Goal: Task Accomplishment & Management: Manage account settings

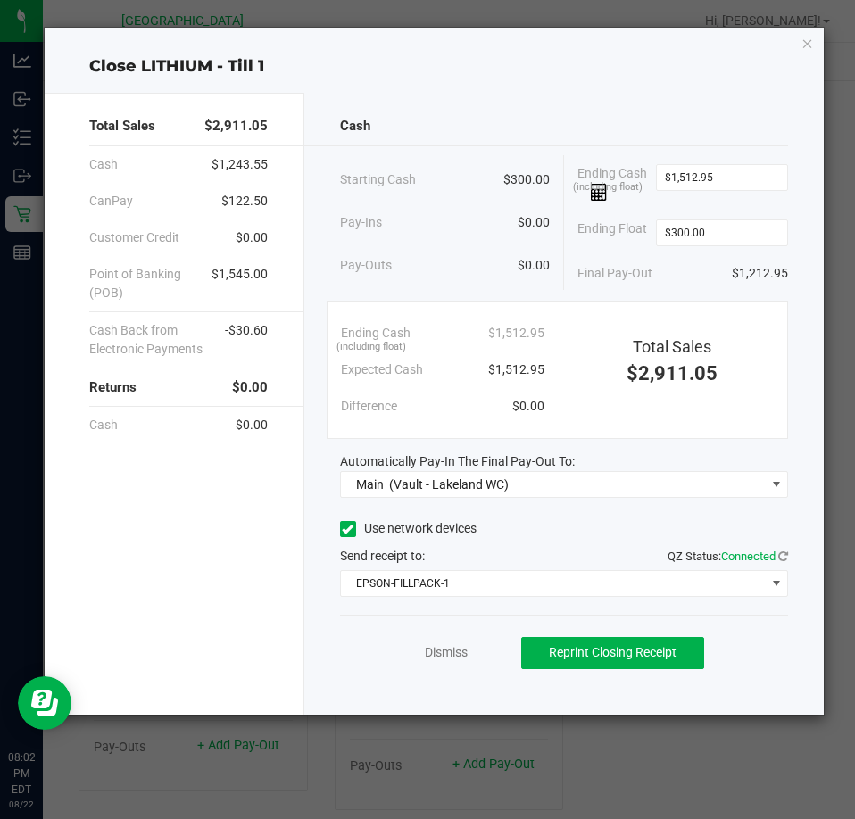
click at [442, 648] on link "Dismiss" at bounding box center [446, 652] width 43 height 19
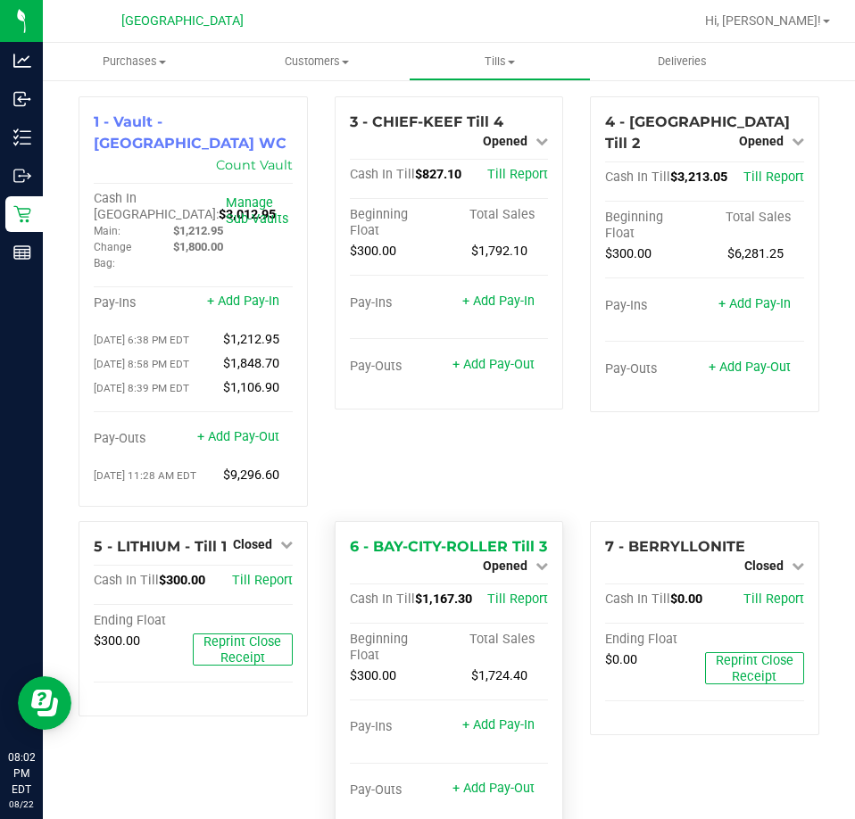
click at [520, 558] on div "Opened" at bounding box center [515, 565] width 65 height 21
click at [517, 558] on span "Opened" at bounding box center [505, 565] width 45 height 14
click at [513, 588] on link "Close Till" at bounding box center [507, 581] width 48 height 14
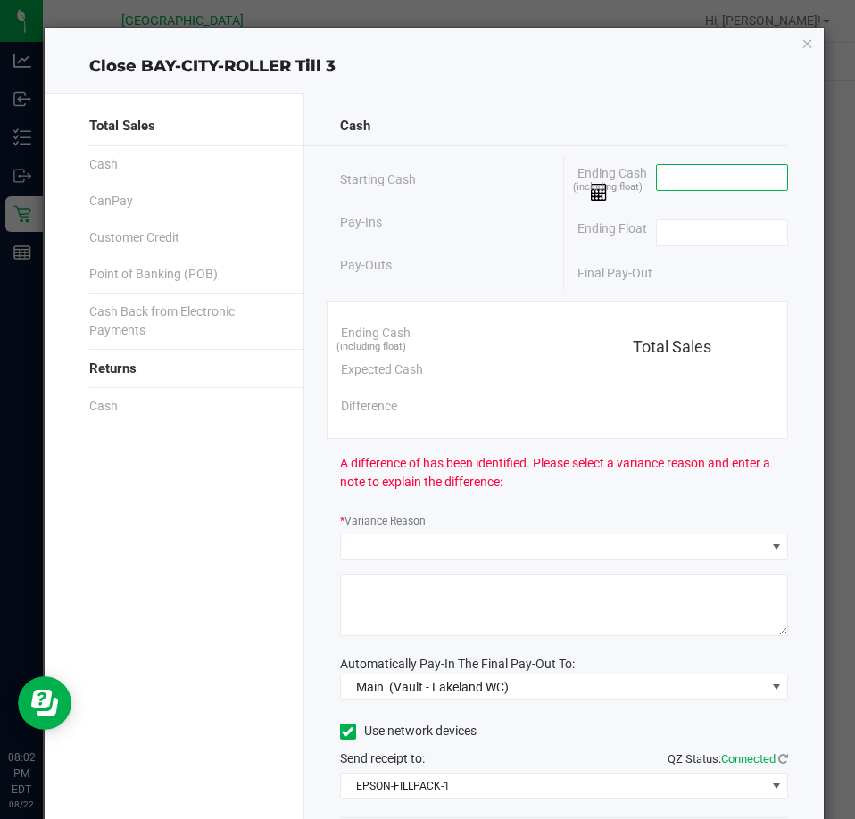
click at [673, 189] on input at bounding box center [722, 177] width 131 height 25
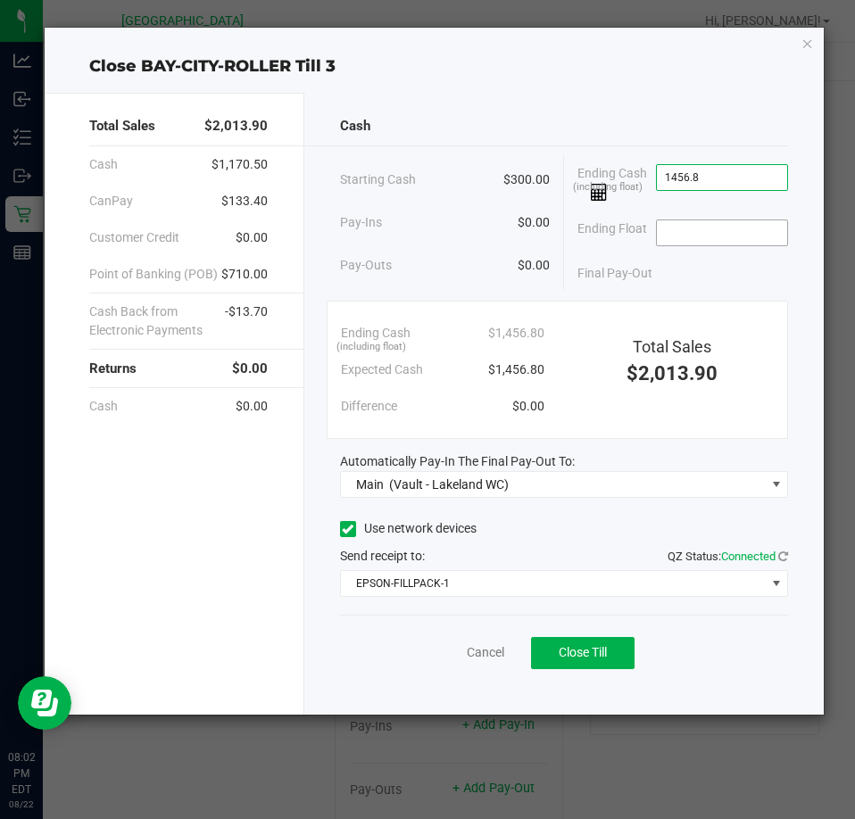
type input "$1,456.80"
click at [701, 231] on input at bounding box center [722, 232] width 131 height 25
type input "$300.00"
click at [709, 263] on div "Final Pay-Out $1,156.80" at bounding box center [682, 273] width 211 height 37
click at [561, 653] on span "Close Till" at bounding box center [582, 652] width 48 height 14
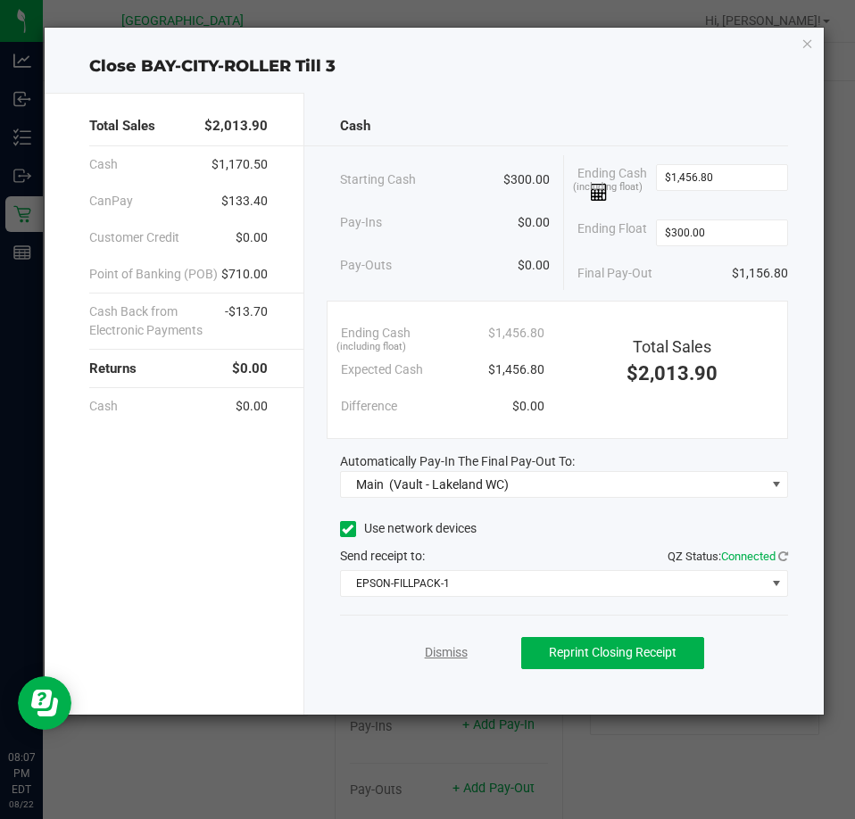
click at [465, 649] on link "Dismiss" at bounding box center [446, 652] width 43 height 19
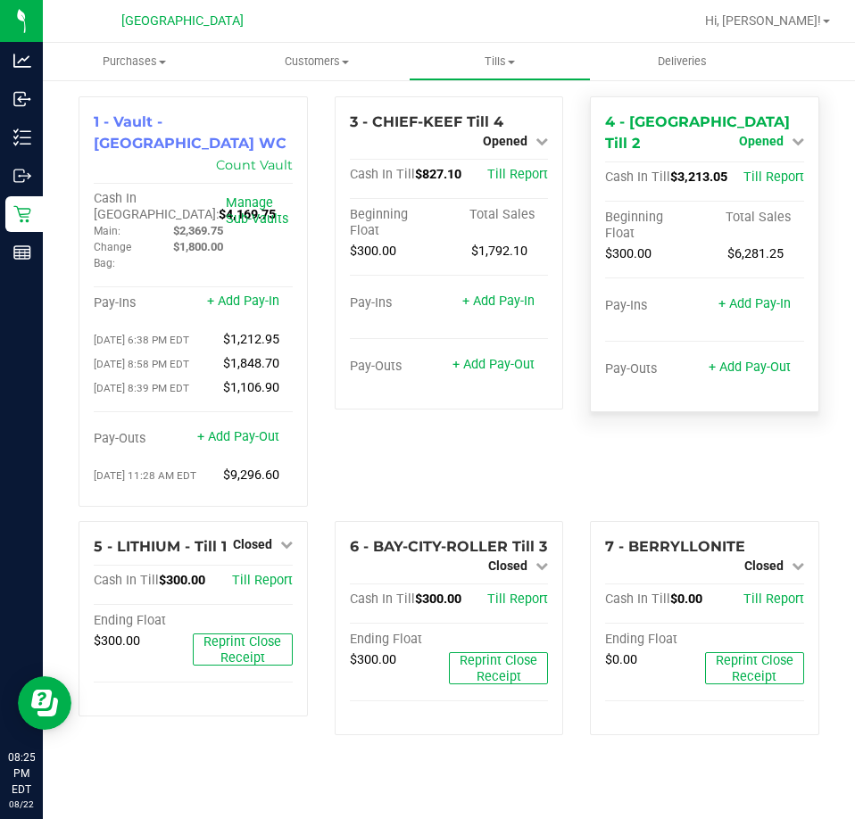
click at [777, 141] on span "Opened" at bounding box center [761, 141] width 45 height 14
click at [775, 171] on link "Close Till" at bounding box center [763, 178] width 48 height 14
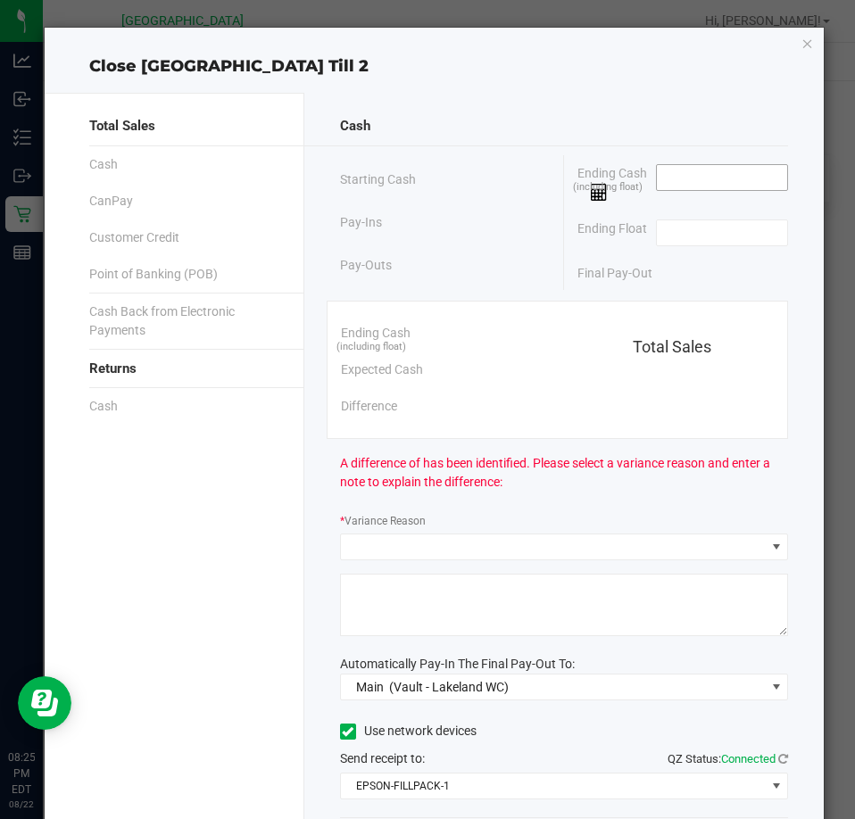
click at [694, 180] on input at bounding box center [722, 177] width 131 height 25
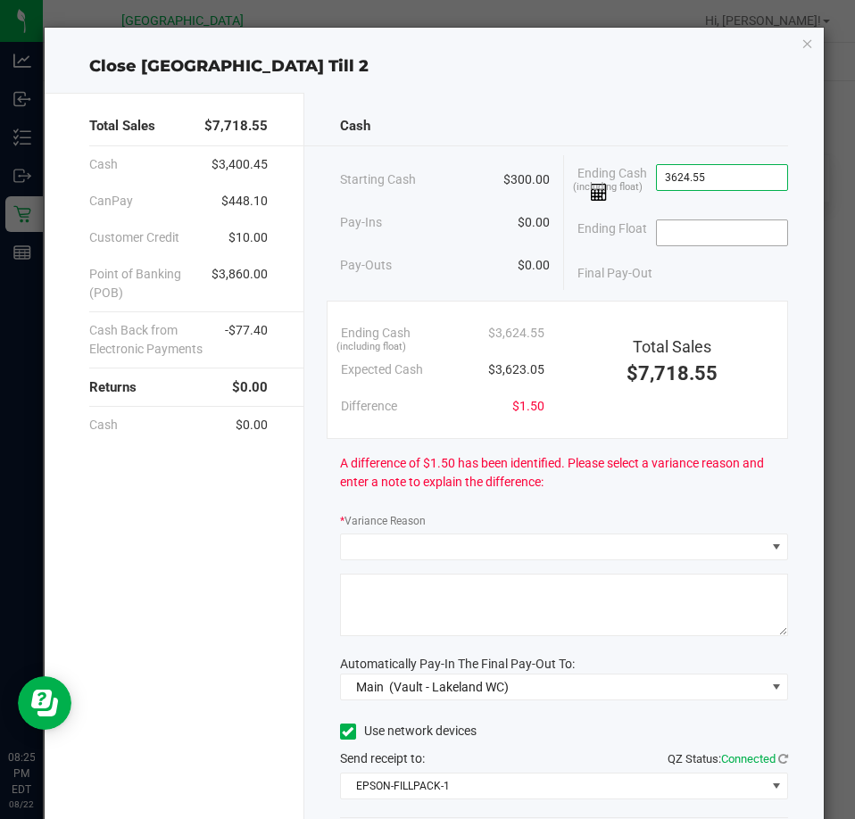
type input "$3,624.55"
click at [697, 228] on input at bounding box center [722, 232] width 131 height 25
type input "300"
type input "3624.55"
type input "$300.00"
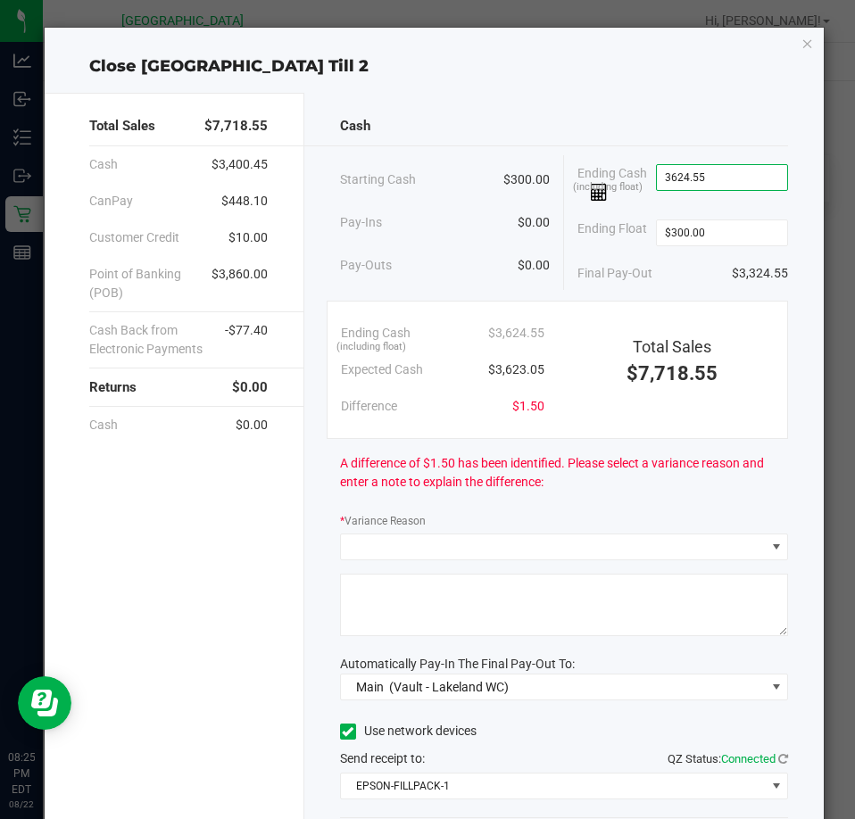
click at [742, 179] on input "3624.55" at bounding box center [722, 177] width 131 height 25
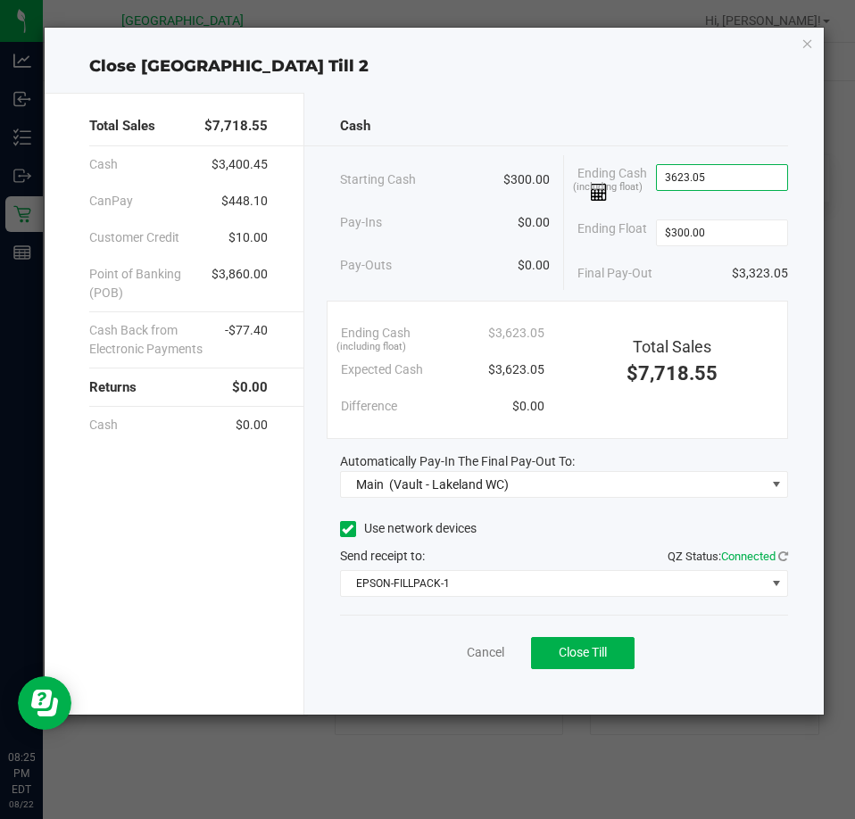
type input "$3,623.05"
click at [681, 271] on div "Final Pay-Out $3,323.05" at bounding box center [682, 273] width 211 height 37
click at [599, 644] on button "Close Till" at bounding box center [582, 653] width 103 height 32
click at [463, 649] on link "Dismiss" at bounding box center [446, 652] width 43 height 19
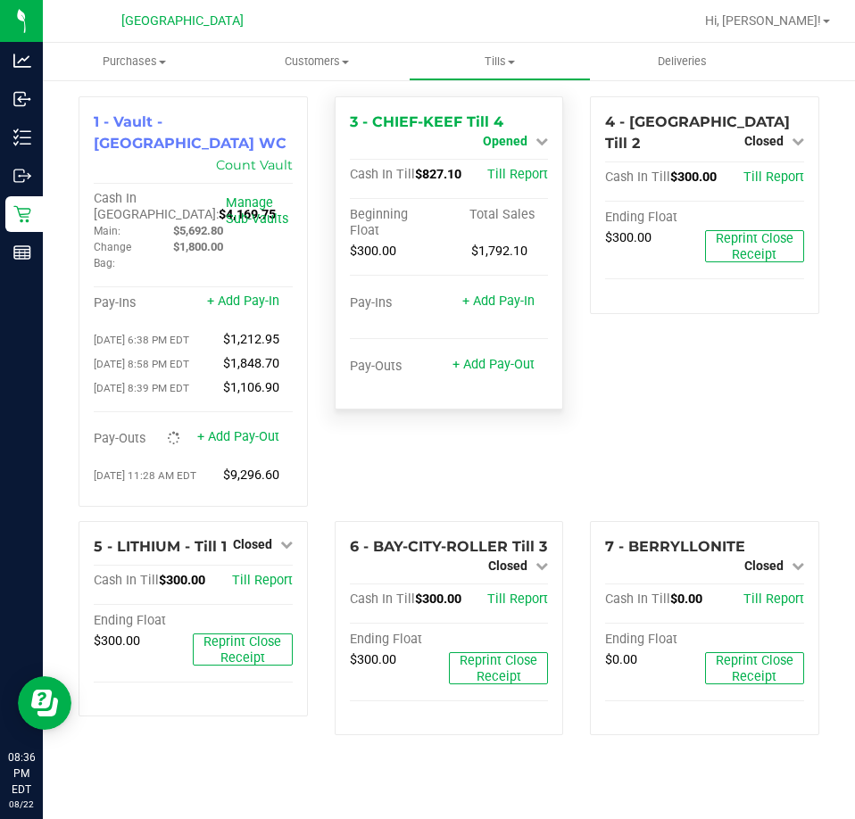
click at [519, 138] on span "Opened" at bounding box center [505, 141] width 45 height 14
click at [510, 154] on link "Close Till" at bounding box center [507, 157] width 48 height 14
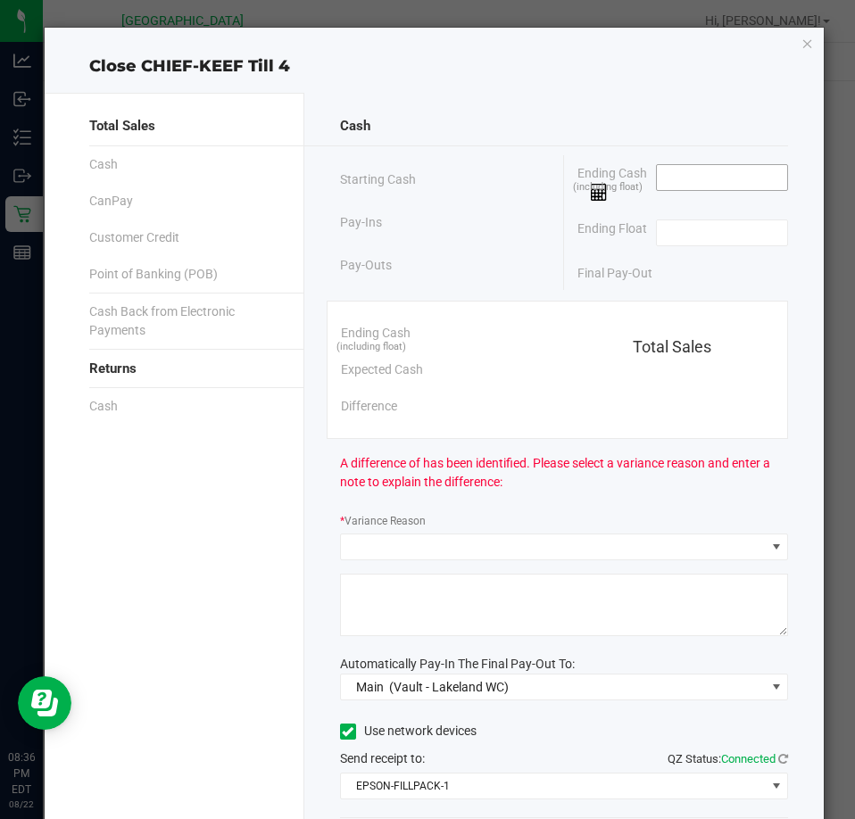
click at [668, 174] on input at bounding box center [722, 177] width 131 height 25
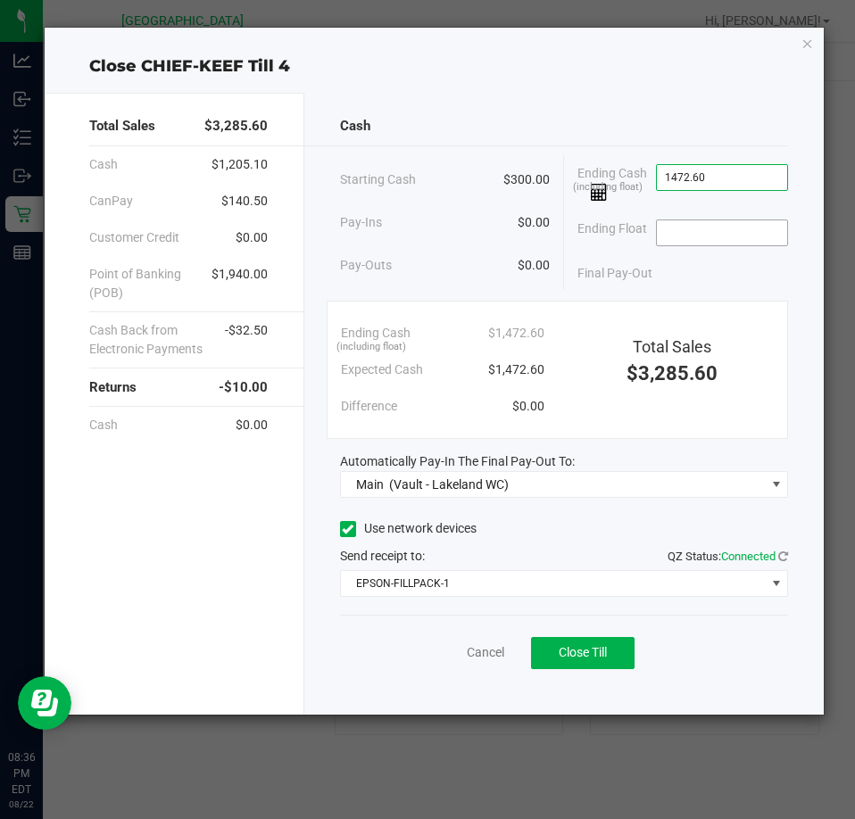
type input "$1,472.60"
click at [696, 220] on input at bounding box center [722, 232] width 131 height 25
type input "$300.00"
click at [667, 264] on div "Final Pay-Out $1,172.60" at bounding box center [682, 273] width 211 height 37
click at [560, 657] on span "Close Till" at bounding box center [582, 652] width 48 height 14
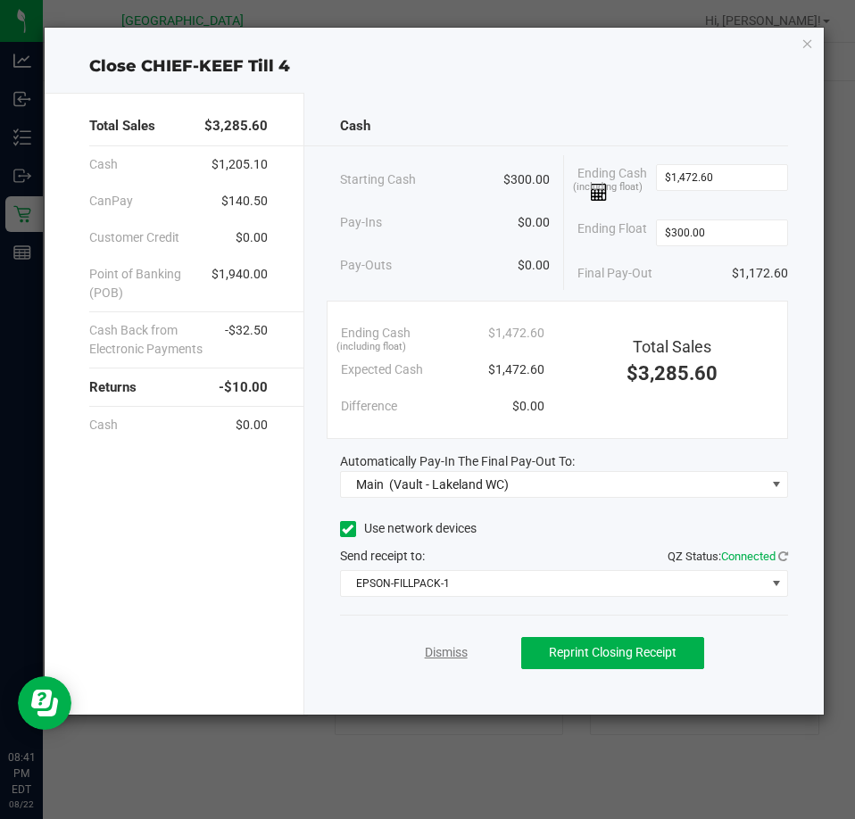
click at [457, 654] on link "Dismiss" at bounding box center [446, 652] width 43 height 19
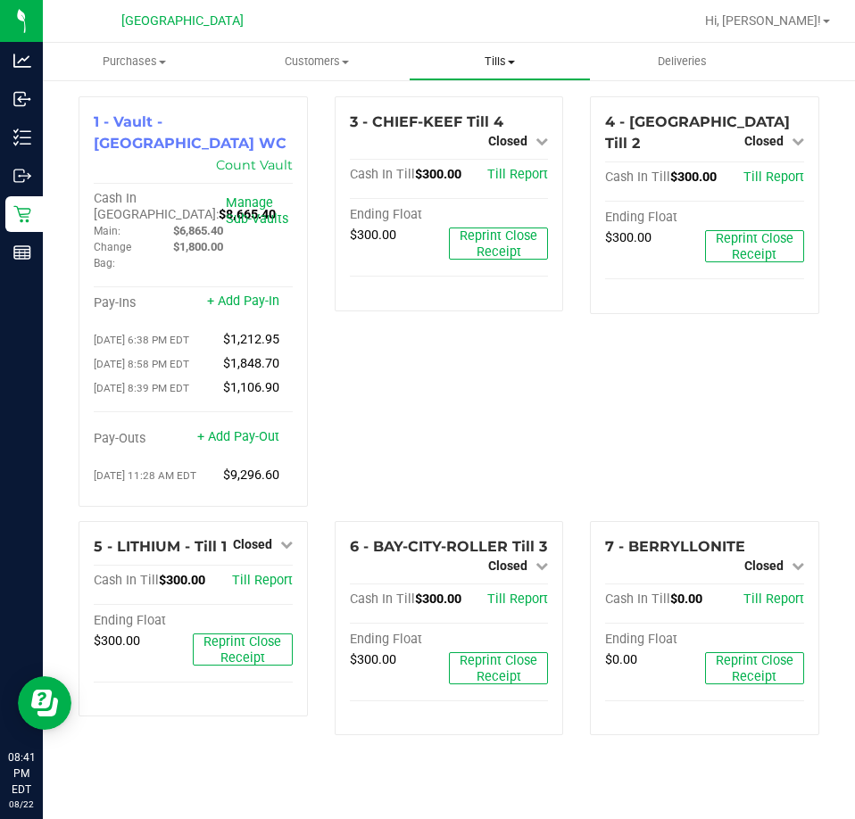
click at [501, 64] on span "Tills" at bounding box center [499, 62] width 181 height 16
click at [483, 126] on span "Reconcile e-payments" at bounding box center [498, 128] width 178 height 15
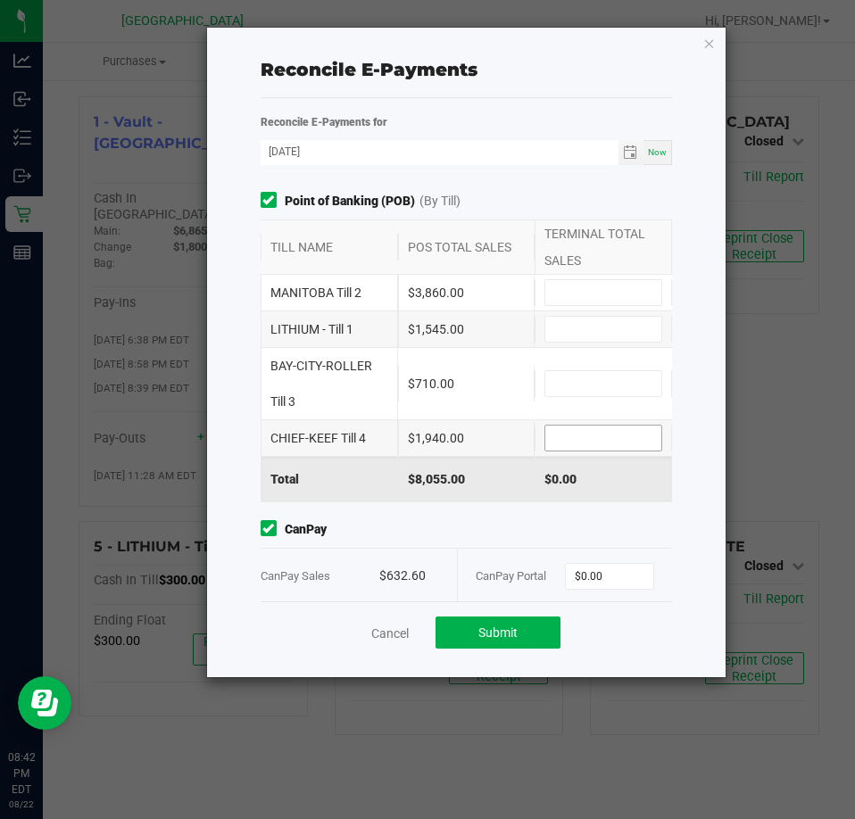
click at [608, 442] on input at bounding box center [603, 437] width 116 height 25
type input "$1,940.00"
click at [603, 384] on input at bounding box center [603, 383] width 116 height 25
type input "$710.00"
click at [597, 335] on input at bounding box center [603, 329] width 116 height 25
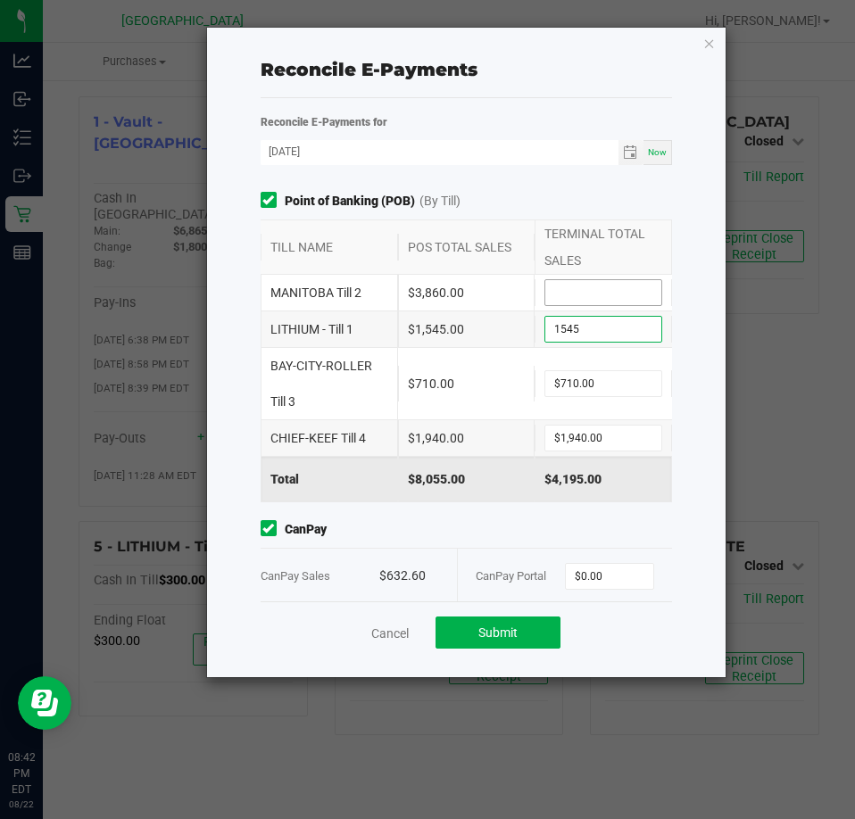
type input "$1,545.00"
click at [598, 301] on input at bounding box center [603, 292] width 116 height 25
type input "$3,860.00"
click at [638, 202] on span "Point of Banking (POB) (By [PERSON_NAME])" at bounding box center [466, 201] width 412 height 19
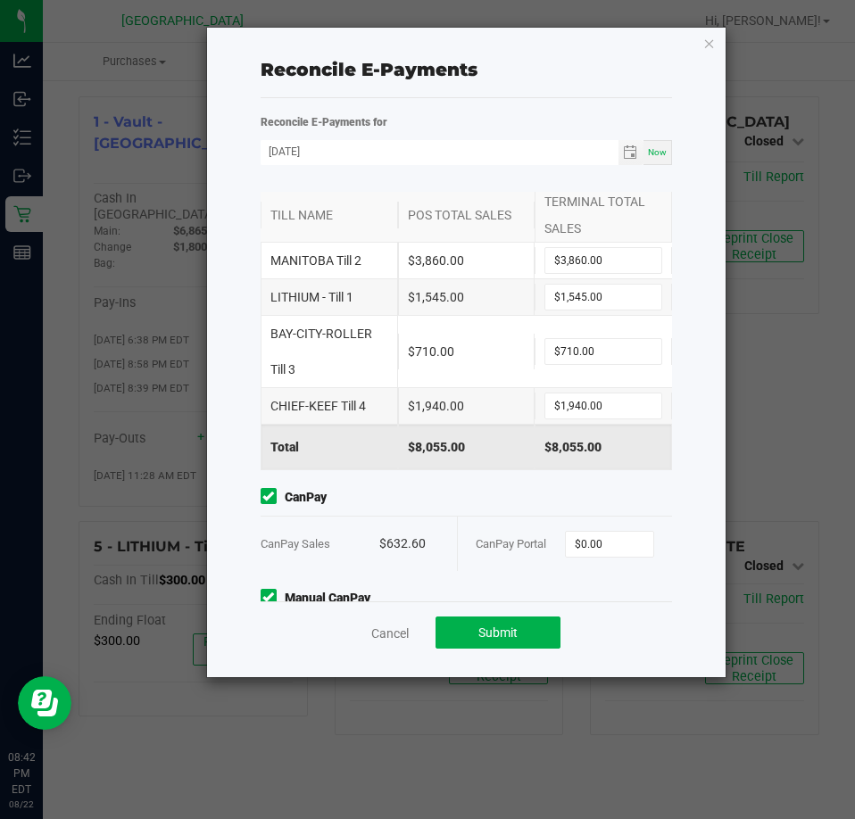
scroll to position [89, 0]
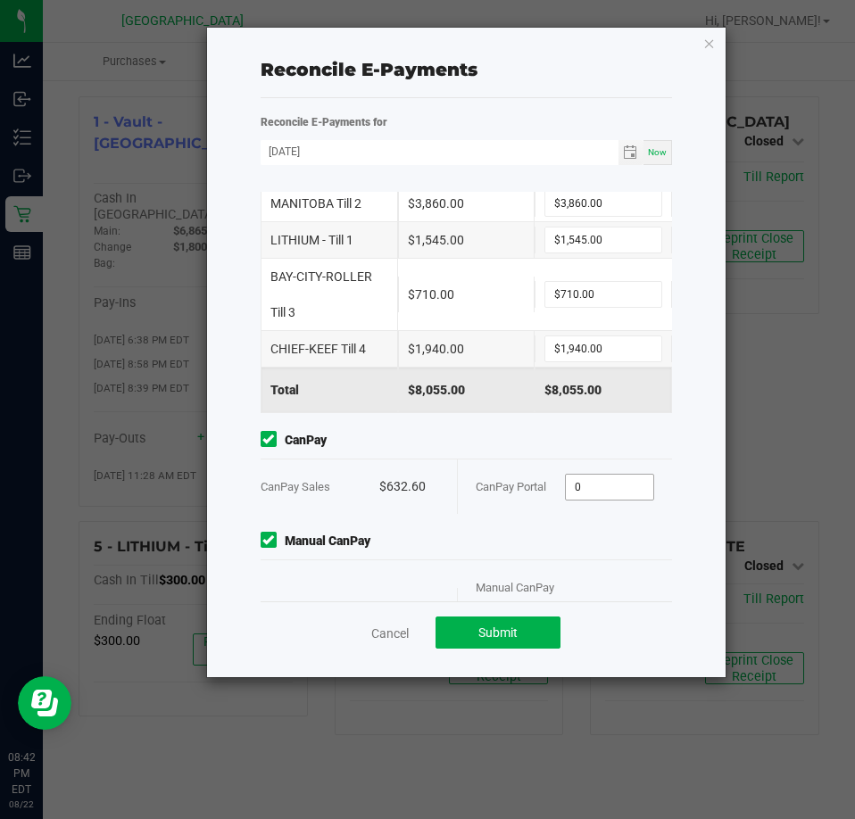
click at [603, 489] on input "0" at bounding box center [609, 487] width 87 height 25
type input "$632.60"
click at [456, 524] on div "Point of Banking (POB) (By Till) TILL NAME POS TOTAL SALES TERMINAL TOTAL SALES…" at bounding box center [466, 396] width 439 height 409
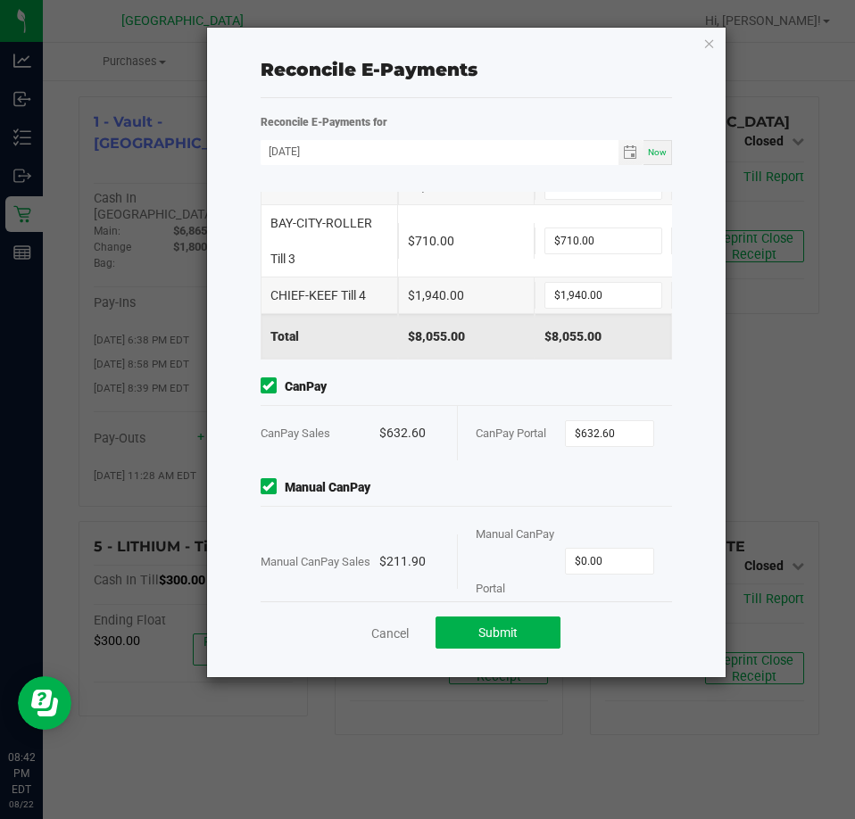
scroll to position [172, 0]
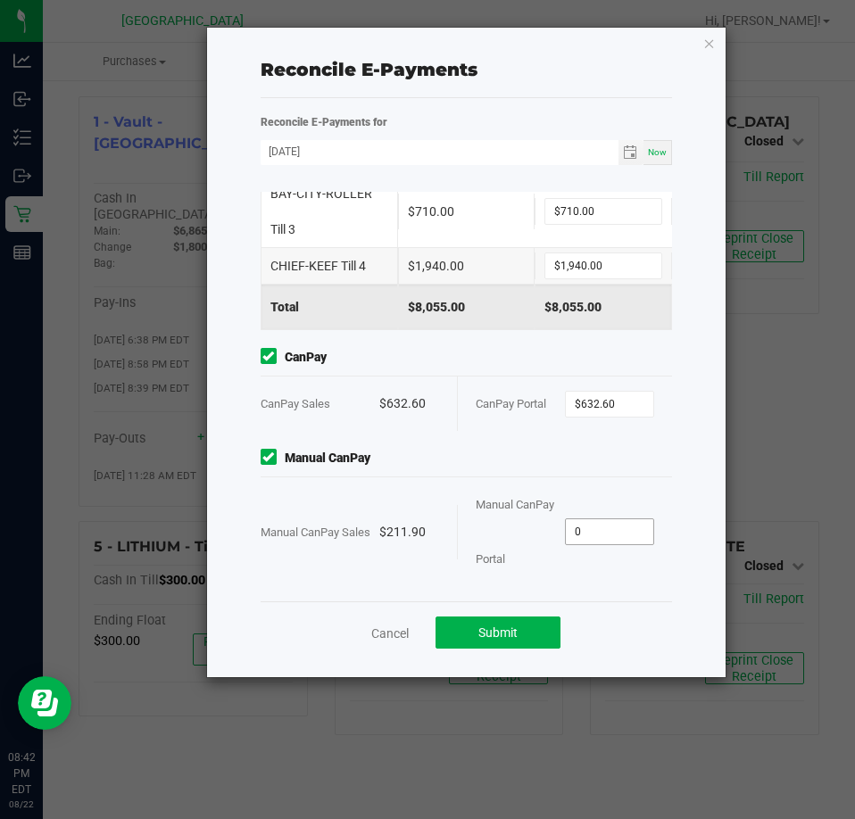
click at [606, 529] on input "0" at bounding box center [609, 531] width 87 height 25
type input "$211.90"
click at [537, 569] on div "Manual CanPay Portal" at bounding box center [519, 531] width 89 height 109
click at [498, 622] on button "Submit" at bounding box center [497, 632] width 125 height 32
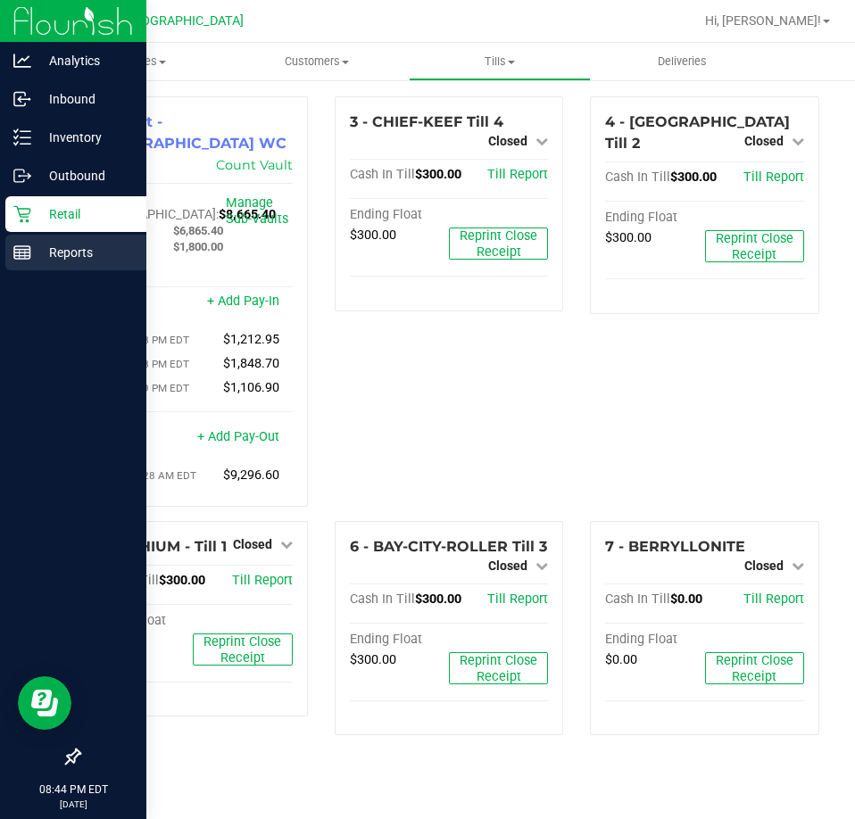
click at [21, 258] on icon at bounding box center [22, 253] width 18 height 18
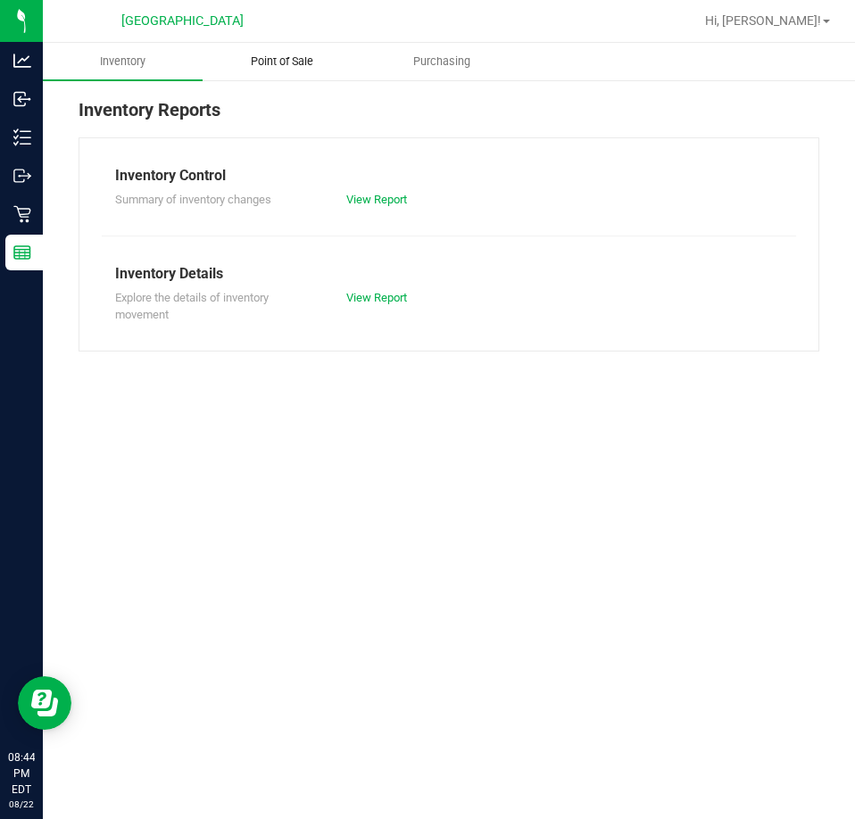
click at [264, 55] on span "Point of Sale" at bounding box center [282, 62] width 111 height 16
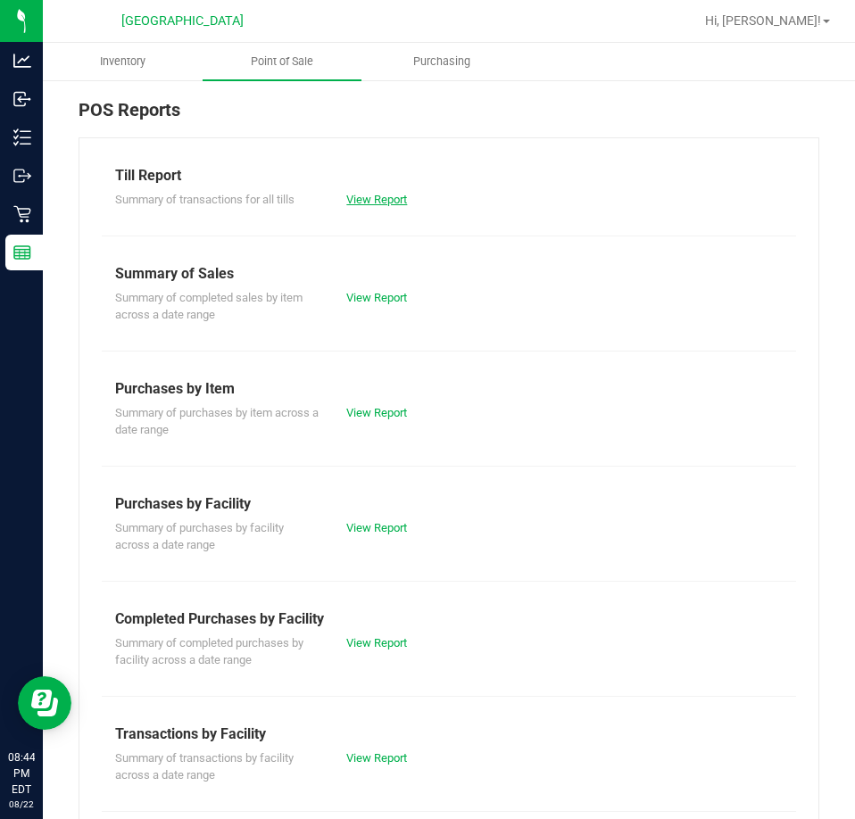
click at [359, 202] on link "View Report" at bounding box center [376, 199] width 61 height 13
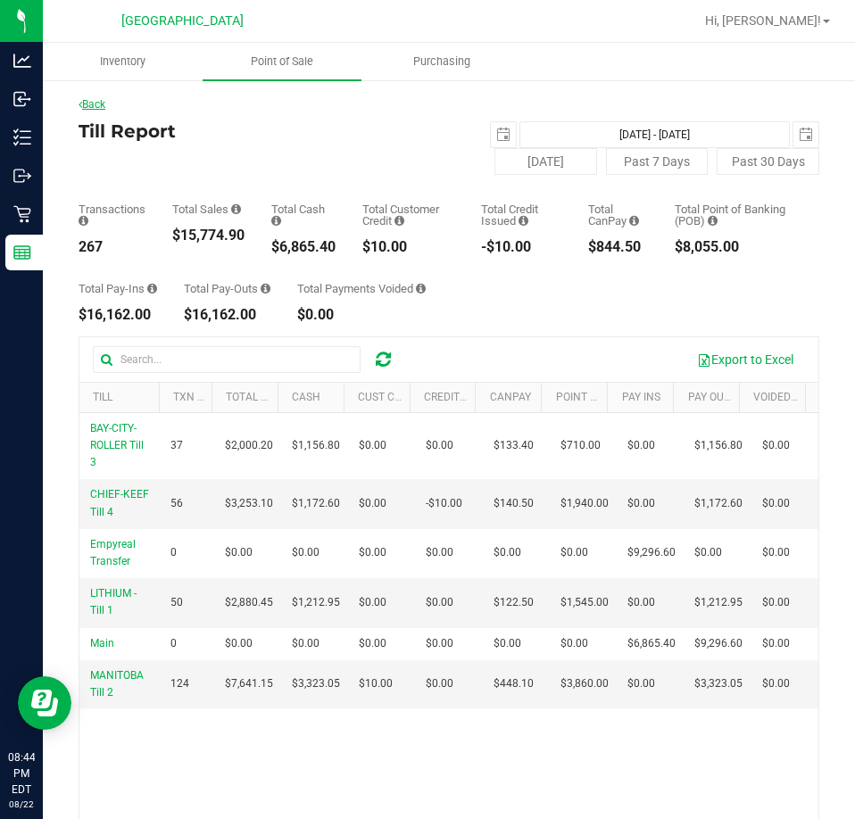
click at [93, 104] on link "Back" at bounding box center [91, 104] width 27 height 12
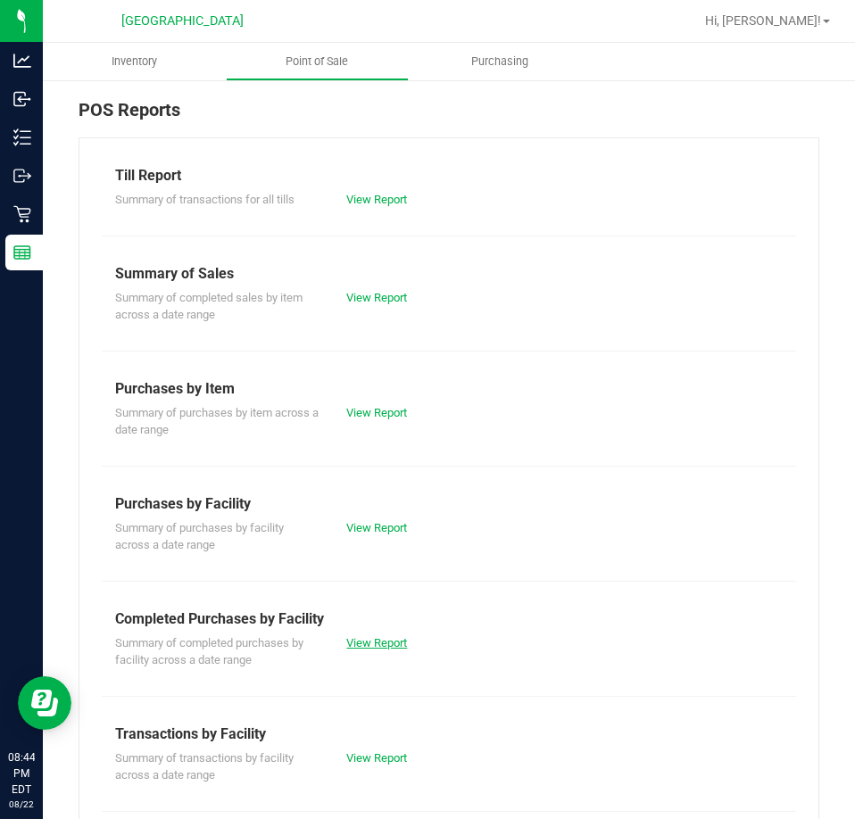
click at [355, 636] on link "View Report" at bounding box center [376, 642] width 61 height 13
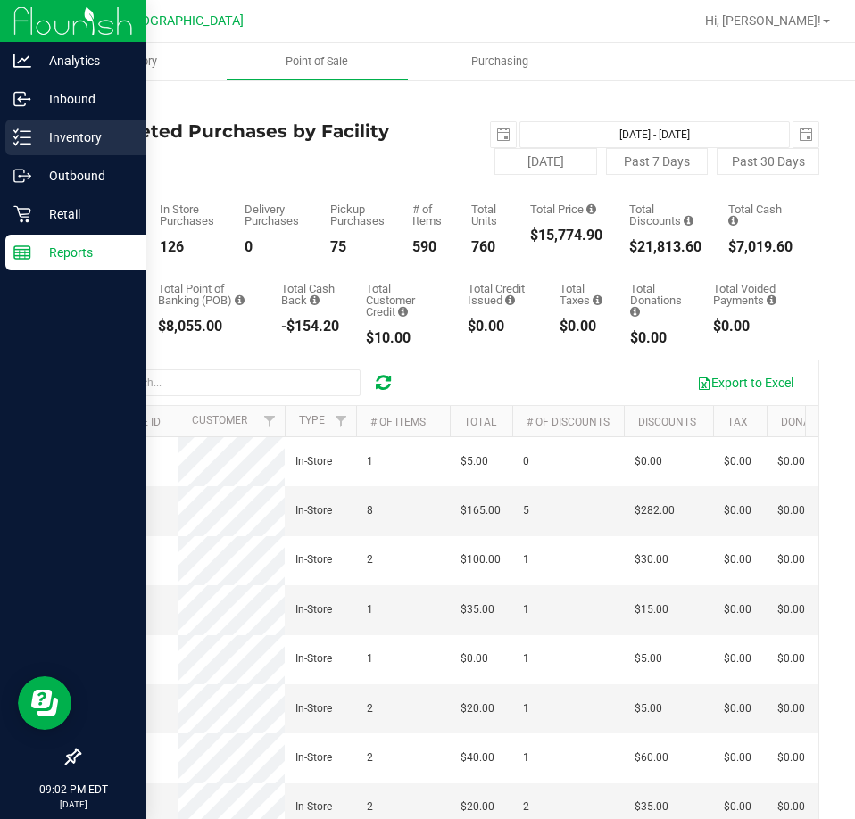
click at [44, 145] on p "Inventory" at bounding box center [84, 137] width 107 height 21
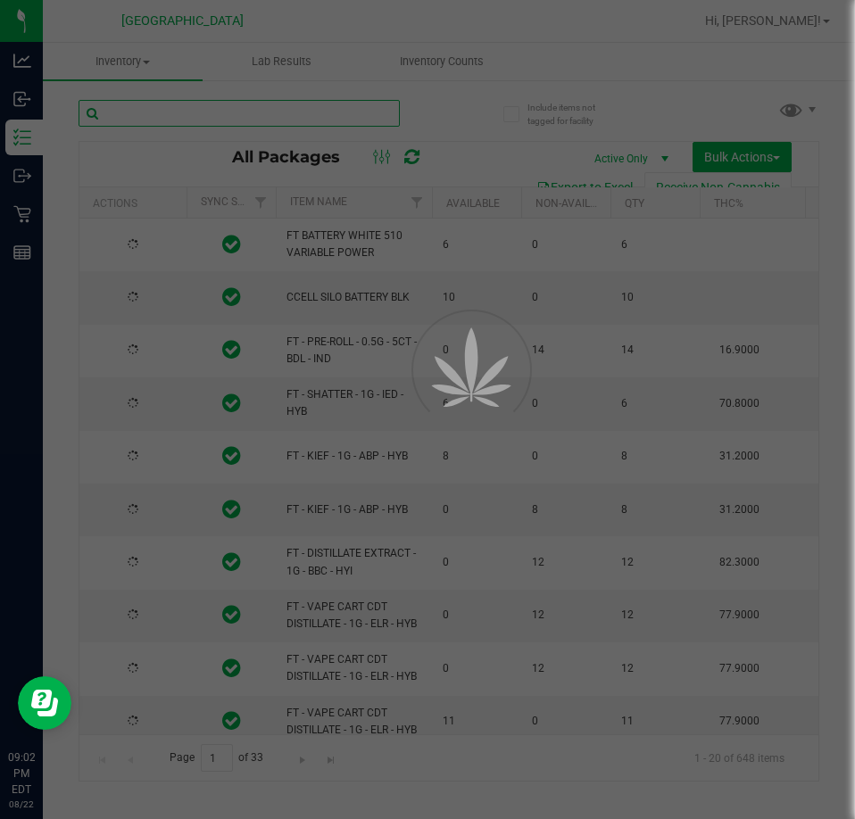
click at [167, 109] on input "text" at bounding box center [238, 113] width 321 height 27
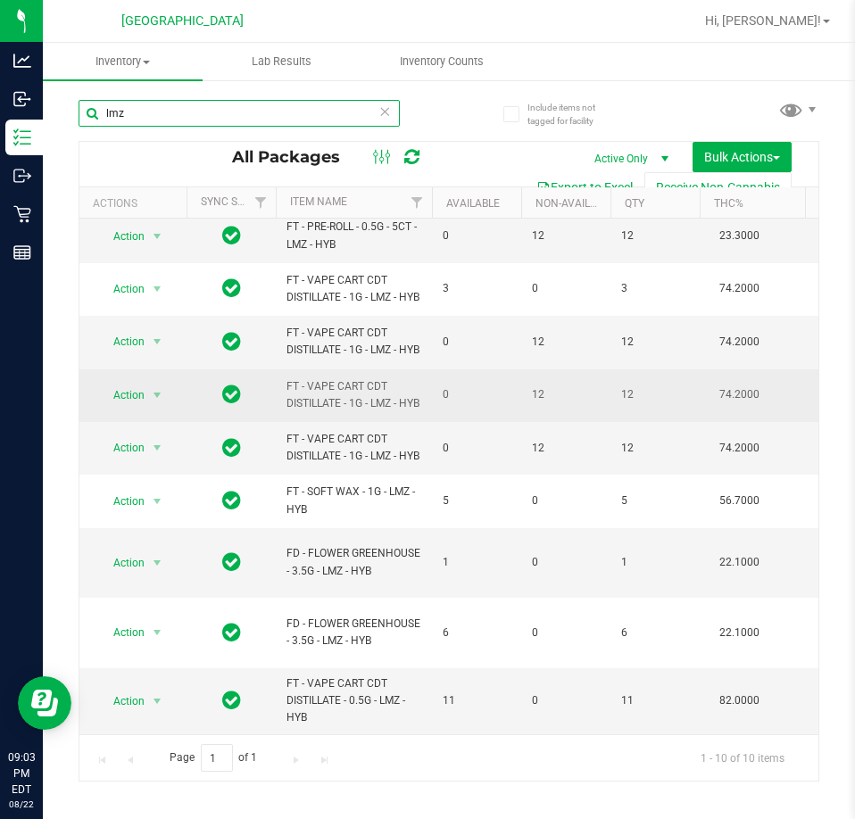
scroll to position [95, 0]
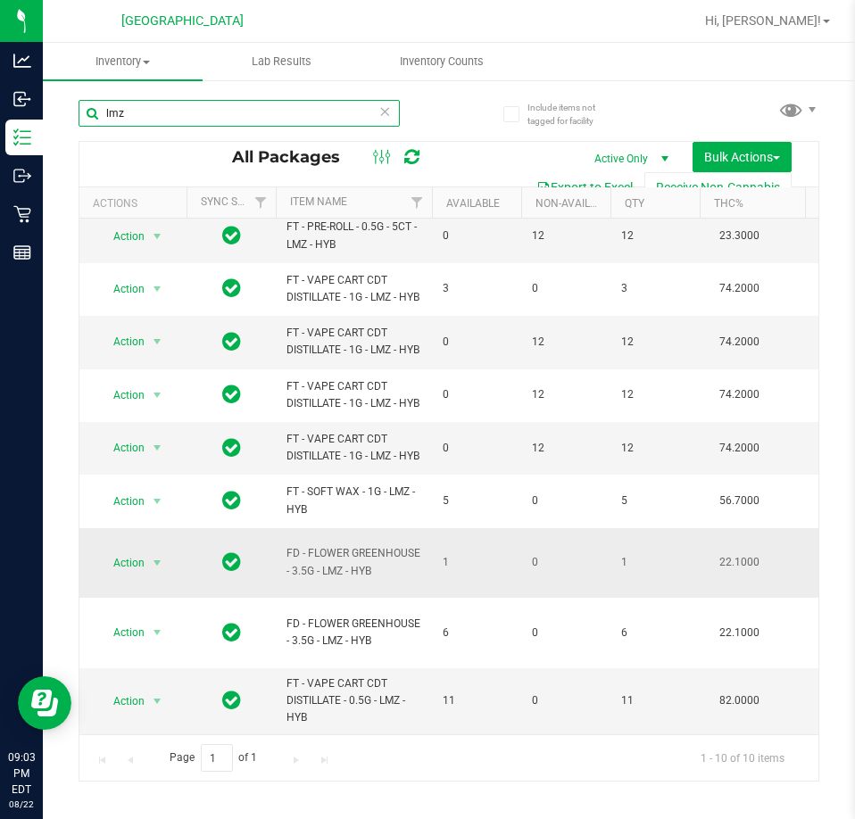
type input "lmz"
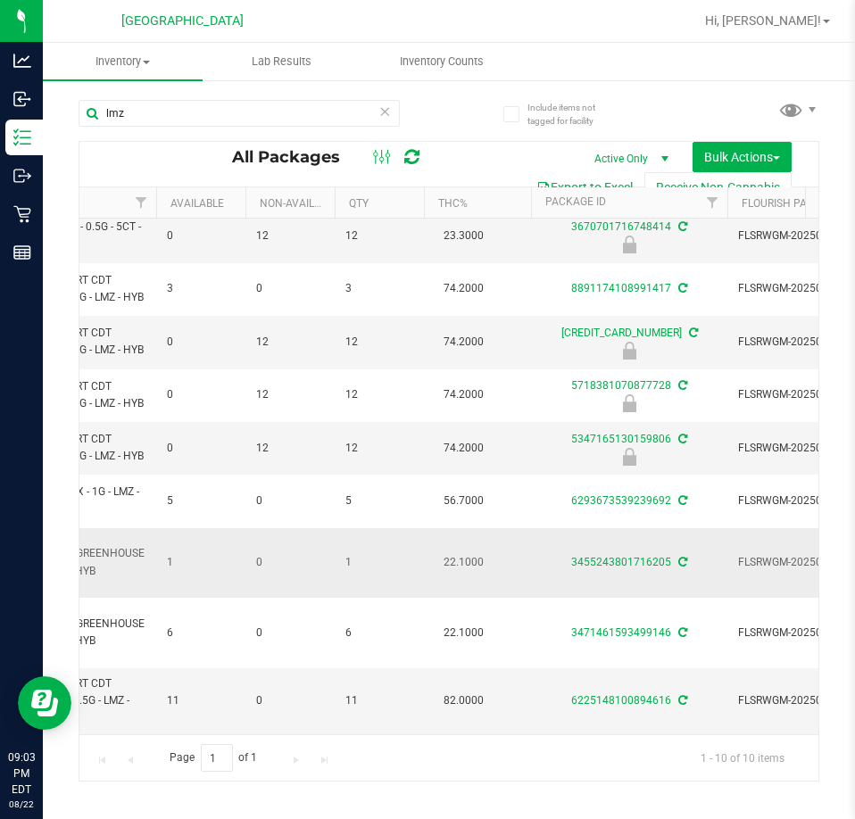
scroll to position [0, 0]
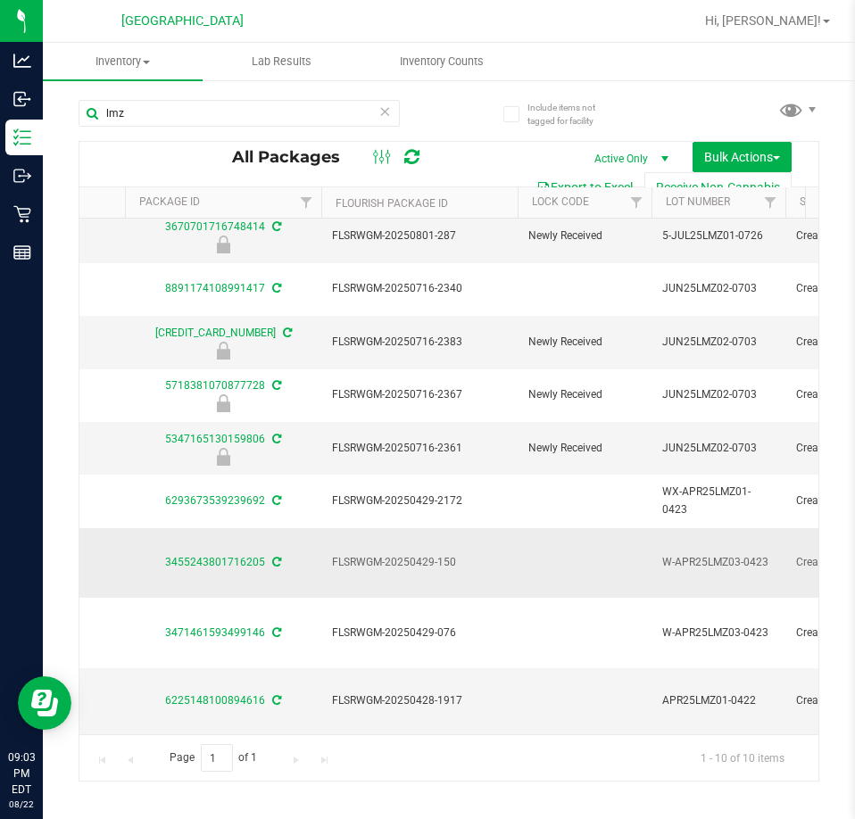
drag, startPoint x: 477, startPoint y: 588, endPoint x: 568, endPoint y: 591, distance: 91.0
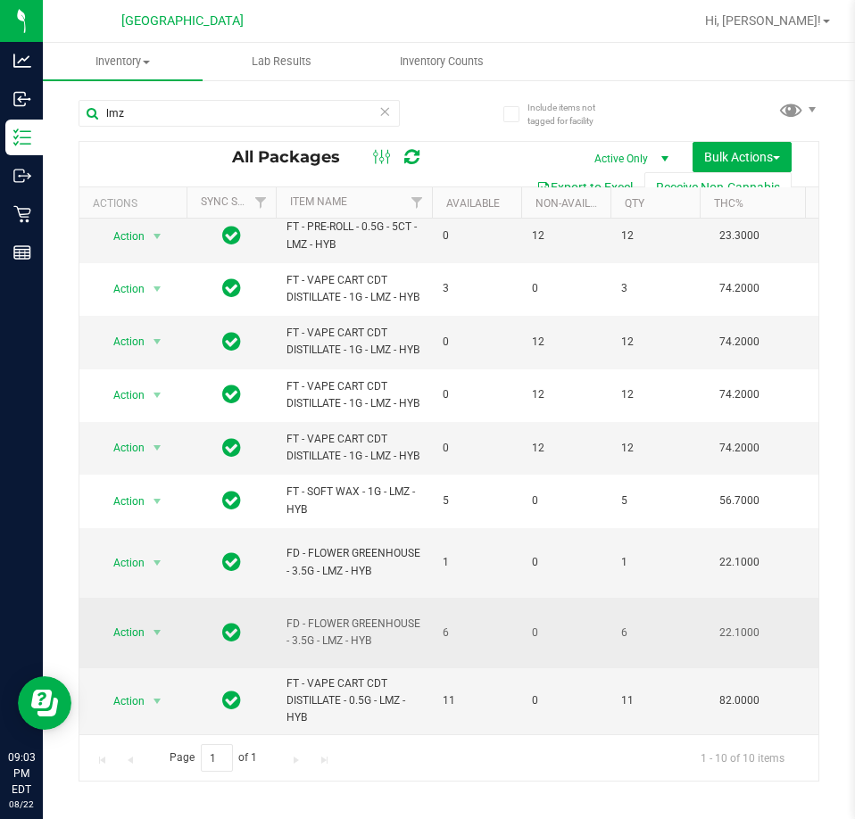
drag, startPoint x: 581, startPoint y: 591, endPoint x: 451, endPoint y: 607, distance: 130.3
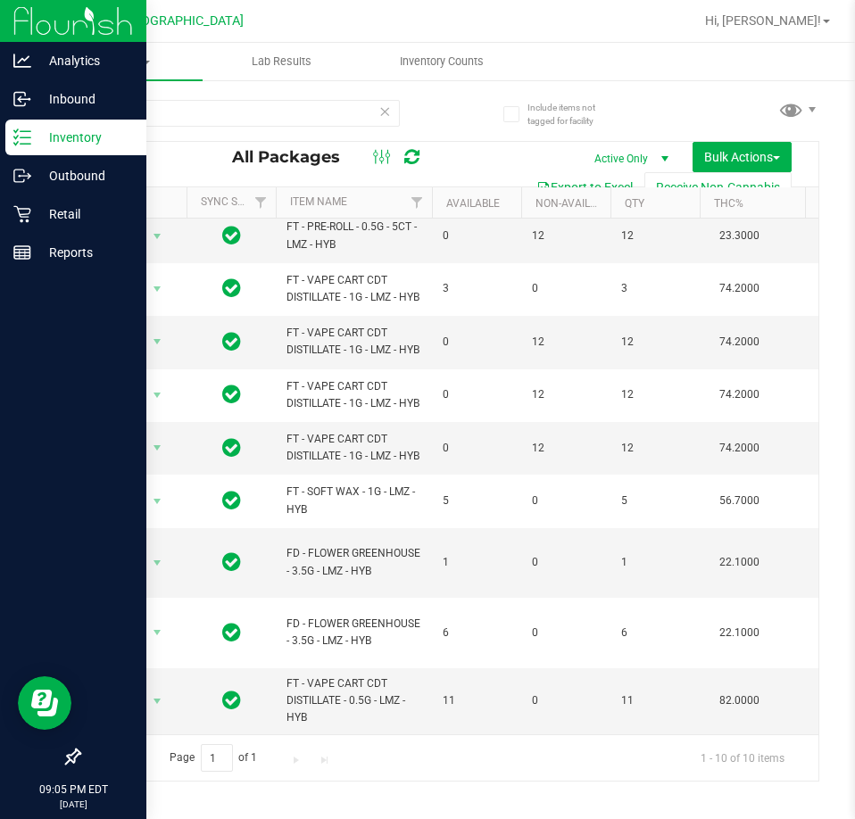
click at [63, 142] on p "Inventory" at bounding box center [84, 137] width 107 height 21
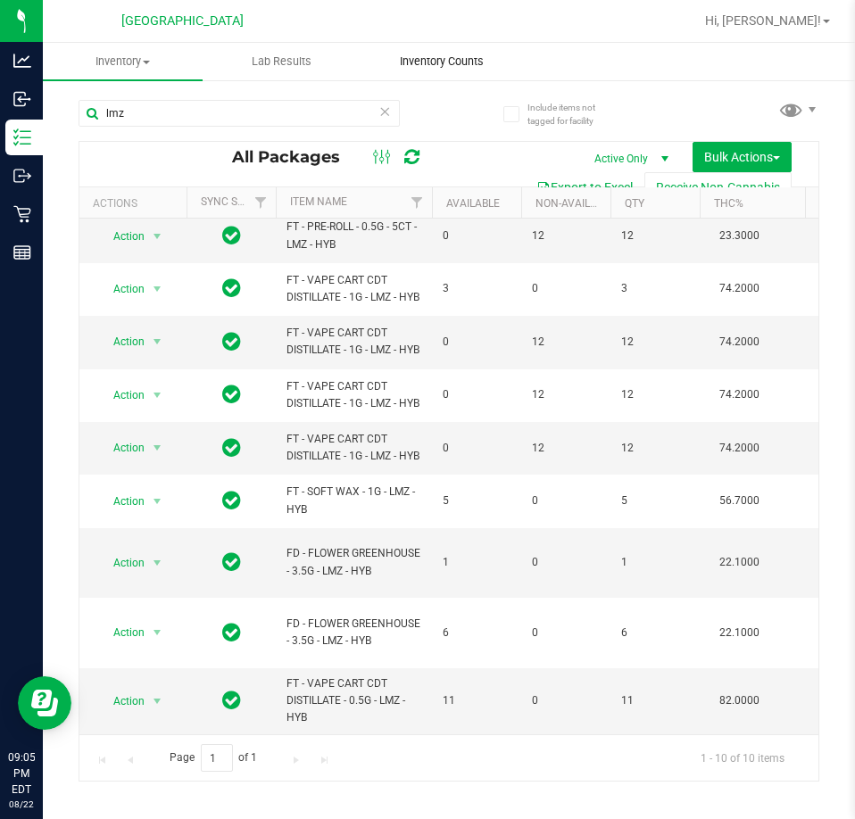
click at [436, 61] on span "Inventory Counts" at bounding box center [442, 62] width 132 height 16
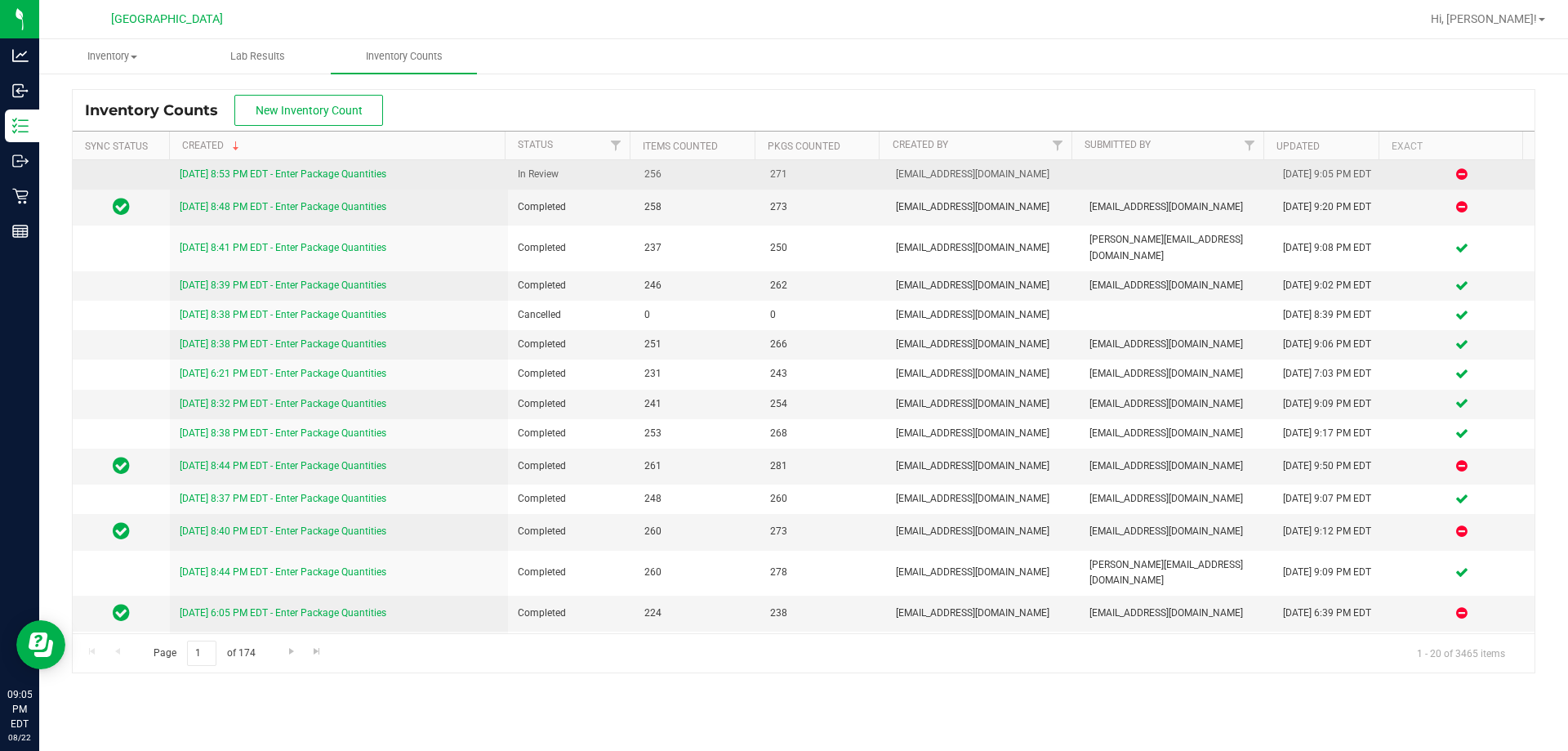
click at [350, 169] on link "[DATE] 8:53 PM EDT - Enter Package Quantities" at bounding box center [283, 174] width 207 height 11
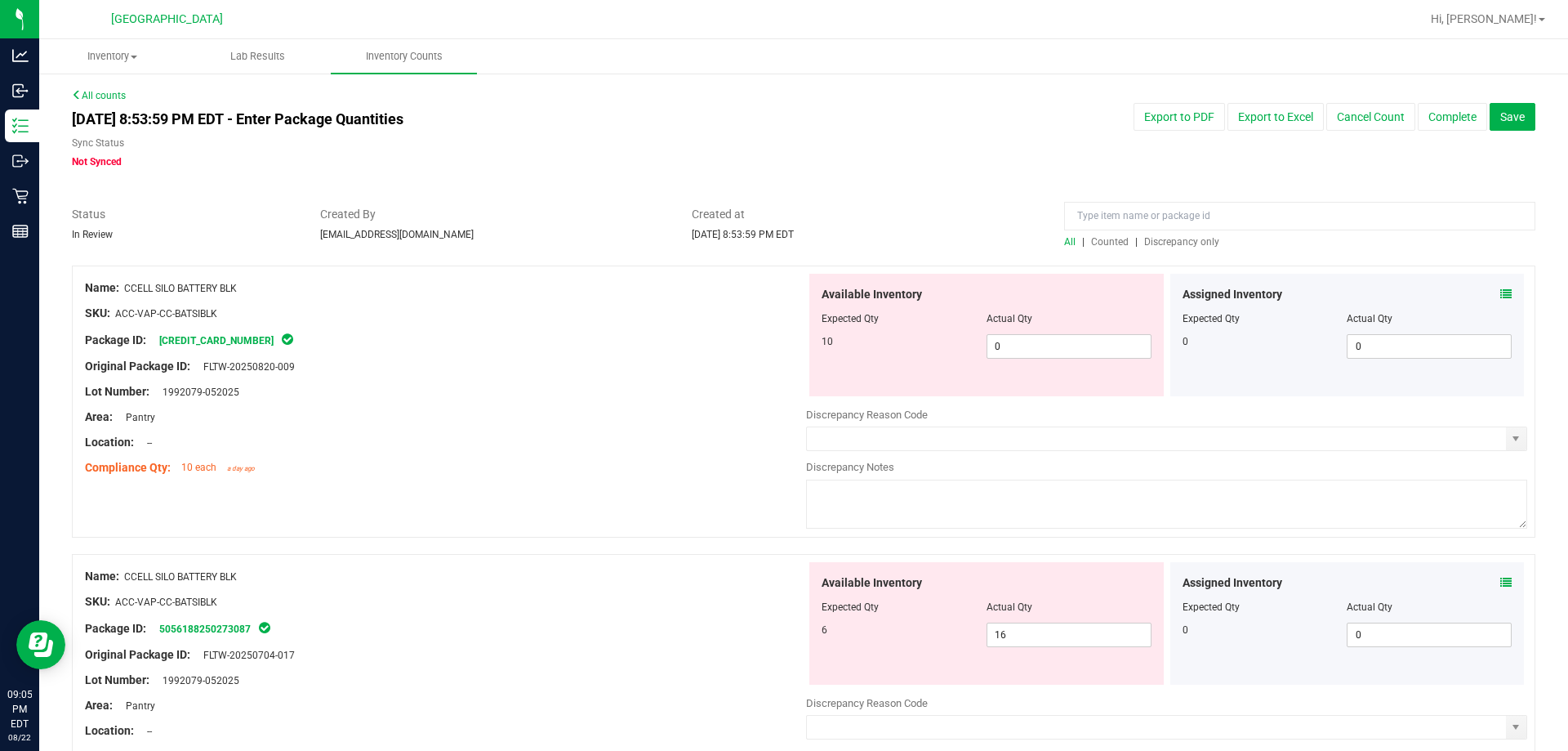
click at [782, 241] on span "Discrepancy only" at bounding box center [1182, 242] width 75 height 11
click at [782, 348] on span "16 16" at bounding box center [1069, 346] width 165 height 25
click at [782, 348] on input "16" at bounding box center [1068, 346] width 163 height 23
type input "6"
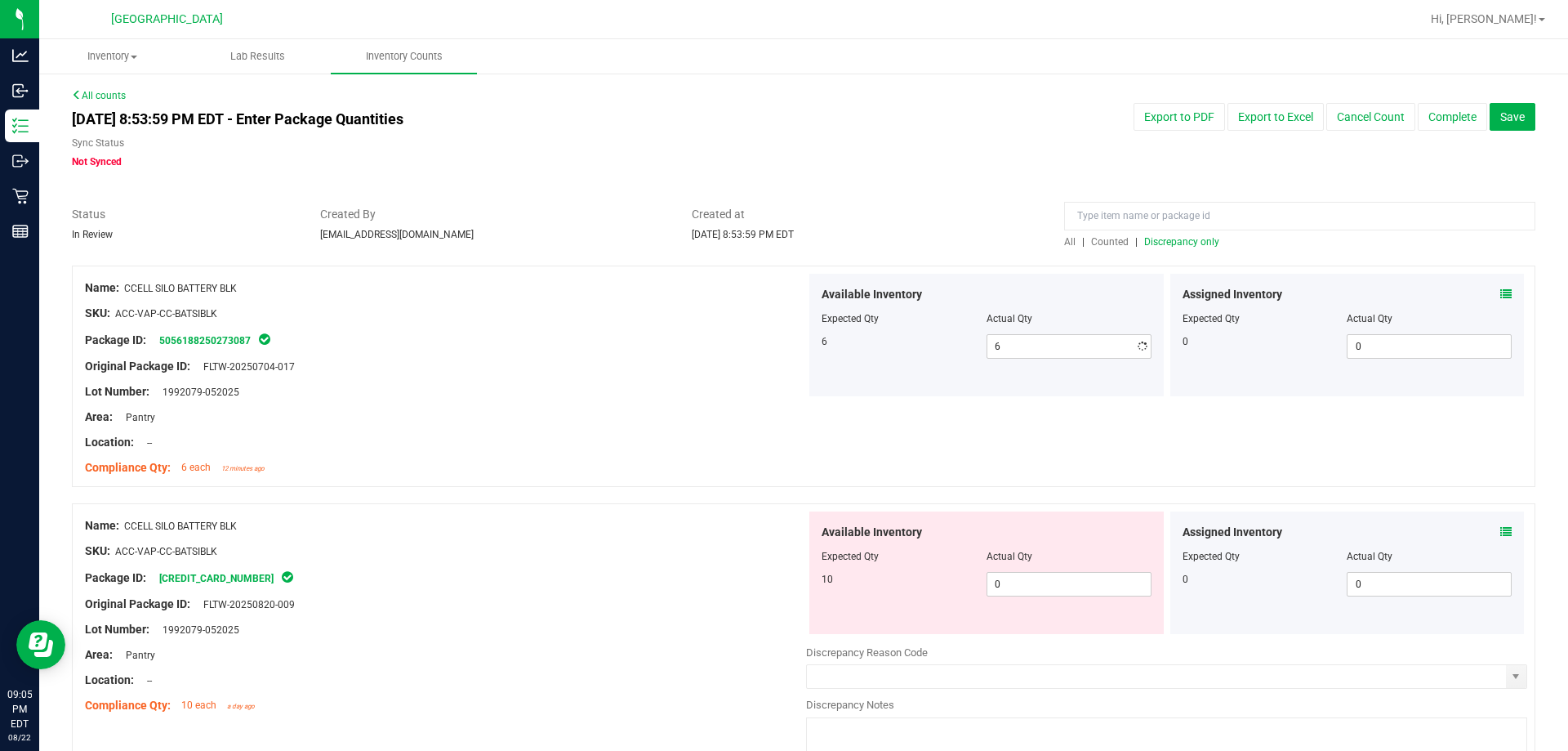
click at [680, 368] on div "Original Package ID: FLTW-20250704-017" at bounding box center [446, 366] width 721 height 17
click at [782, 586] on span "0 0" at bounding box center [1069, 583] width 165 height 25
click at [0, 0] on input "0" at bounding box center [0, 0] width 0 height 0
type input "10"
click at [569, 487] on div at bounding box center [803, 495] width 1463 height 16
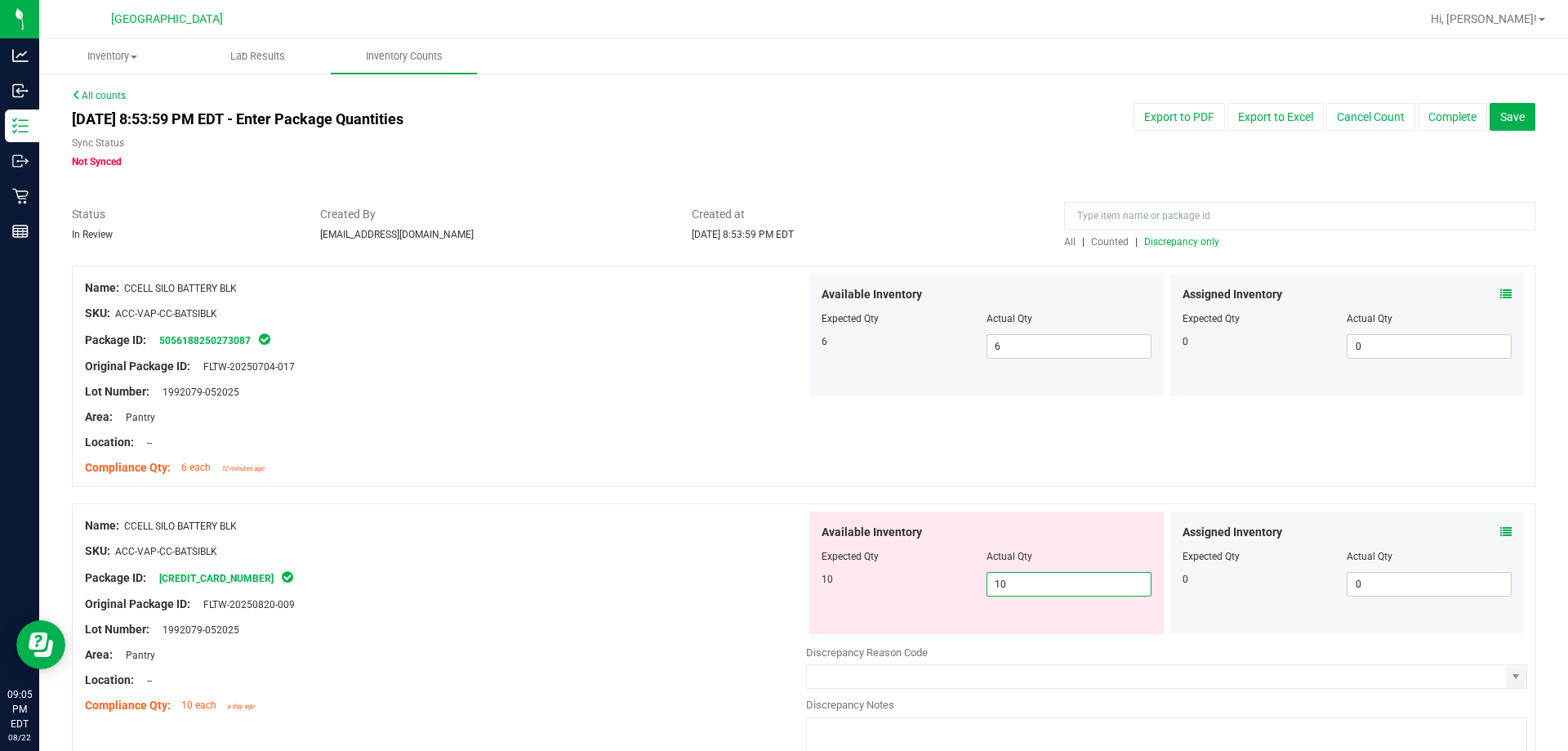
type input "10"
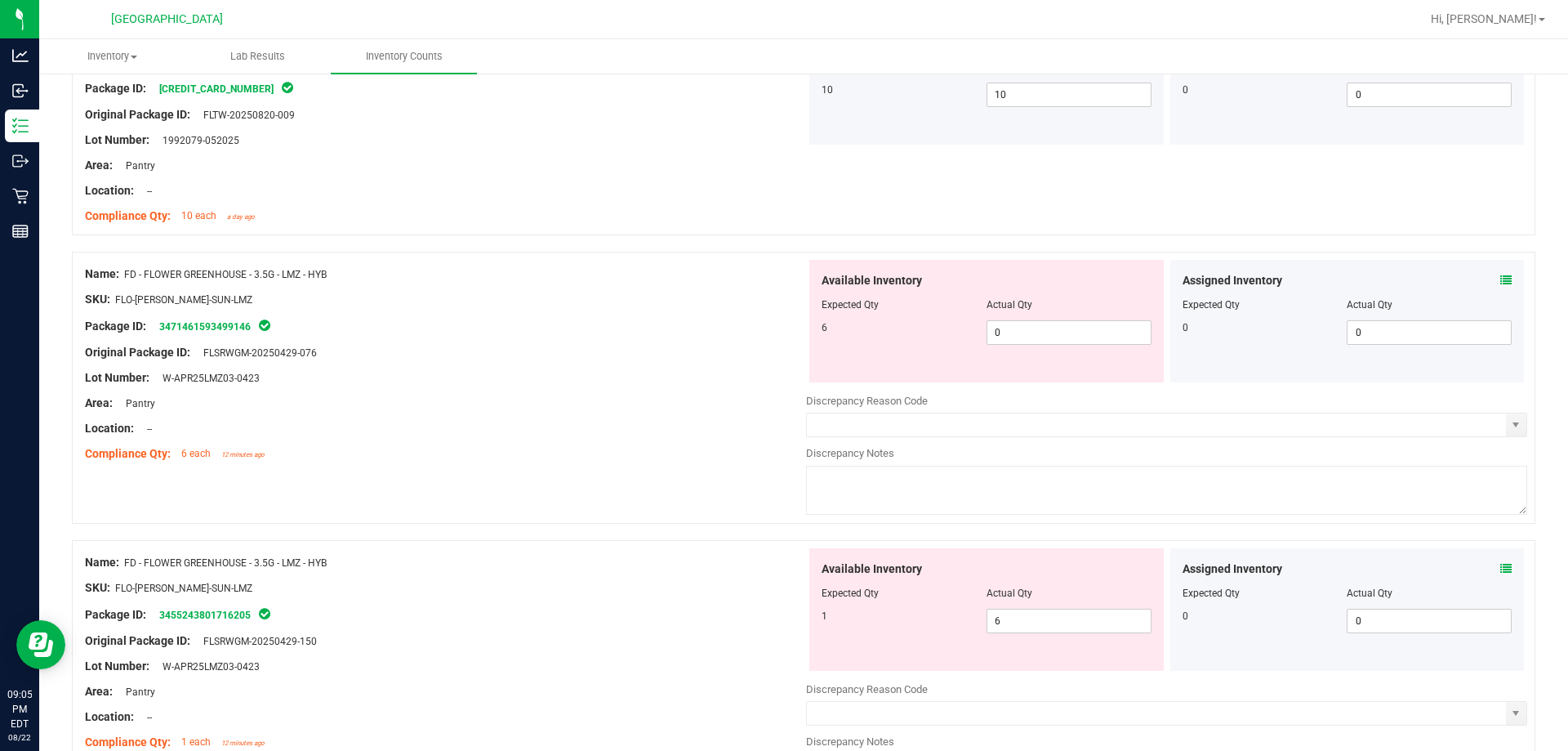
scroll to position [490, 0]
click at [782, 336] on span "0 0" at bounding box center [1069, 332] width 165 height 25
click at [782, 336] on input "0" at bounding box center [1068, 332] width 163 height 23
type input "6"
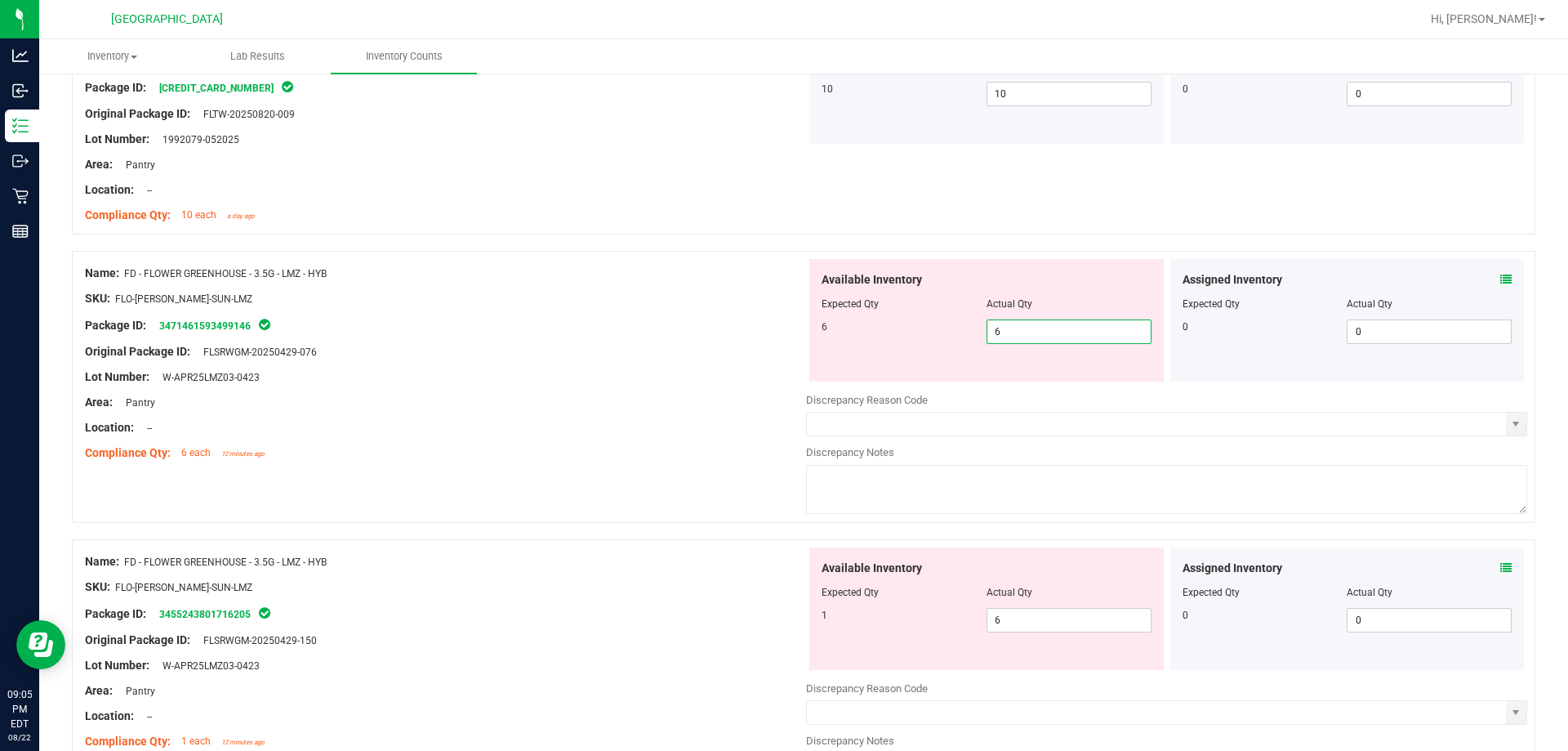
click at [775, 376] on div "Lot Number: W-APR25LMZ03-0423" at bounding box center [446, 376] width 721 height 17
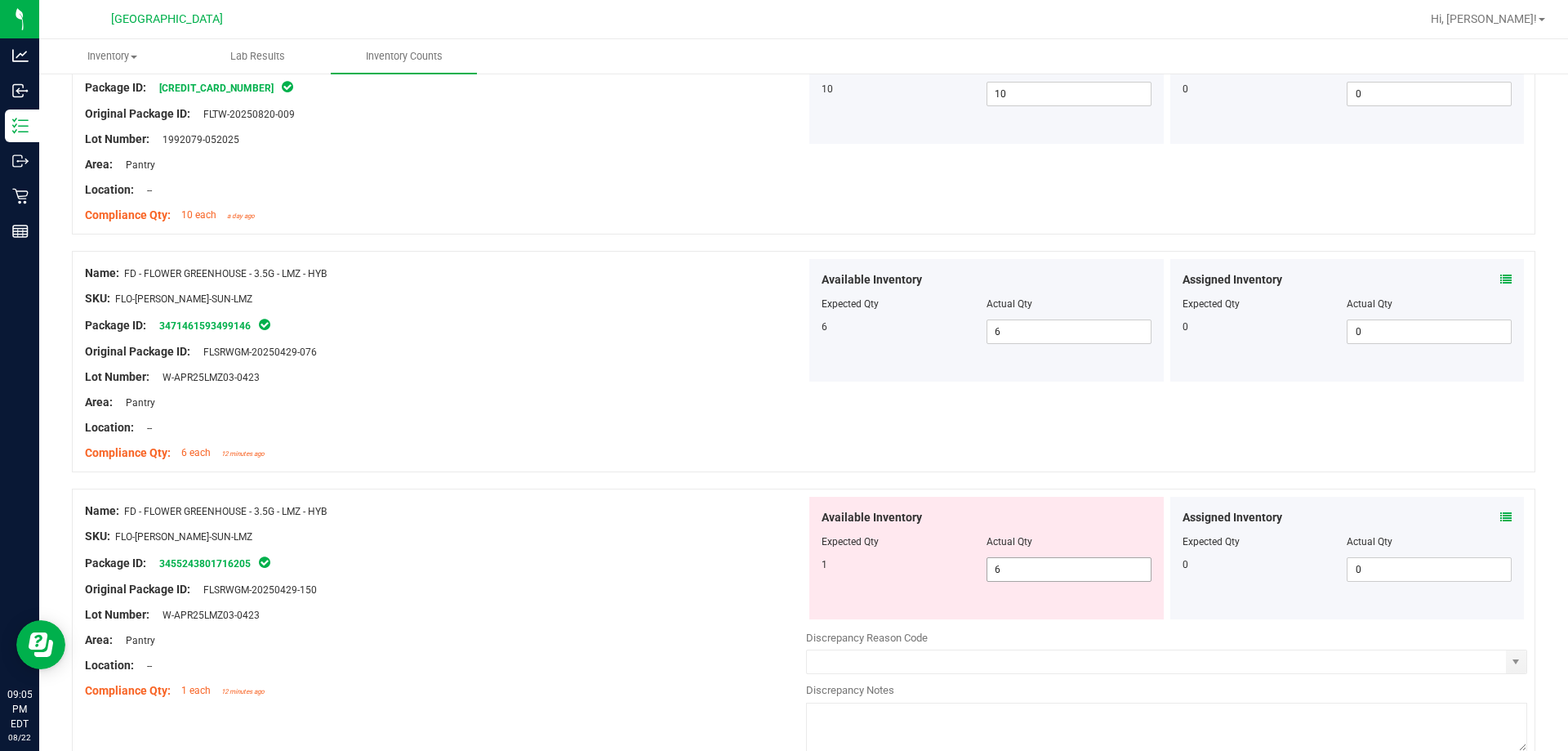
click at [782, 567] on span "6 6" at bounding box center [1069, 569] width 165 height 25
click at [0, 0] on input "6" at bounding box center [0, 0] width 0 height 0
type input "1"
click at [584, 526] on div at bounding box center [446, 523] width 721 height 8
type input "1"
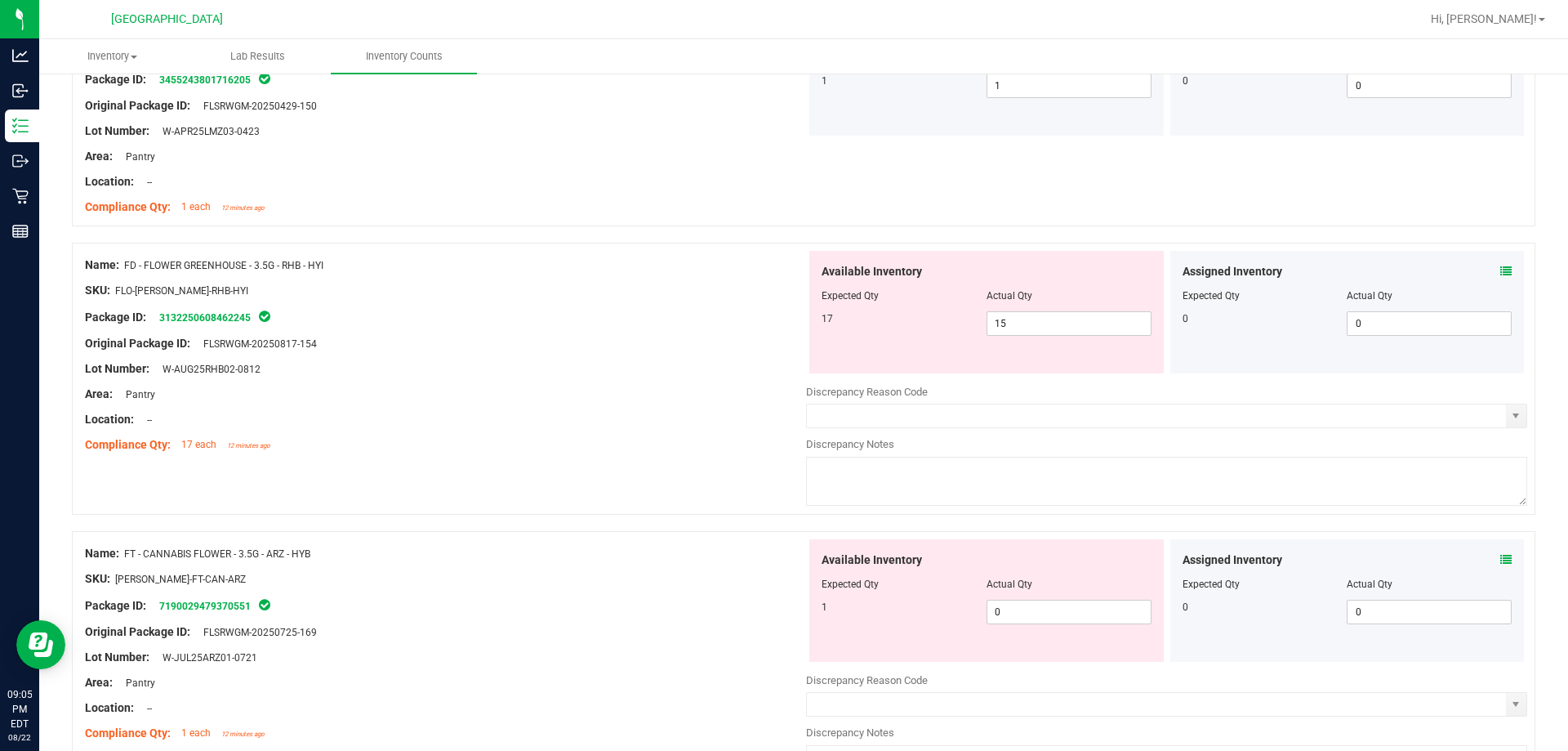
scroll to position [980, 0]
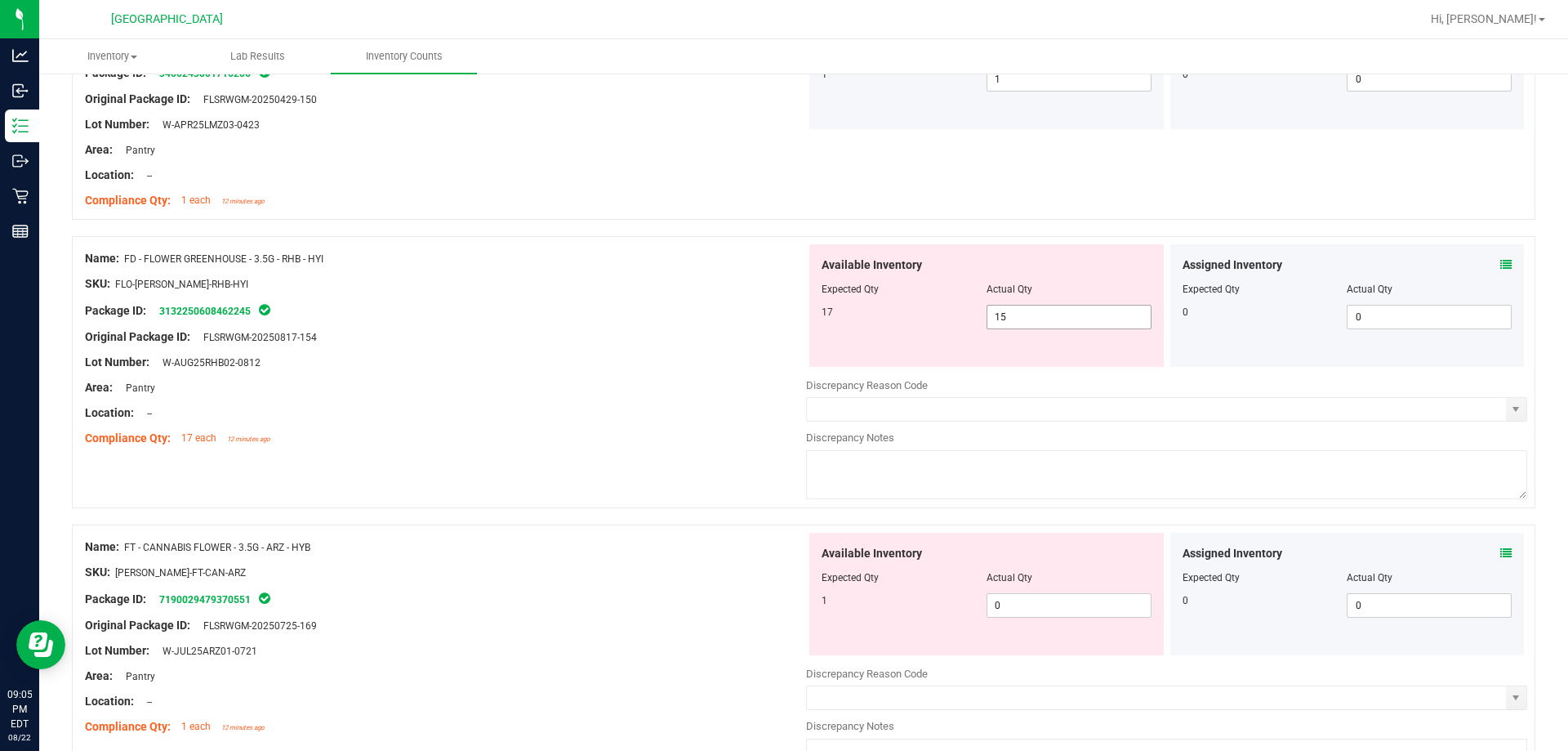
click at [782, 318] on span "15 15" at bounding box center [1069, 317] width 165 height 25
click at [782, 318] on input "15" at bounding box center [1068, 317] width 163 height 23
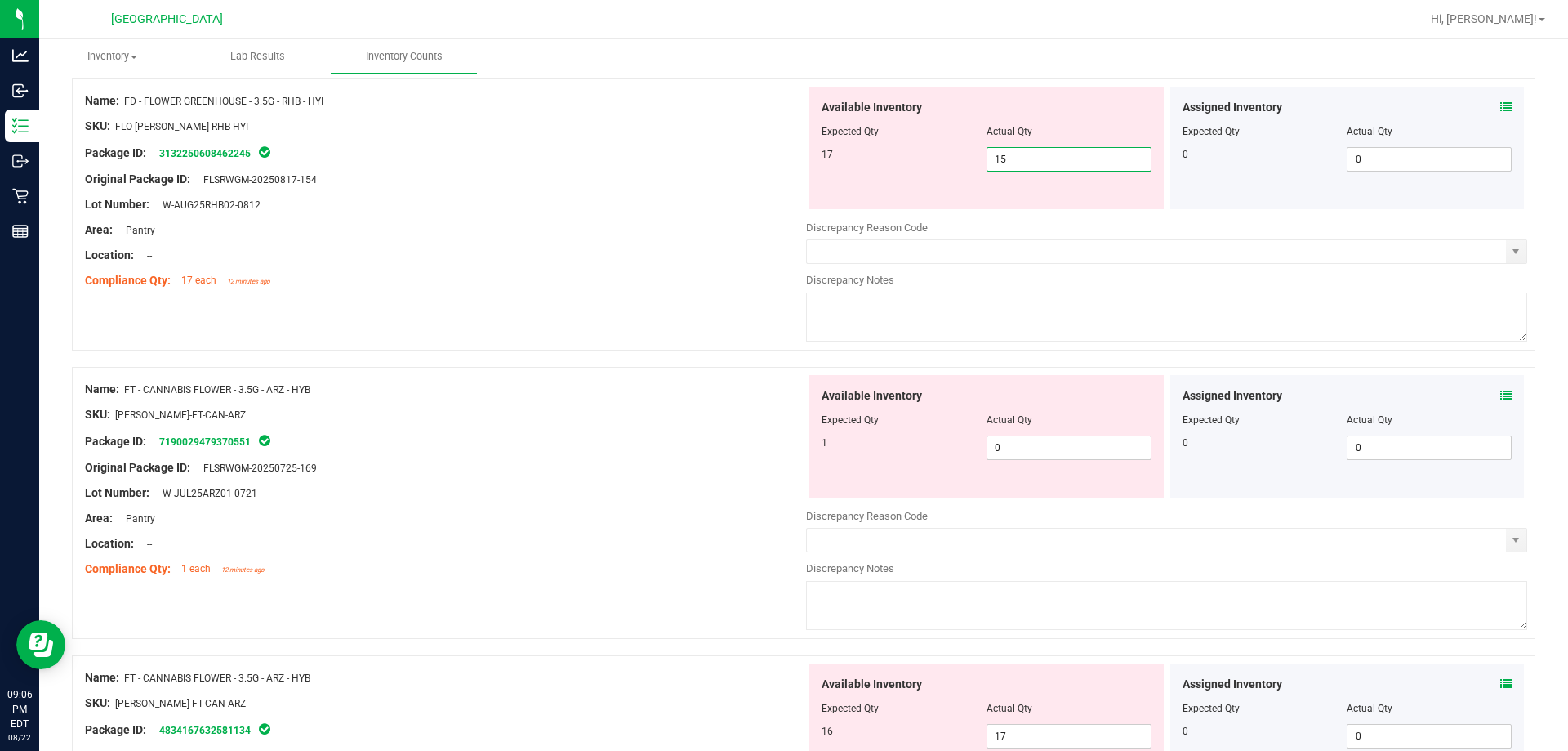
scroll to position [1144, 0]
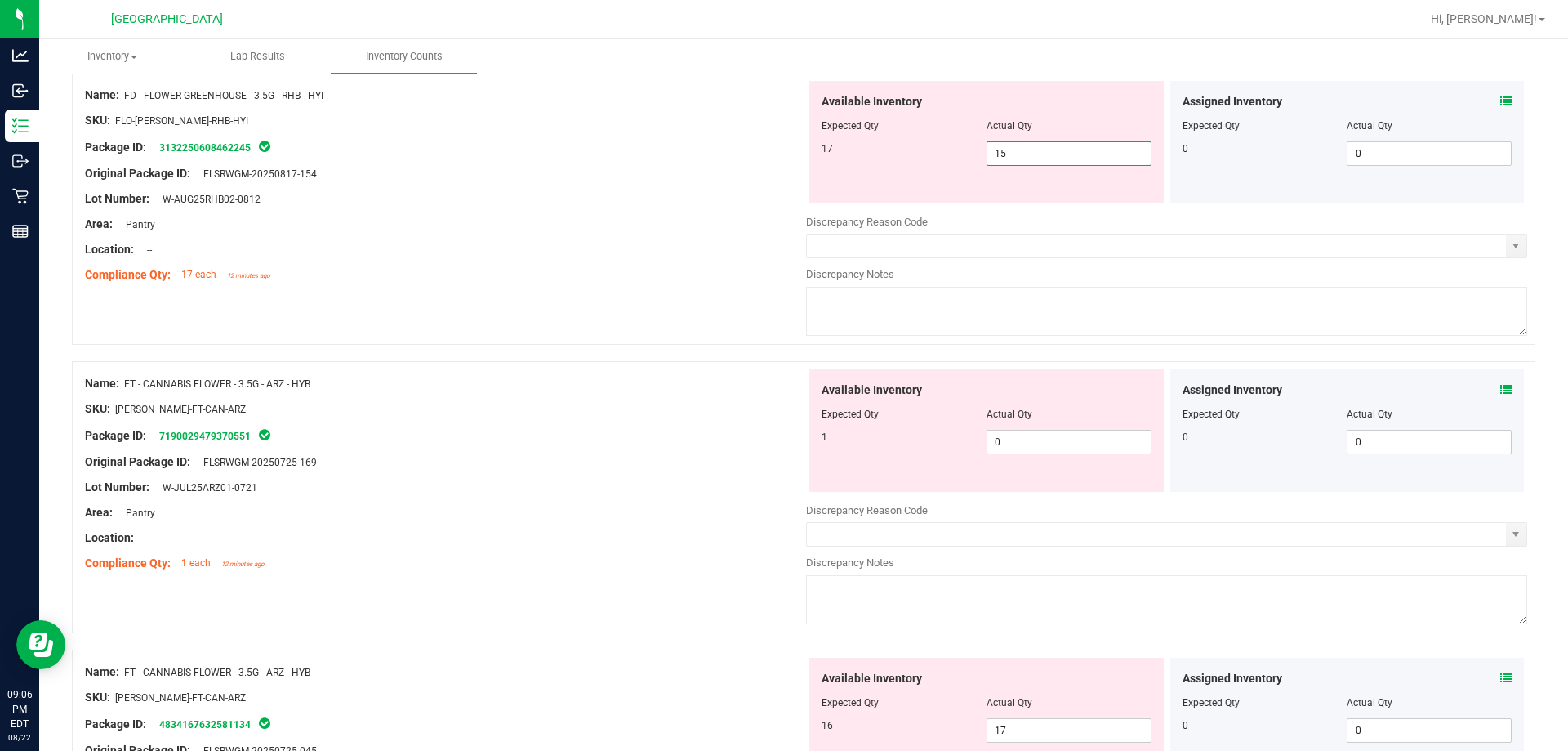
click at [690, 297] on div "Name: FD - FLOWER GREENHOUSE - 3.5G - RHB - HYI SKU: FLO-[PERSON_NAME]-RHB-HYI …" at bounding box center [803, 208] width 1463 height 272
click at [782, 442] on span "0 0" at bounding box center [1069, 441] width 165 height 25
click at [0, 0] on input "0" at bounding box center [0, 0] width 0 height 0
type input "1"
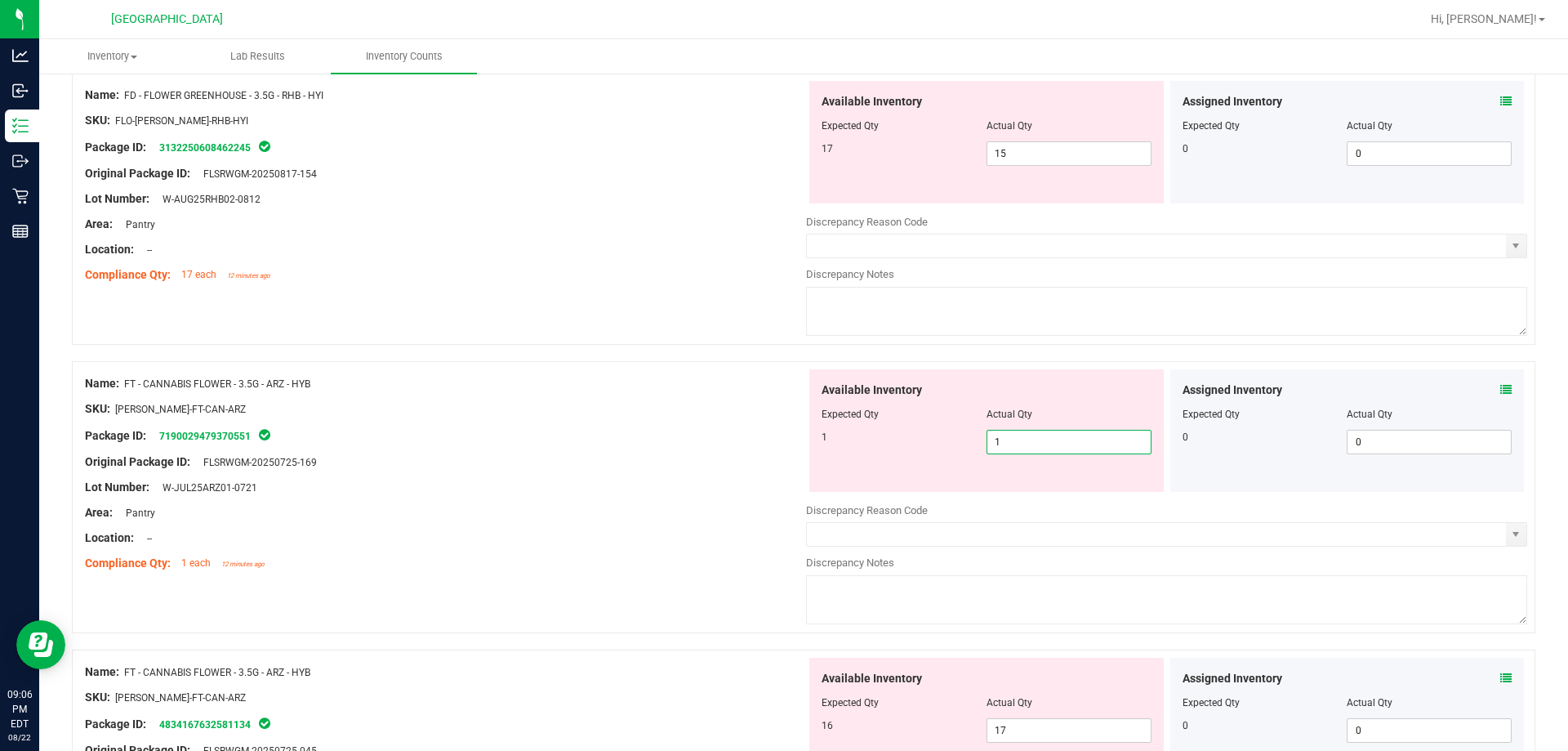
click at [669, 442] on div "Package ID: 7190029479370551" at bounding box center [446, 435] width 721 height 19
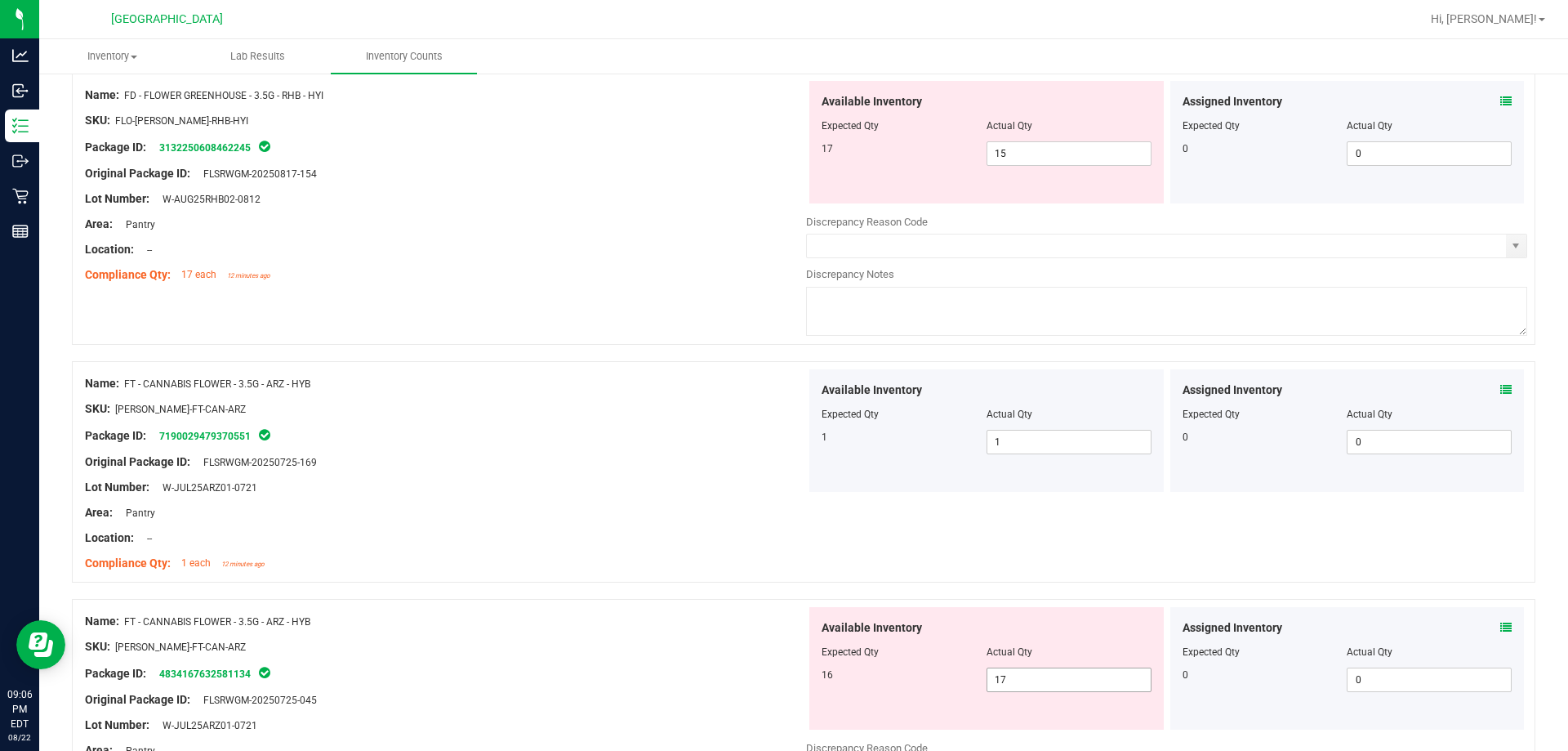
click at [782, 690] on span "17 17" at bounding box center [1069, 680] width 165 height 25
click at [782, 690] on input "17" at bounding box center [1068, 680] width 163 height 23
type input "16"
click at [616, 518] on div "Area: Pantry" at bounding box center [446, 512] width 721 height 17
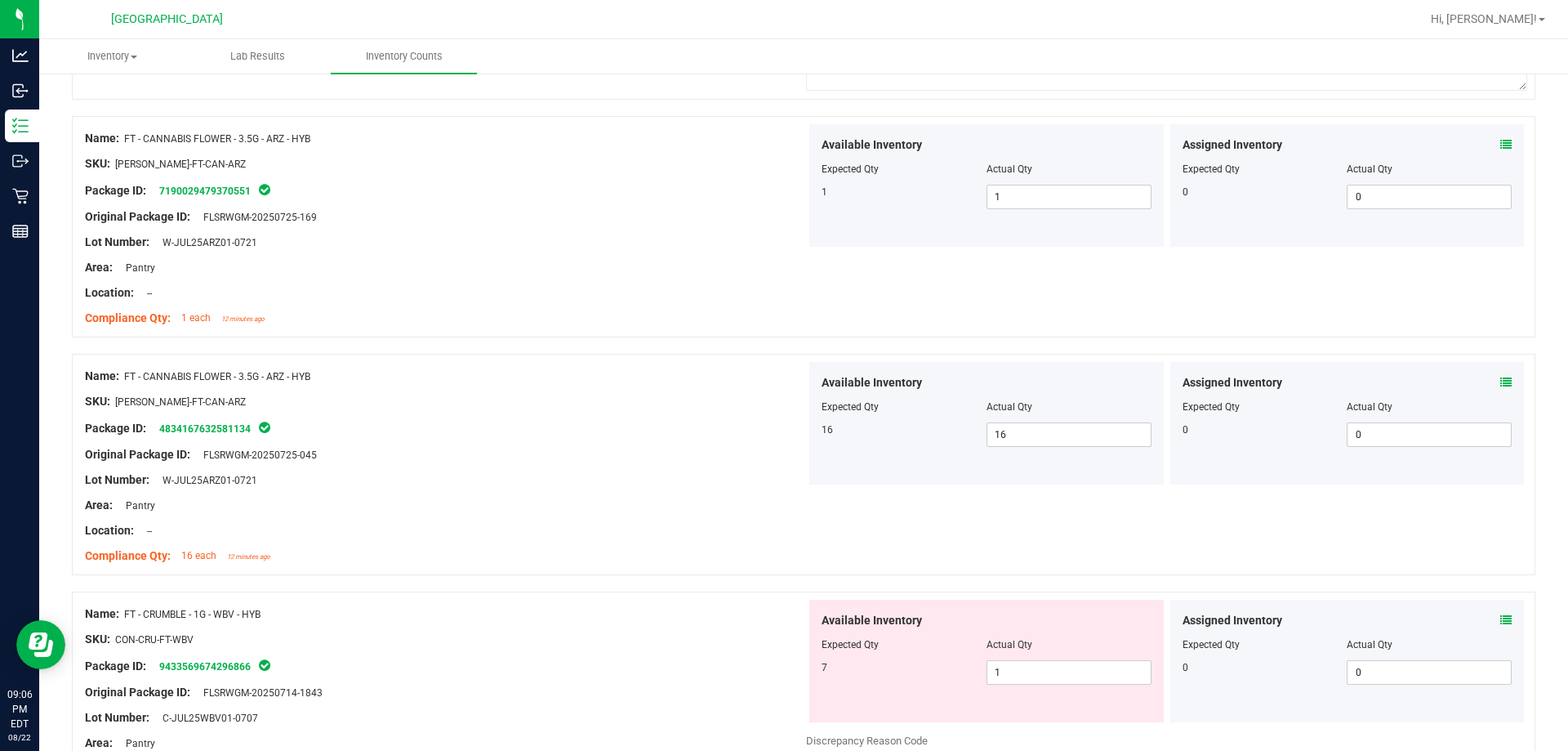
scroll to position [980, 0]
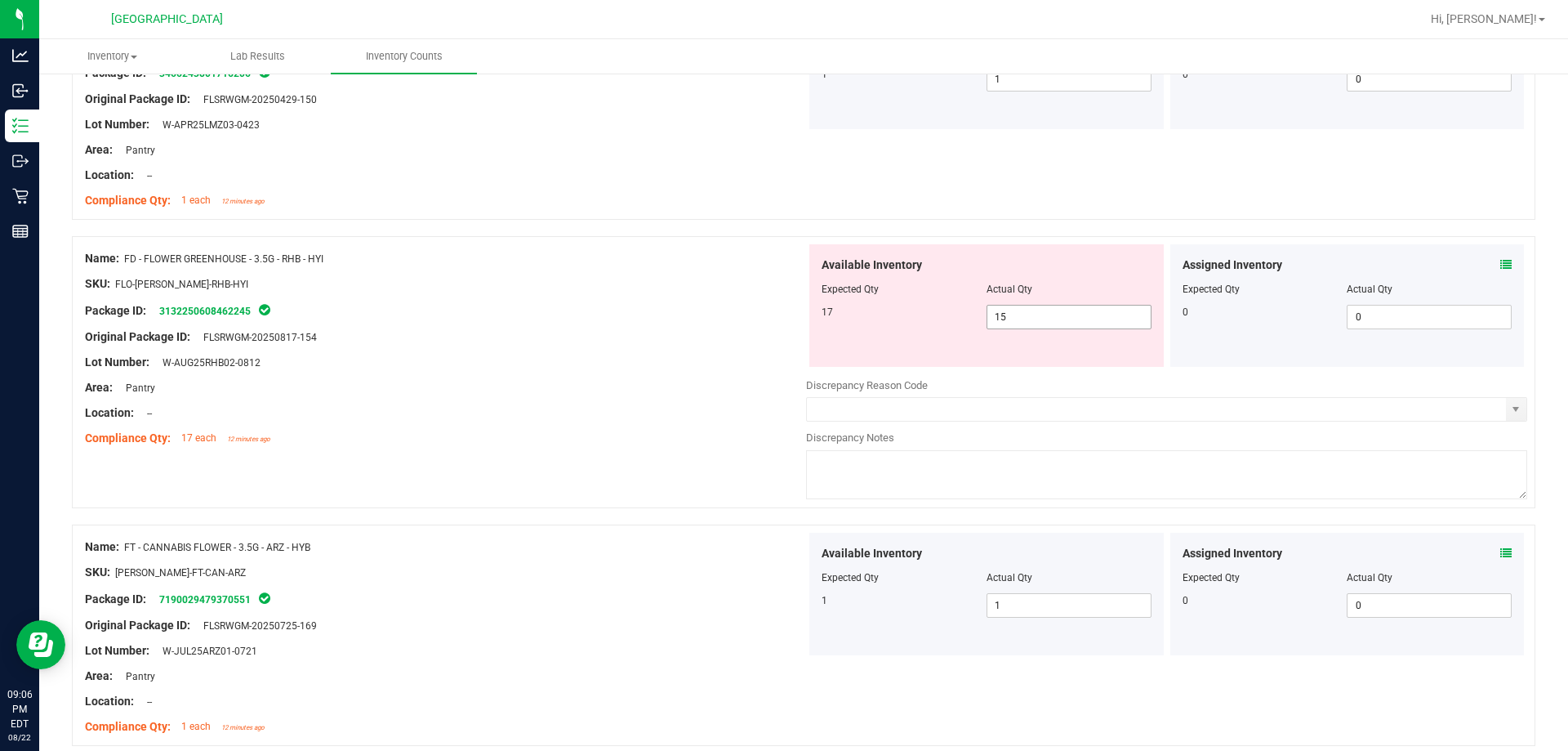
click at [782, 314] on span "15 15" at bounding box center [1069, 317] width 165 height 25
click at [782, 314] on input "15" at bounding box center [1068, 317] width 163 height 23
type input "17"
click at [641, 375] on div at bounding box center [446, 375] width 721 height 8
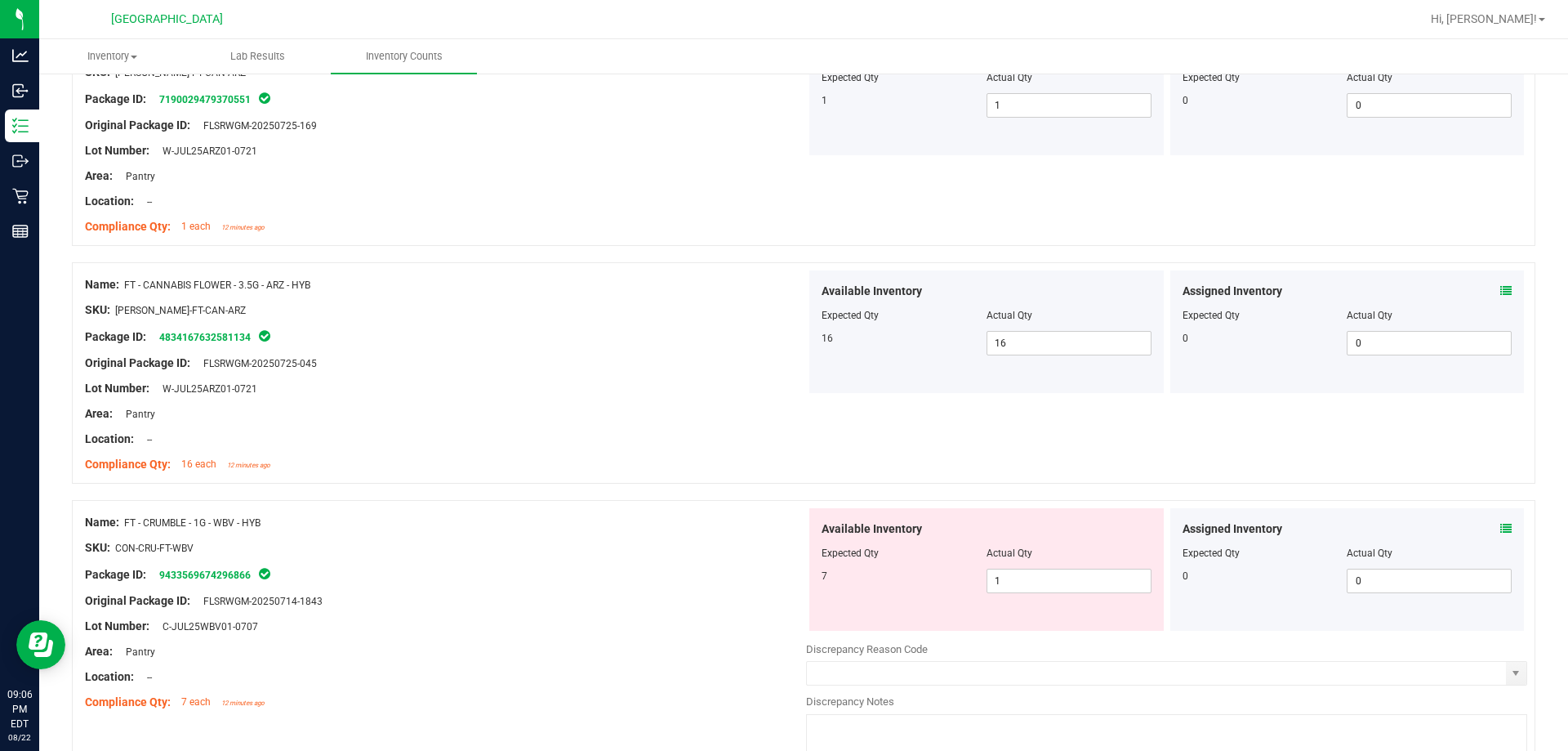
scroll to position [1552, 0]
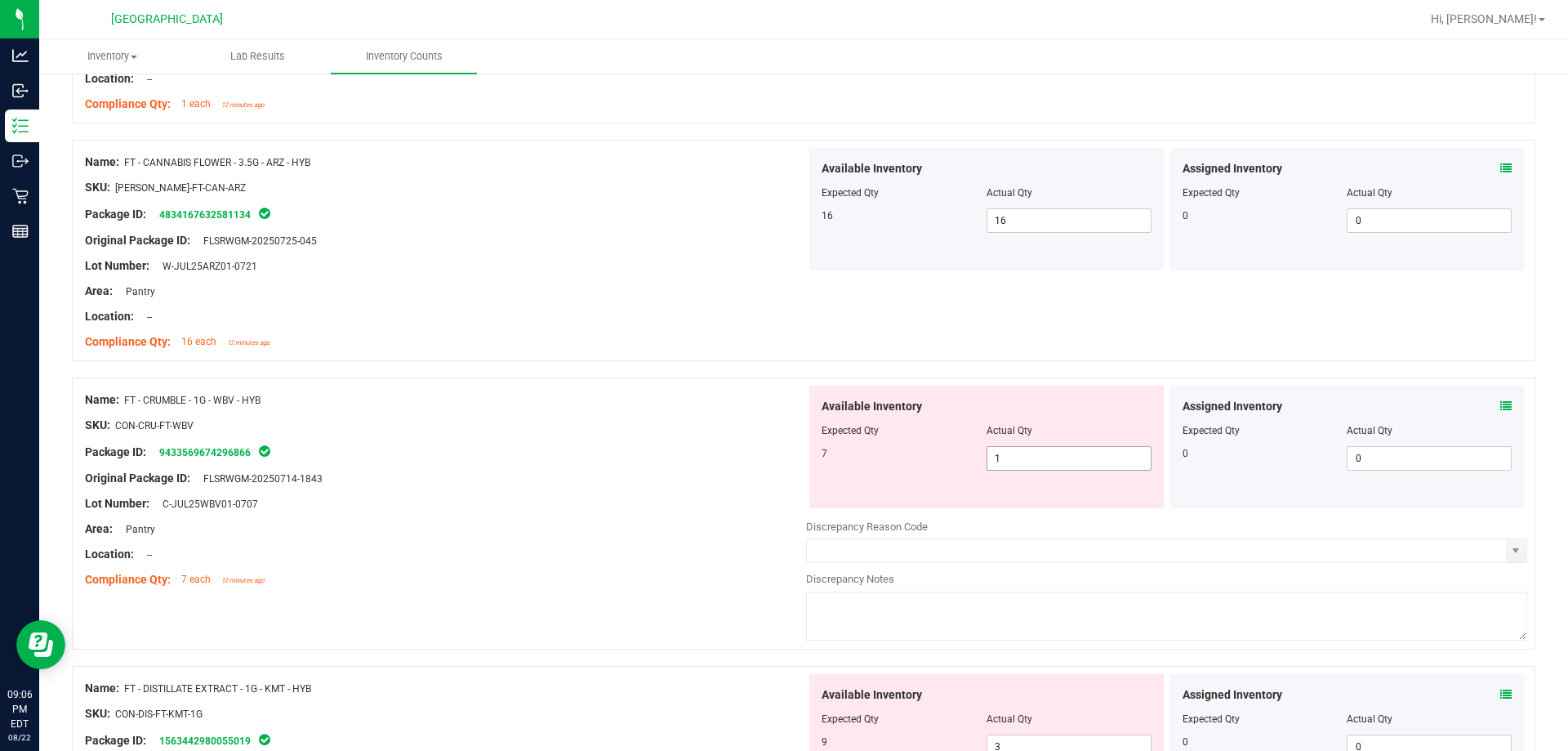
click at [782, 460] on span "1 1" at bounding box center [1069, 458] width 165 height 25
click at [782, 460] on input "1" at bounding box center [1068, 458] width 163 height 23
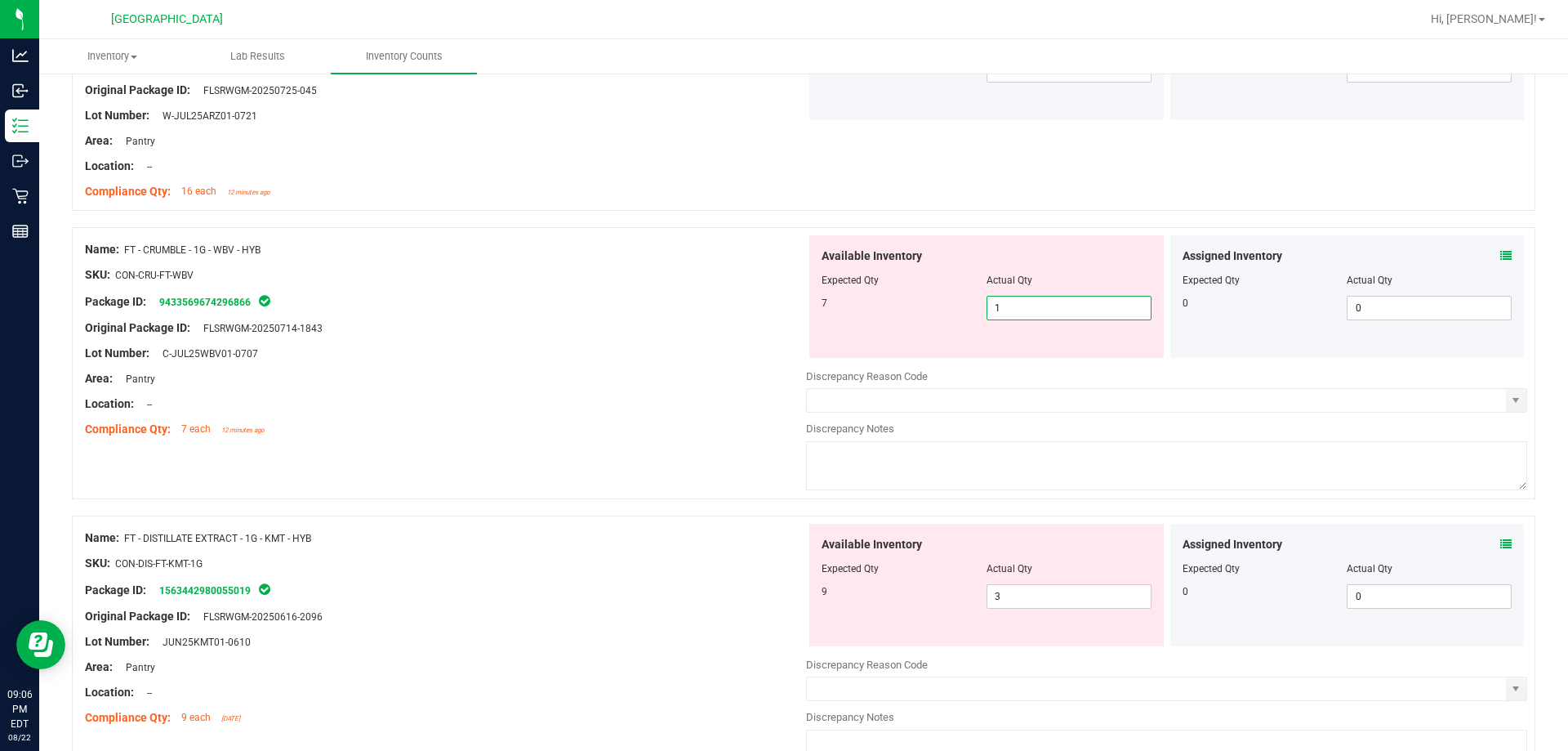
scroll to position [1715, 0]
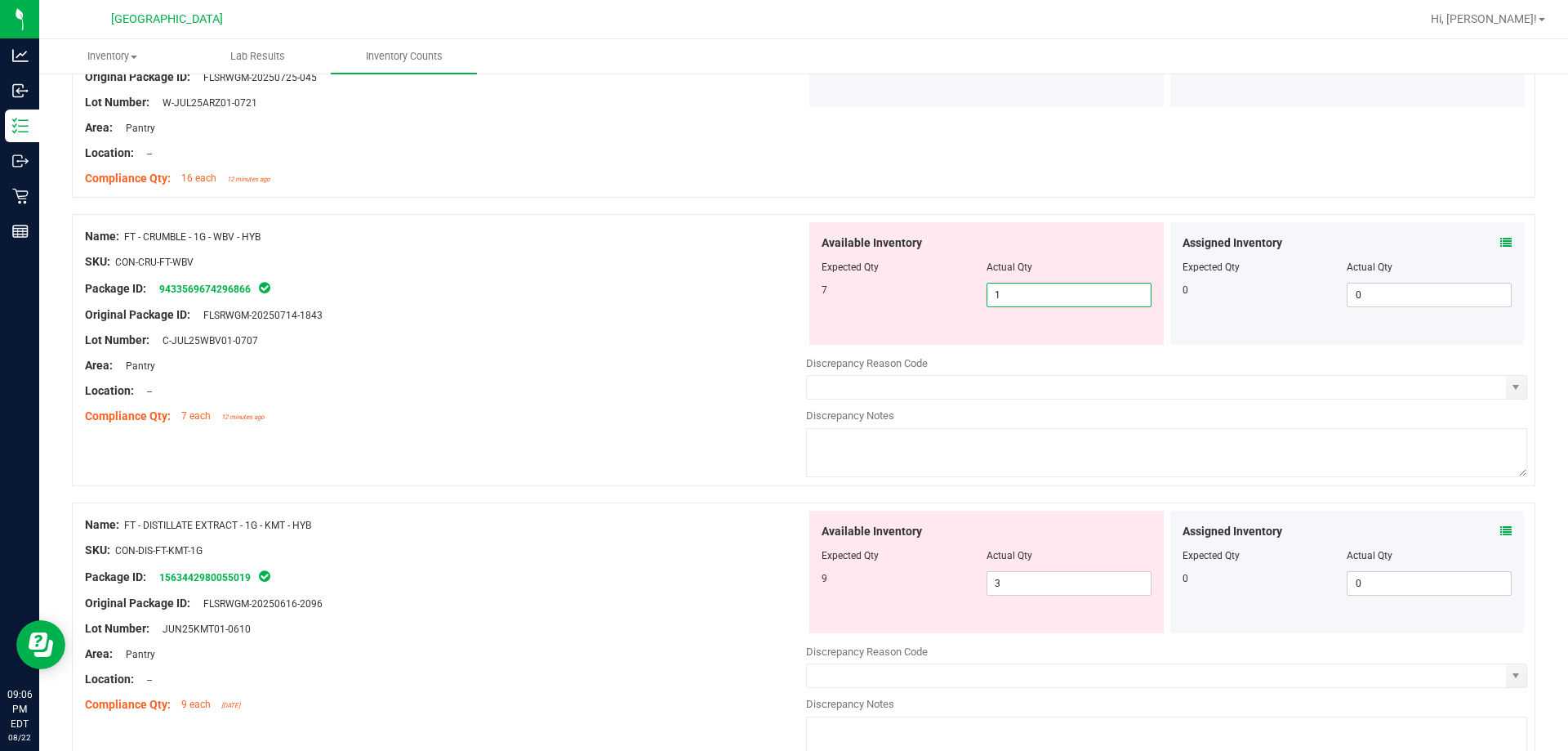
type input "7"
click at [626, 396] on div "Location: --" at bounding box center [446, 390] width 721 height 17
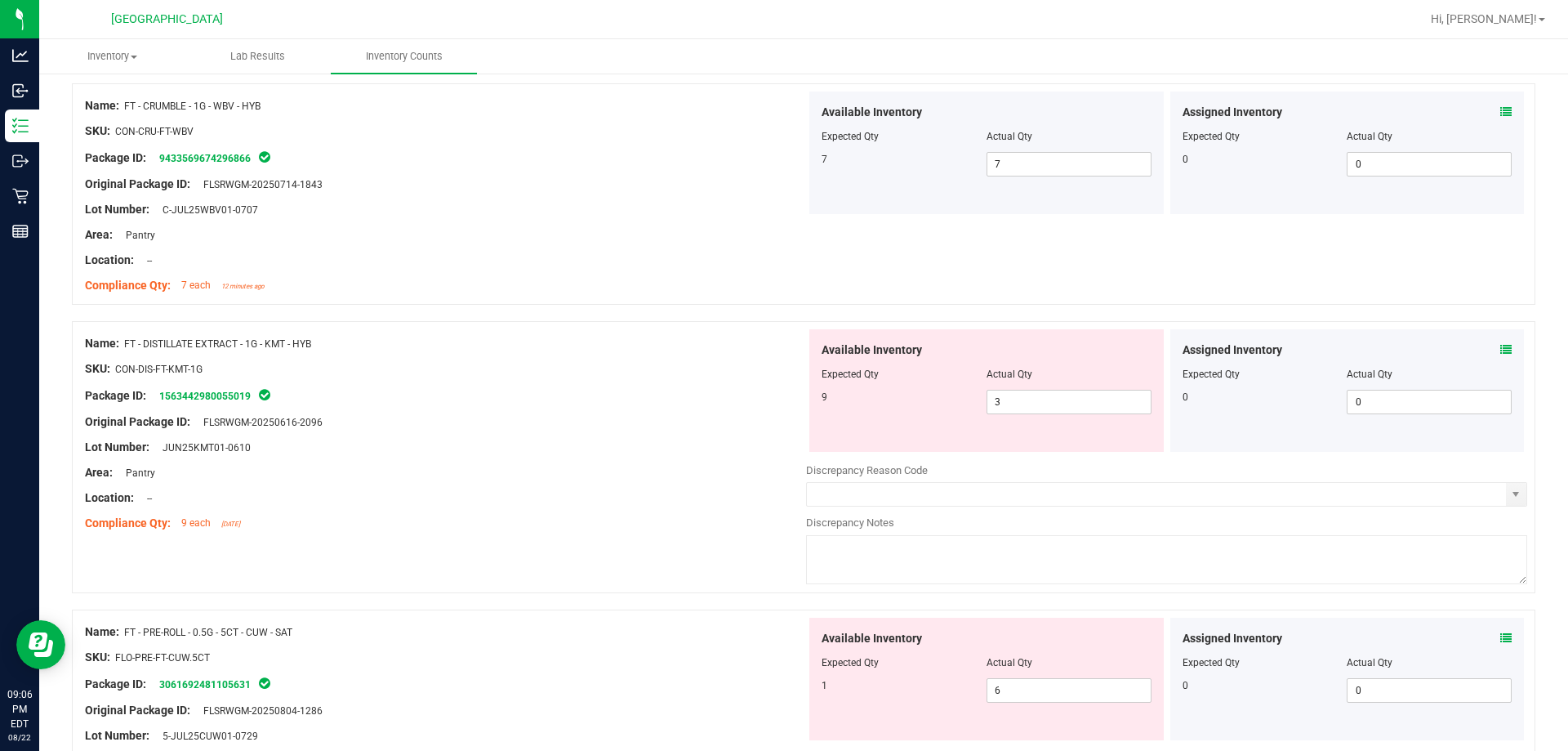
scroll to position [1879, 0]
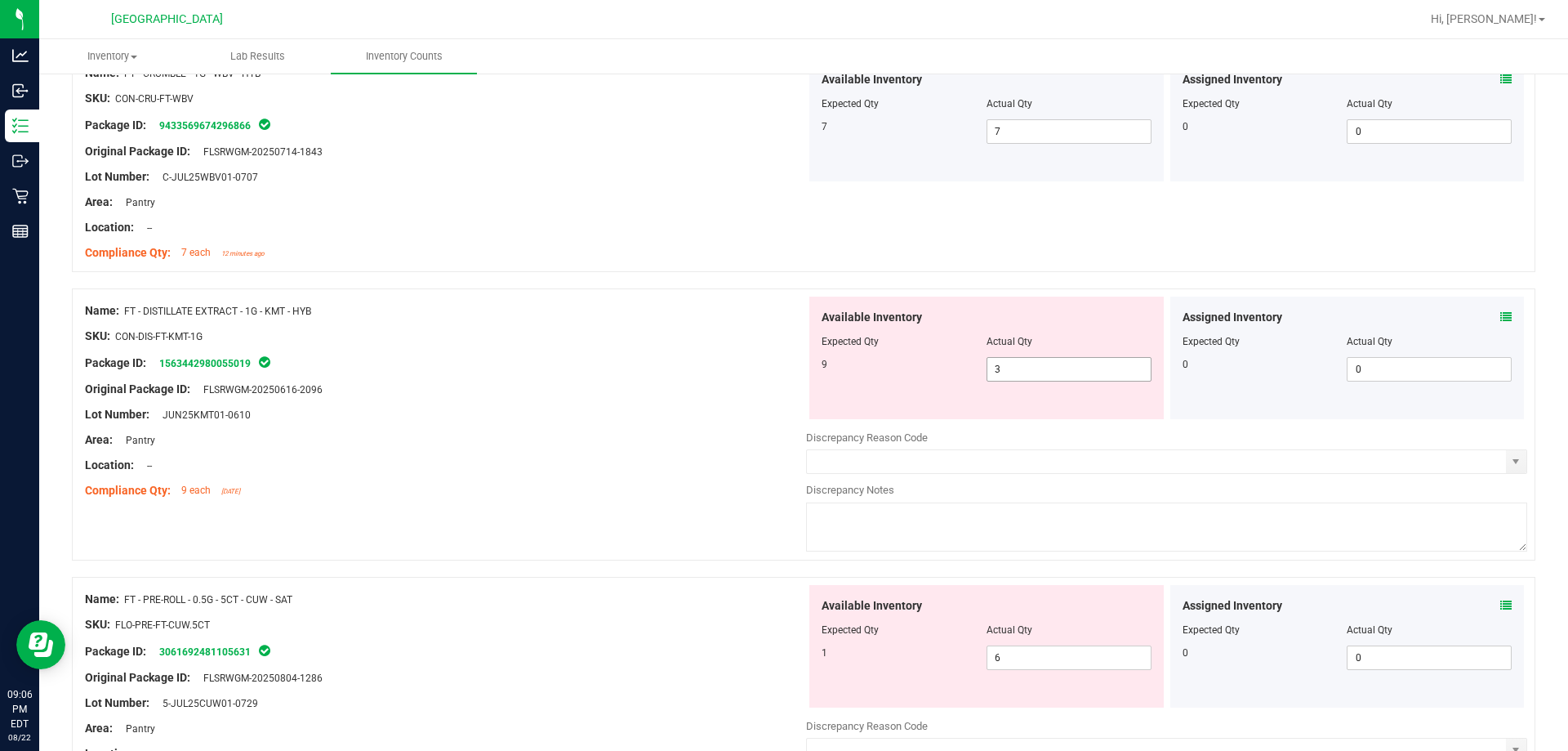
click at [782, 372] on span "3 3" at bounding box center [1069, 369] width 165 height 25
click at [782, 372] on input "3" at bounding box center [1068, 369] width 163 height 23
click at [751, 419] on div "Lot Number: JUN25KMT01-0610" at bounding box center [446, 414] width 721 height 17
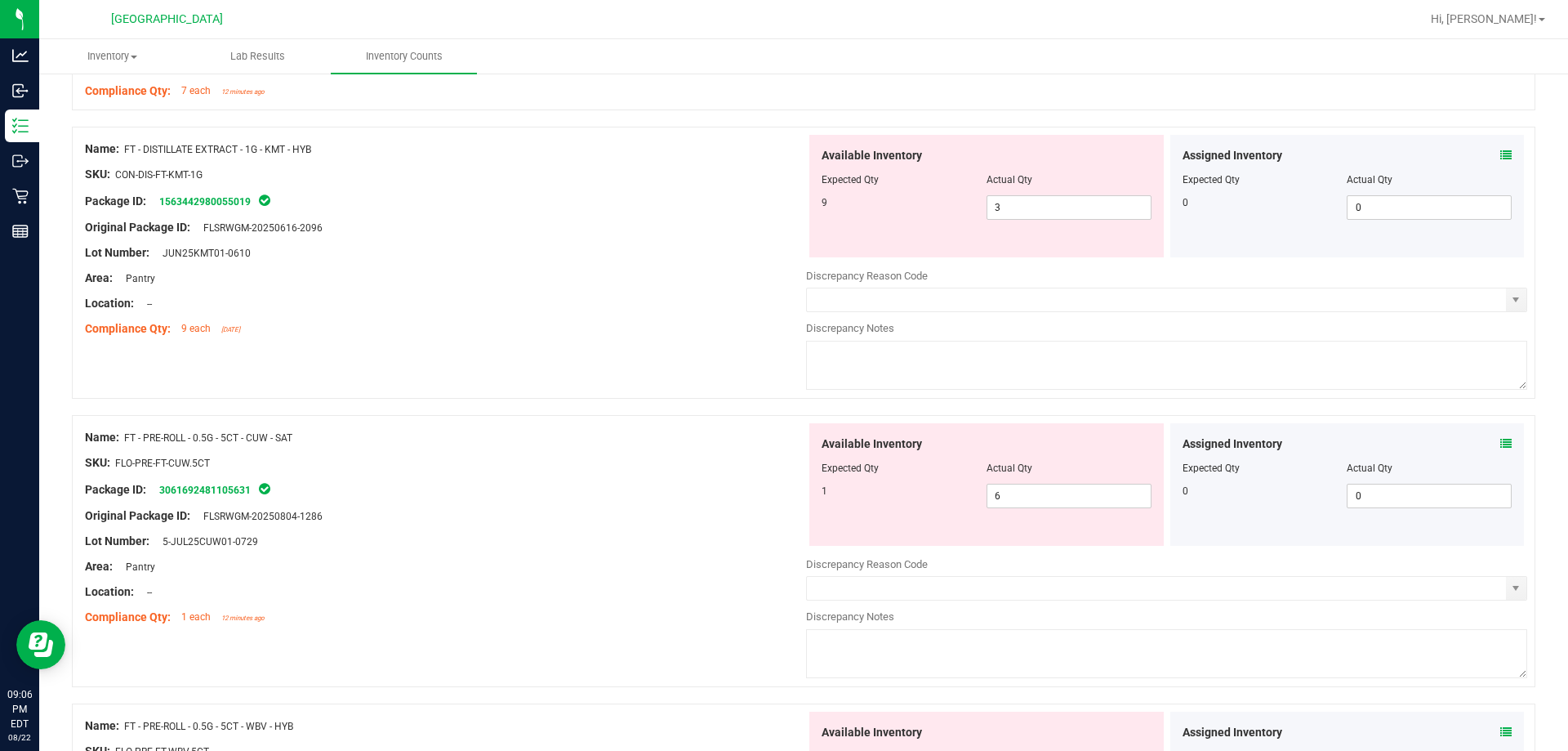
scroll to position [2042, 0]
click at [681, 371] on div "Name: FT - DISTILLATE EXTRACT - 1G - KMT - HYB SKU: CON-DIS-FT-KMT-1G Package I…" at bounding box center [803, 260] width 1463 height 272
click at [782, 209] on span "3 3" at bounding box center [1069, 205] width 165 height 25
click at [782, 209] on input "3" at bounding box center [1068, 205] width 163 height 23
type input "9"
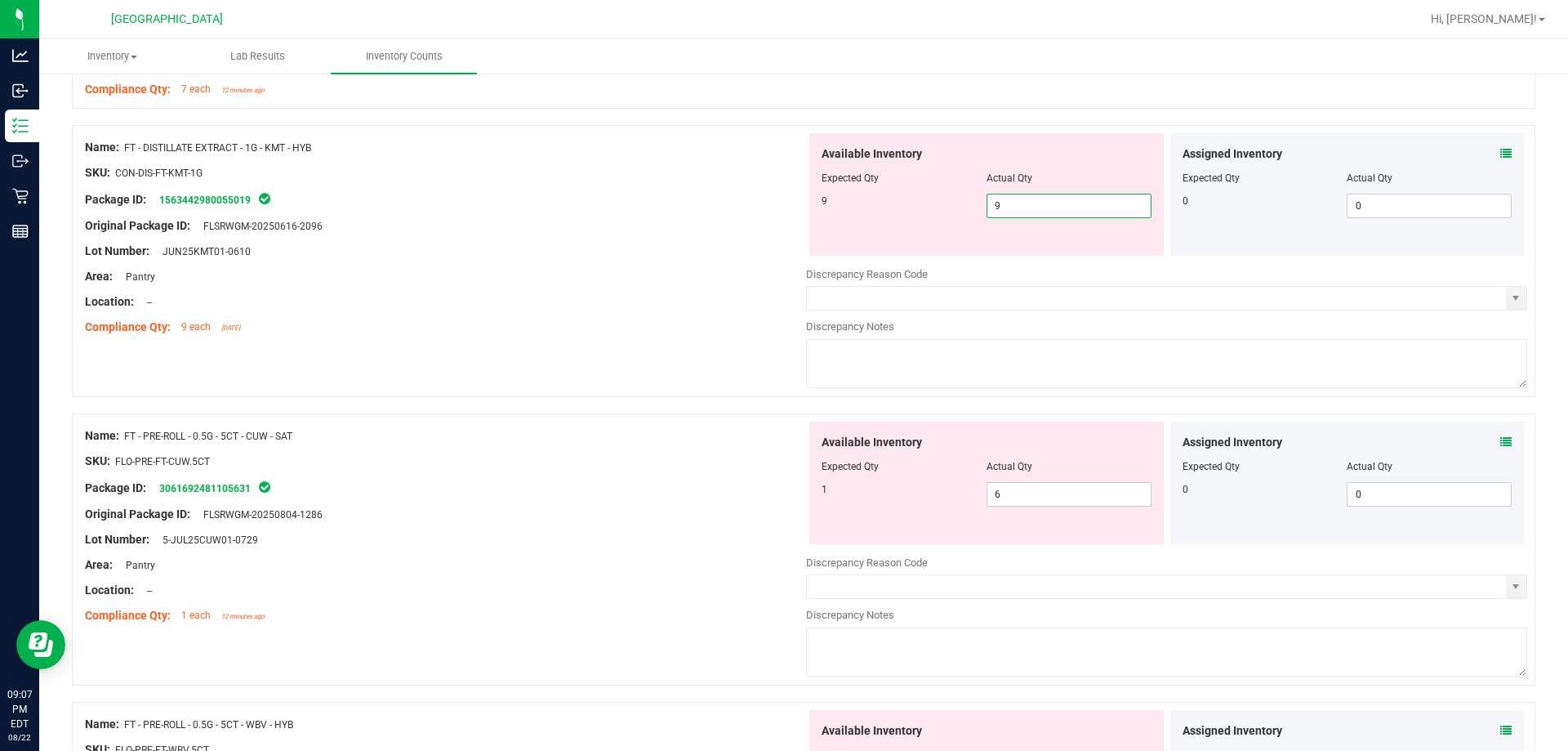
type input "9"
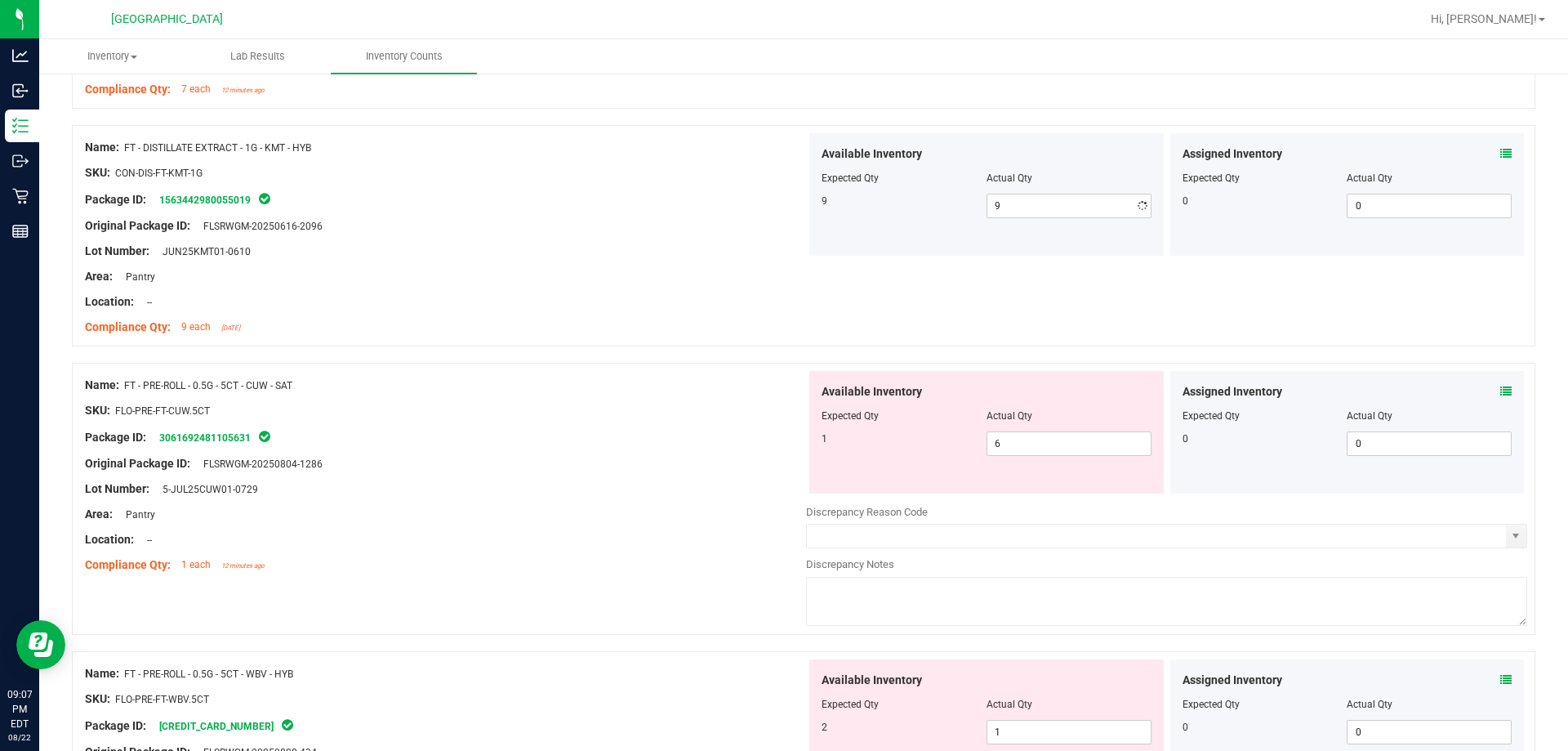
click at [663, 302] on div "Location: --" at bounding box center [446, 301] width 721 height 17
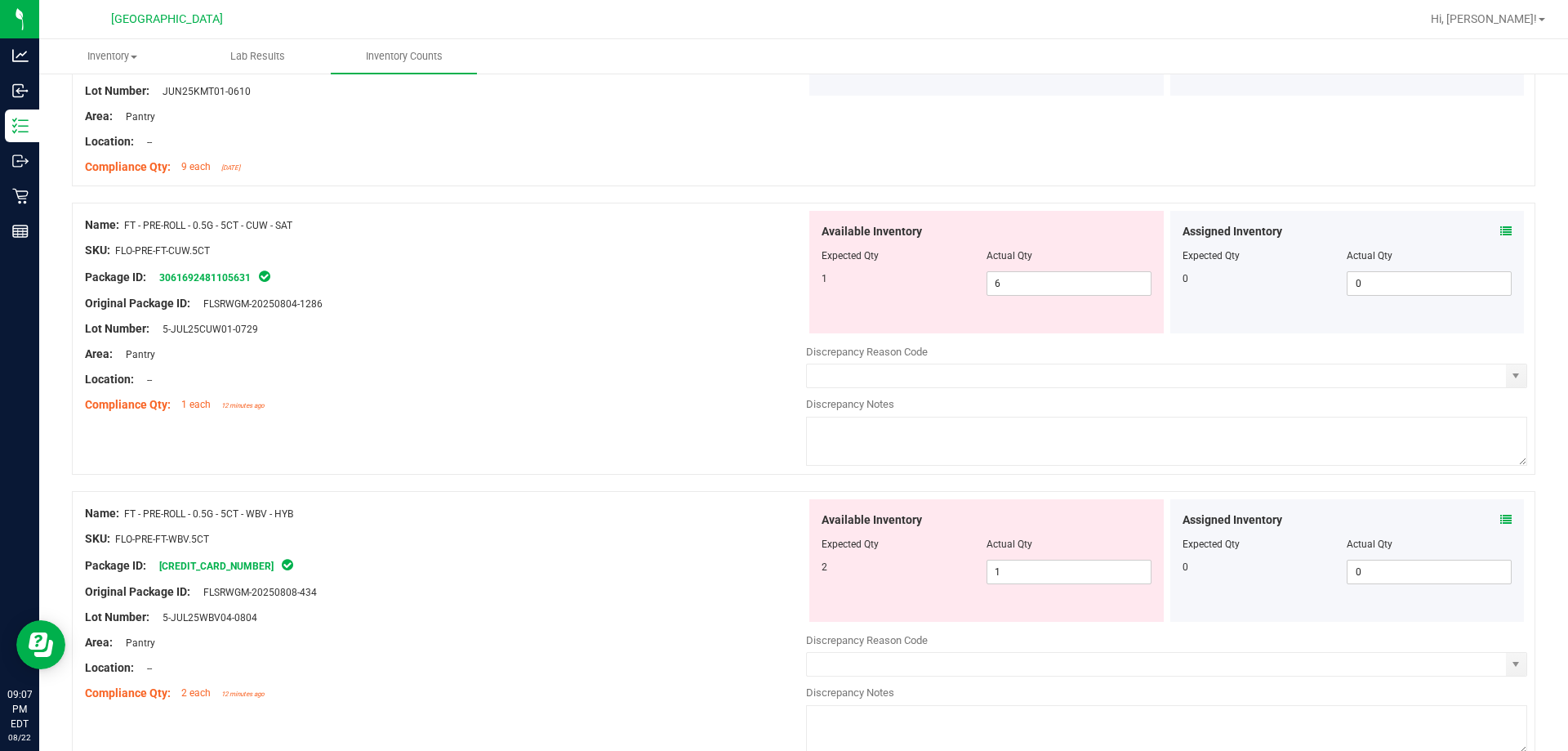
scroll to position [2205, 0]
click at [782, 286] on span "6 6" at bounding box center [1069, 280] width 165 height 25
click at [782, 286] on input "6" at bounding box center [1068, 279] width 163 height 23
type input "1"
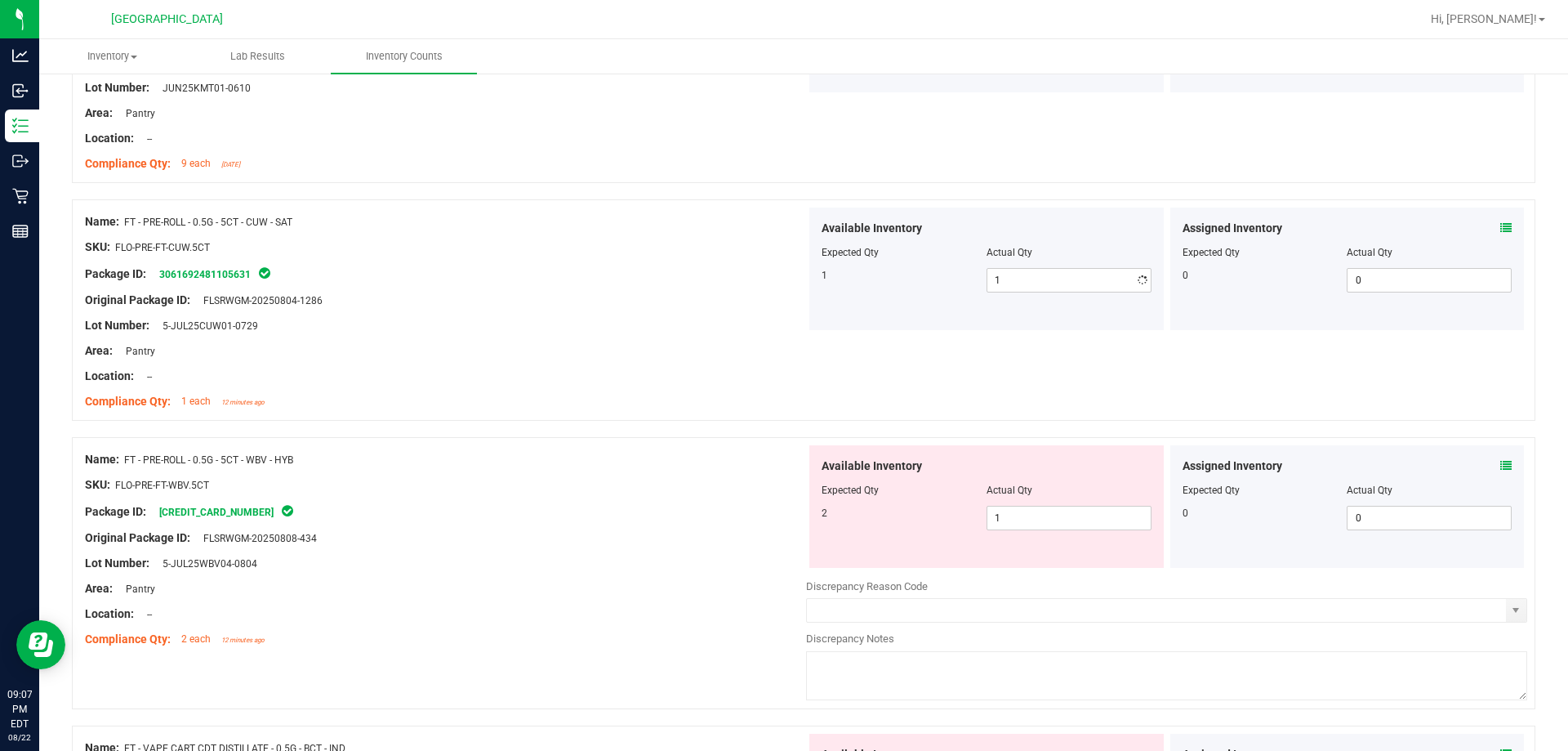
click at [696, 301] on div "Original Package ID: FLSRWGM-20250804-1286" at bounding box center [446, 299] width 721 height 17
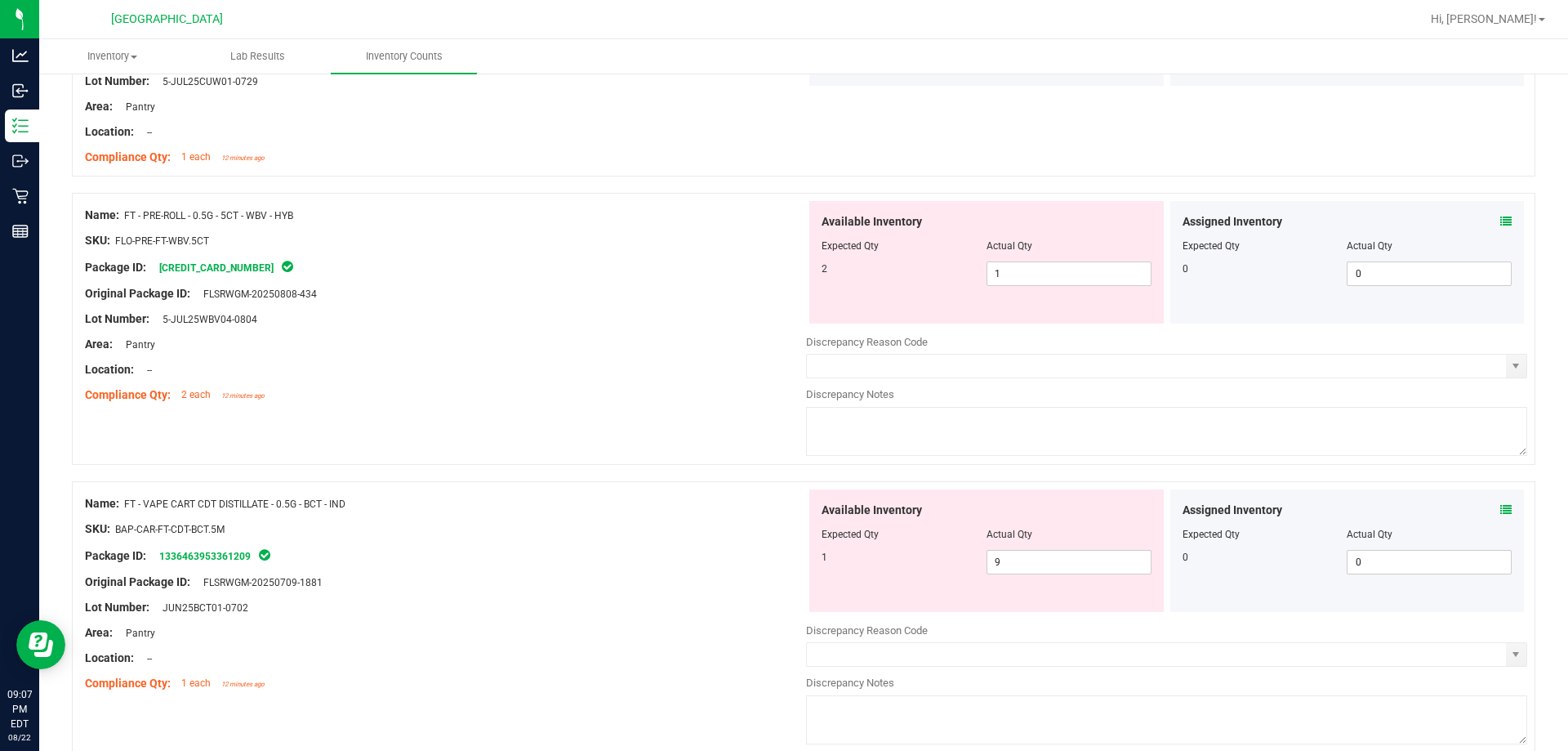
scroll to position [2451, 0]
click at [782, 277] on span "1 1" at bounding box center [1069, 273] width 165 height 25
click at [782, 277] on input "1" at bounding box center [1068, 272] width 163 height 23
type input "2"
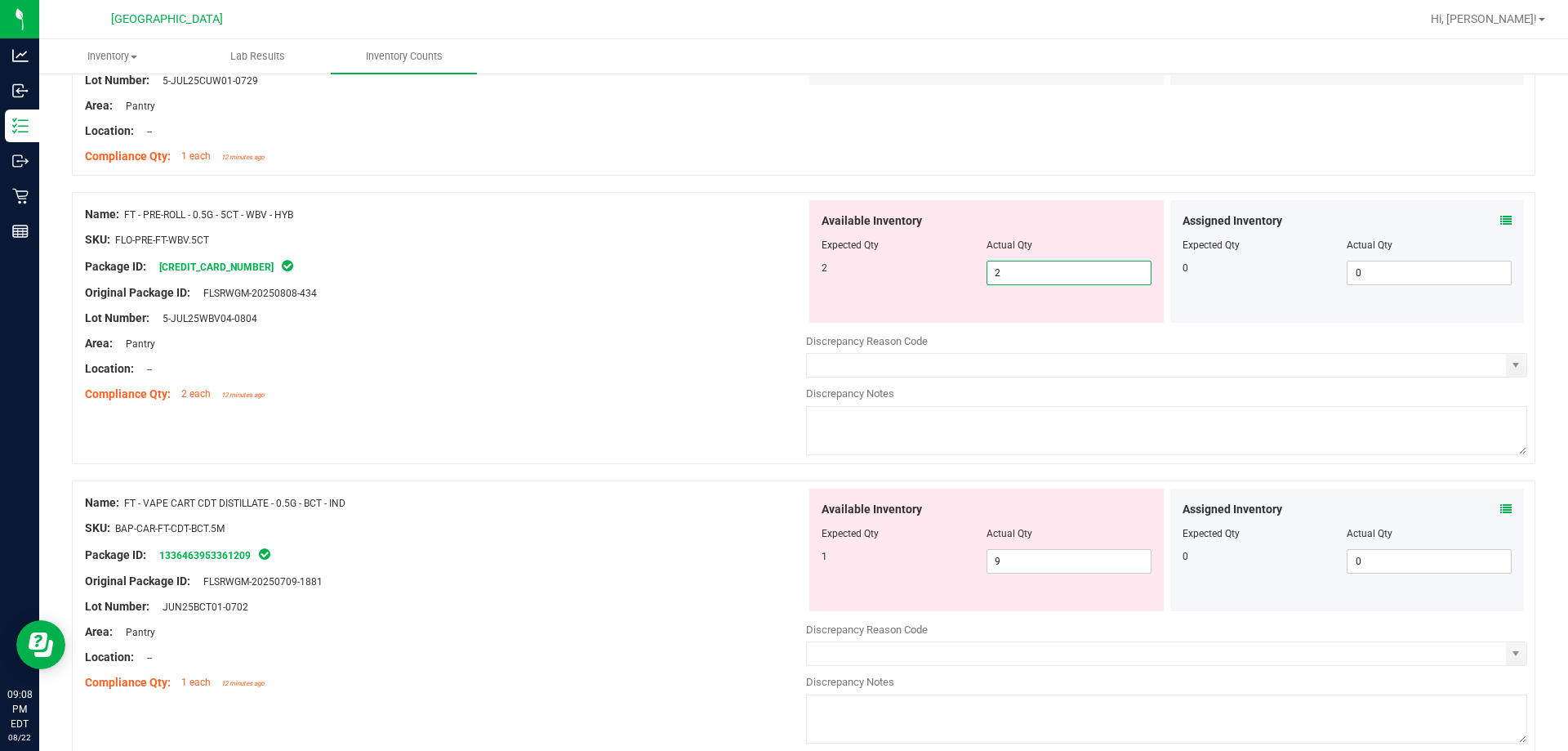
click at [646, 284] on div "Original Package ID: FLSRWGM-20250808-434" at bounding box center [446, 292] width 721 height 17
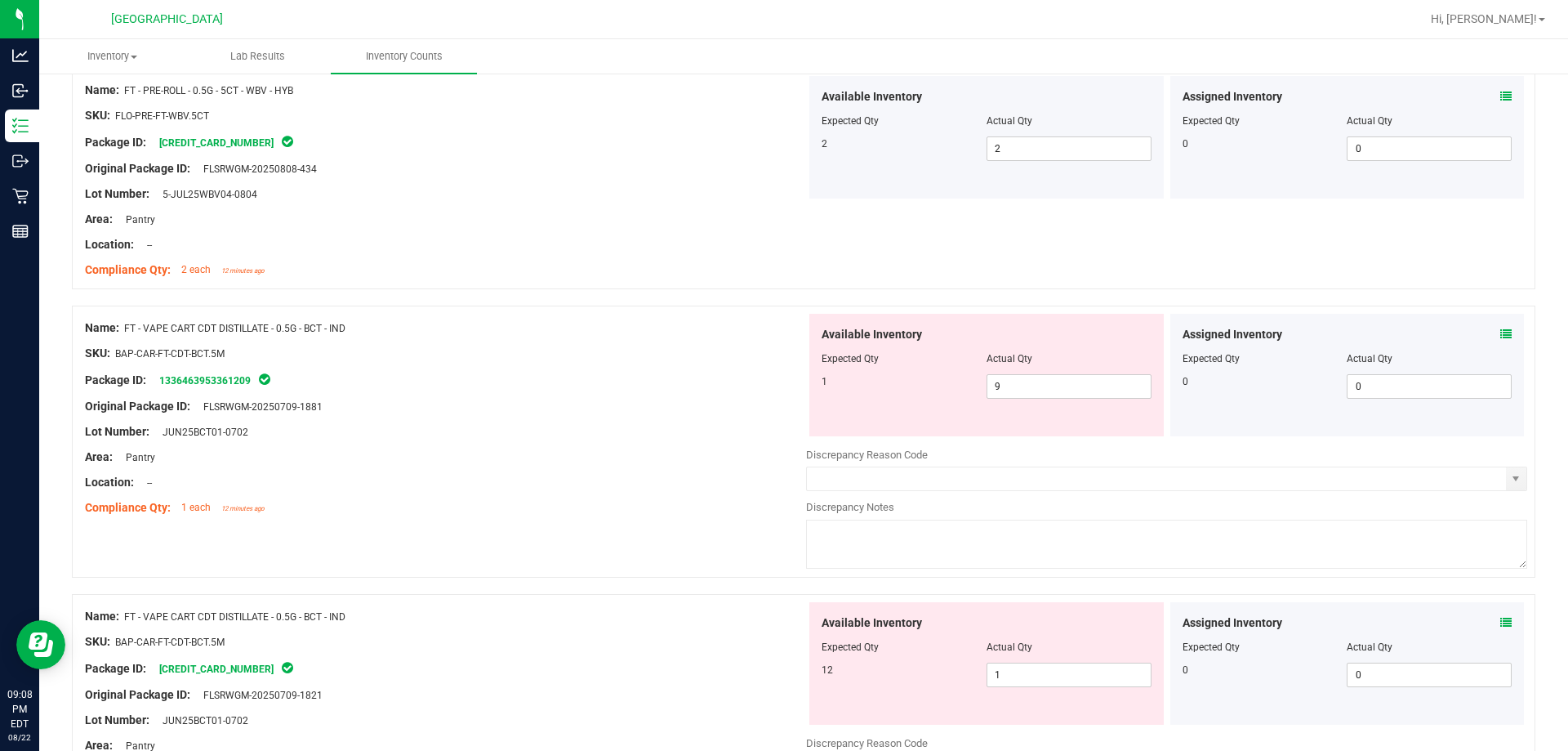
scroll to position [2657, 0]
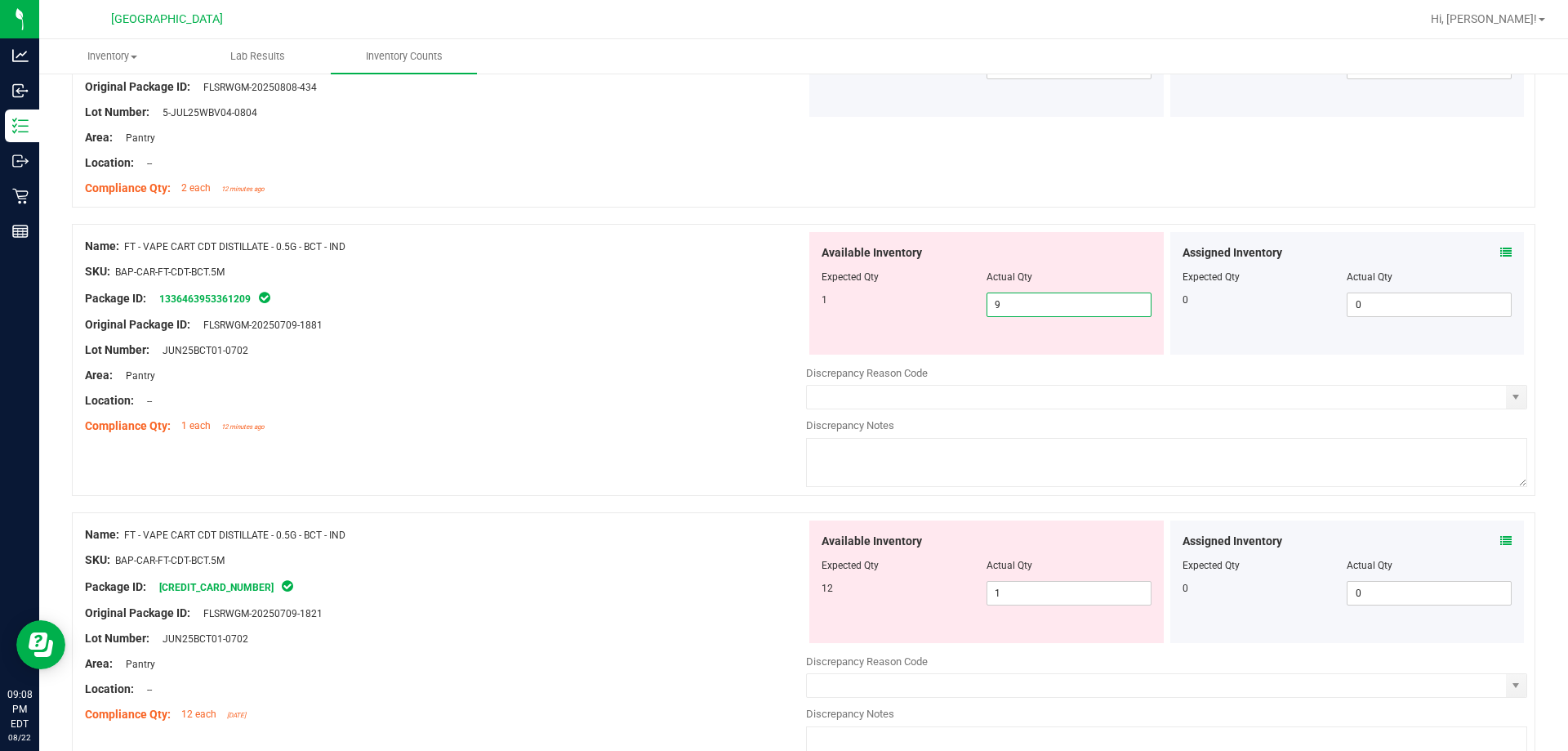
click at [782, 303] on span "9 9" at bounding box center [1069, 304] width 165 height 25
click at [782, 303] on input "9" at bounding box center [1068, 304] width 163 height 23
type input "1"
click at [676, 359] on div at bounding box center [446, 363] width 721 height 8
type input "1"
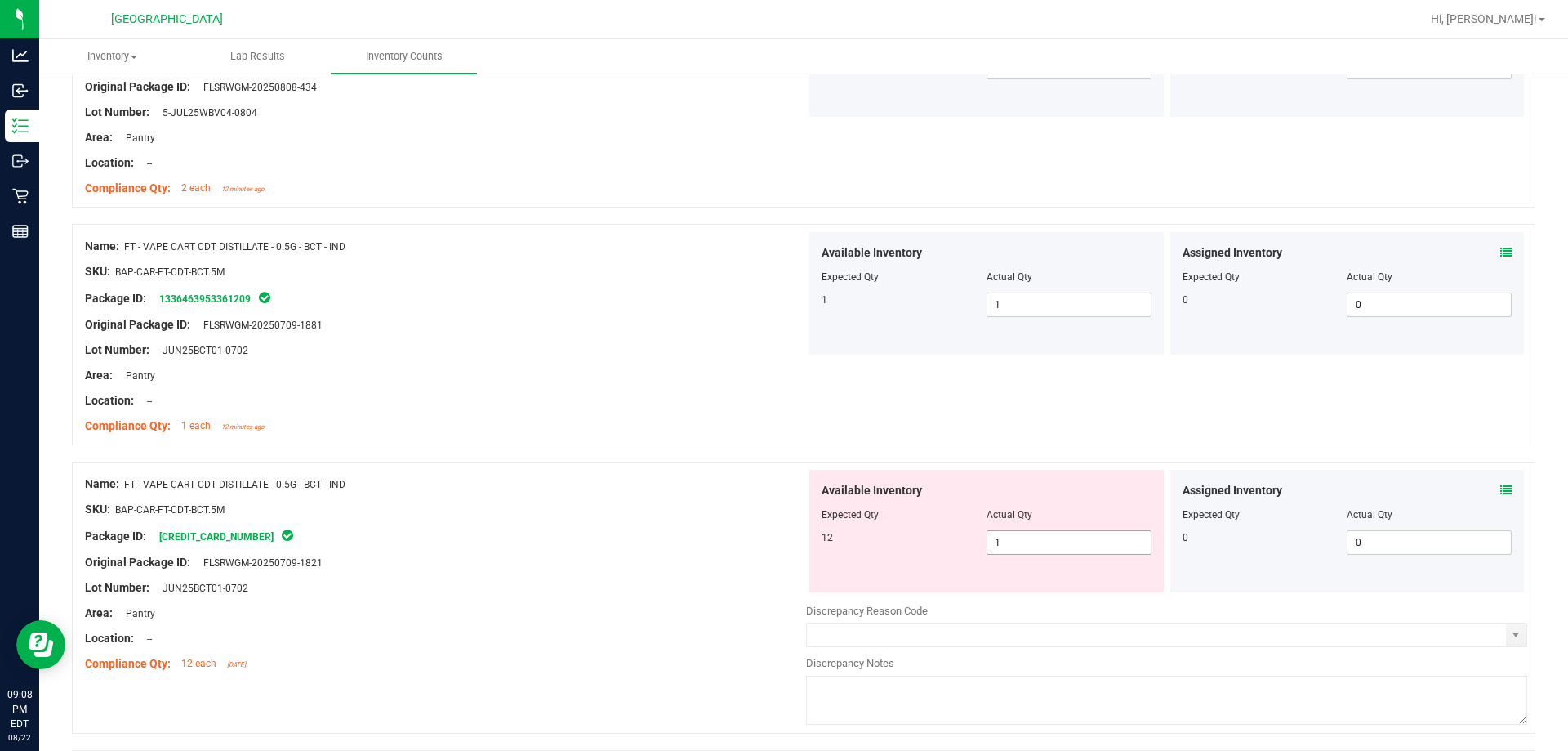
click at [782, 550] on span "1 1" at bounding box center [1069, 542] width 165 height 25
click at [0, 0] on input "1" at bounding box center [0, 0] width 0 height 0
type input "12"
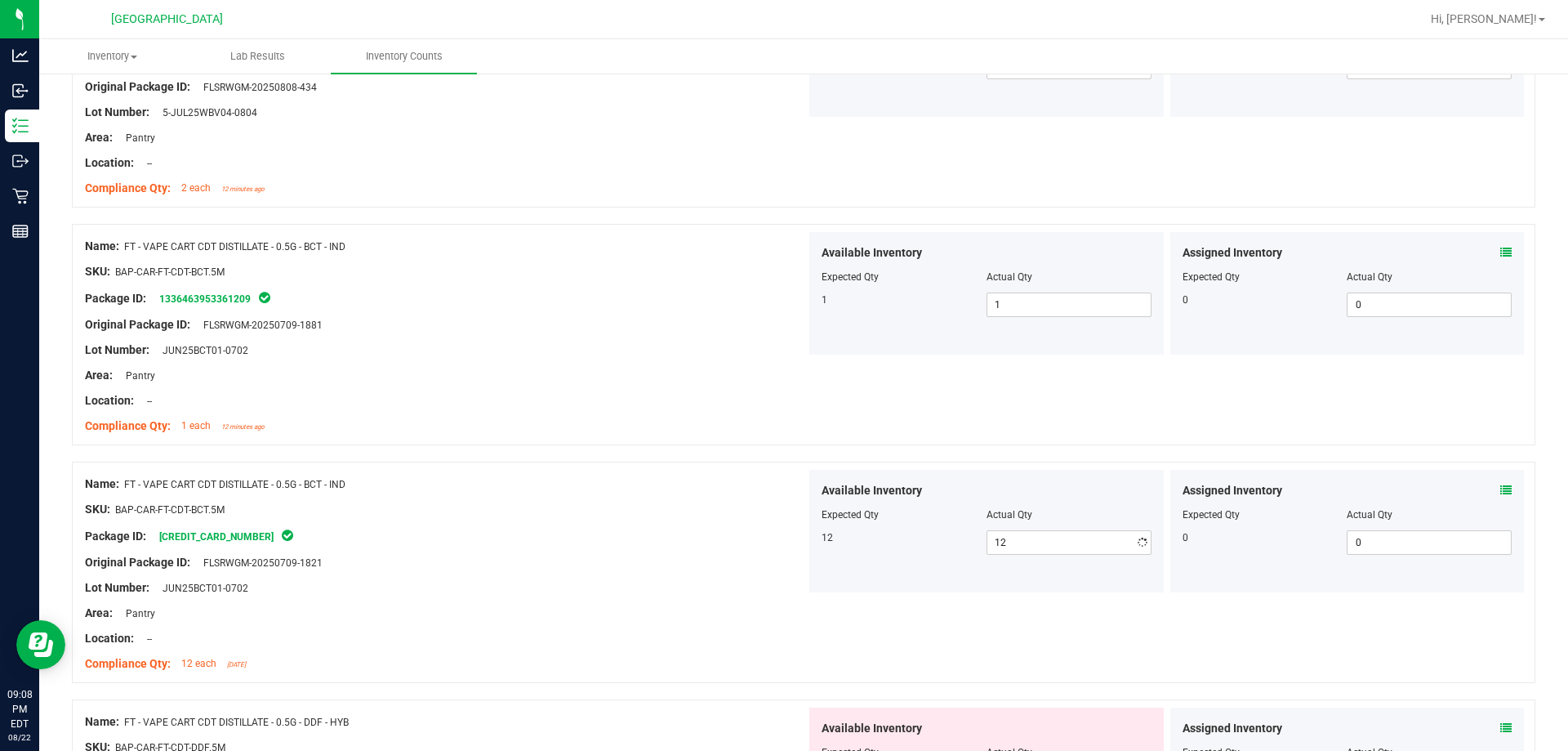
click at [695, 529] on div "Package ID: [CREDIT_CARD_NUMBER]" at bounding box center [446, 535] width 721 height 19
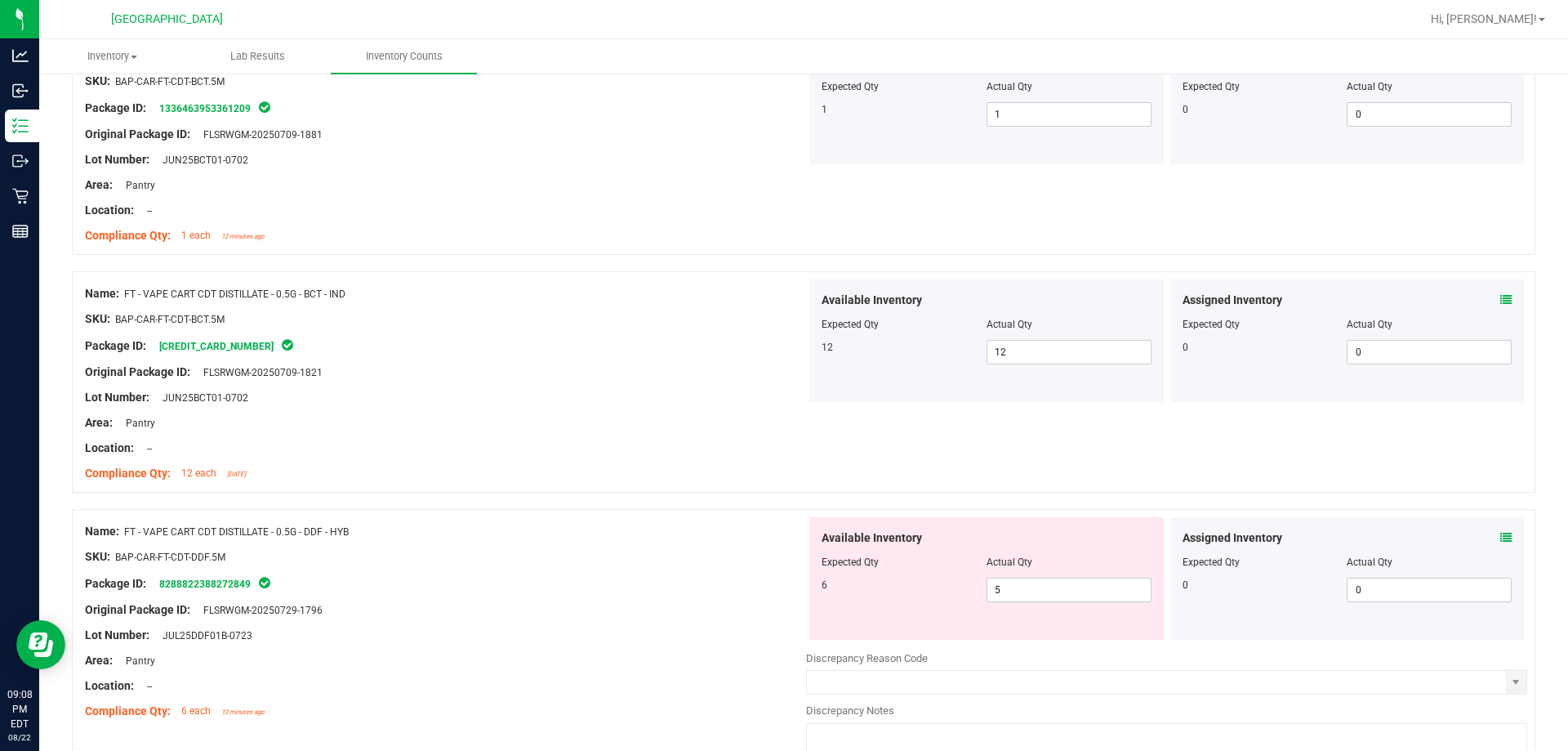
scroll to position [3065, 0]
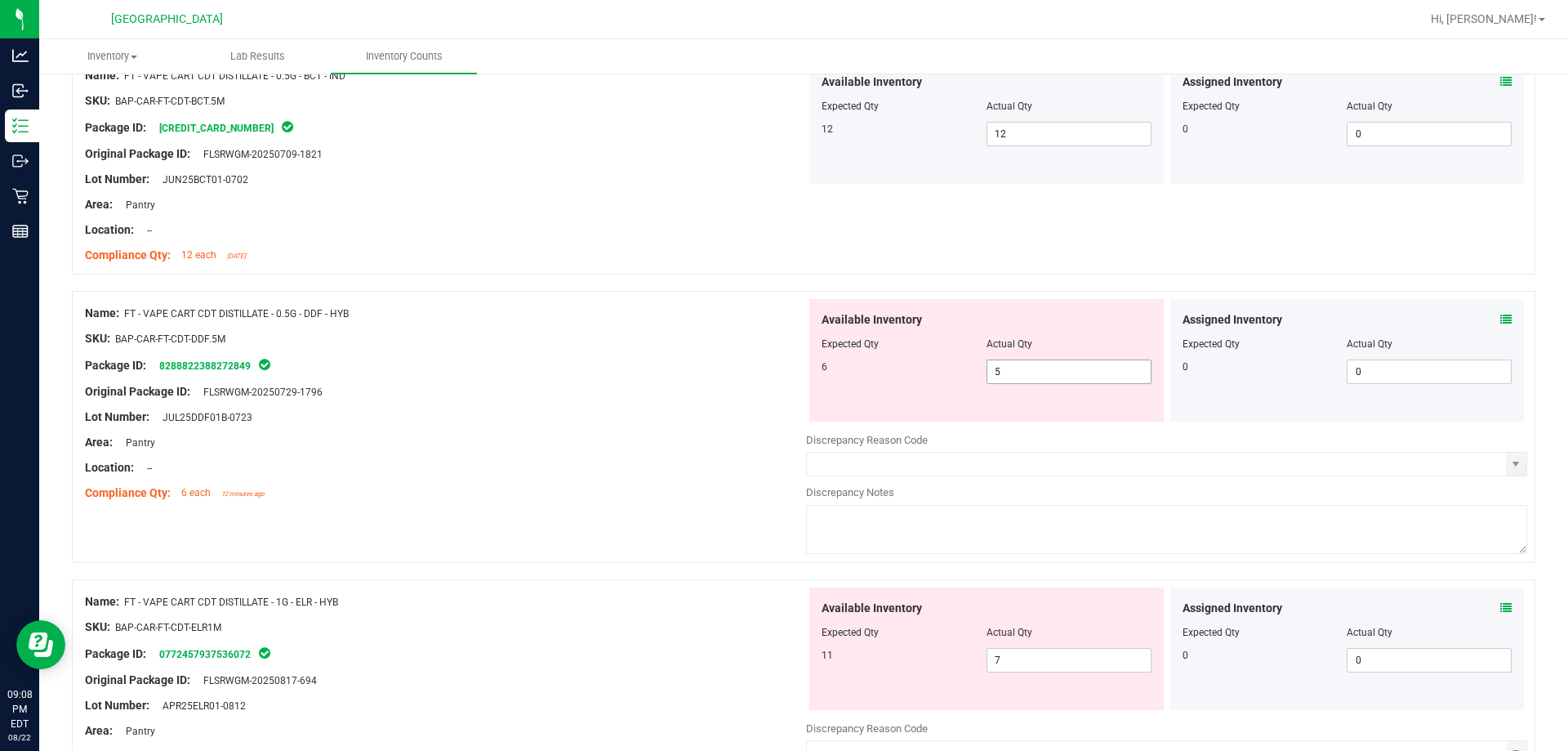
click at [782, 367] on span "5 5" at bounding box center [1069, 371] width 165 height 25
click at [782, 367] on input "5" at bounding box center [1068, 371] width 163 height 23
type input "6"
click at [706, 370] on div "Package ID: 8288822388272849" at bounding box center [446, 365] width 721 height 19
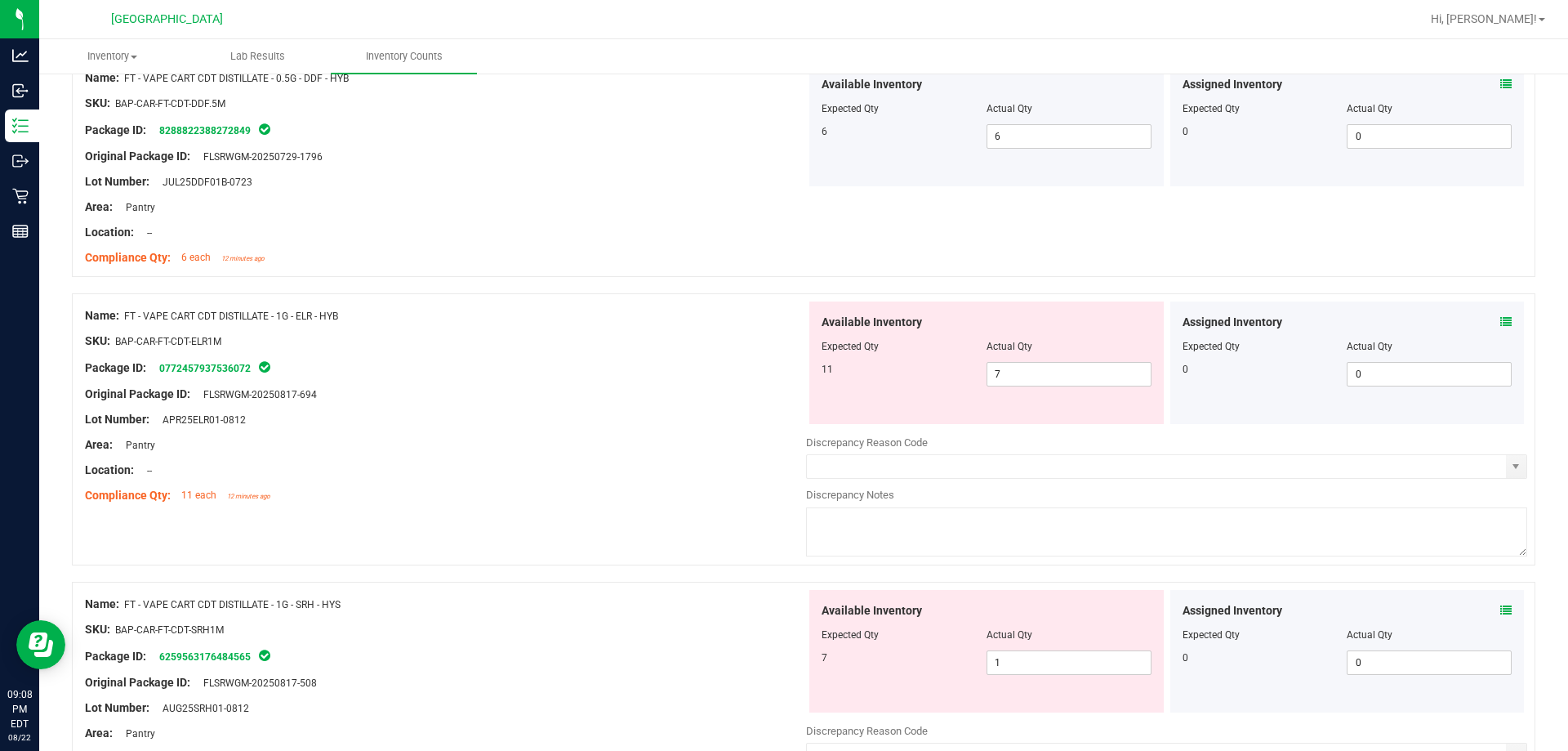
scroll to position [3310, 0]
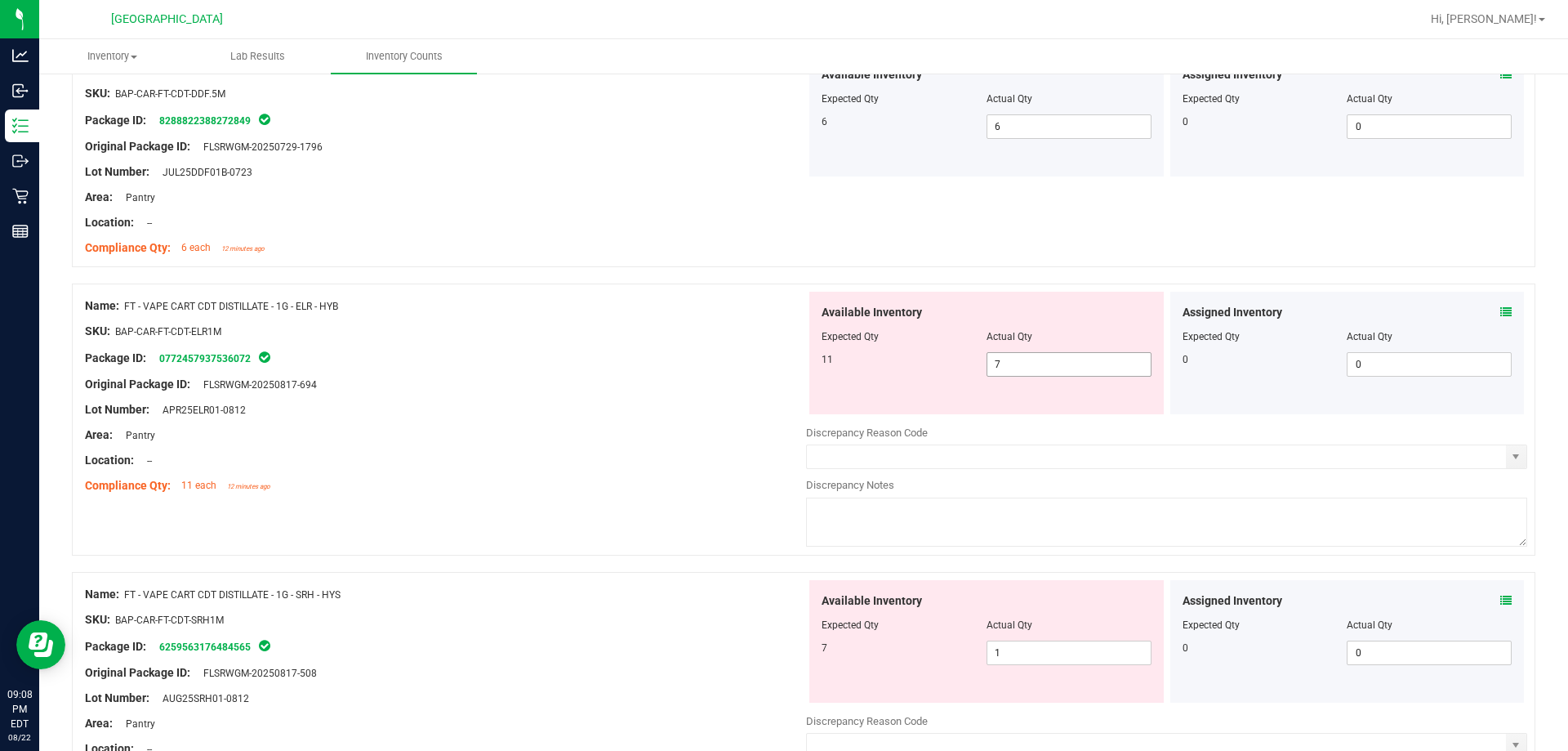
click at [782, 371] on span "7 7" at bounding box center [1069, 364] width 165 height 25
click at [782, 371] on input "7" at bounding box center [1068, 364] width 163 height 23
type input "11"
click at [707, 396] on div at bounding box center [446, 397] width 721 height 8
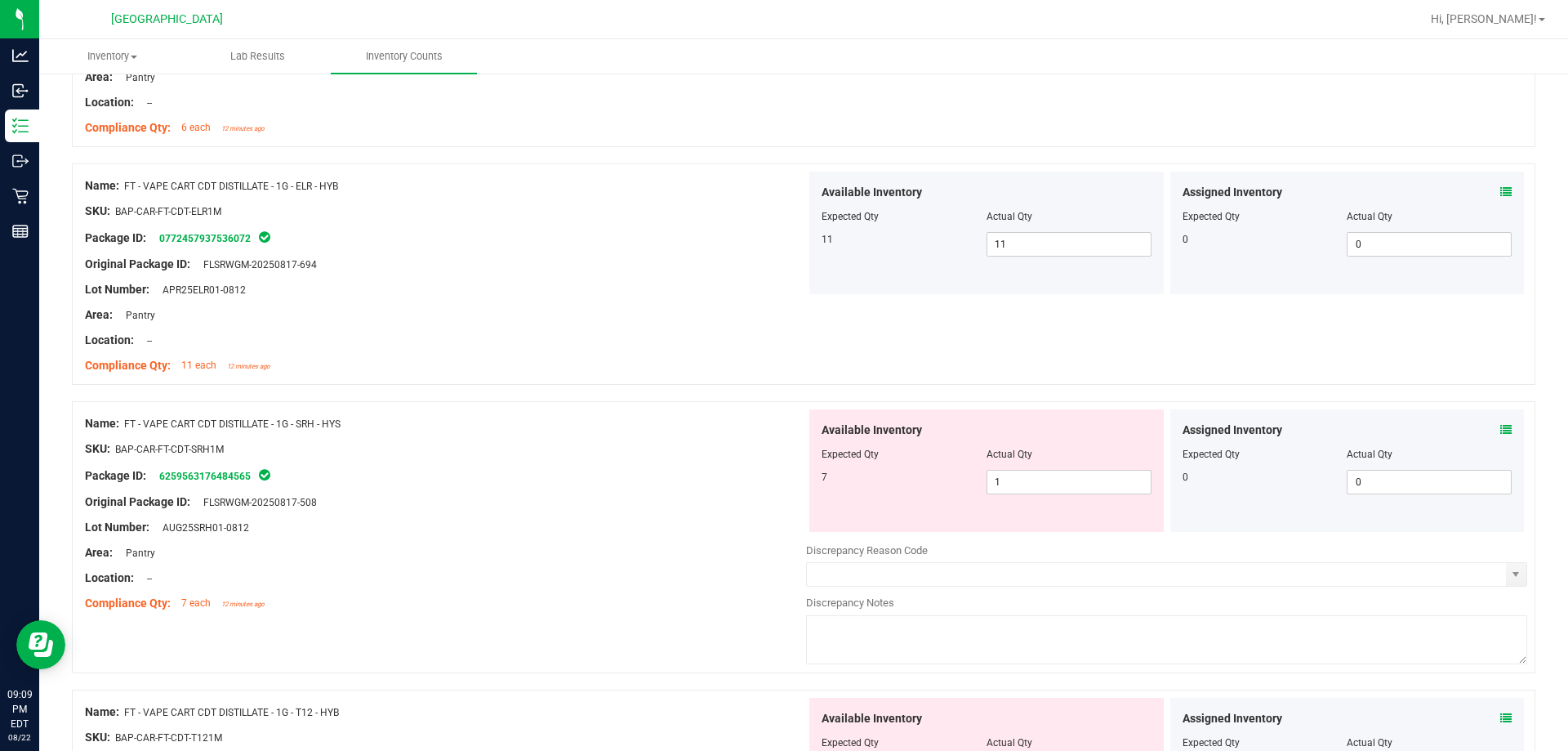
scroll to position [3555, 0]
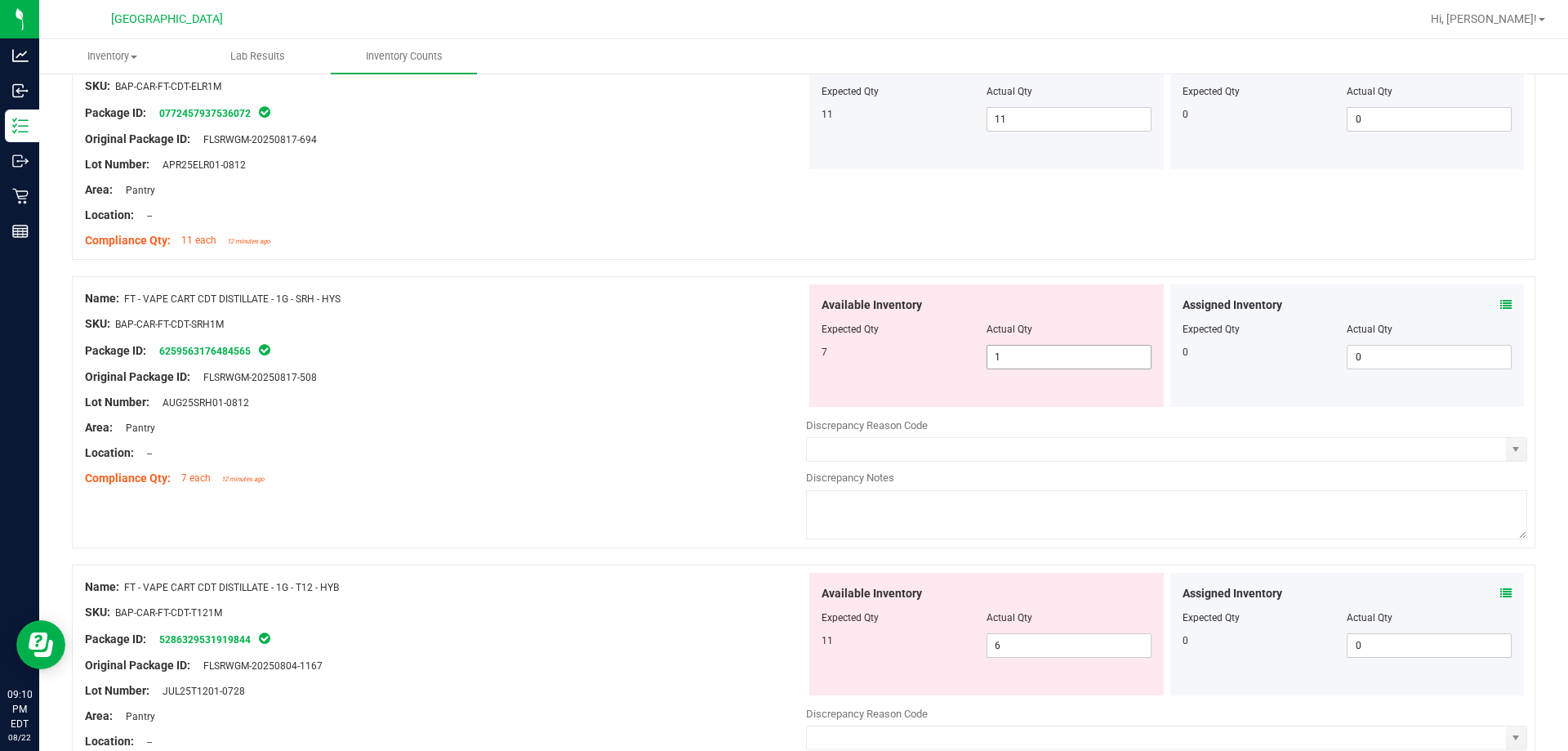
click at [782, 357] on span "1 1" at bounding box center [1069, 356] width 165 height 25
click at [782, 357] on input "1" at bounding box center [1068, 356] width 163 height 23
type input "7"
click at [542, 376] on div "Original Package ID: FLSRWGM-20250817-508" at bounding box center [446, 376] width 721 height 17
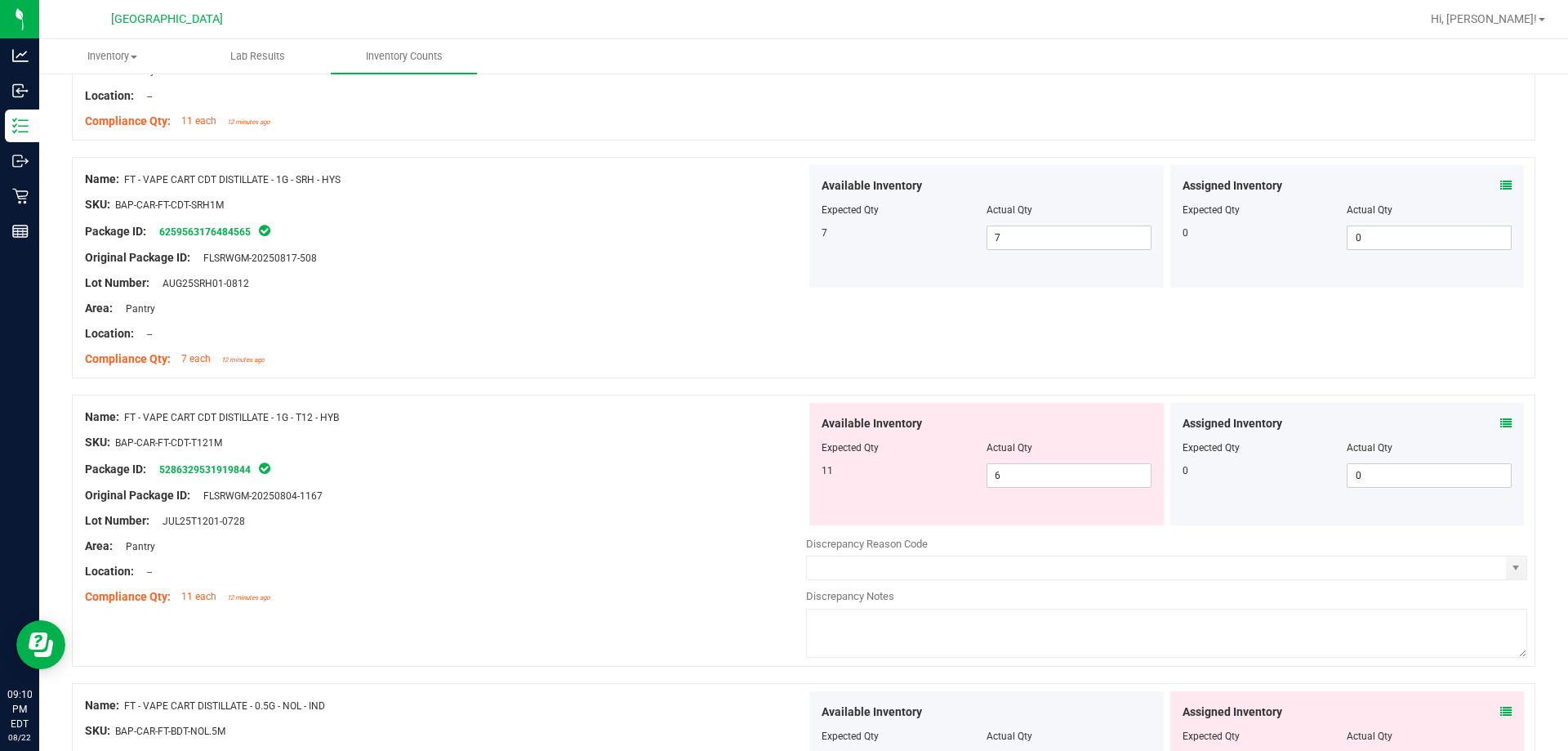
scroll to position [3801, 0]
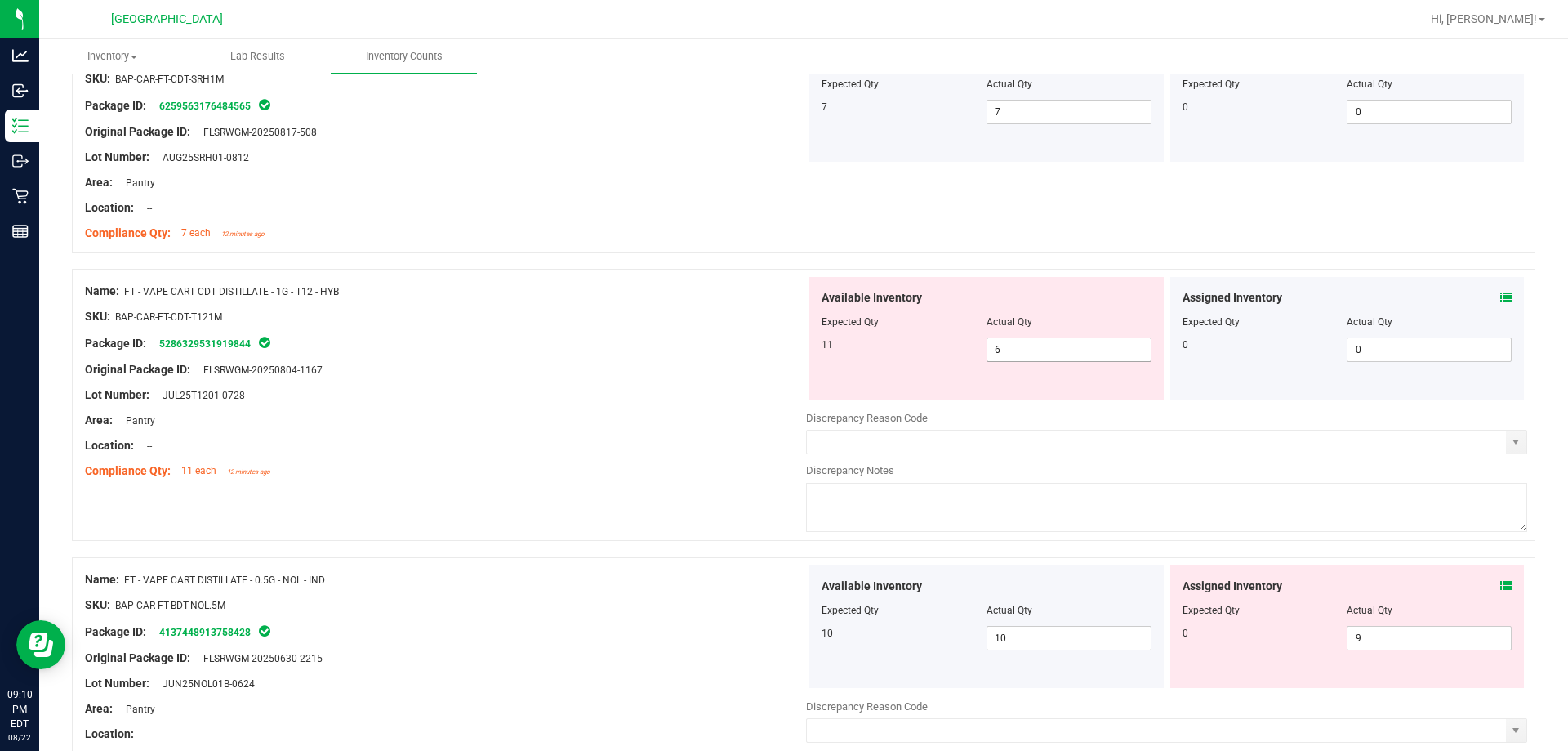
click at [782, 354] on span "6 6" at bounding box center [1069, 349] width 165 height 25
click at [782, 354] on input "6" at bounding box center [1068, 349] width 163 height 23
click at [782, 639] on span "9 9" at bounding box center [1429, 637] width 165 height 25
click at [0, 0] on input "9" at bounding box center [0, 0] width 0 height 0
type input "0"
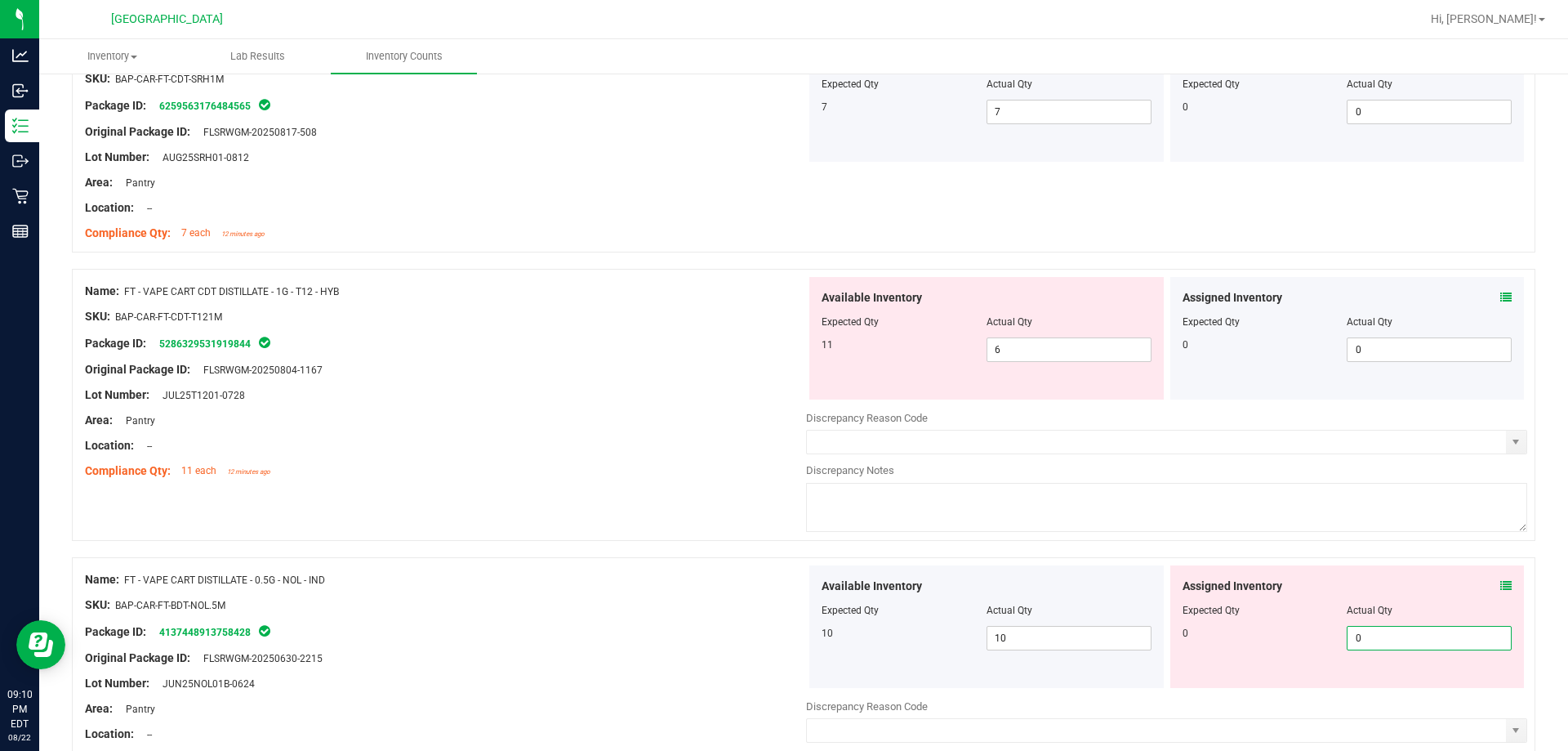
type input "0"
click at [727, 463] on div "Compliance Qty: 11 each 12 minutes ago" at bounding box center [446, 471] width 721 height 17
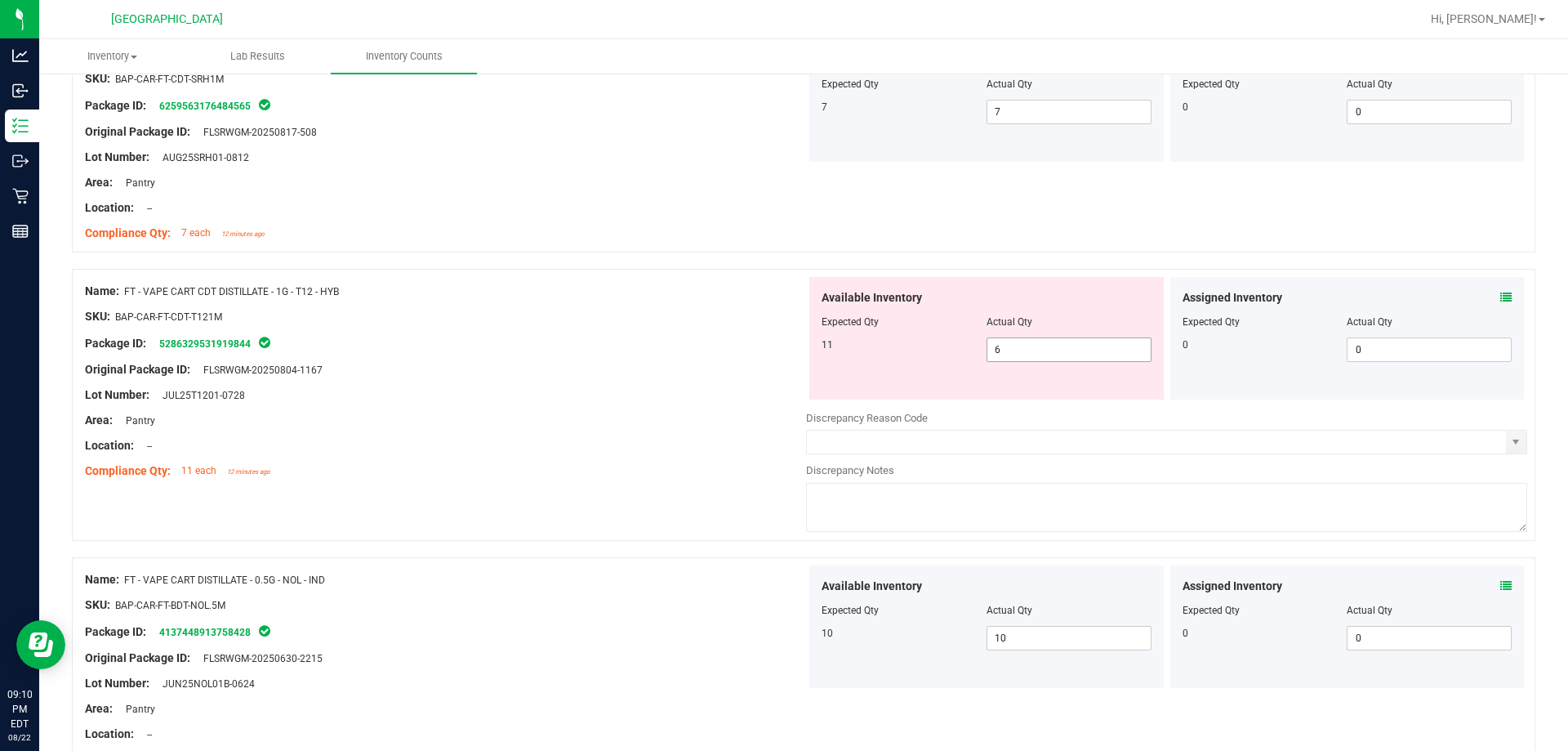
click at [782, 348] on span "6 6" at bounding box center [1069, 349] width 165 height 25
click at [782, 348] on input "6" at bounding box center [1068, 349] width 163 height 23
type input "5"
type input "11"
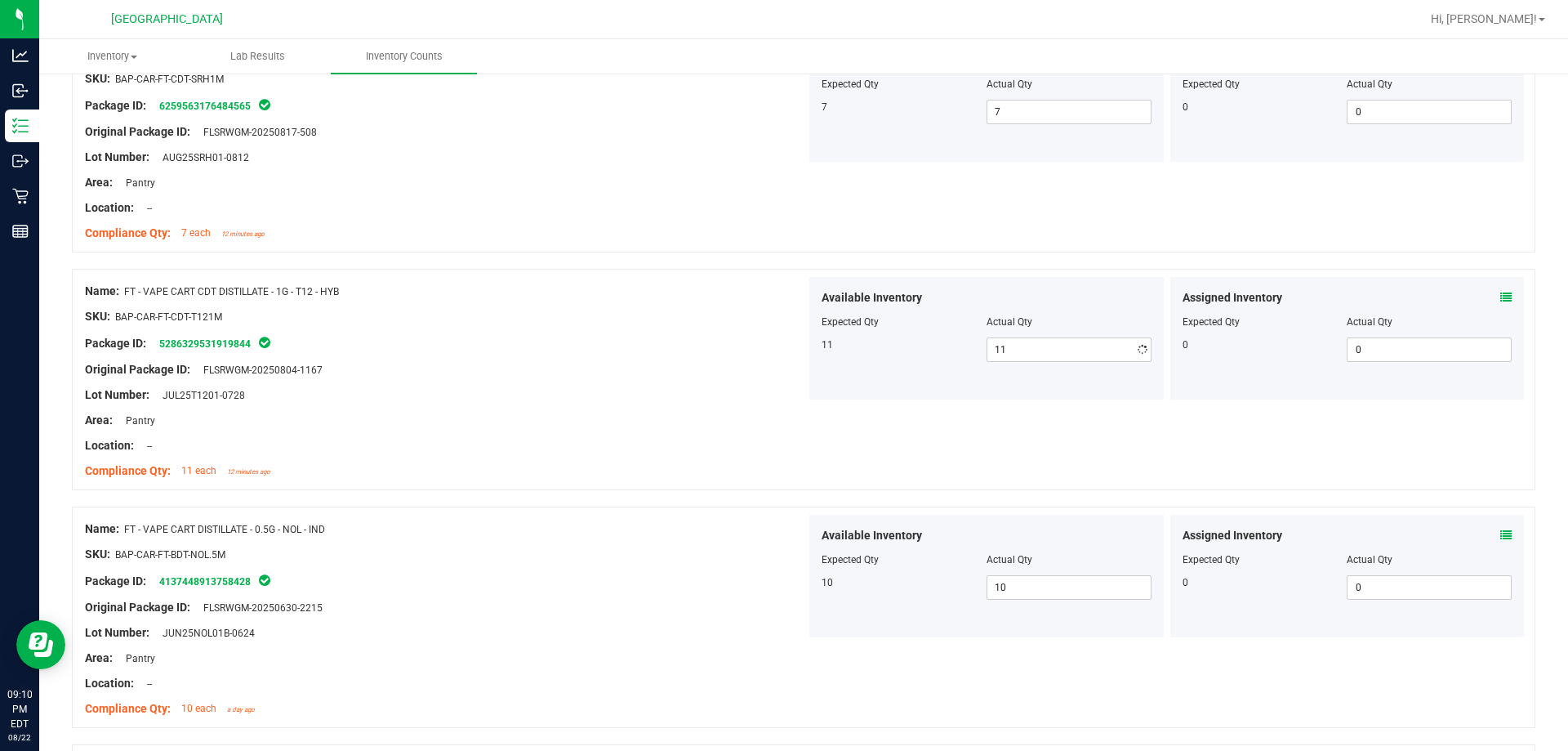
click at [672, 399] on div "Lot Number: JUL25T1201-0728" at bounding box center [446, 395] width 721 height 17
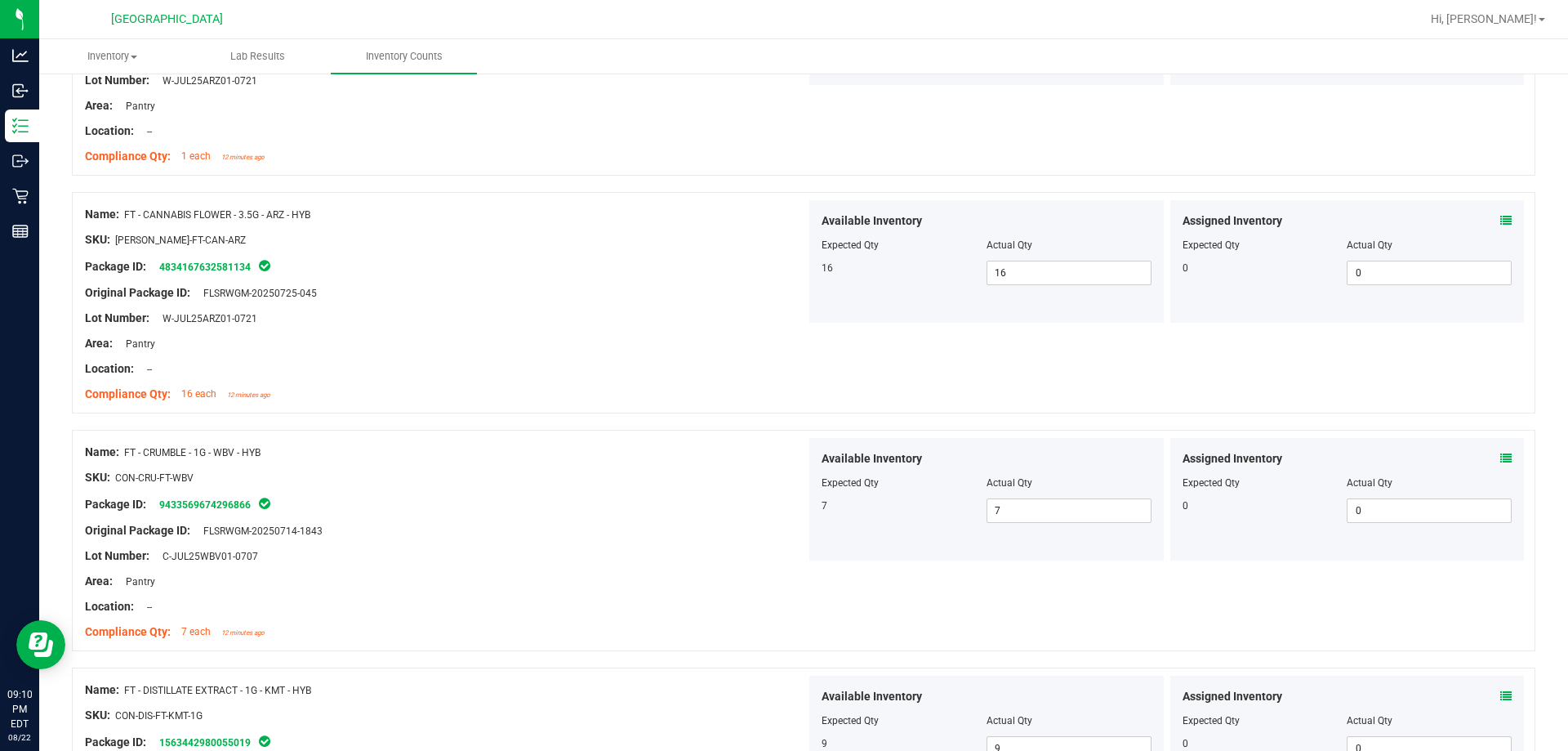
scroll to position [0, 0]
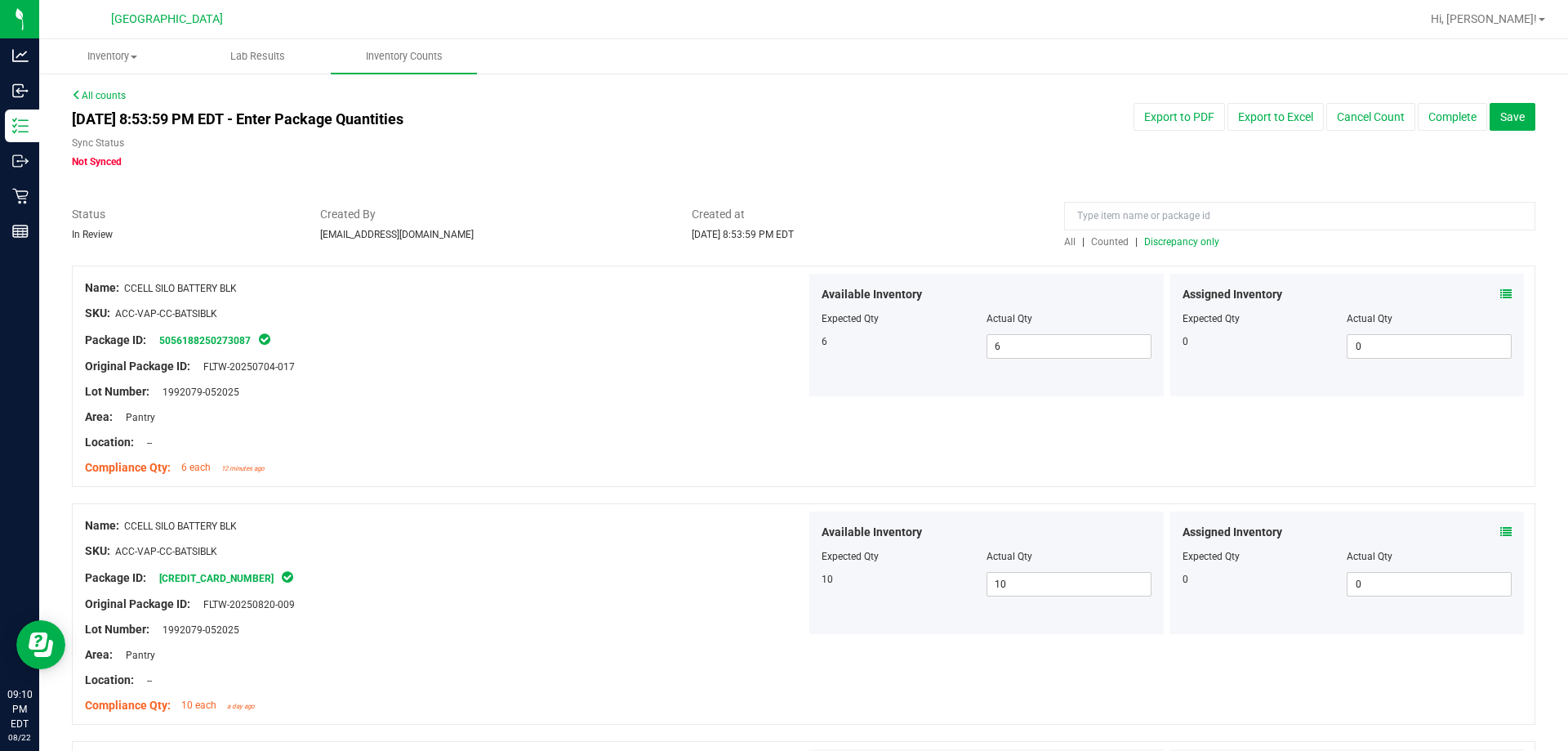
drag, startPoint x: 687, startPoint y: 500, endPoint x: 661, endPoint y: 275, distance: 226.5
click at [782, 243] on span "All" at bounding box center [1069, 242] width 11 height 11
click at [782, 242] on span "Discrepancy only" at bounding box center [1182, 242] width 75 height 11
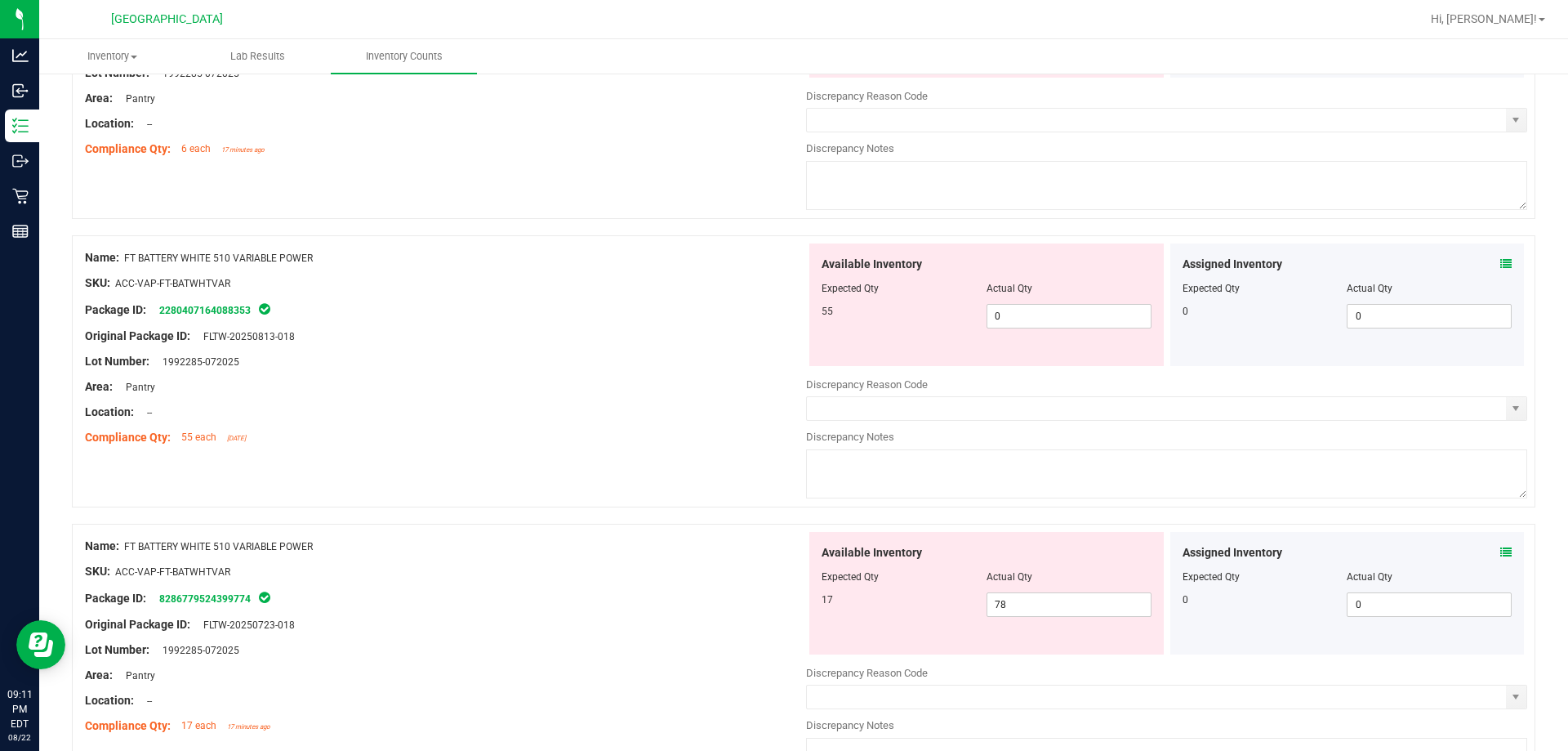
scroll to position [654, 0]
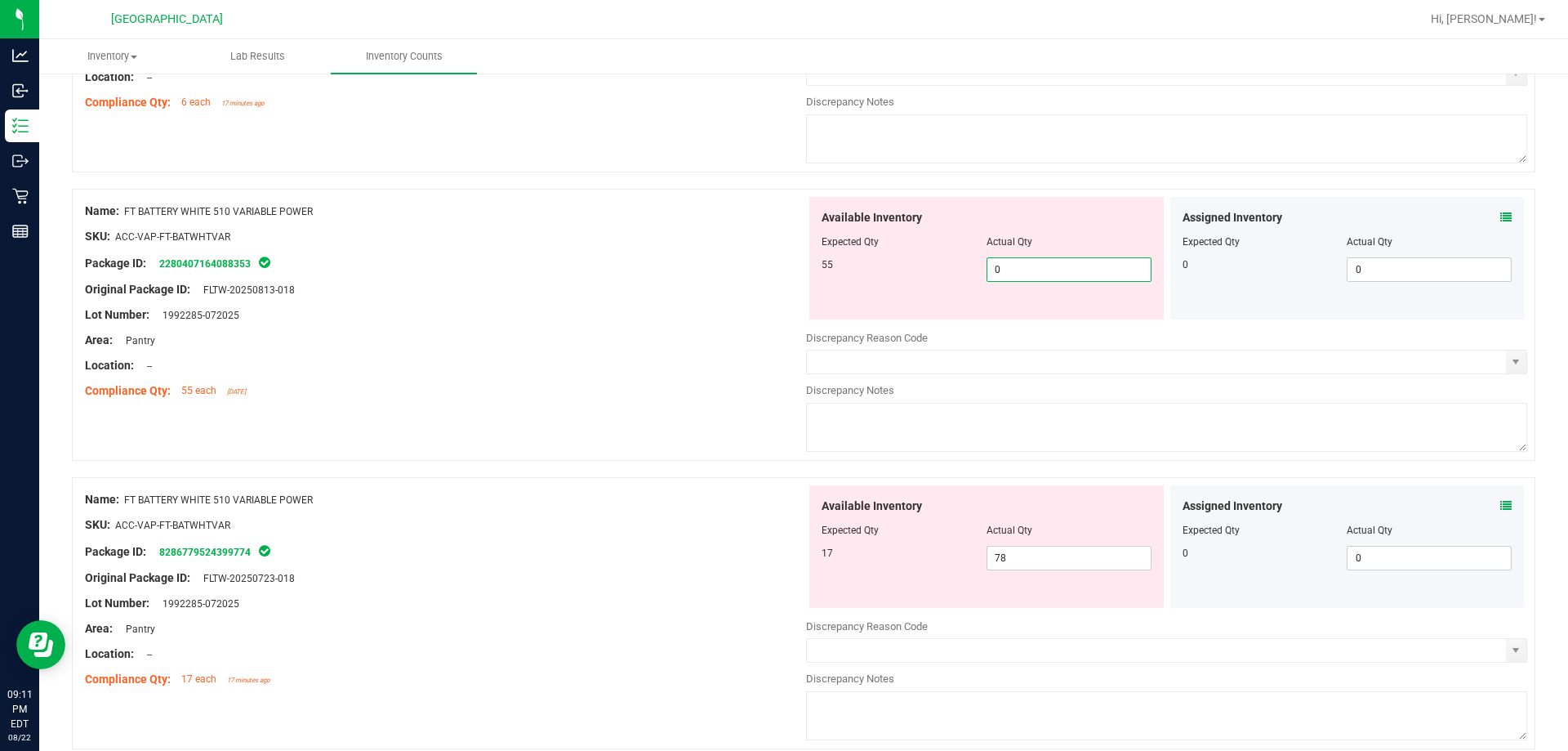
click at [782, 266] on span "0 0" at bounding box center [1069, 269] width 165 height 25
click at [782, 266] on input "0" at bounding box center [1068, 269] width 163 height 23
type input "55"
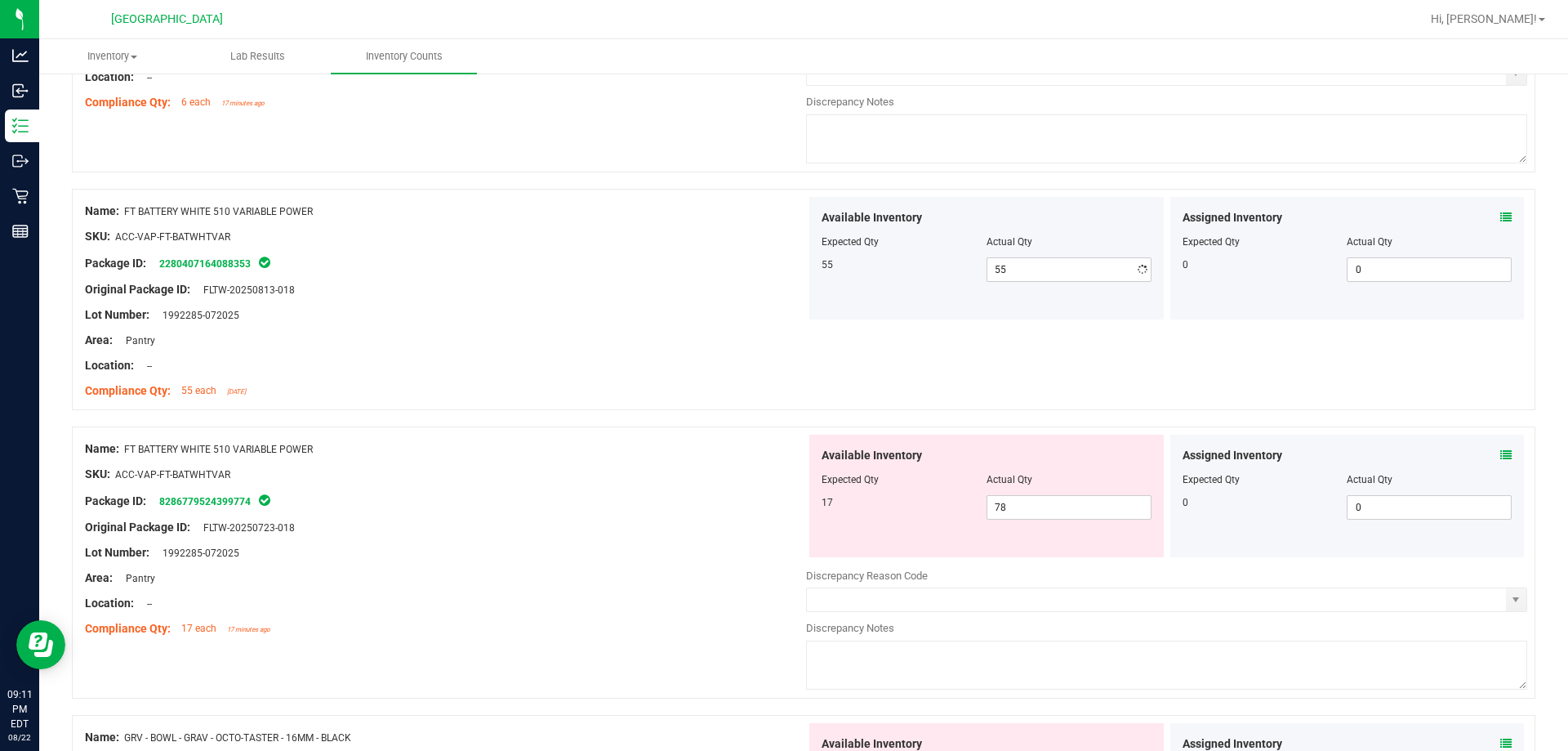
click at [639, 276] on div at bounding box center [446, 277] width 721 height 8
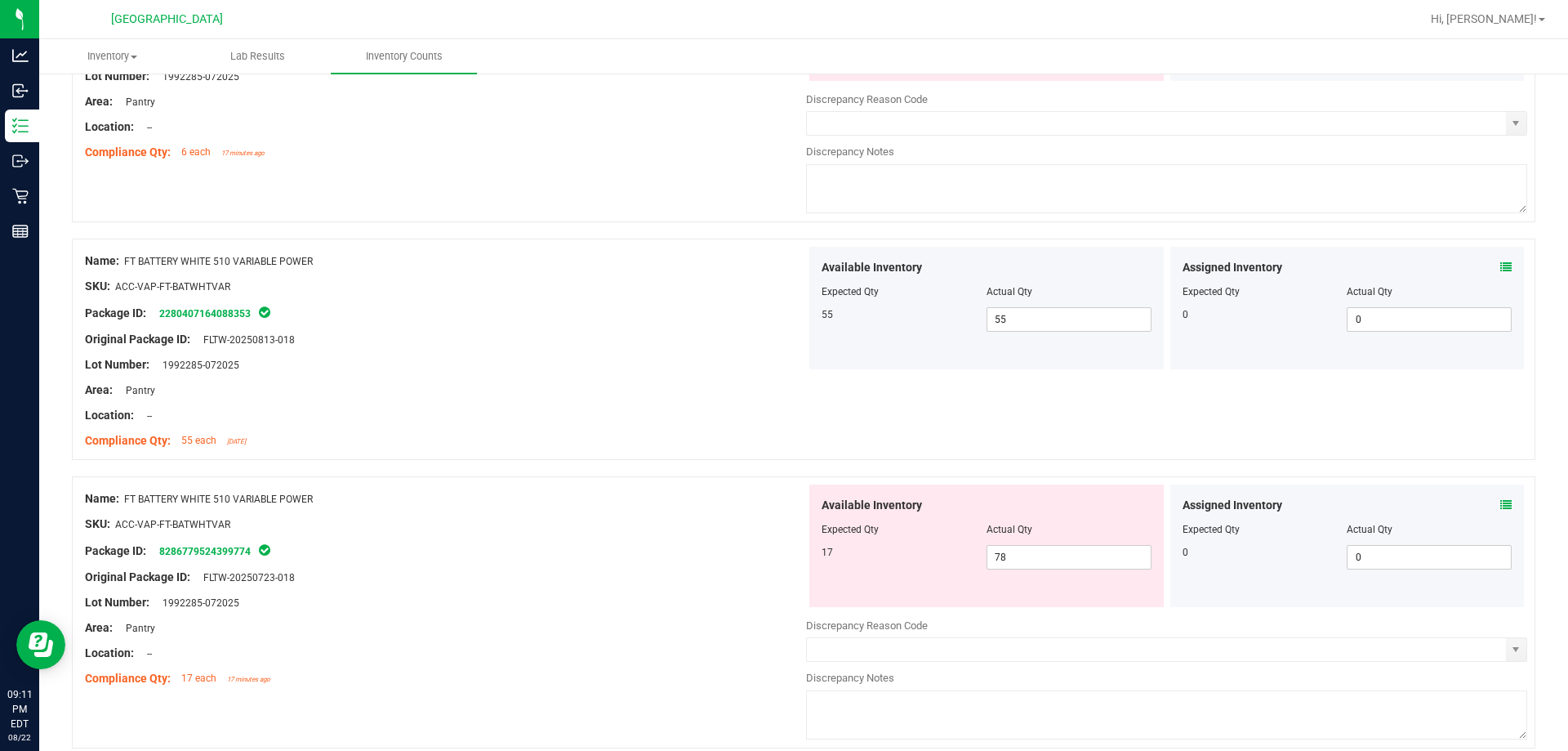
scroll to position [408, 0]
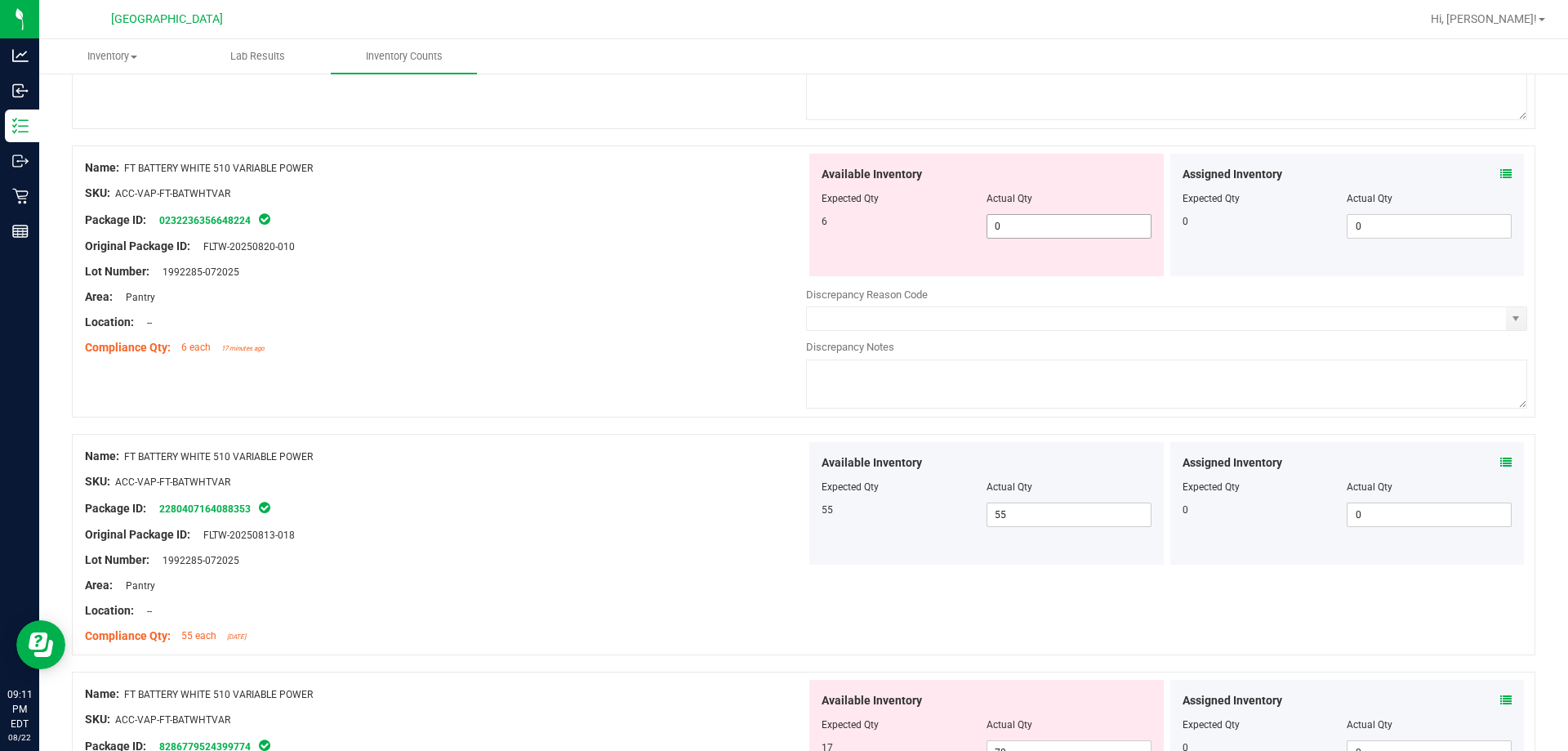
click at [782, 237] on span "0 0" at bounding box center [1069, 226] width 165 height 25
click at [782, 237] on input "0" at bounding box center [1068, 226] width 163 height 23
type input "6"
click at [524, 291] on div "Area: Pantry" at bounding box center [446, 297] width 721 height 17
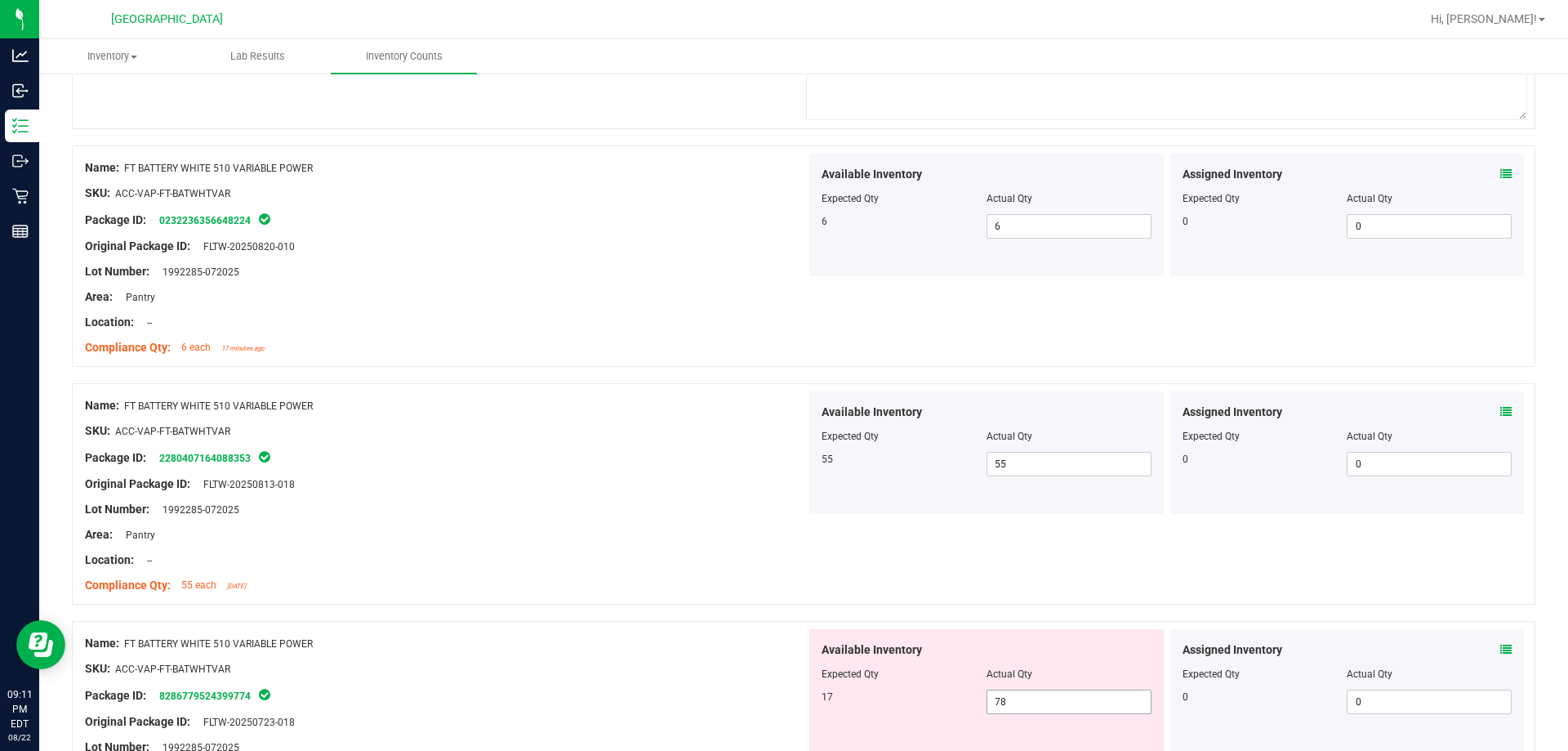
click at [782, 695] on span "78 78" at bounding box center [1069, 702] width 165 height 25
click at [0, 0] on input "78" at bounding box center [0, 0] width 0 height 0
type input "17"
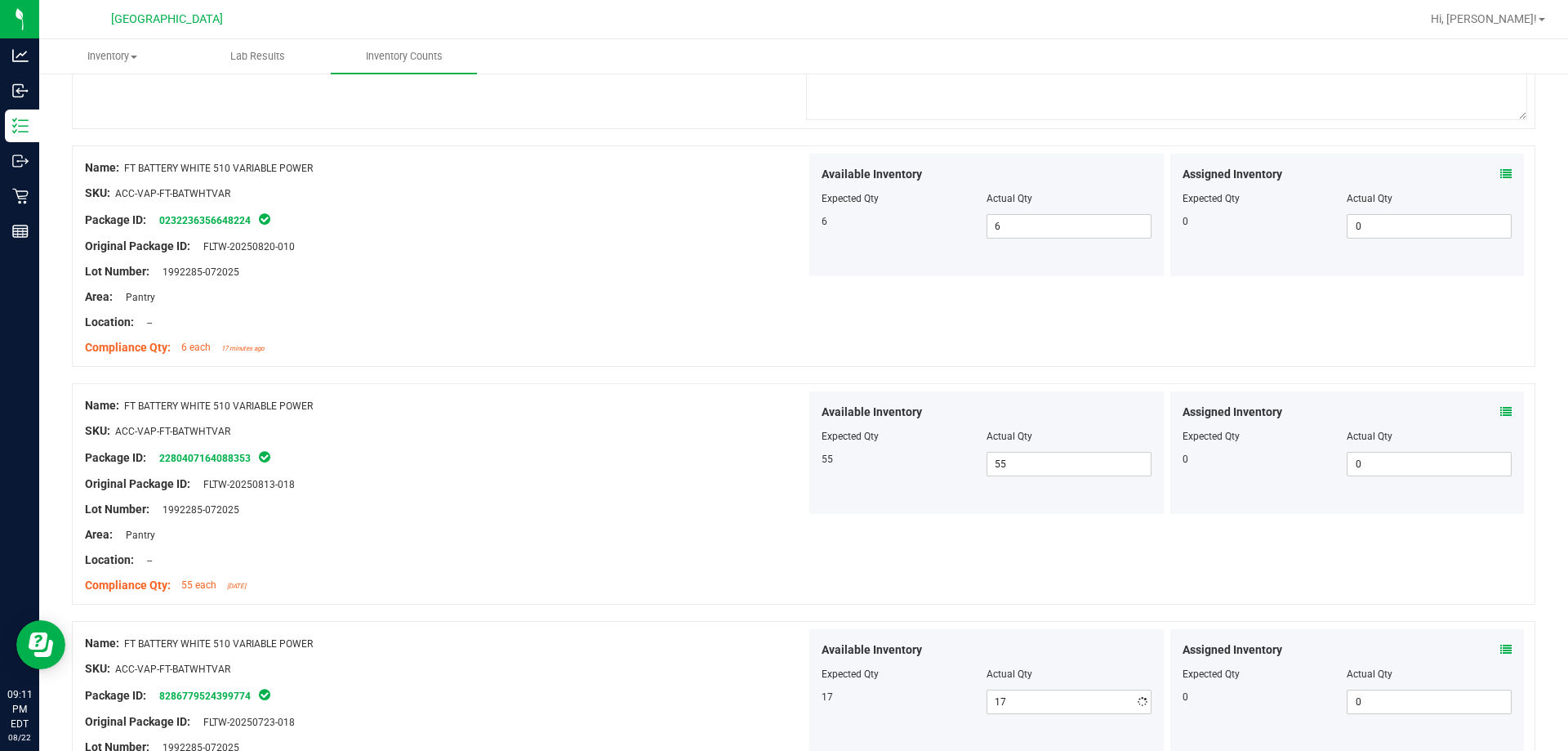
click at [621, 513] on div "Lot Number: 1992285-072025" at bounding box center [446, 509] width 721 height 17
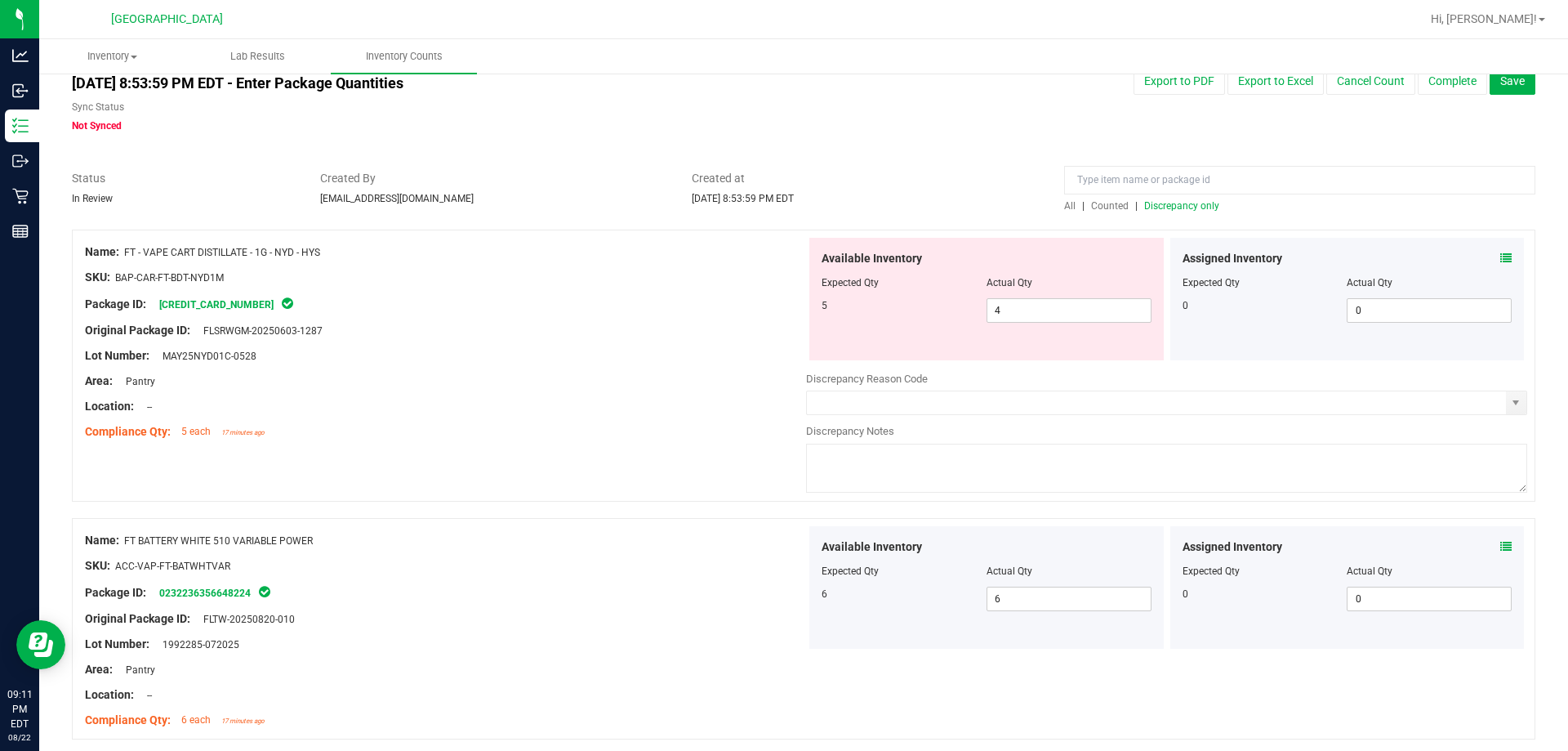
scroll to position [0, 0]
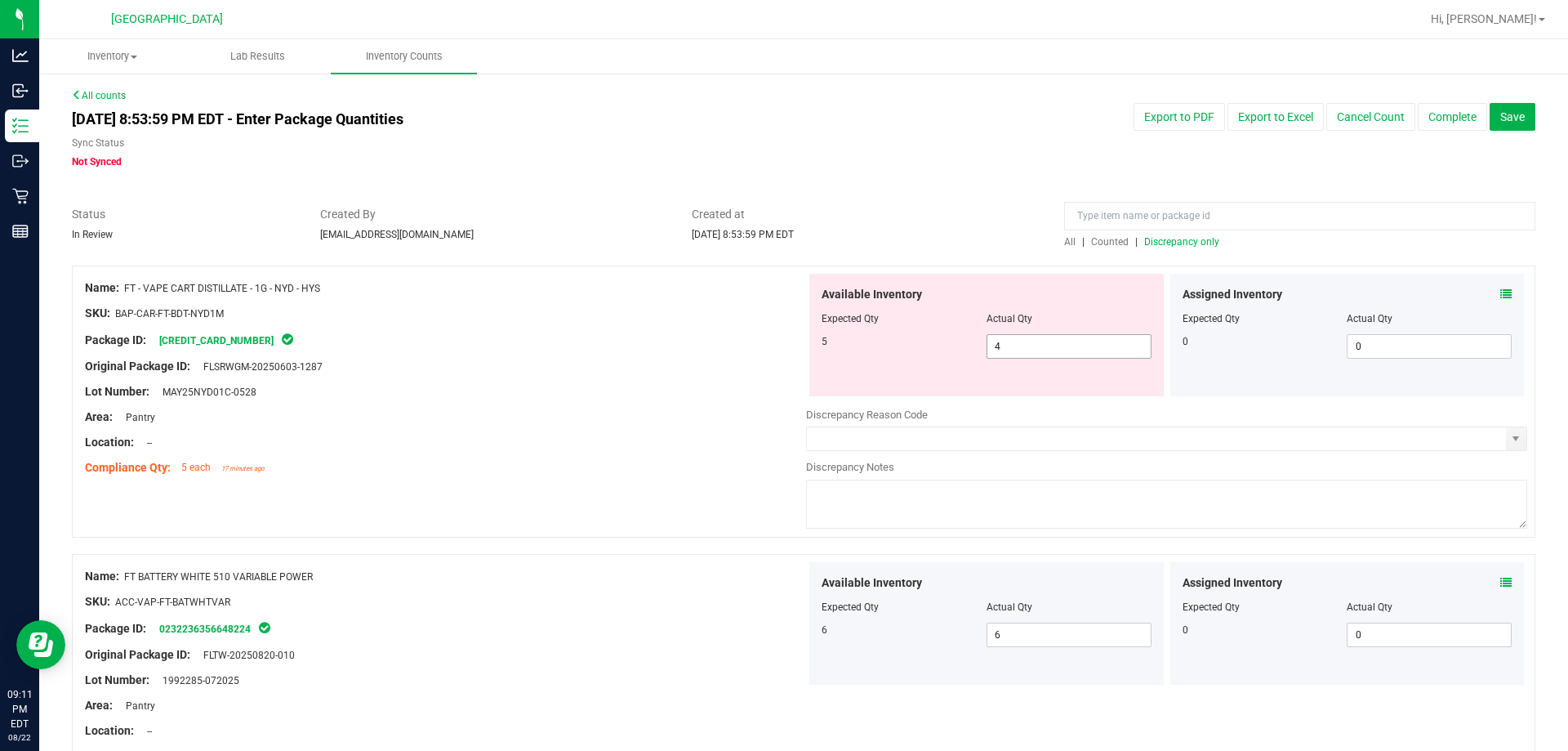
click at [782, 356] on span "4 4" at bounding box center [1069, 346] width 165 height 25
click at [782, 356] on input "4" at bounding box center [1068, 346] width 163 height 23
type input "5"
click at [679, 362] on div "Original Package ID: FLSRWGM-20250603-1287" at bounding box center [446, 366] width 721 height 17
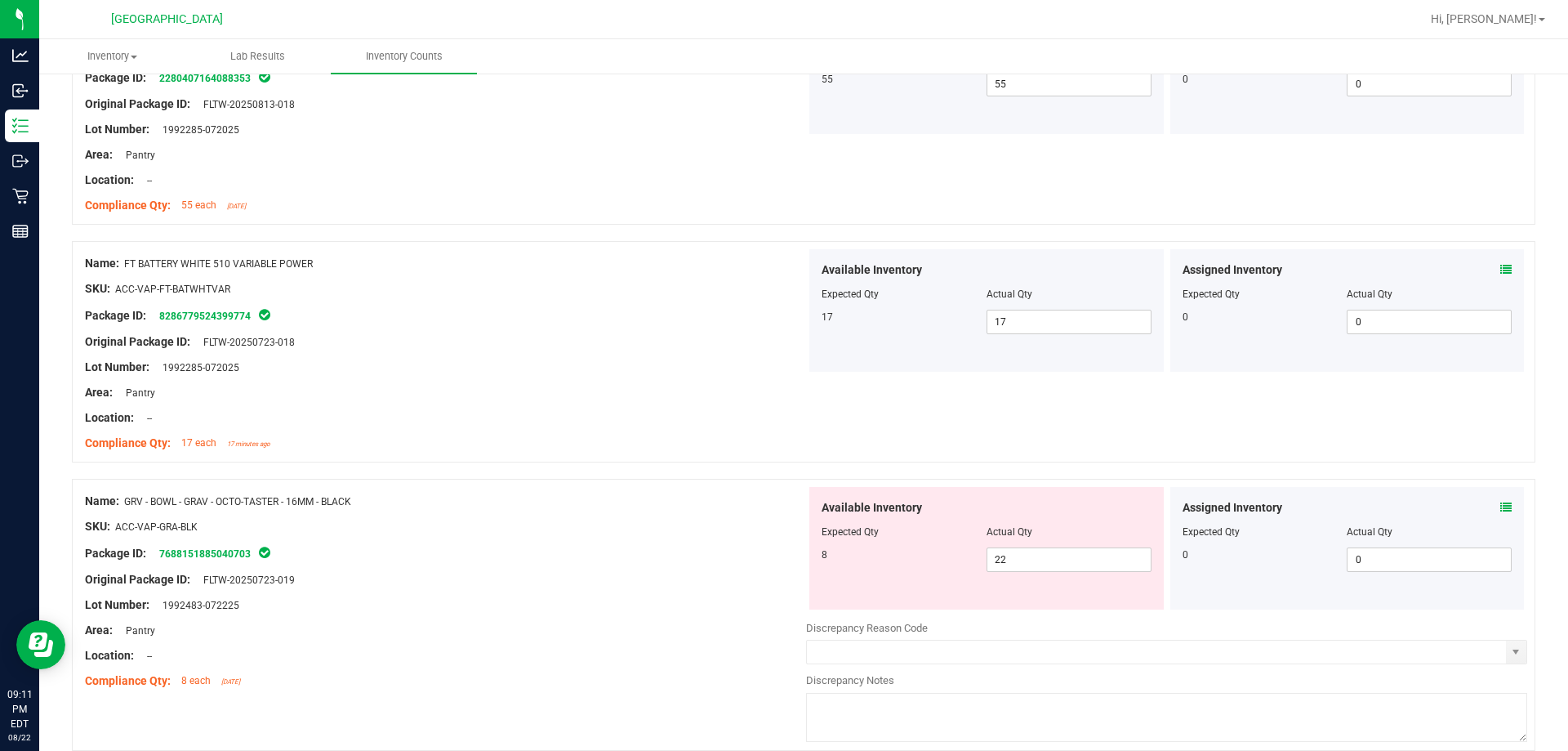
scroll to position [980, 0]
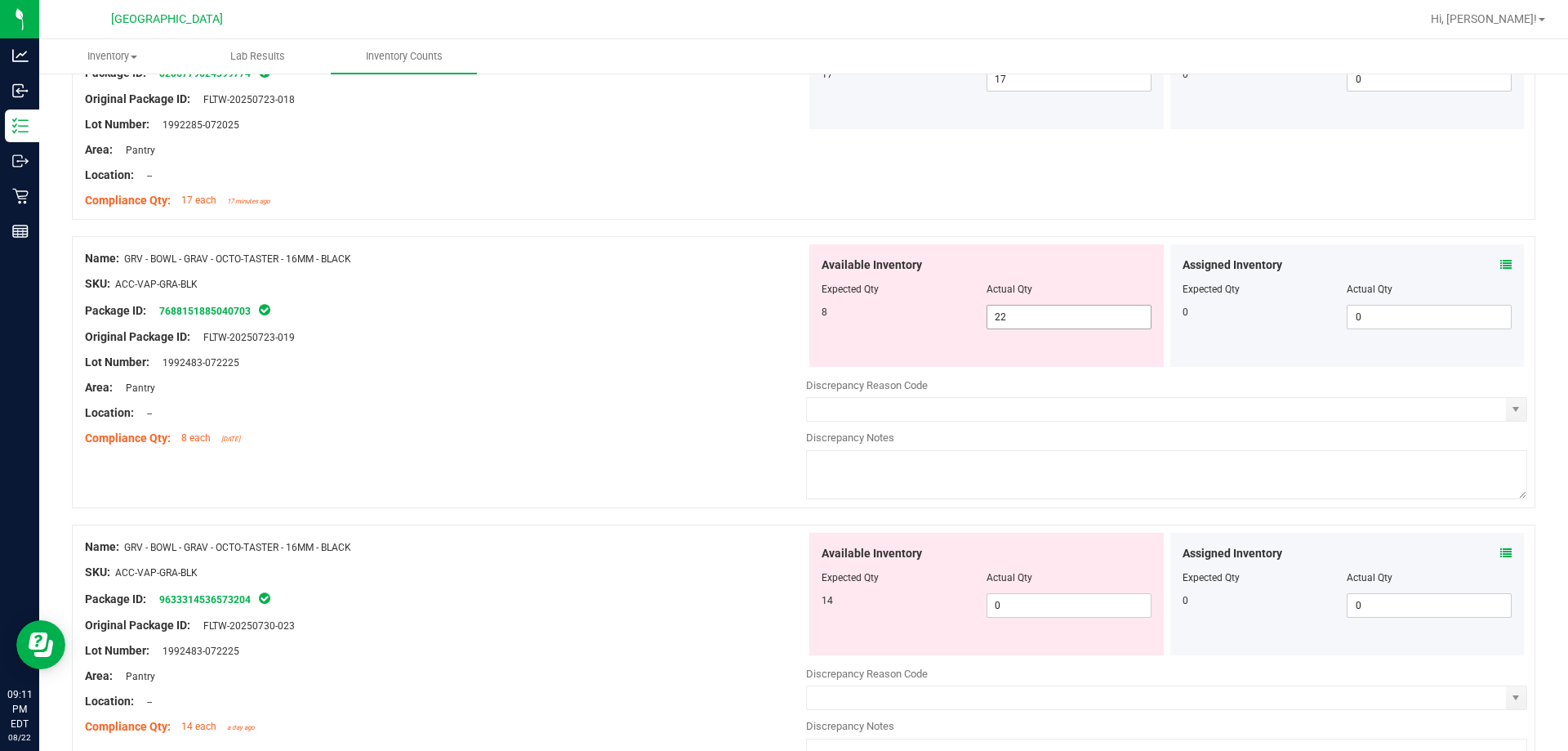
click at [782, 323] on span "22 22" at bounding box center [1069, 317] width 165 height 25
click at [782, 323] on input "22" at bounding box center [1068, 317] width 163 height 23
type input "8"
click at [645, 407] on div "Location: --" at bounding box center [446, 413] width 721 height 17
type input "8"
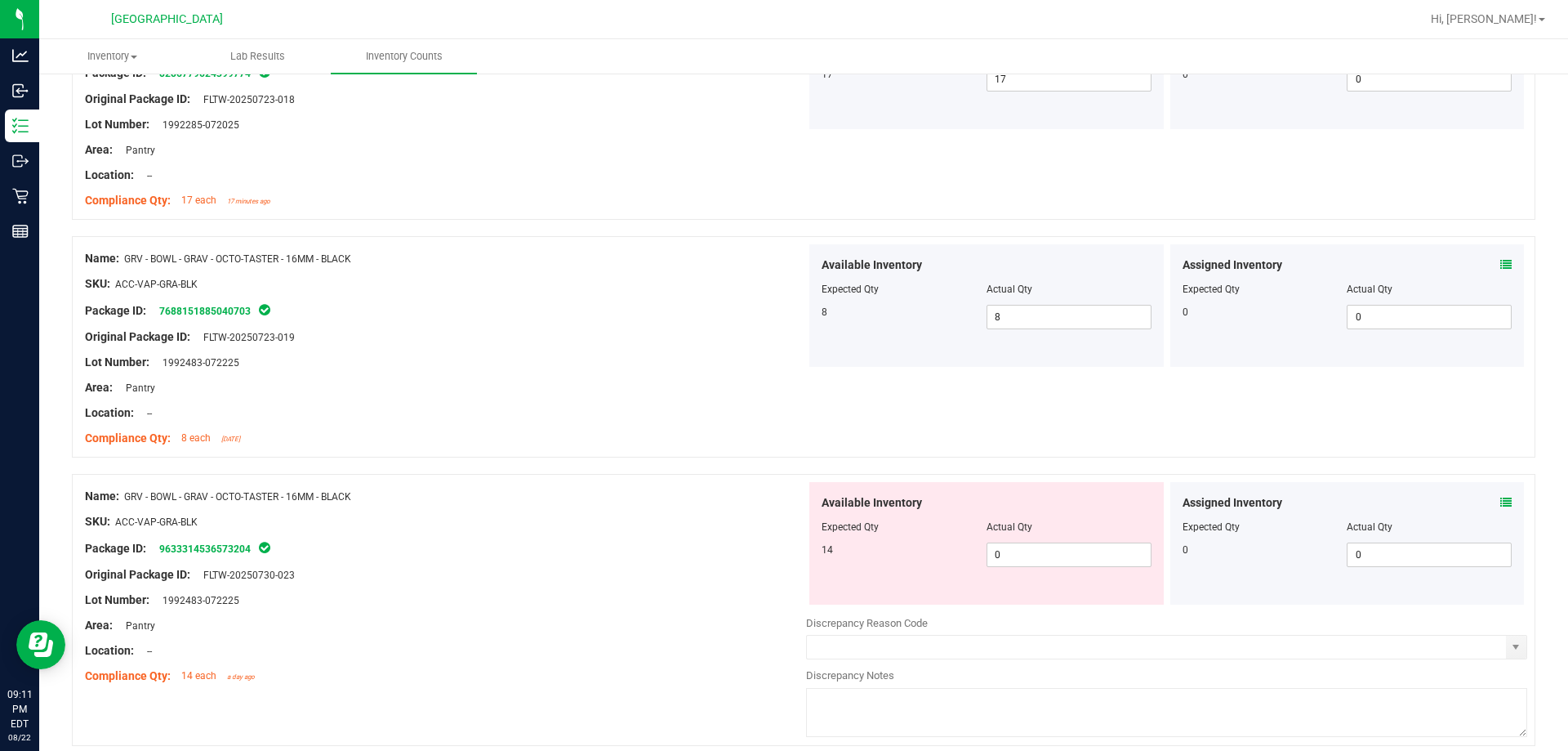
click at [782, 567] on div "Available Inventory Expected Qty Actual Qty 14 0 0" at bounding box center [986, 543] width 354 height 123
click at [782, 559] on span "0 0" at bounding box center [1069, 554] width 165 height 25
click at [782, 559] on input "0" at bounding box center [1068, 554] width 163 height 23
type input "14"
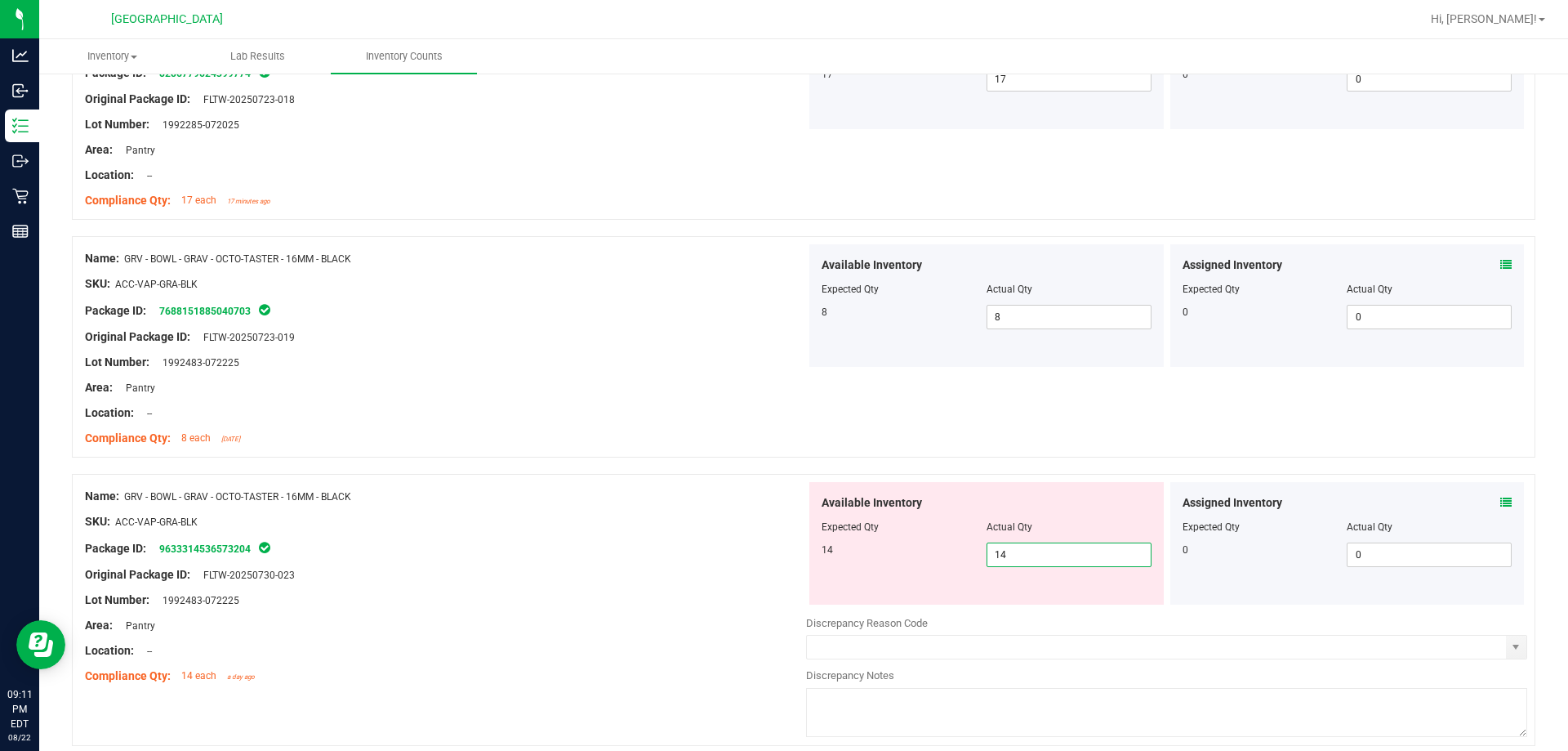
click at [691, 520] on div "SKU: ACC-VAP-GRA-BLK" at bounding box center [446, 521] width 721 height 17
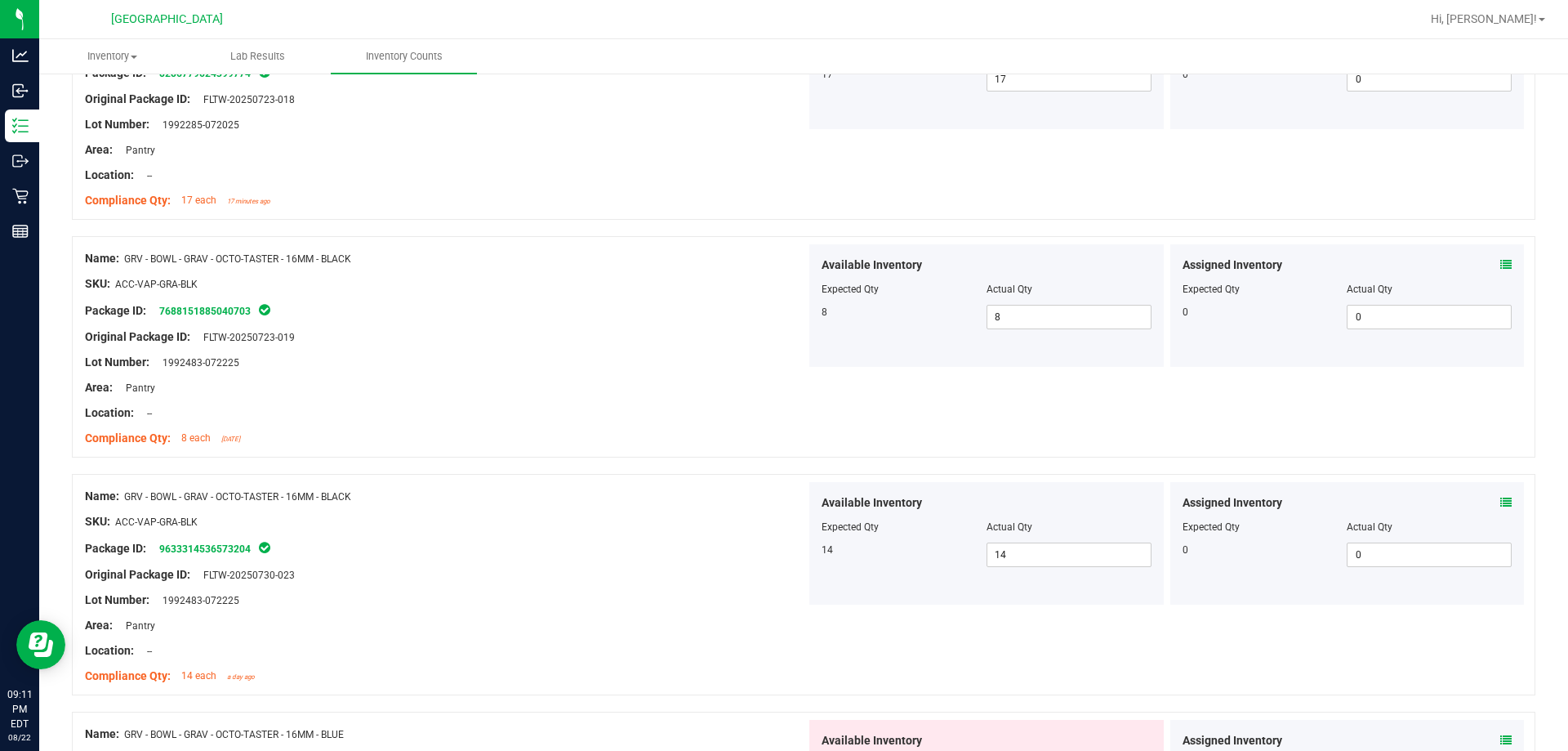
scroll to position [1388, 0]
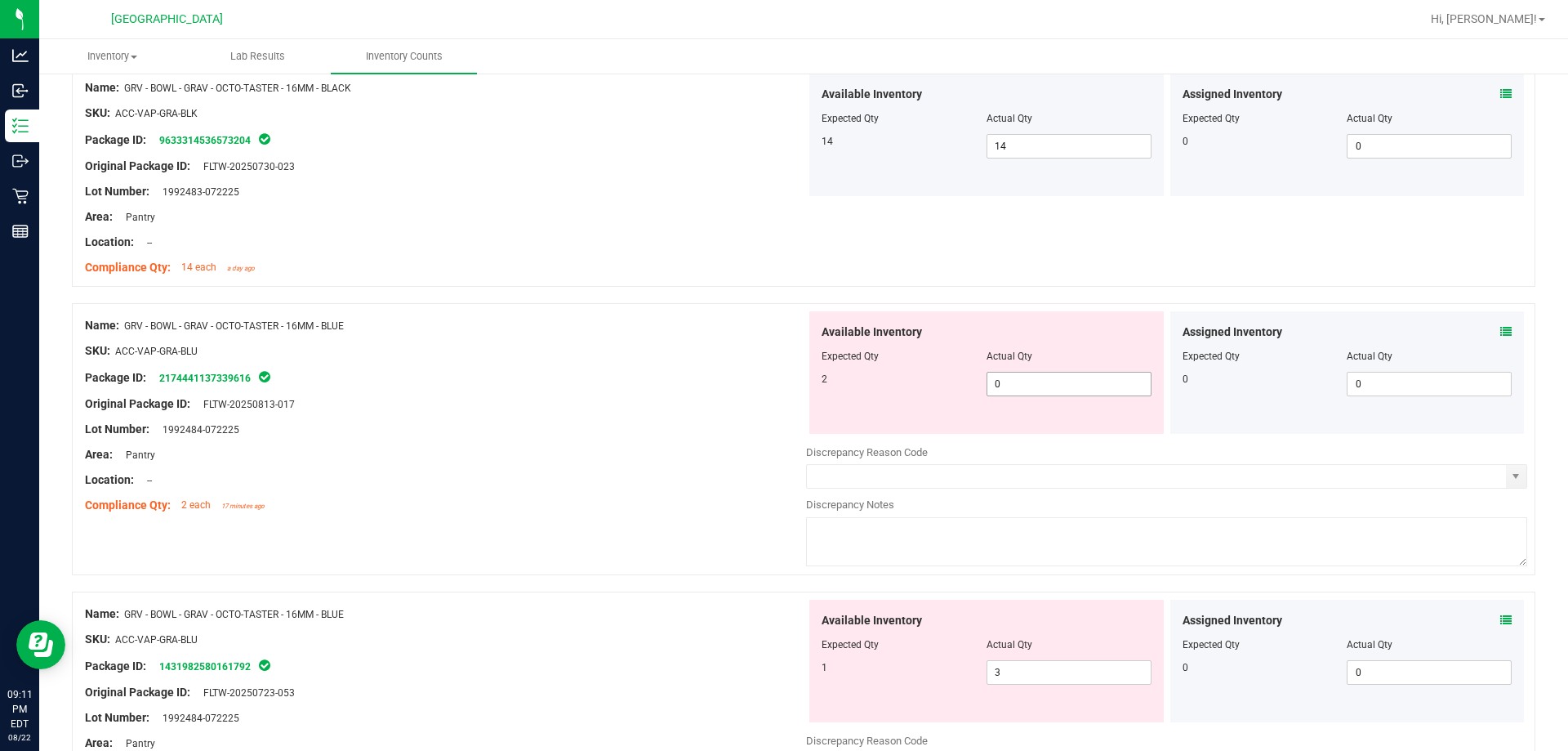
click at [782, 392] on span "0 0" at bounding box center [1069, 384] width 165 height 25
click at [782, 392] on input "0" at bounding box center [1068, 384] width 163 height 23
type input "2"
click at [596, 429] on div "Lot Number: 1992484-072225" at bounding box center [446, 429] width 721 height 17
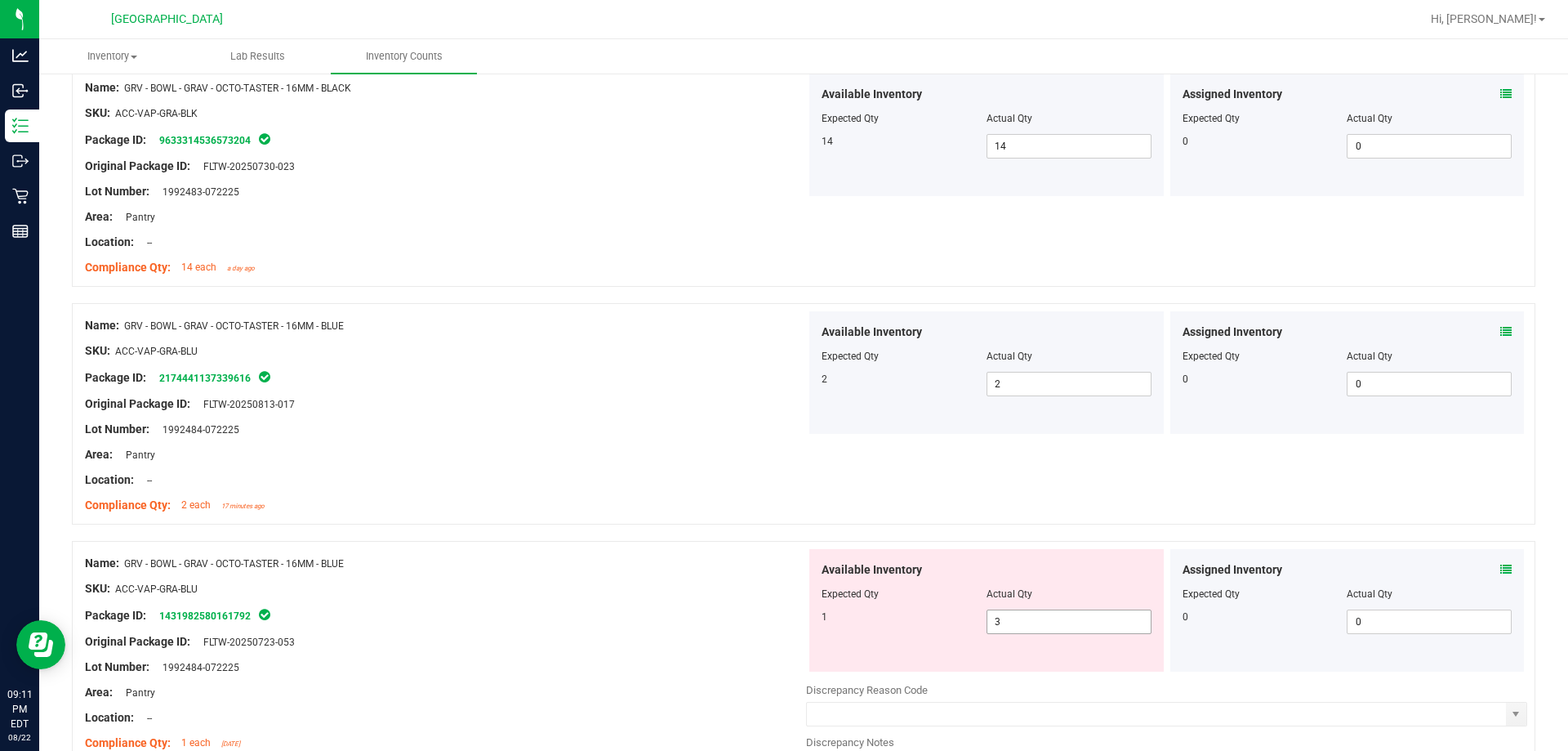
click at [782, 620] on span "3 3" at bounding box center [1069, 621] width 165 height 25
click at [0, 0] on input "3" at bounding box center [0, 0] width 0 height 0
type input "1"
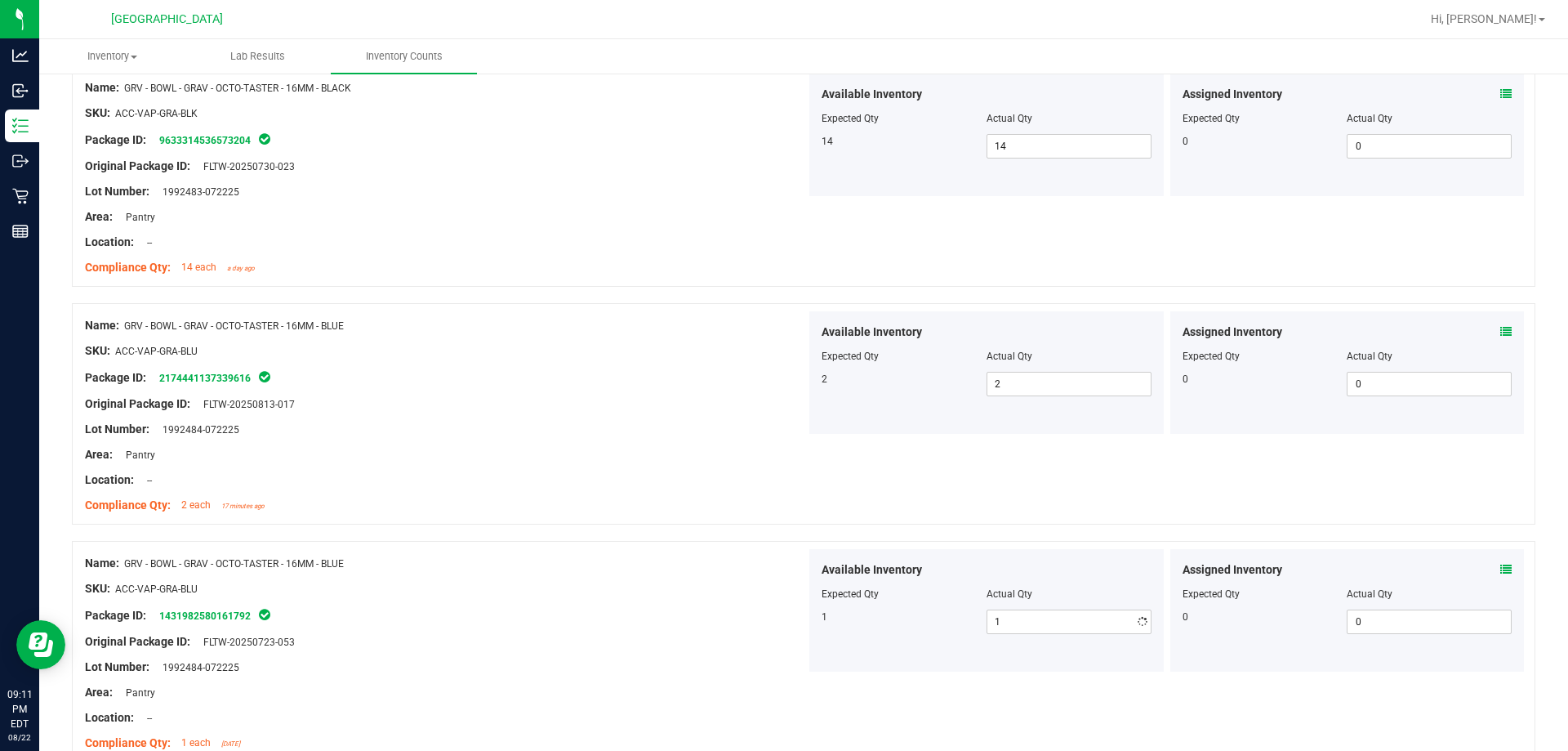
click at [488, 566] on div "Name: GRV - BOWL - GRAV - OCTO-TASTER - 16MM - BLUE" at bounding box center [446, 563] width 721 height 17
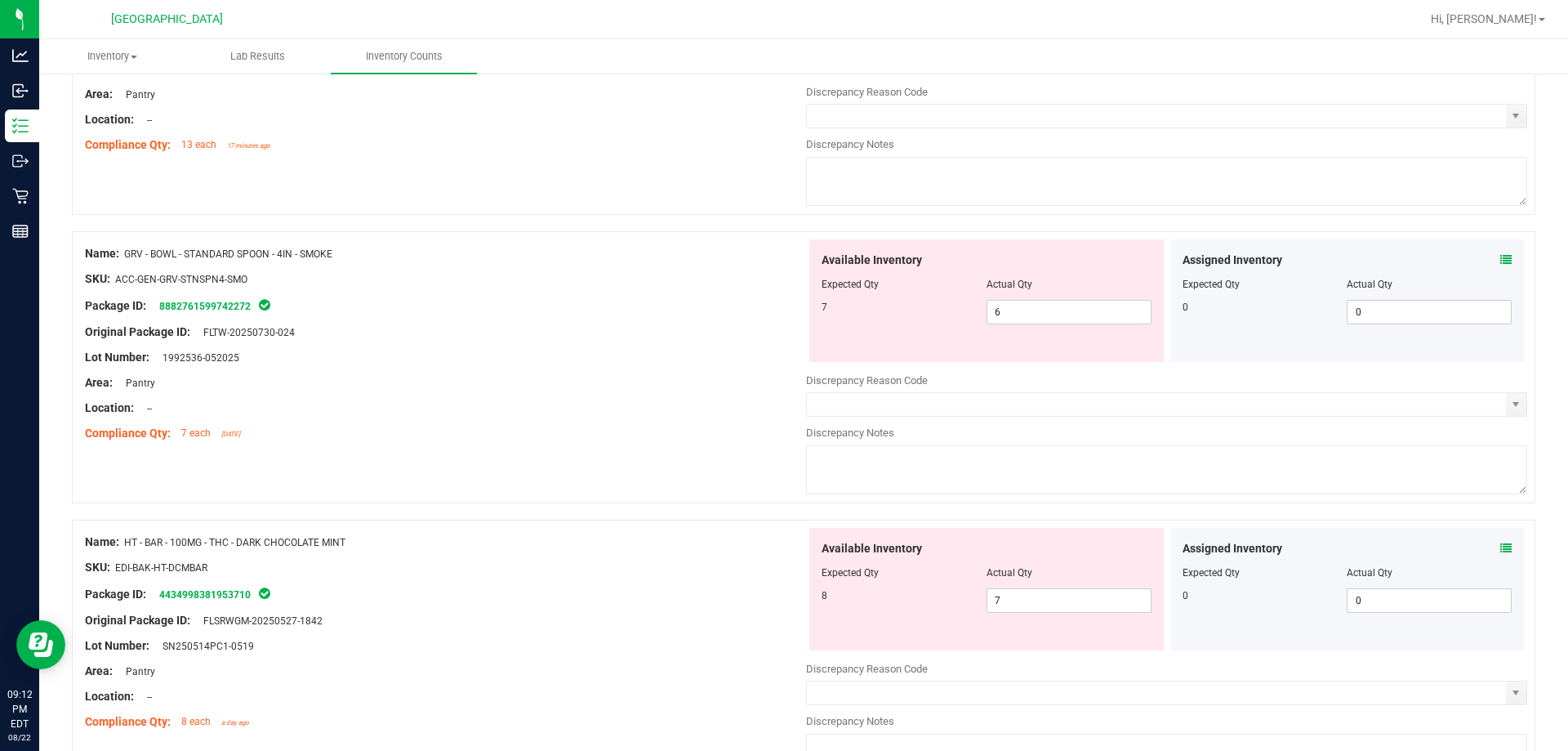
scroll to position [2369, 0]
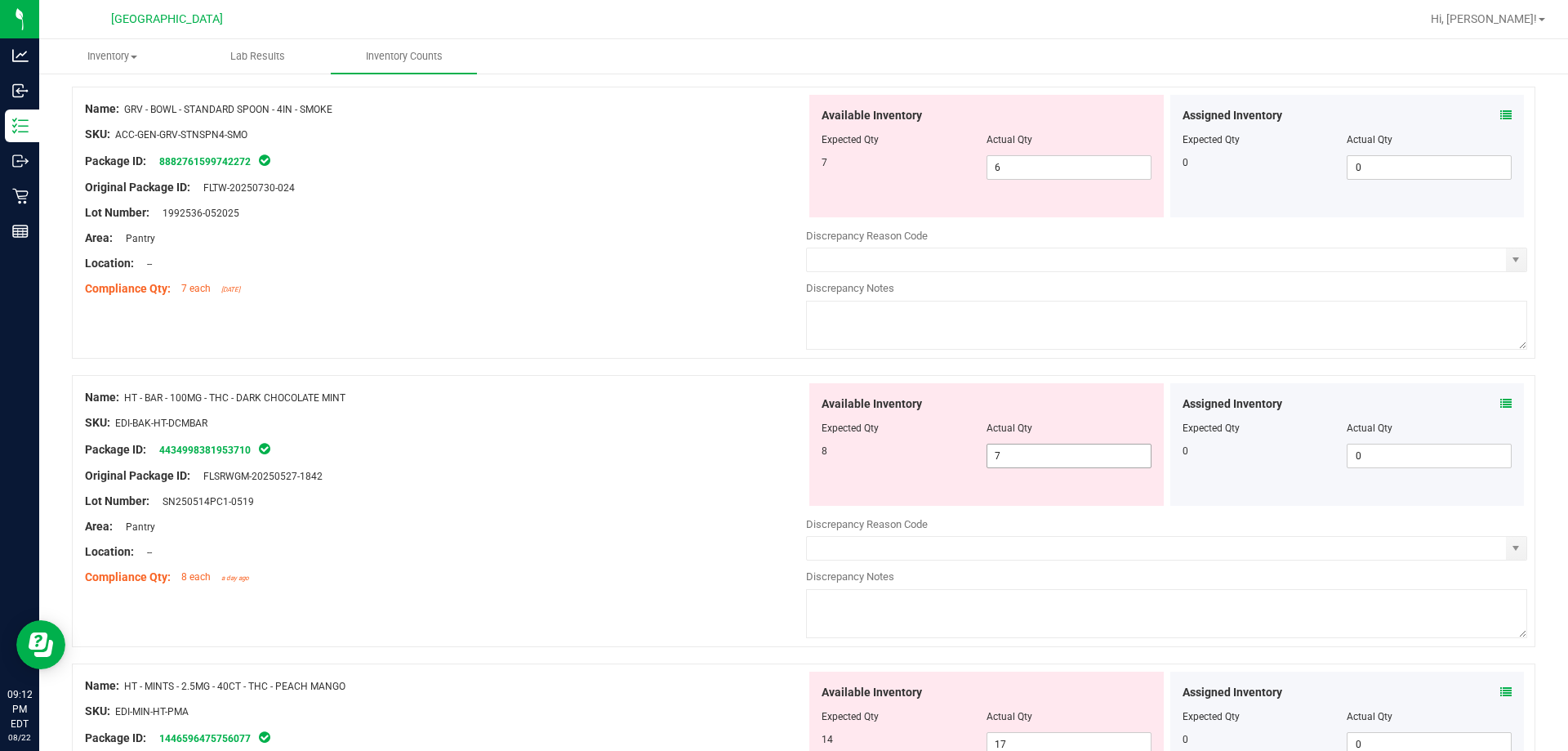
click at [782, 452] on span "7 7" at bounding box center [1069, 455] width 165 height 25
click at [782, 452] on input "7" at bounding box center [1068, 455] width 163 height 23
type input "8"
click at [592, 437] on div at bounding box center [446, 435] width 721 height 8
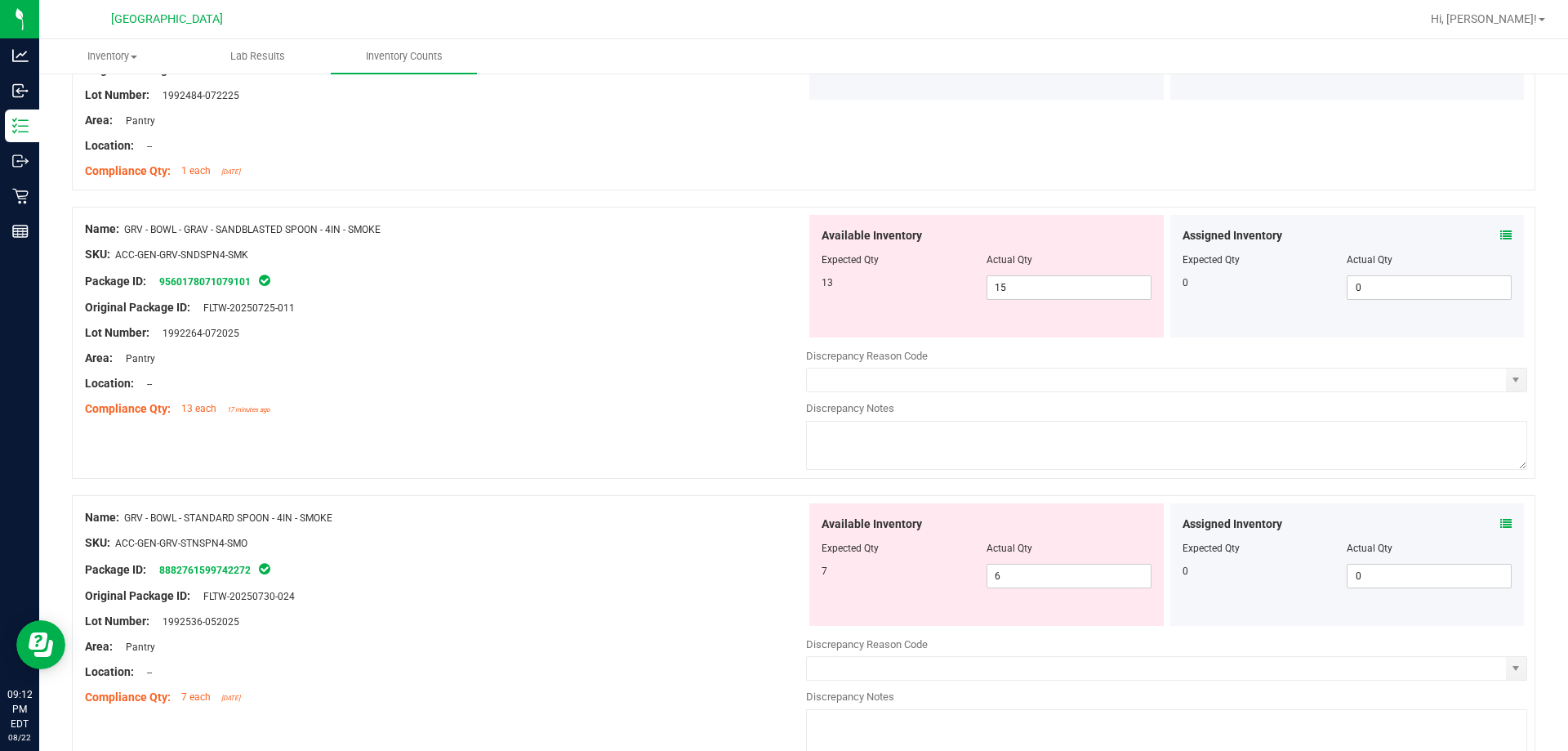
scroll to position [1797, 0]
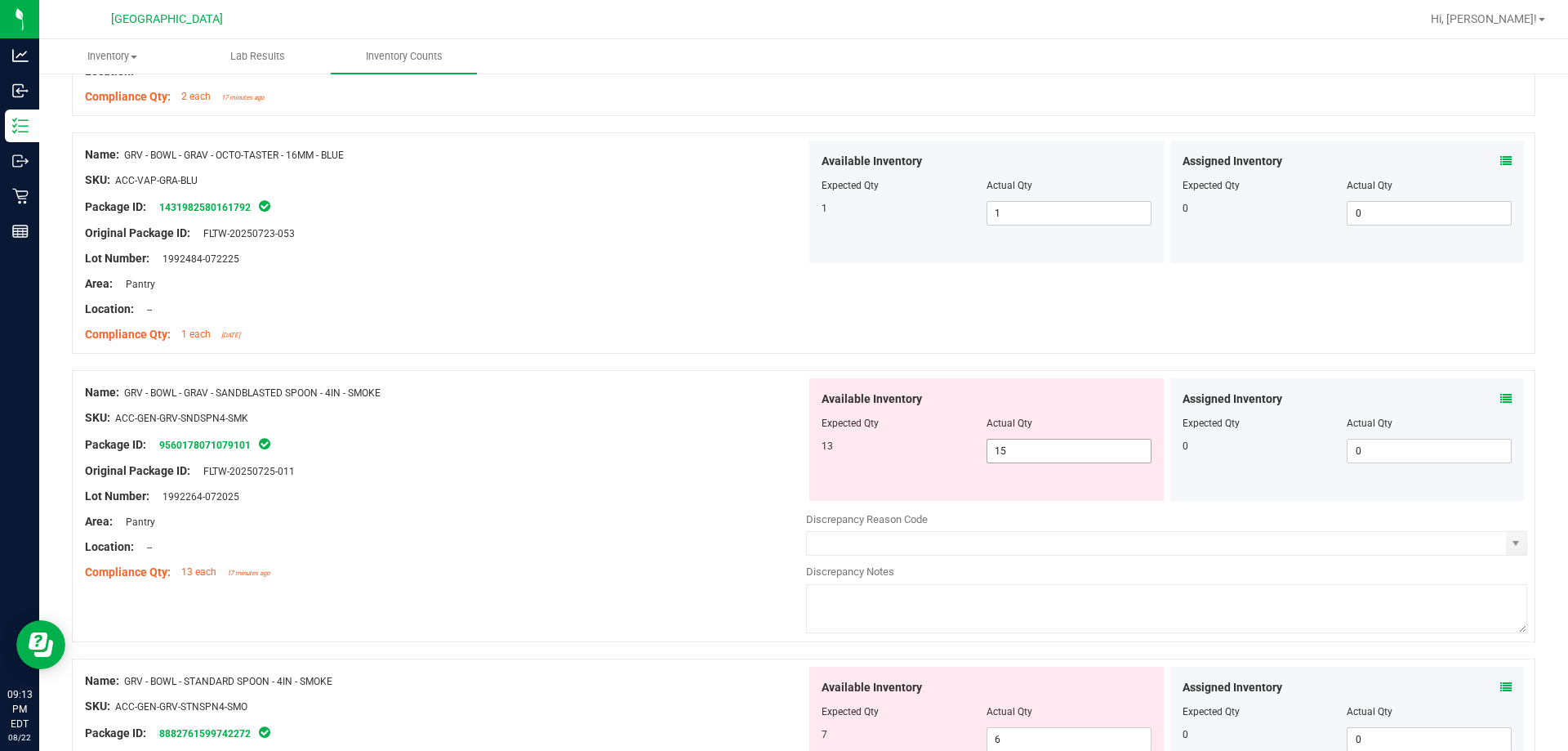
click at [782, 442] on span "15 15" at bounding box center [1069, 451] width 165 height 25
click at [782, 442] on input "15" at bounding box center [1068, 451] width 163 height 23
type input "13"
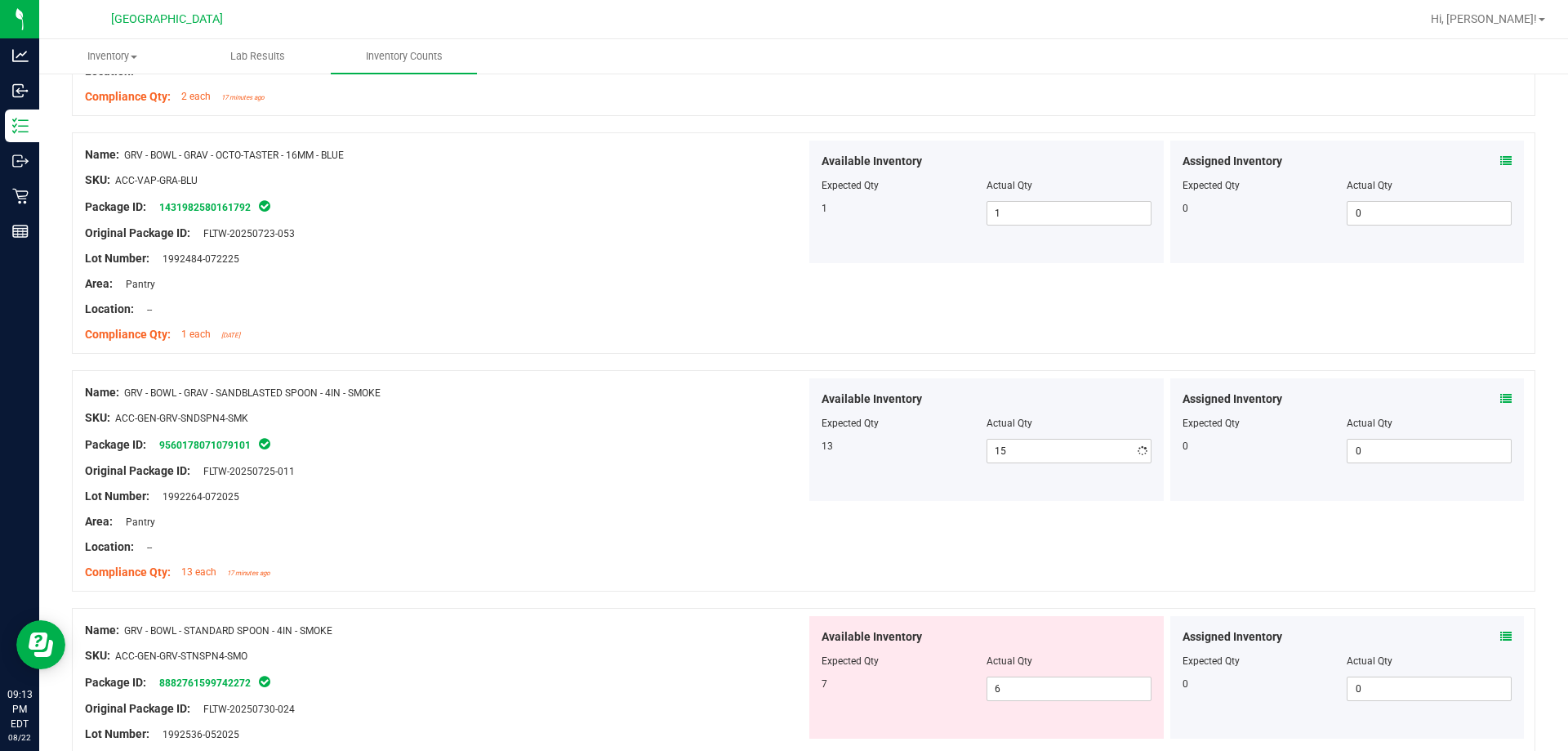
type input "13"
click at [689, 438] on div "Package ID: 9560178071079101" at bounding box center [446, 444] width 721 height 19
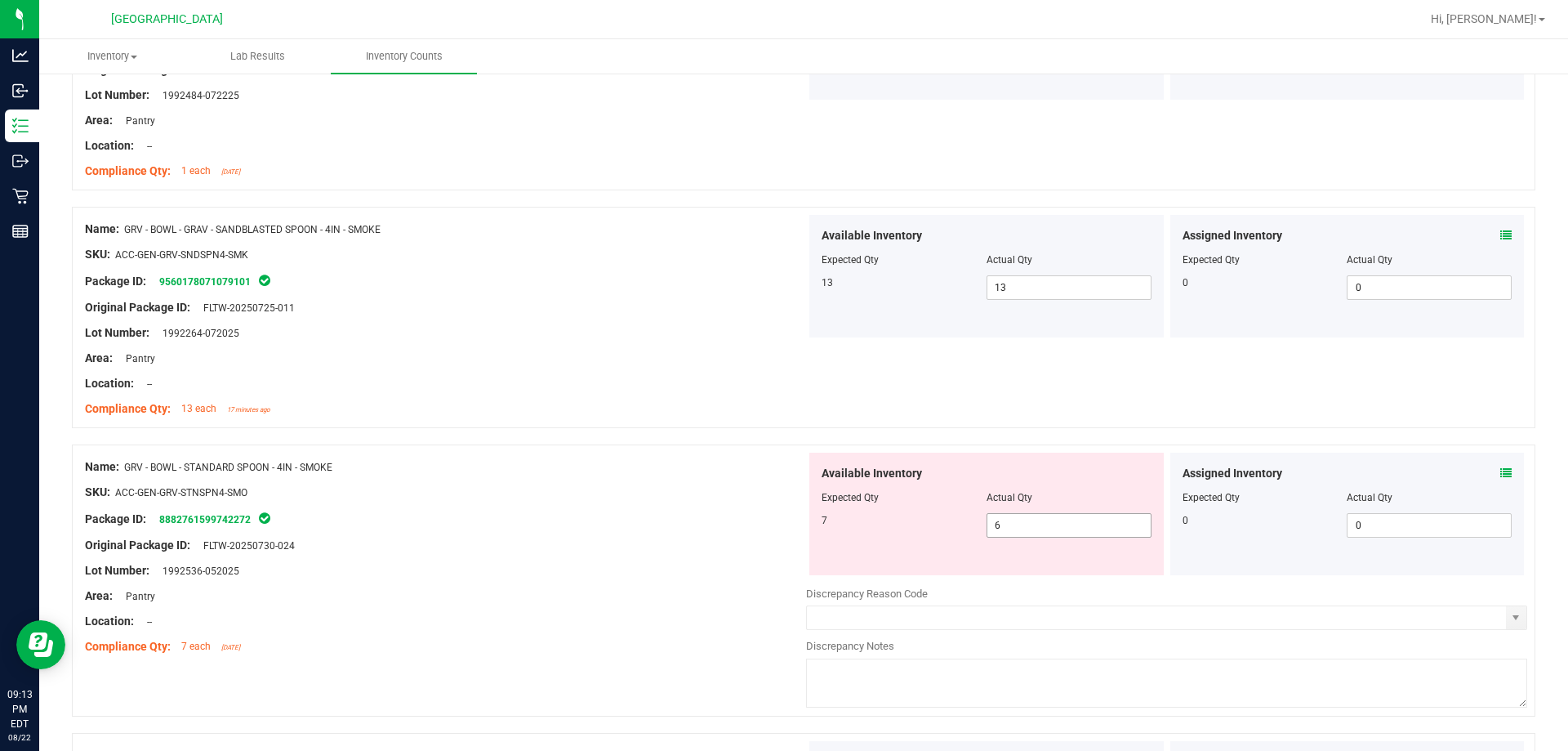
click at [782, 527] on span "6 6" at bounding box center [1069, 525] width 165 height 25
click at [782, 527] on input "6" at bounding box center [1068, 525] width 163 height 23
type input "7"
click at [719, 522] on div "Package ID: 8882761599742272" at bounding box center [446, 518] width 721 height 19
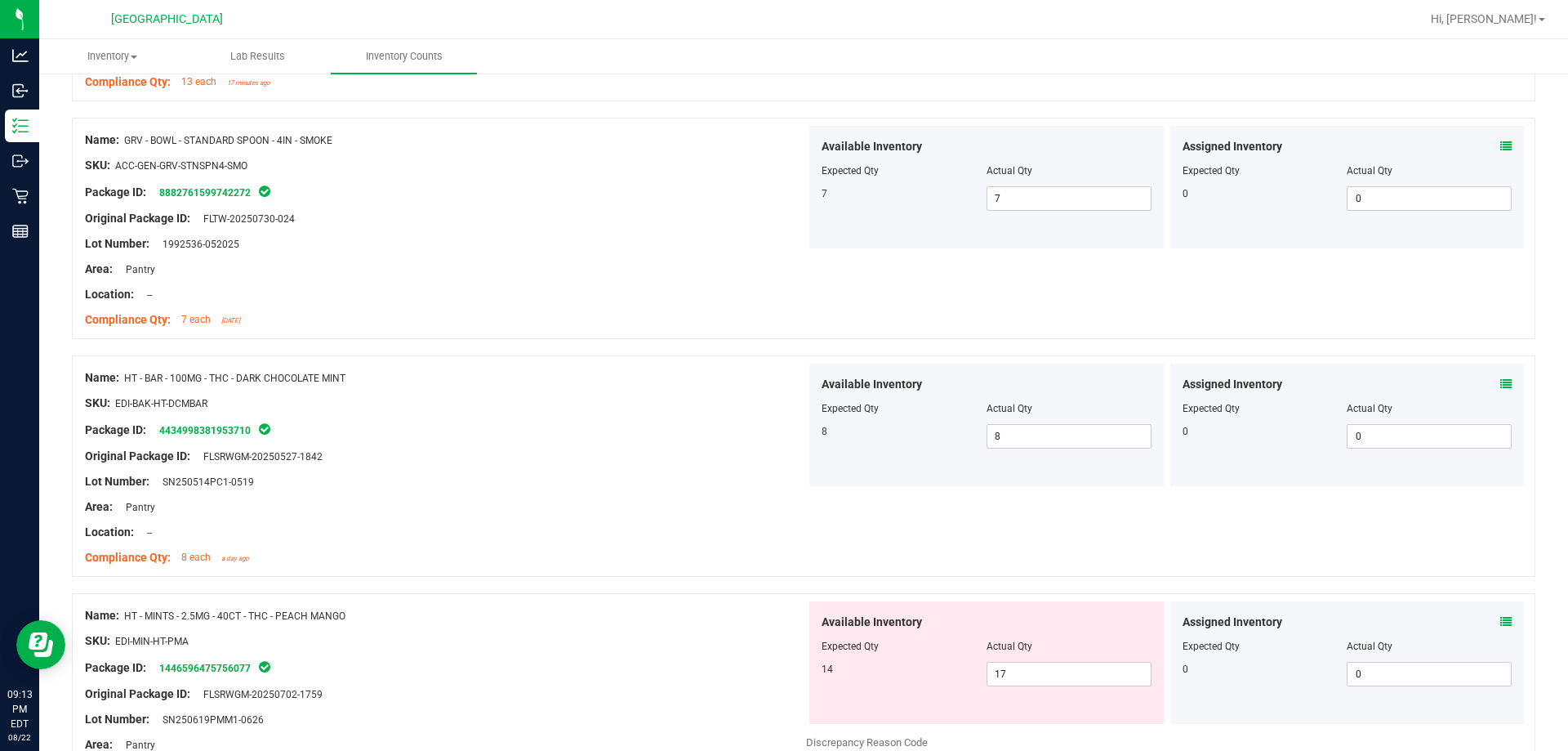
scroll to position [2614, 0]
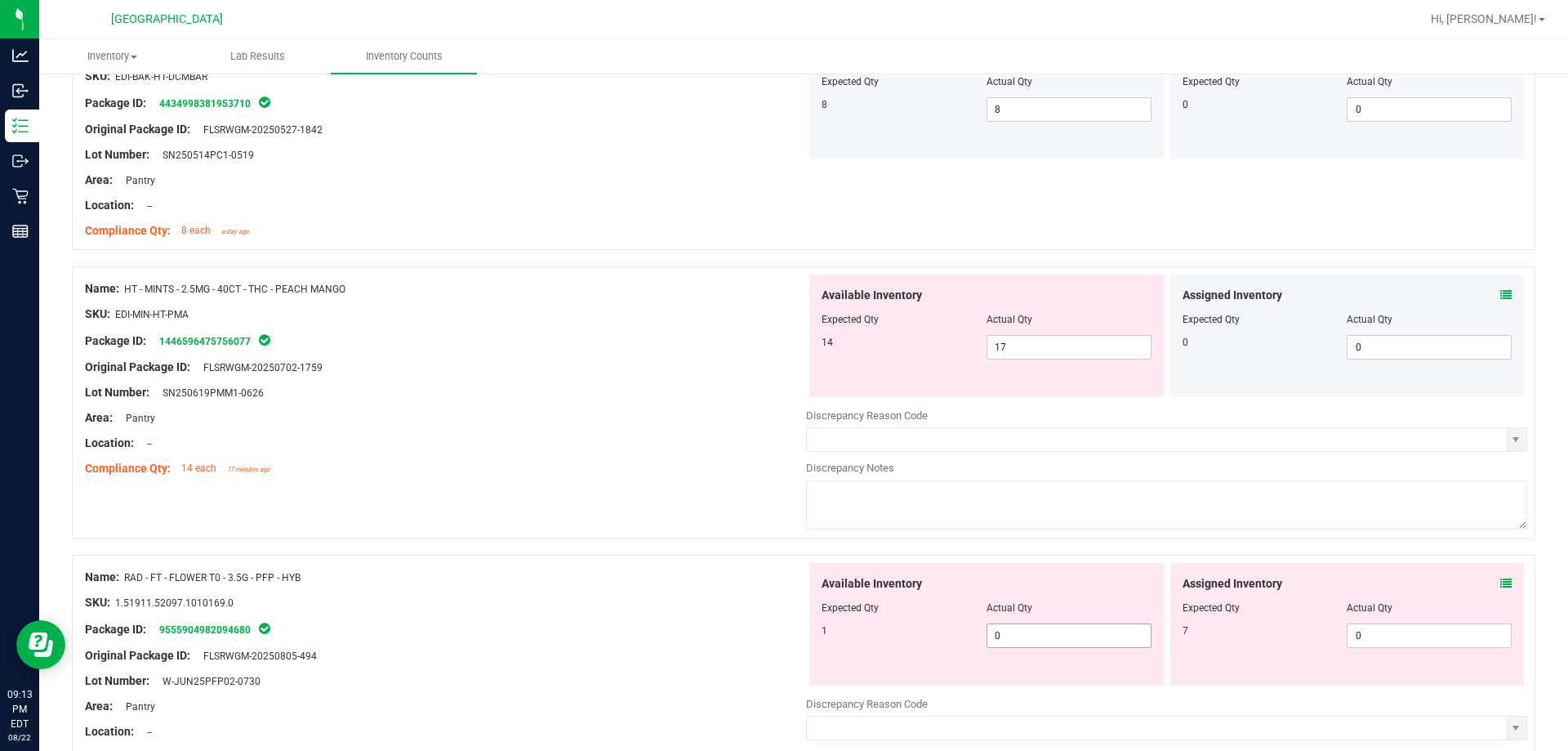
click at [782, 641] on span "0 0" at bounding box center [1069, 636] width 165 height 25
click at [782, 641] on input "0" at bounding box center [1068, 635] width 163 height 23
type input "1"
click at [672, 588] on div at bounding box center [446, 590] width 721 height 8
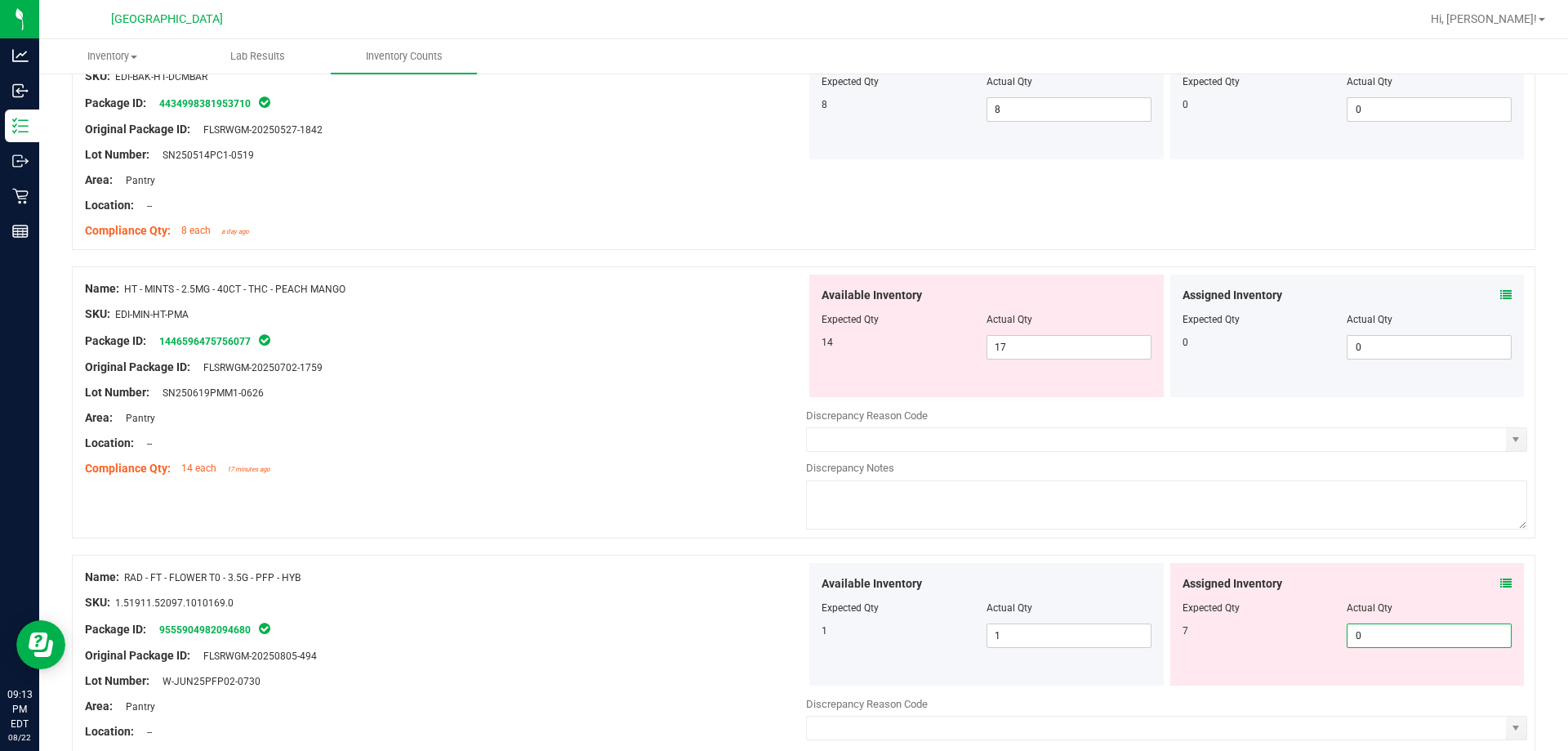
click at [782, 635] on span "0 0" at bounding box center [1429, 636] width 165 height 25
click at [782, 635] on input "0" at bounding box center [1429, 635] width 163 height 23
type input "7"
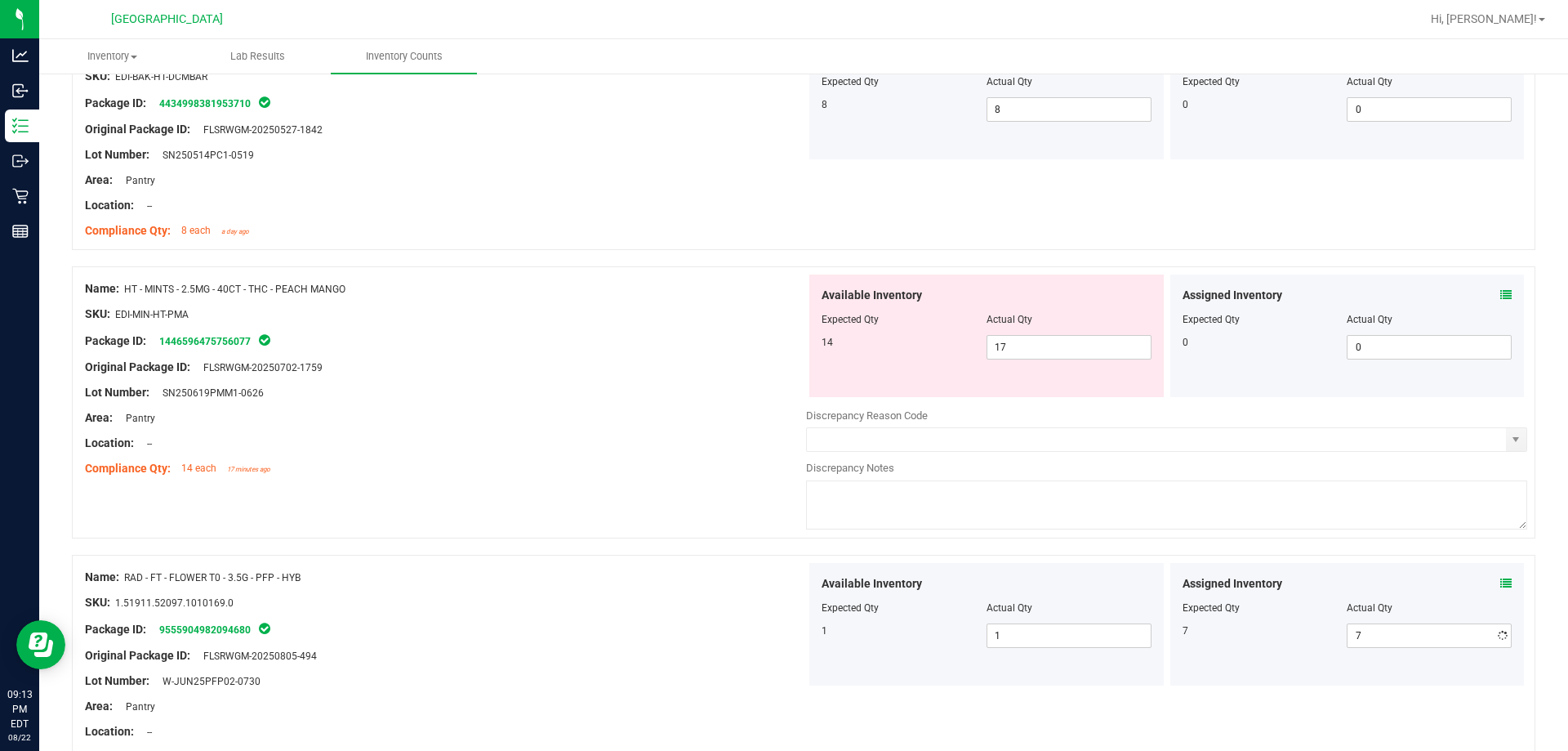
click at [742, 600] on div "SKU: 1.51911.52097.1010169.0" at bounding box center [446, 602] width 721 height 17
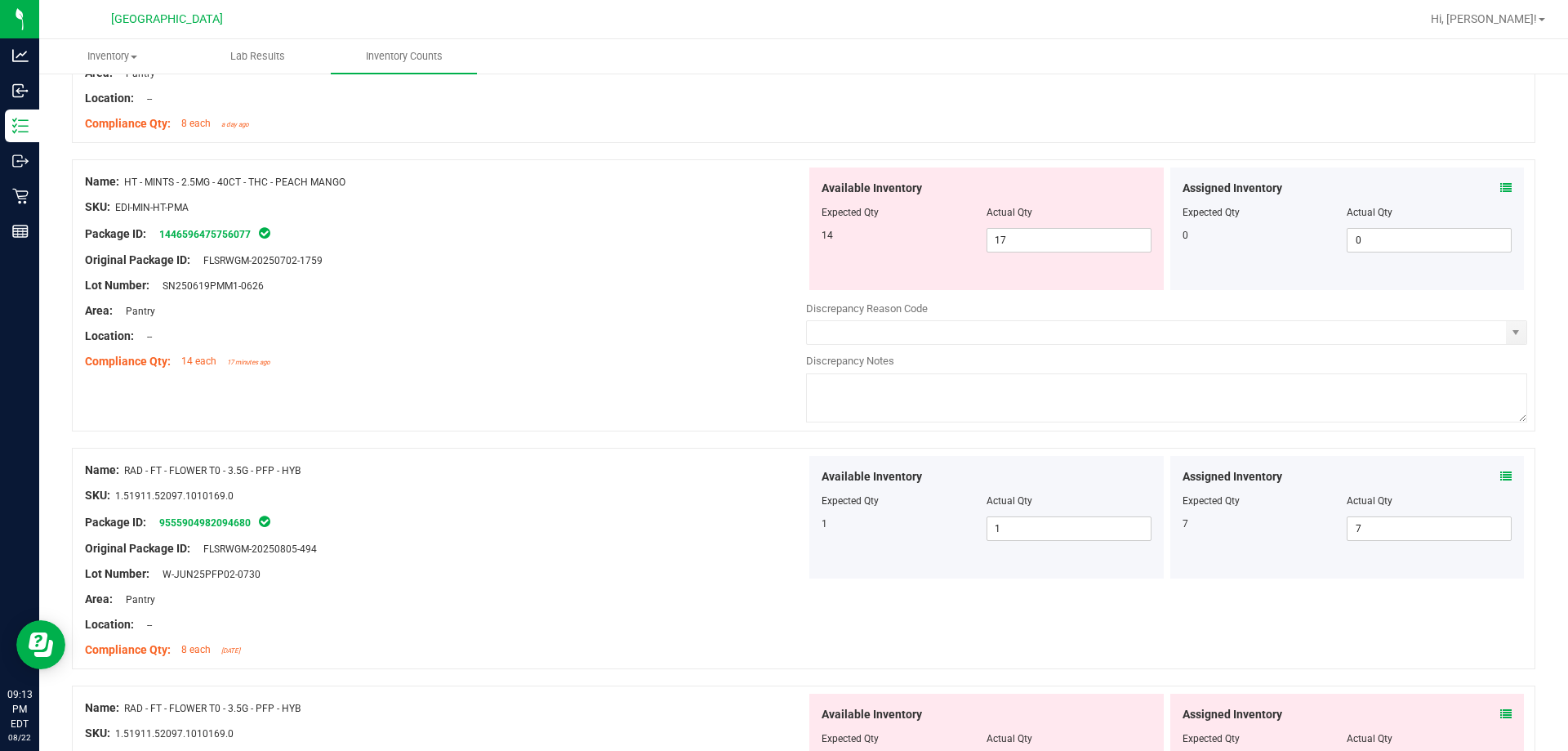
scroll to position [2941, 0]
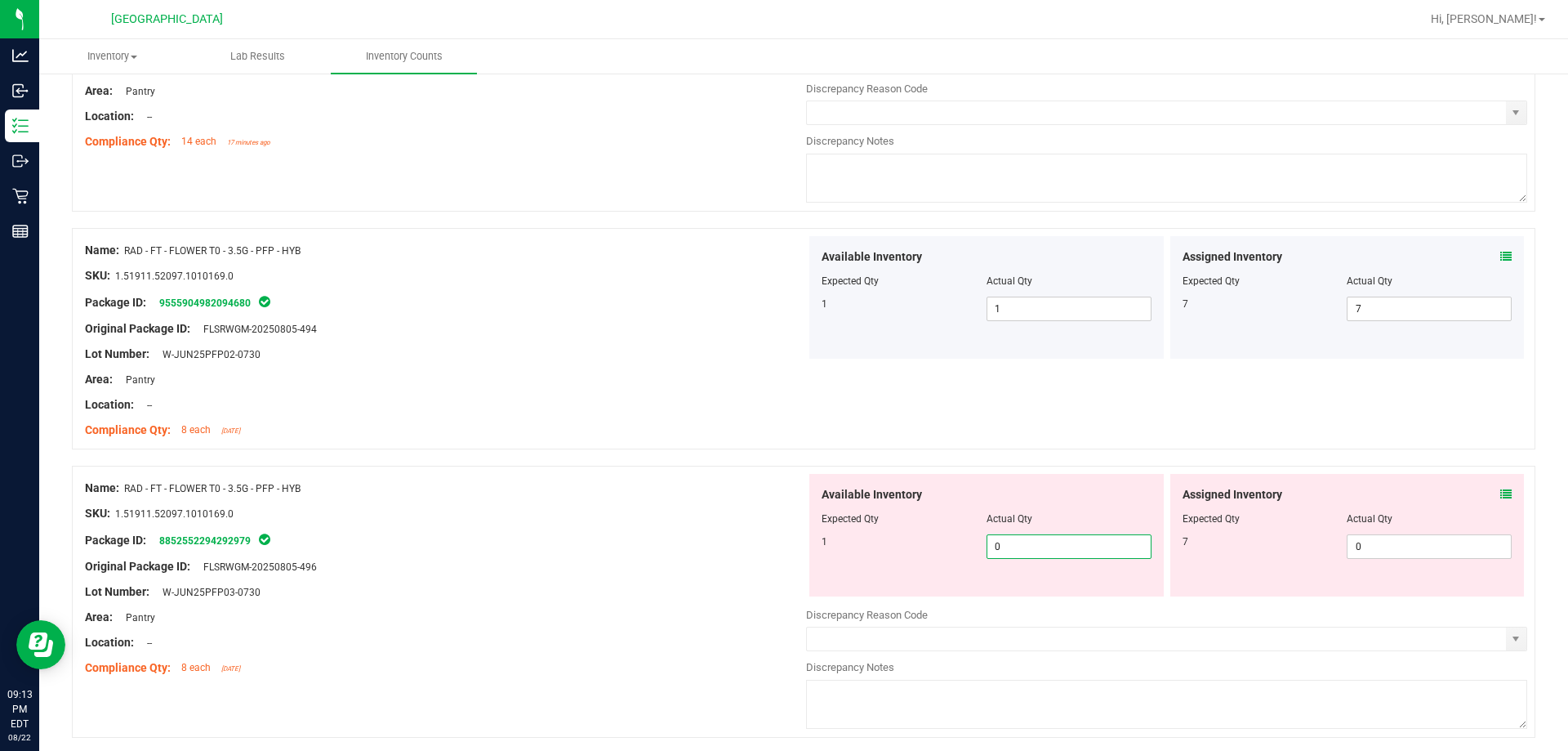
click at [782, 539] on span "0 0" at bounding box center [1069, 546] width 165 height 25
click at [782, 539] on input "0" at bounding box center [1068, 546] width 163 height 23
type input "1"
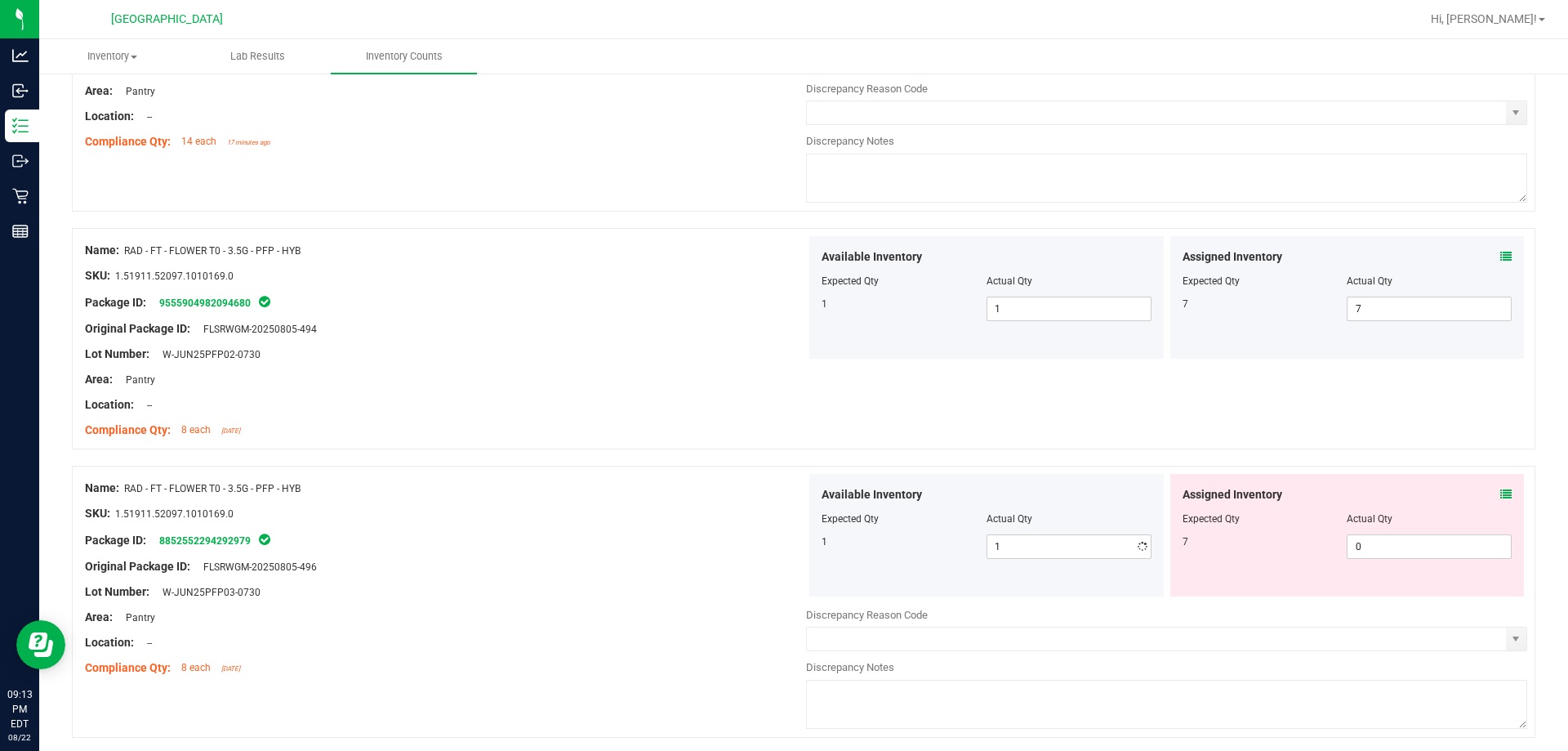
click at [698, 561] on div "Original Package ID: FLSRWGM-20250805-496" at bounding box center [446, 566] width 721 height 17
click at [782, 550] on span "0 0" at bounding box center [1429, 546] width 165 height 25
click at [782, 550] on input "0" at bounding box center [1429, 546] width 163 height 23
type input "7"
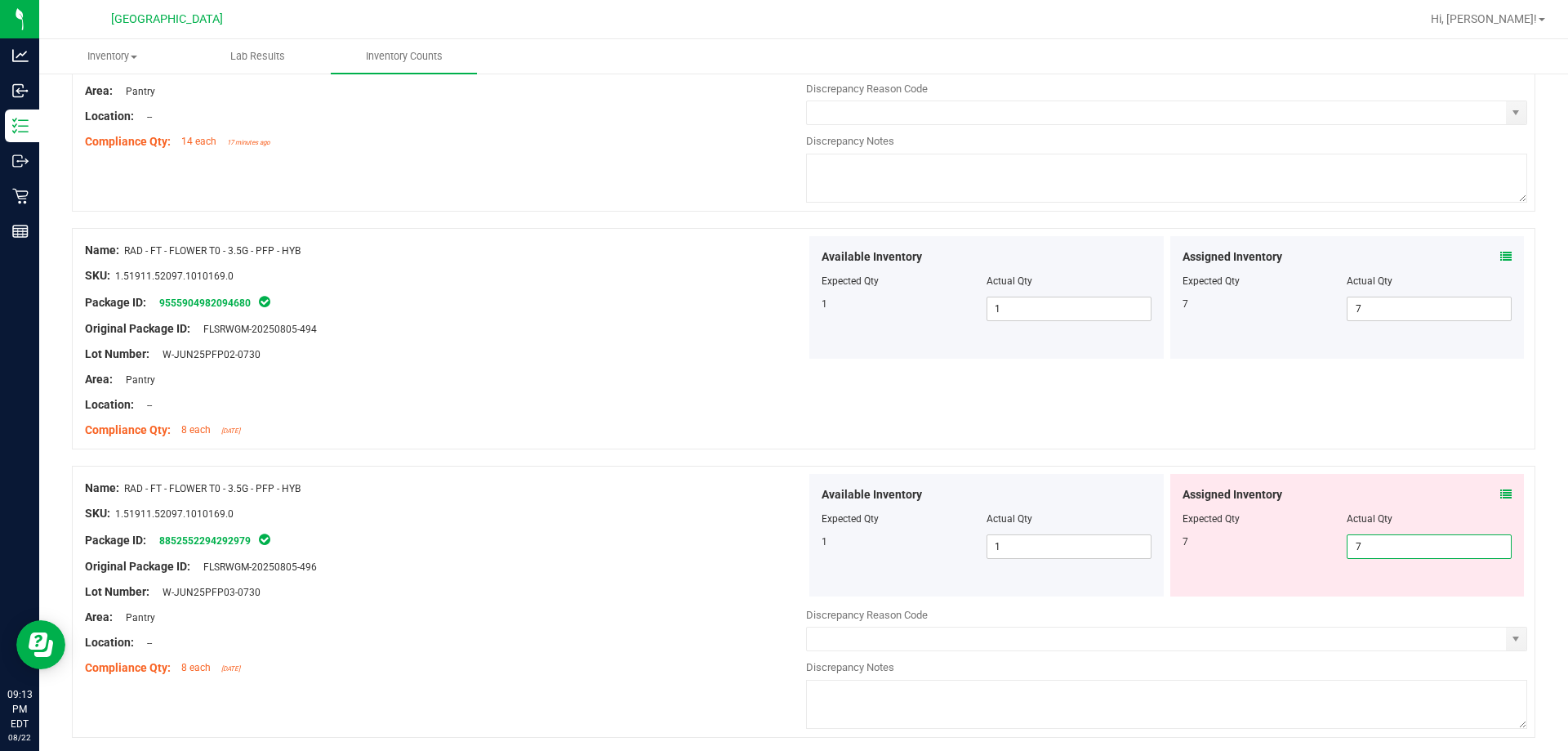
click at [782, 512] on div "Available Inventory Expected Qty Actual Qty 1 1 1" at bounding box center [986, 535] width 354 height 123
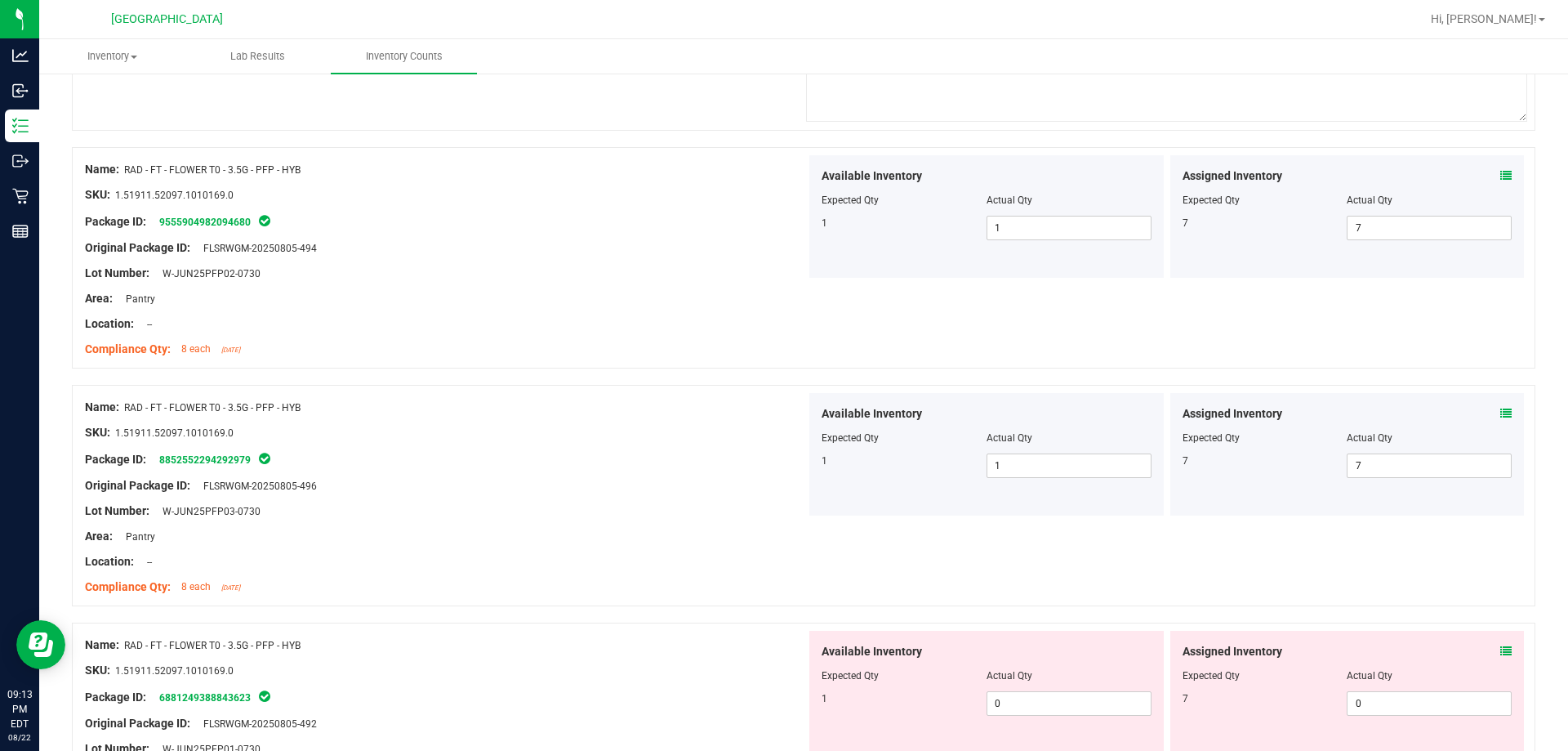
scroll to position [3186, 0]
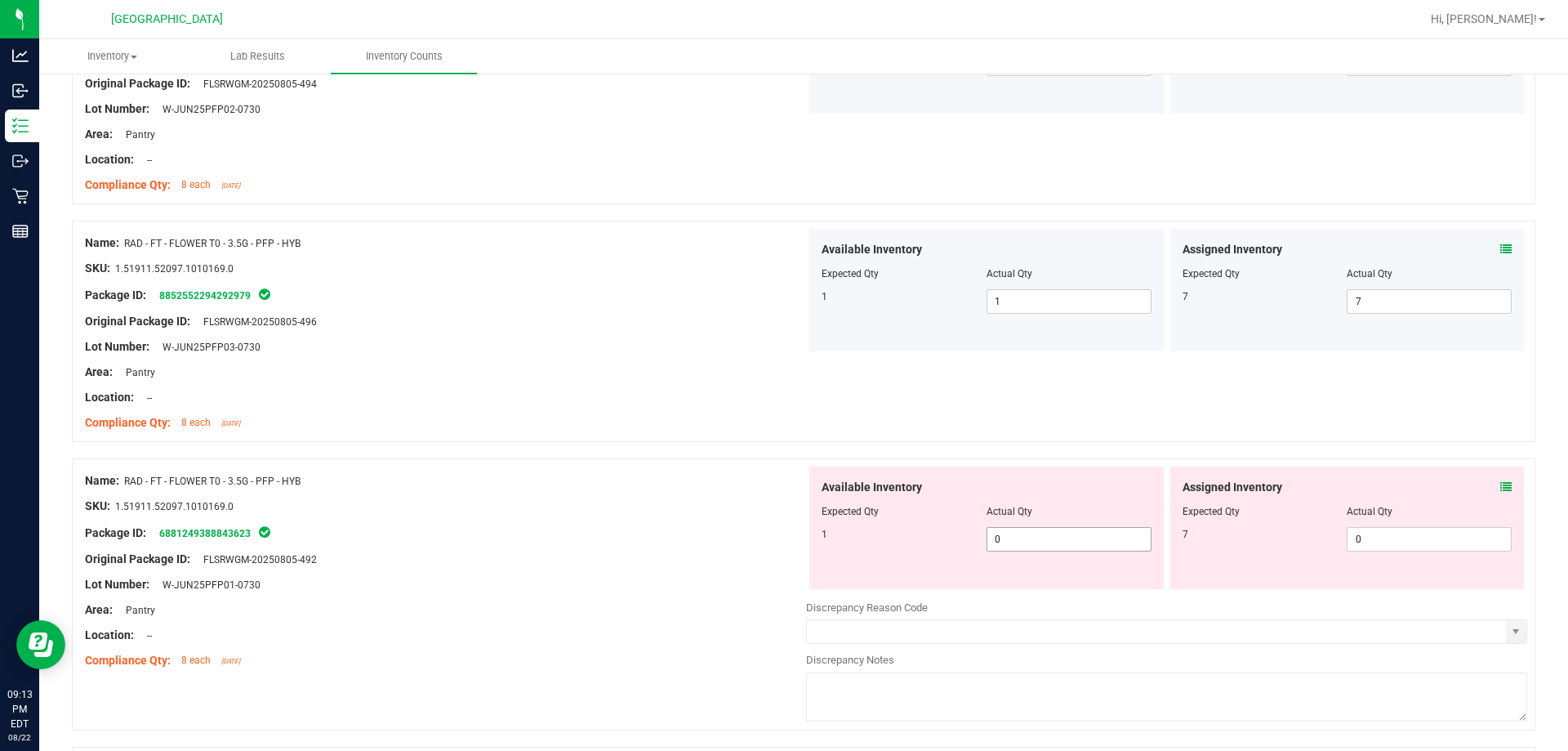
click at [782, 537] on span "0 0" at bounding box center [1069, 539] width 165 height 25
click at [782, 537] on input "0" at bounding box center [1068, 539] width 163 height 23
type input "1"
click at [667, 525] on div "Package ID: 6881249388843623" at bounding box center [446, 532] width 721 height 19
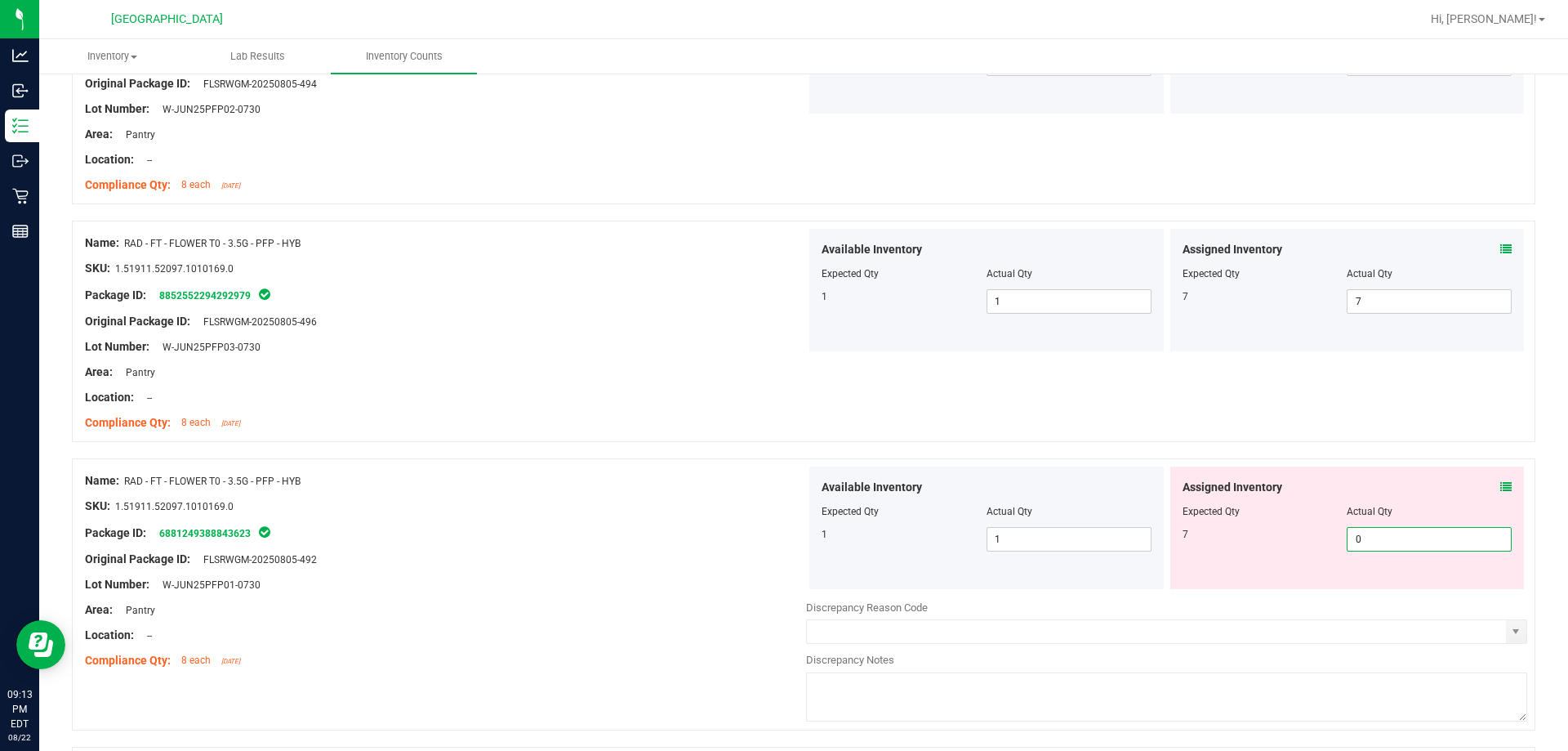
click at [782, 534] on span "0 0" at bounding box center [1429, 539] width 165 height 25
click at [782, 534] on input "0" at bounding box center [1429, 539] width 163 height 23
type input "7"
click at [593, 540] on div "Package ID: 6881249388843623" at bounding box center [446, 532] width 721 height 19
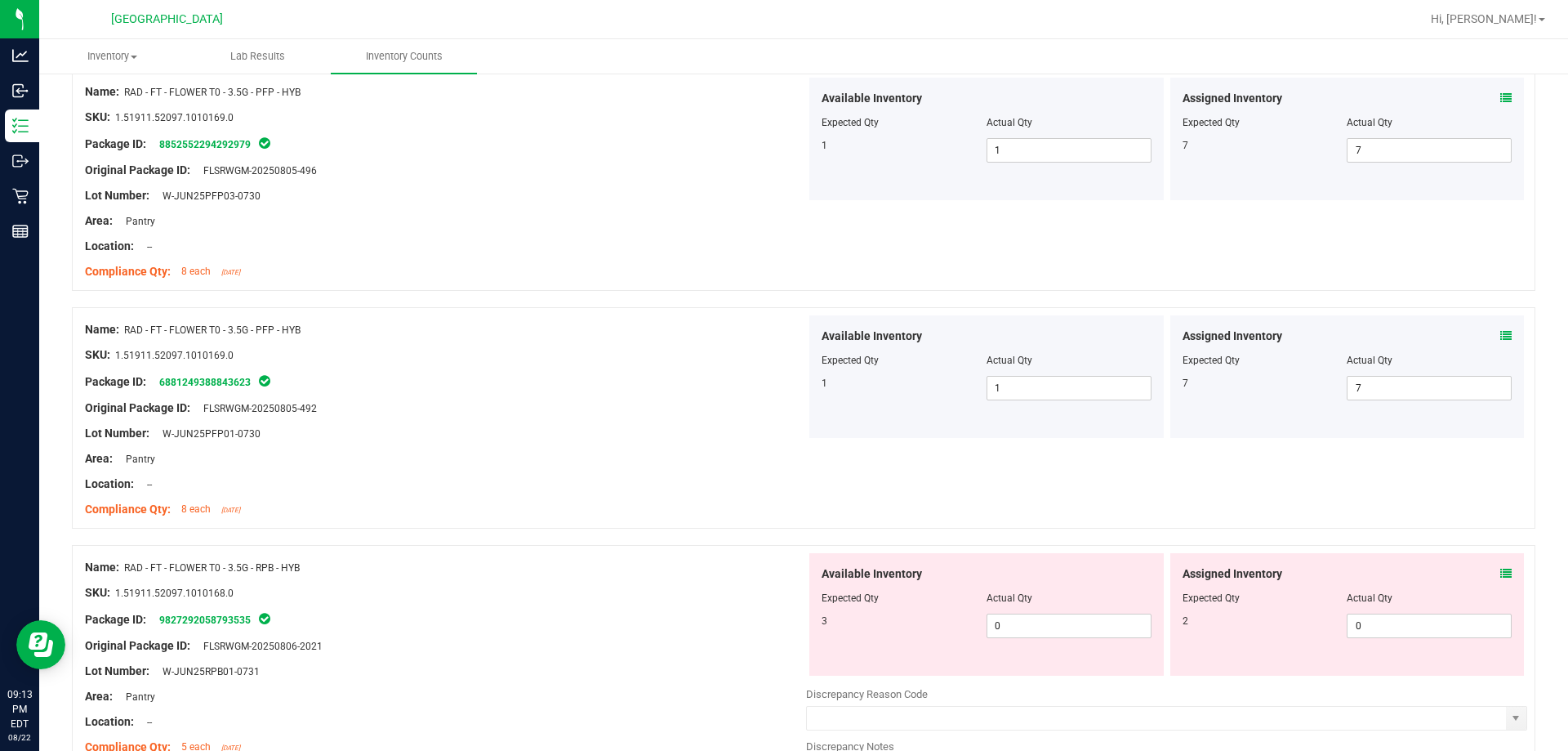
scroll to position [3595, 0]
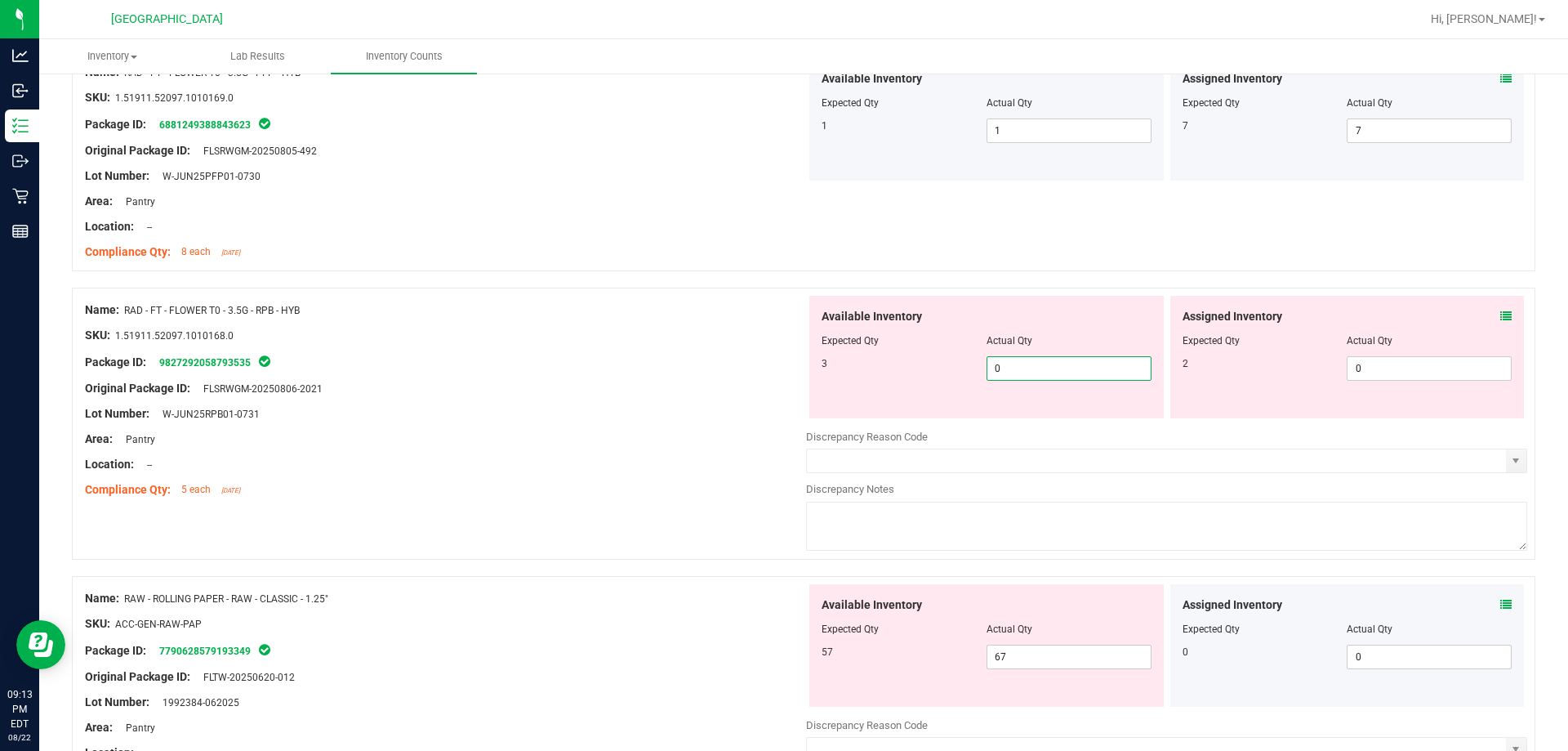
click at [782, 375] on span "0 0" at bounding box center [1069, 368] width 165 height 25
click at [782, 375] on input "0" at bounding box center [1068, 368] width 163 height 23
type input "3"
click at [457, 385] on div "Original Package ID: FLSRWGM-20250806-2021" at bounding box center [446, 388] width 721 height 17
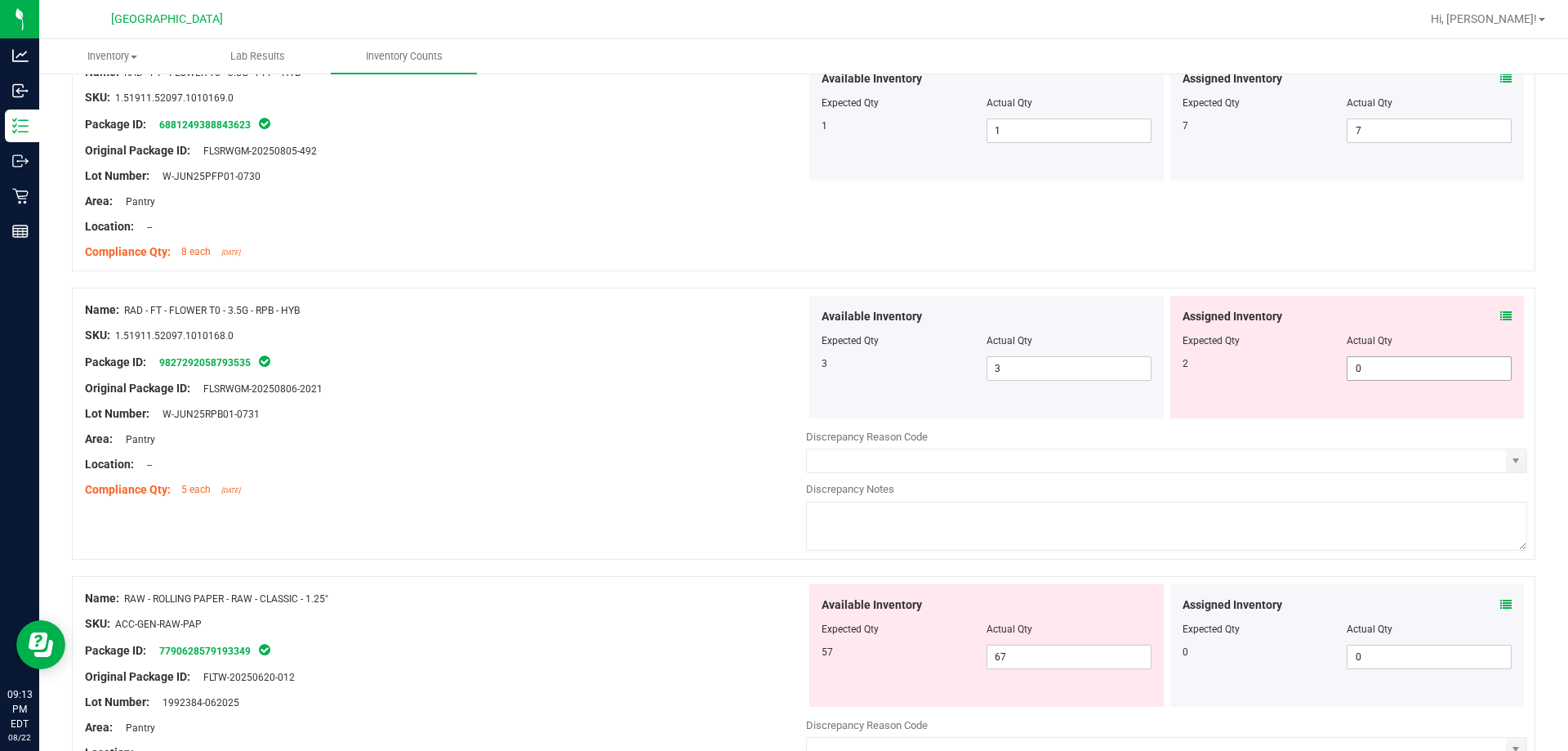
click at [782, 365] on span "0 0" at bounding box center [1429, 368] width 165 height 25
click at [782, 365] on input "0" at bounding box center [1429, 368] width 163 height 23
type input "2"
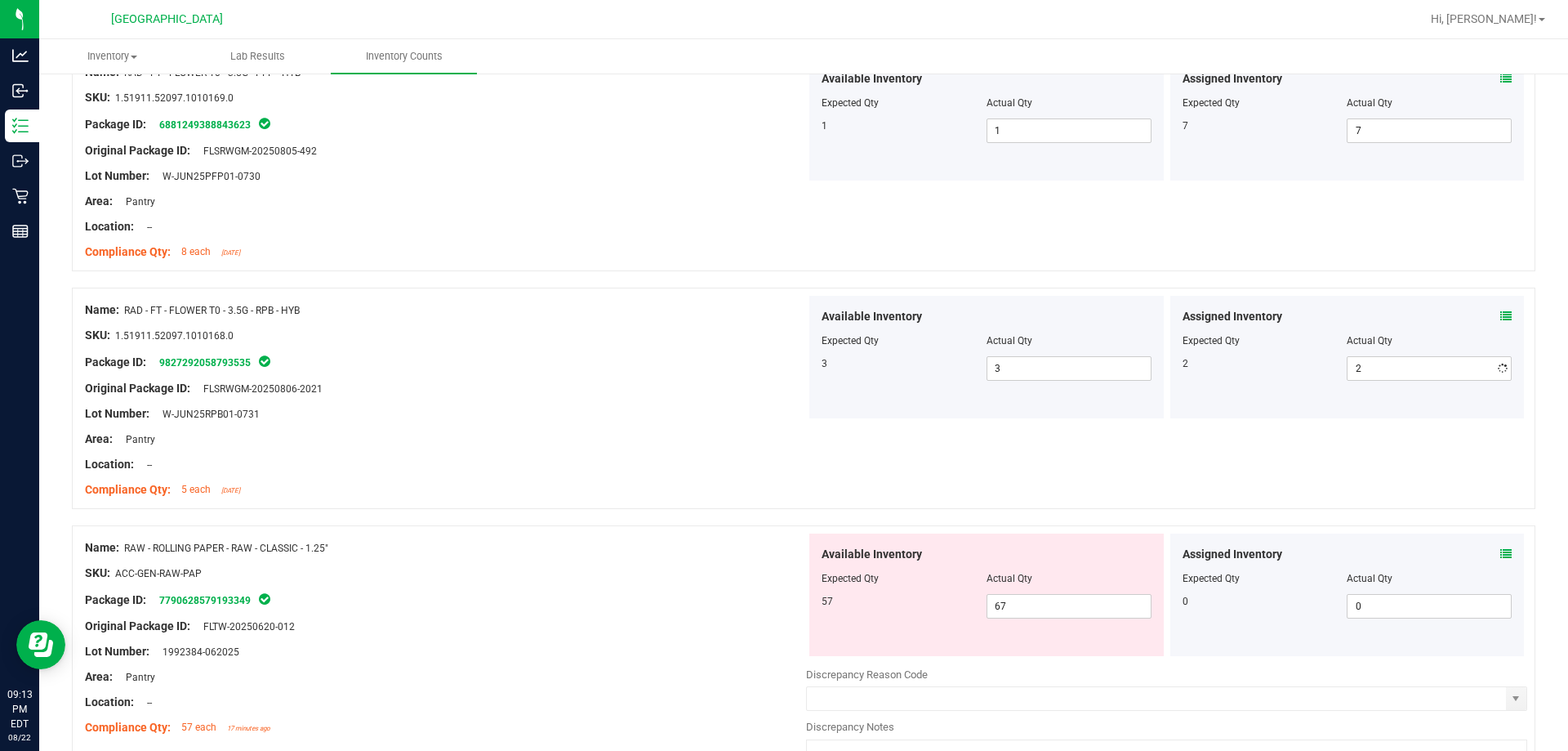
click at [659, 401] on div at bounding box center [446, 401] width 721 height 8
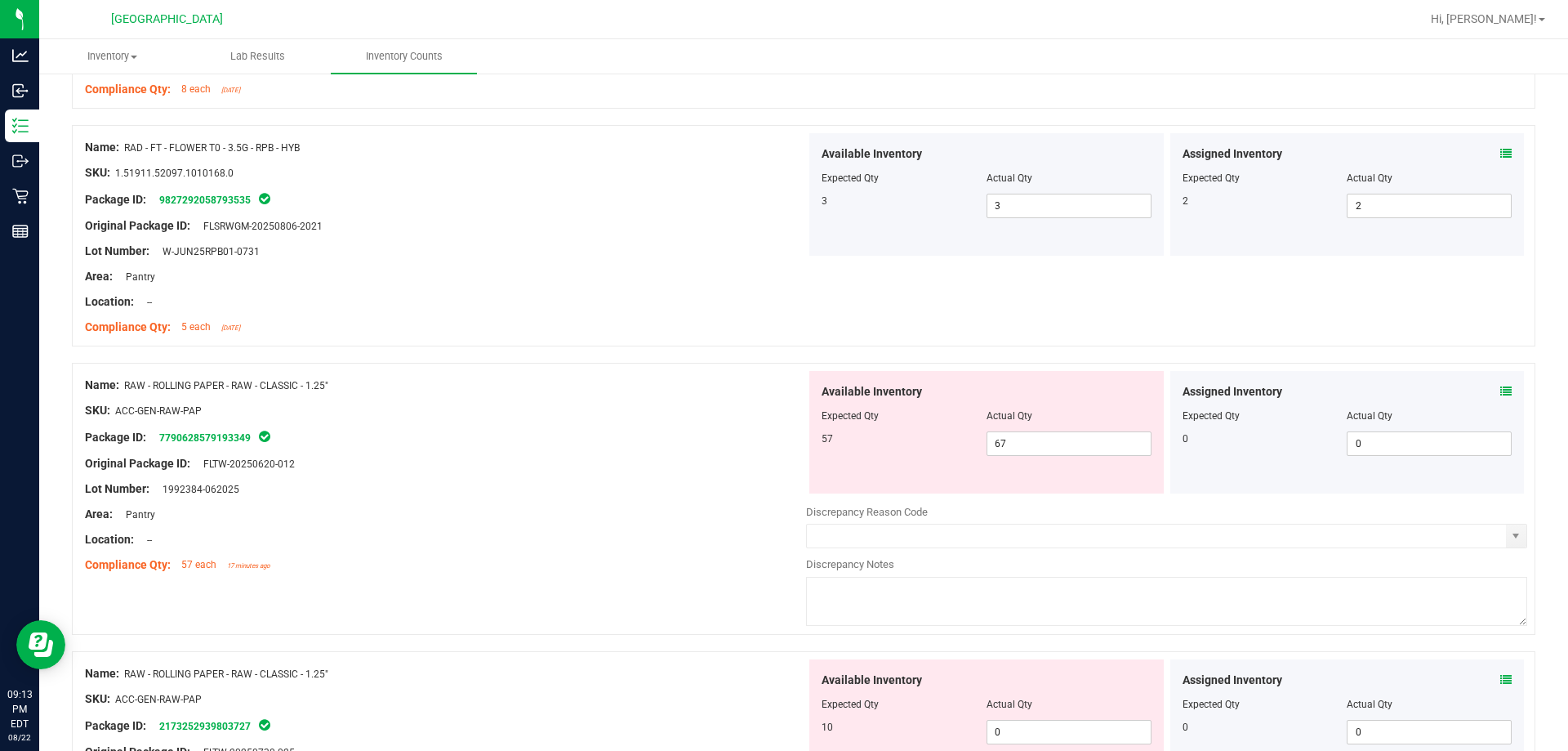
scroll to position [3922, 0]
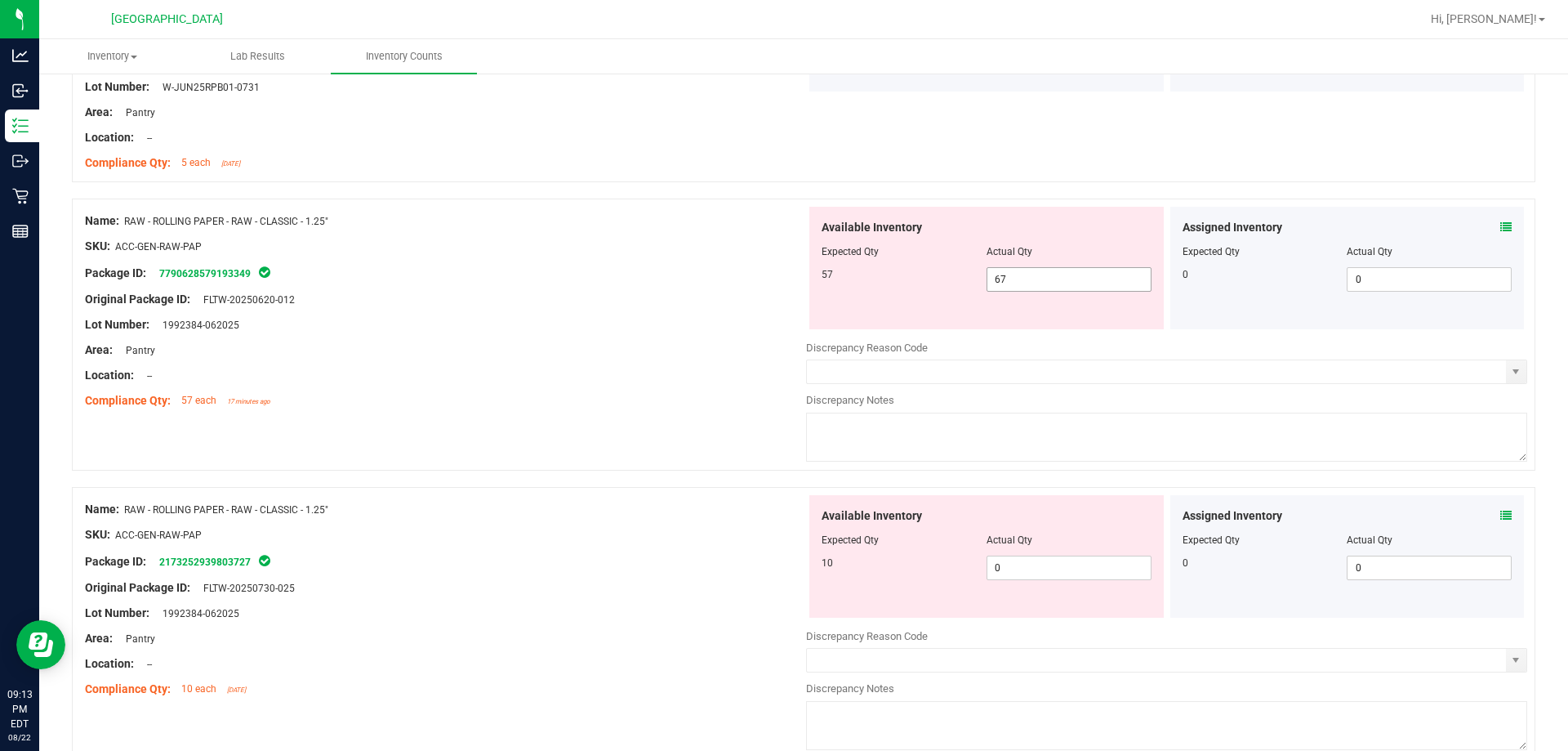
click at [782, 269] on span "67 67" at bounding box center [1069, 279] width 165 height 25
click at [782, 269] on input "67" at bounding box center [1068, 279] width 163 height 23
type input "57"
drag, startPoint x: 745, startPoint y: 341, endPoint x: 796, endPoint y: 475, distance: 143.4
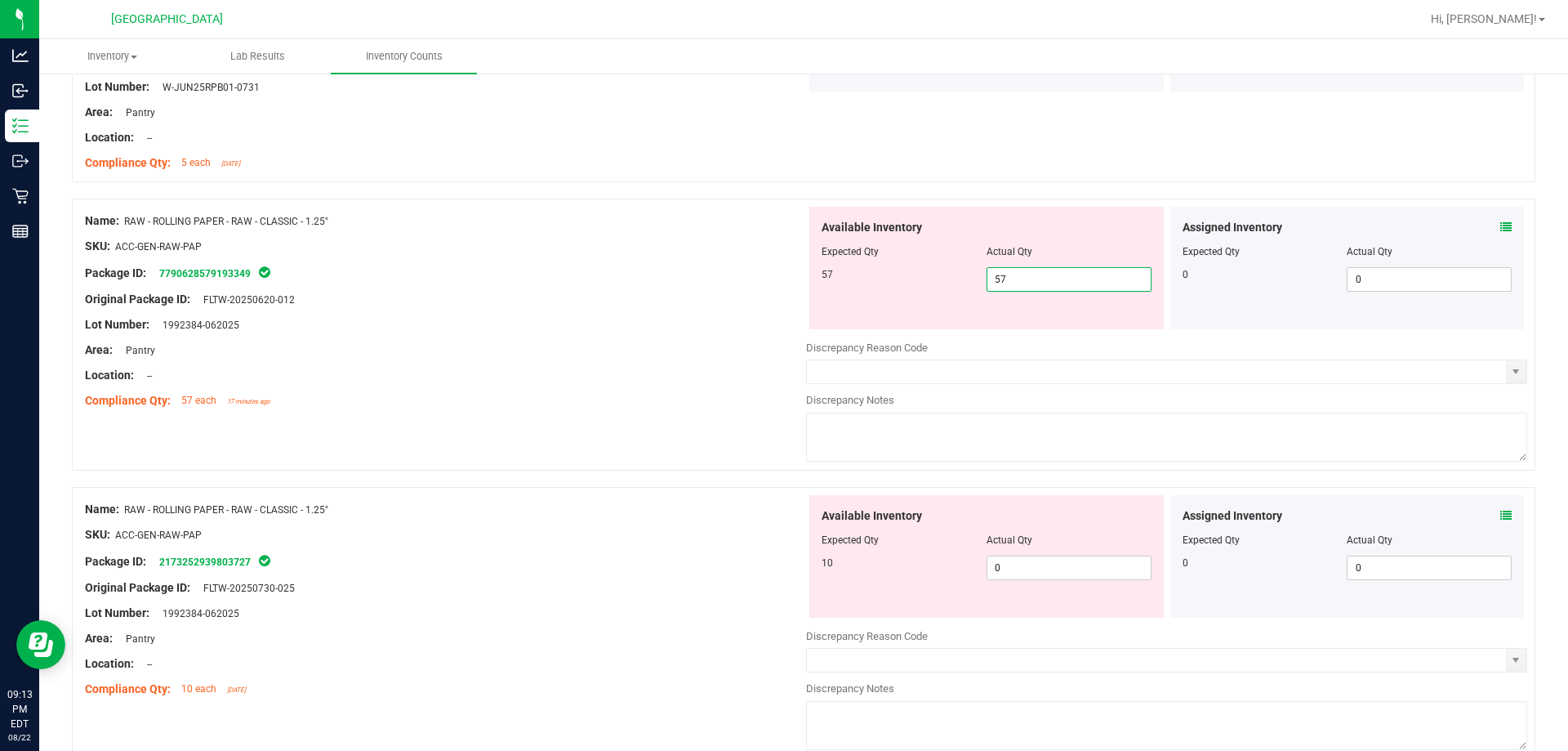
click at [744, 342] on div "Name: RAW - ROLLING PAPER - RAW - CLASSIC - 1.25" SKU: ACC-GEN-RAW-PAP Package …" at bounding box center [446, 310] width 721 height 208
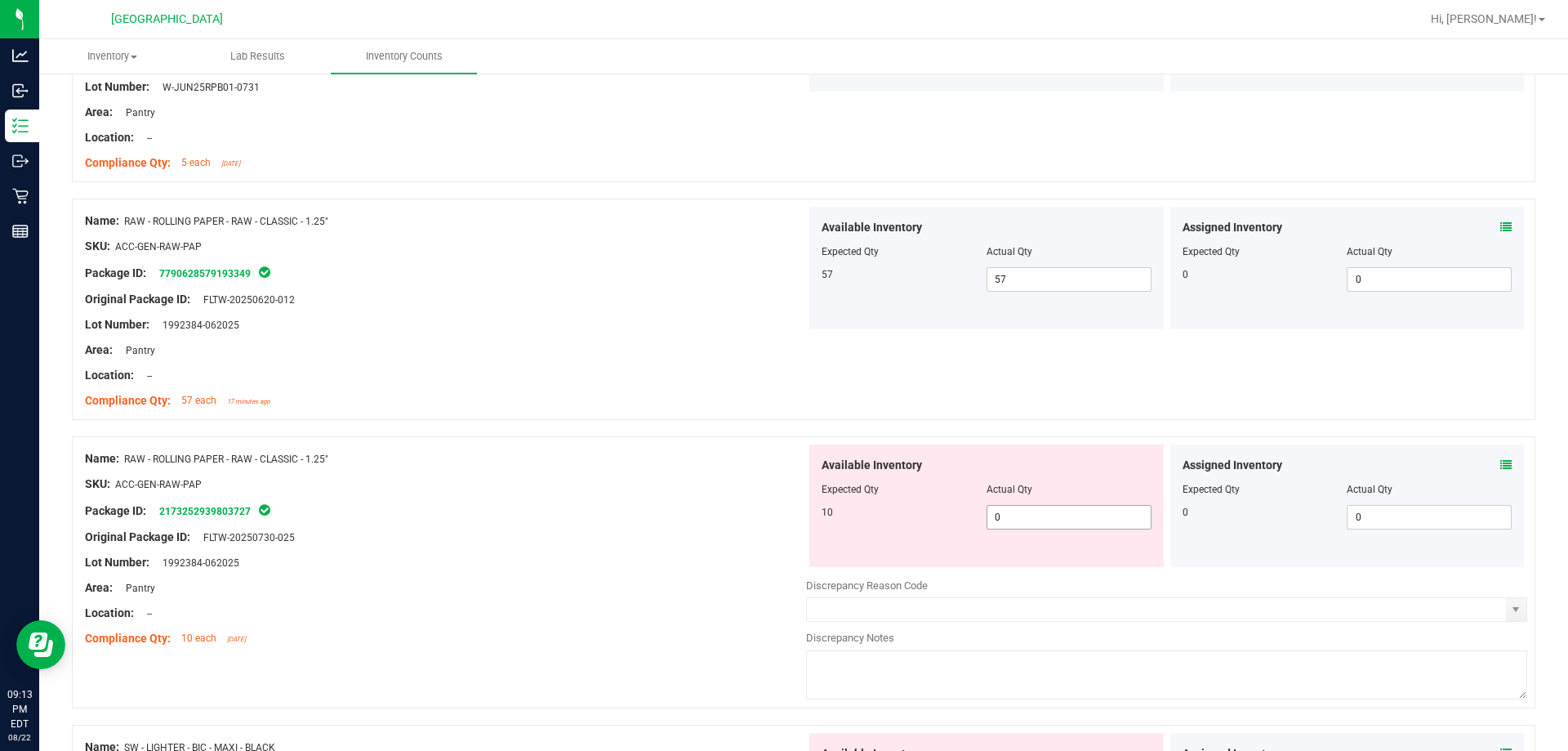
click at [782, 519] on span "0 0" at bounding box center [1069, 517] width 165 height 25
click at [0, 0] on input "0" at bounding box center [0, 0] width 0 height 0
type input "10"
click at [519, 528] on div "Original Package ID: FLTW-20250730-025" at bounding box center [446, 537] width 721 height 17
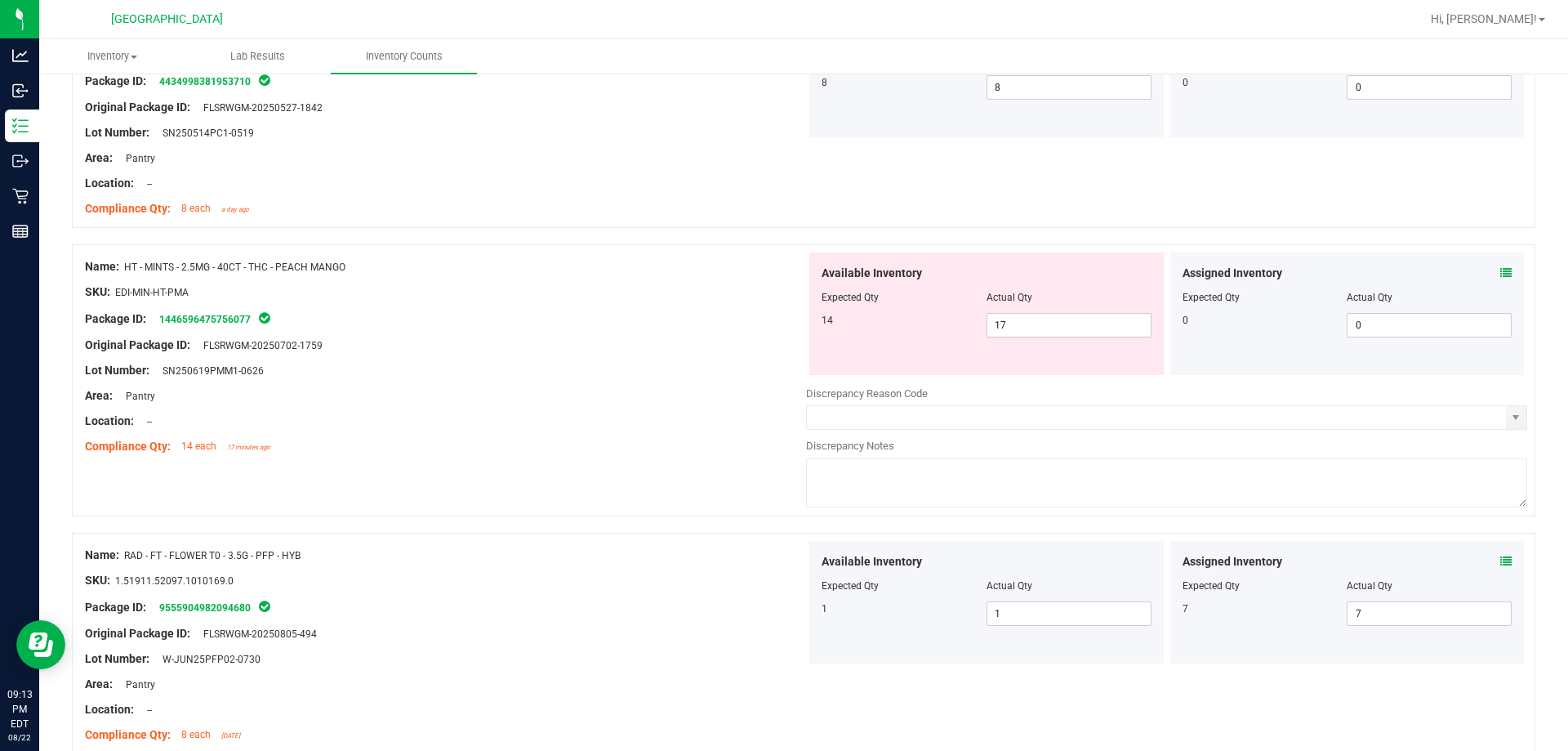
scroll to position [2532, 0]
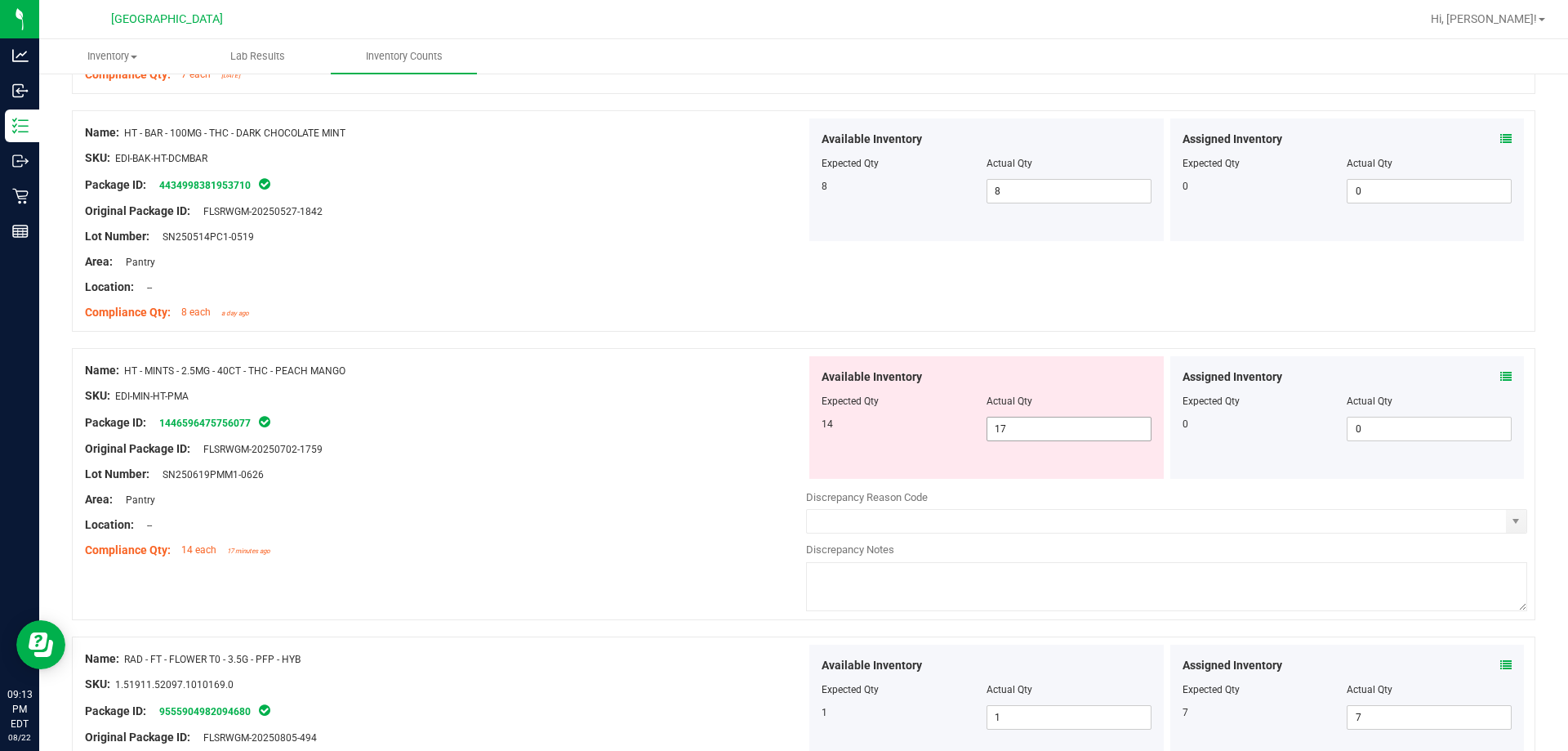
click at [782, 426] on span "17 17" at bounding box center [1069, 429] width 165 height 25
click at [0, 0] on input "17" at bounding box center [0, 0] width 0 height 0
type input "14"
click at [652, 427] on div "Package ID: 1446596475756077" at bounding box center [446, 421] width 721 height 19
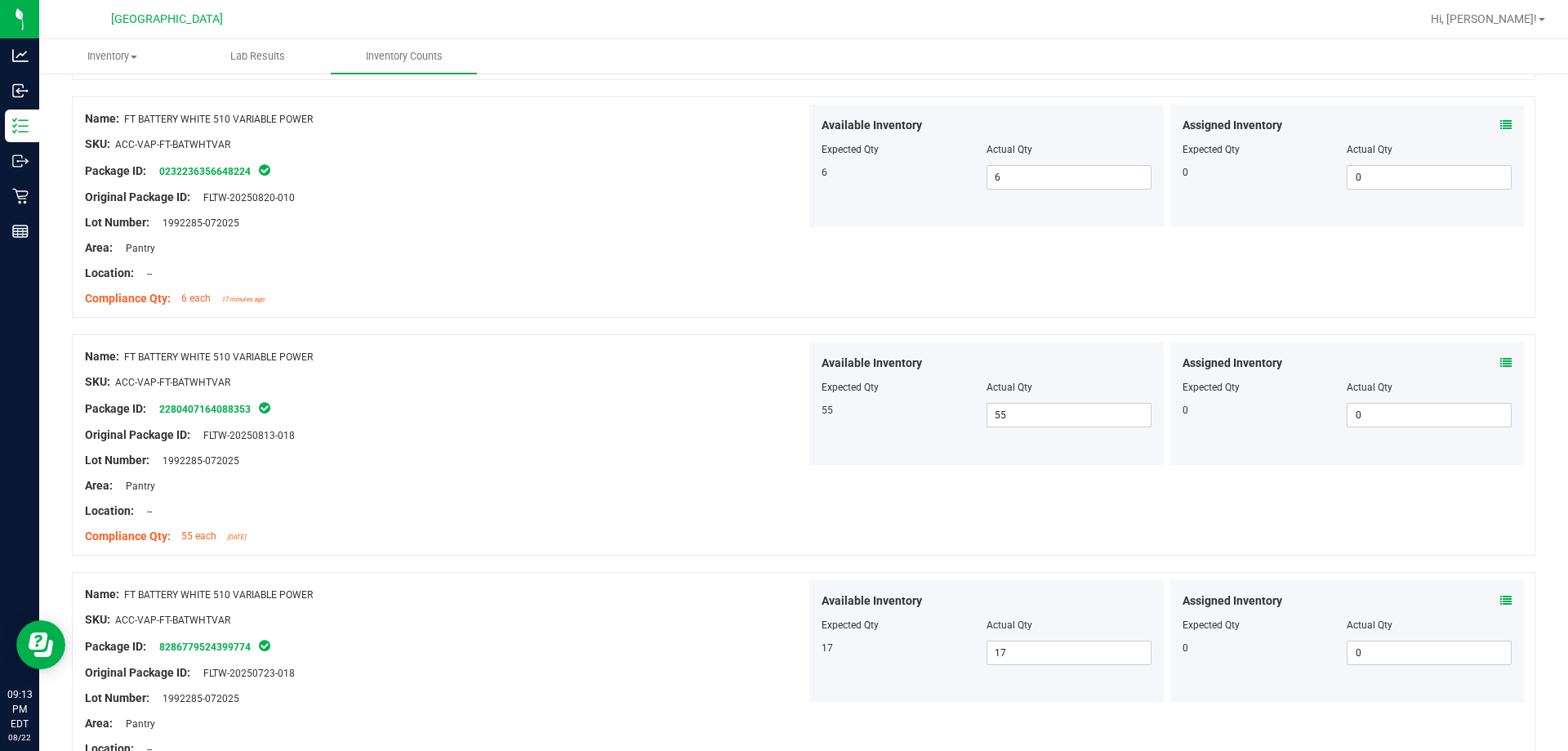
scroll to position [0, 0]
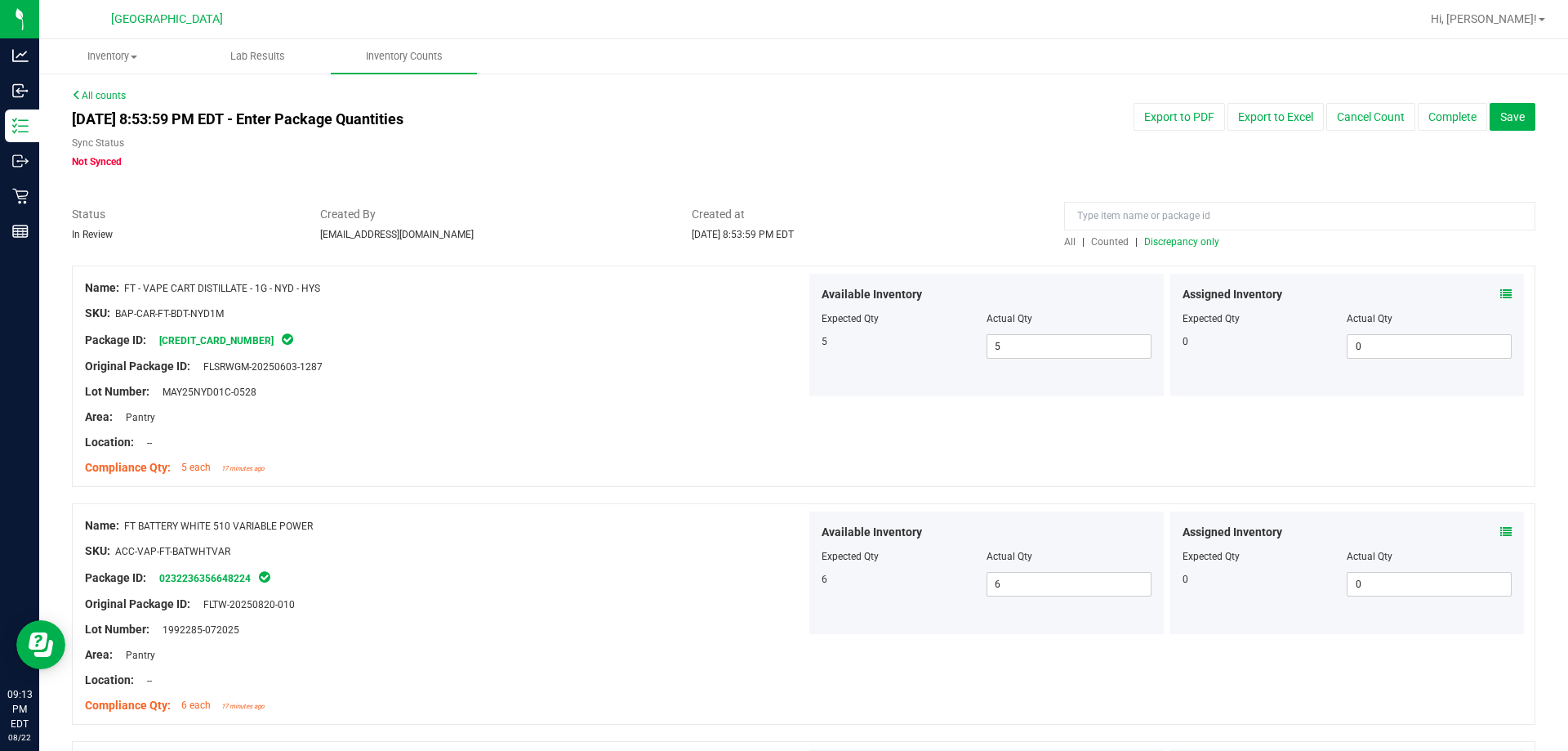
drag, startPoint x: 665, startPoint y: 437, endPoint x: 691, endPoint y: 240, distance: 198.7
click at [782, 242] on span "All" at bounding box center [1069, 242] width 11 height 11
click at [782, 242] on span "Discrepancy only" at bounding box center [1182, 242] width 75 height 11
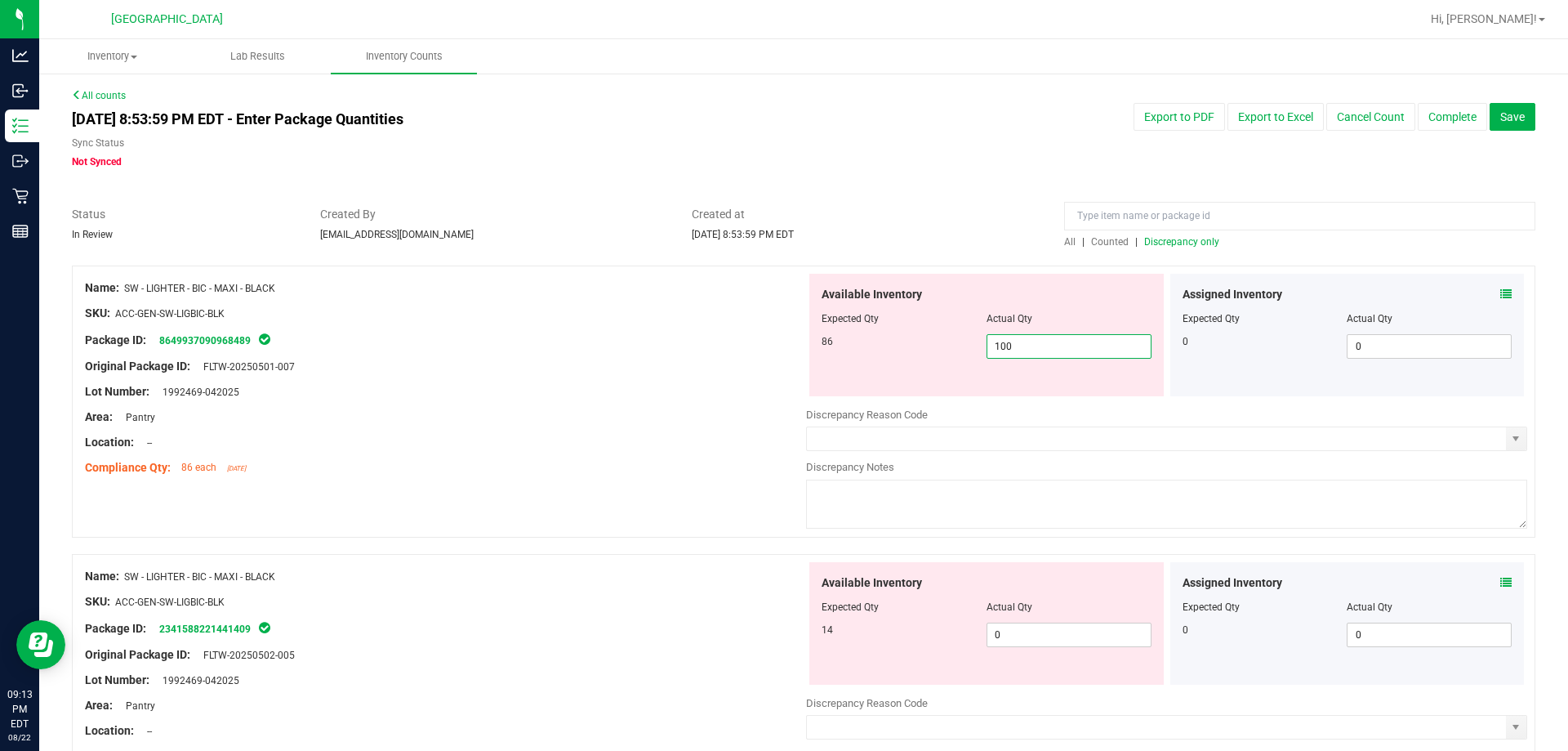
click at [782, 350] on span "100 100" at bounding box center [1069, 346] width 165 height 25
click at [782, 350] on input "100" at bounding box center [1068, 346] width 163 height 23
type input "86"
click at [782, 629] on div "Available Inventory Expected Qty Actual Qty 14 0 0" at bounding box center [986, 624] width 354 height 123
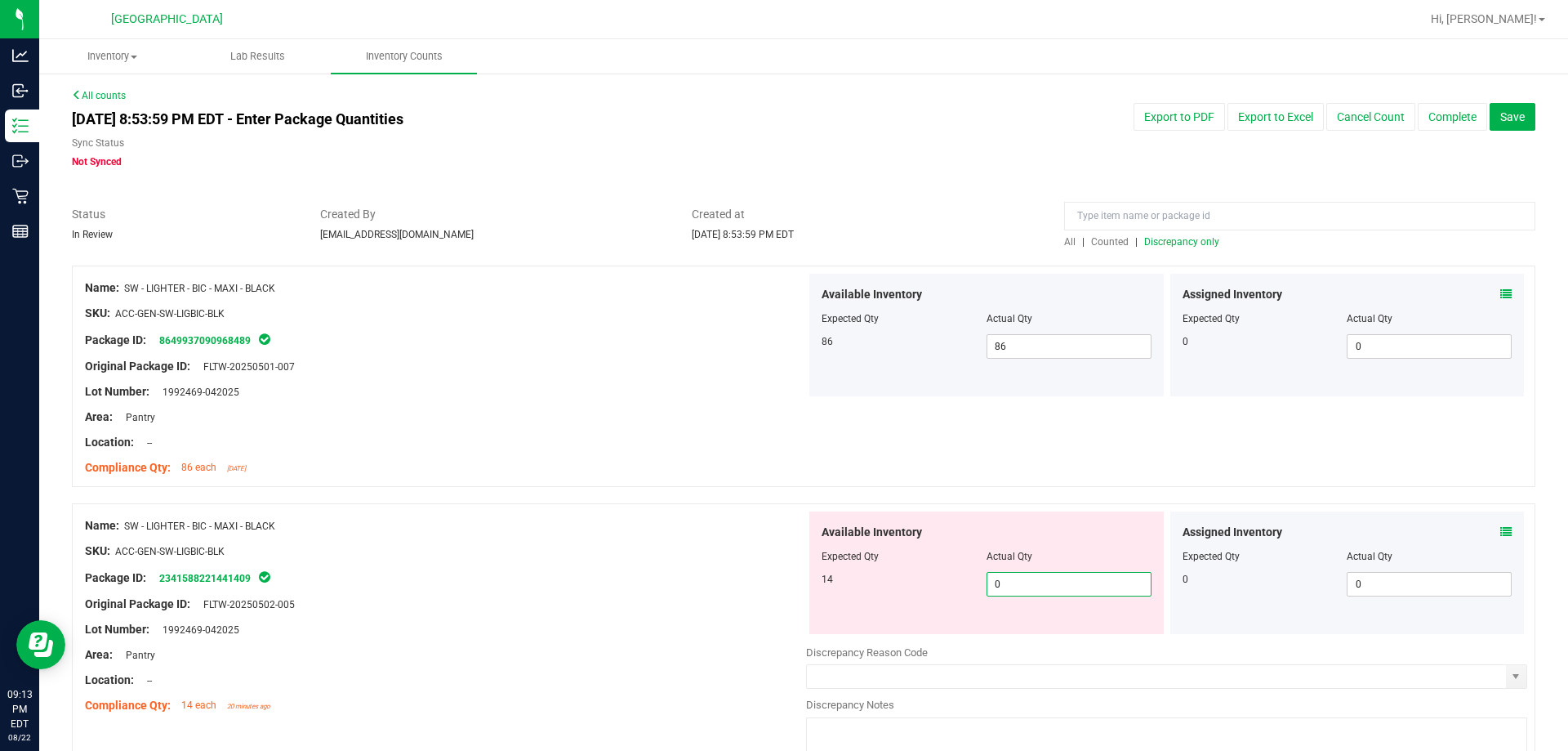
click at [782, 573] on input "0" at bounding box center [1068, 583] width 163 height 23
type input "14"
click at [641, 539] on div at bounding box center [446, 538] width 721 height 8
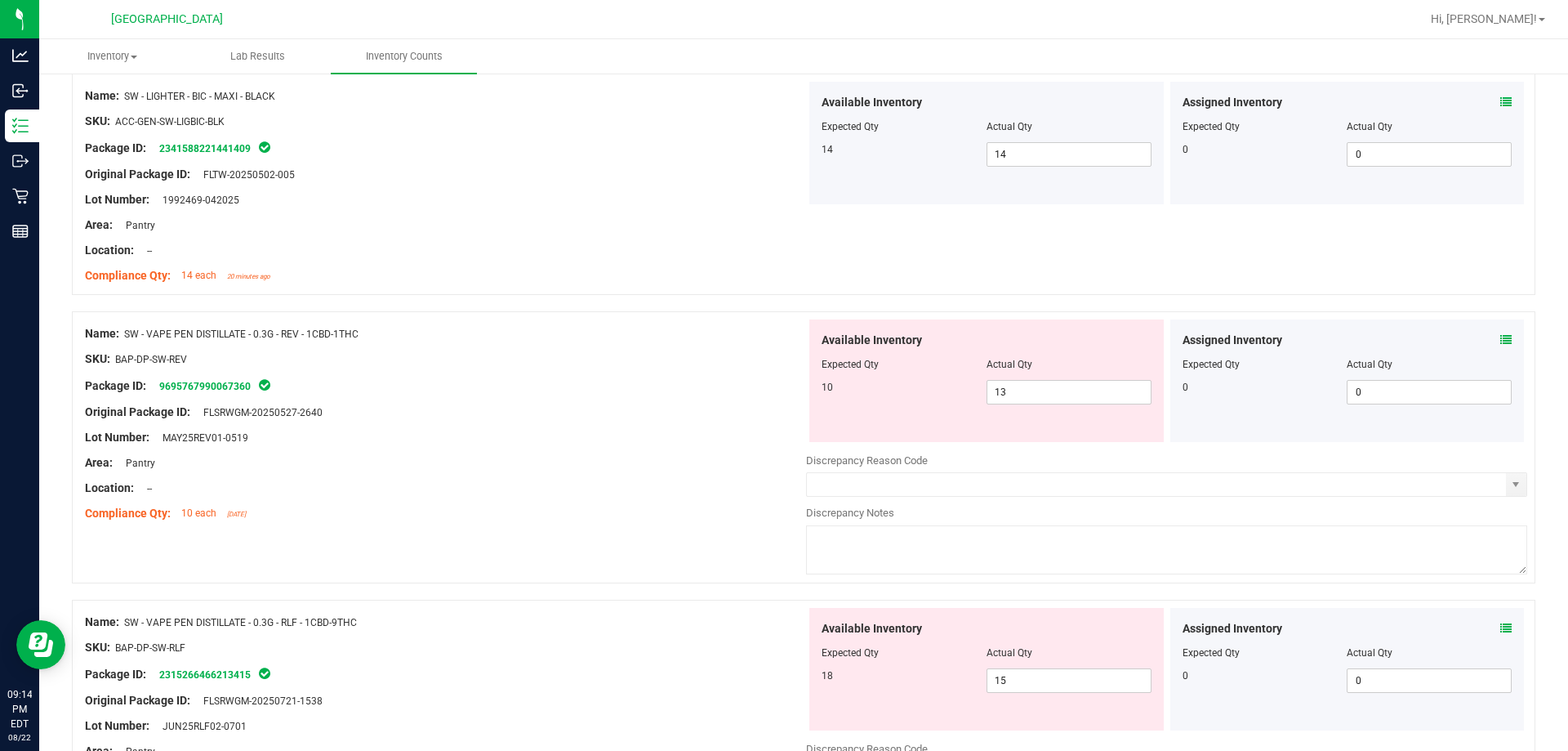
scroll to position [408, 0]
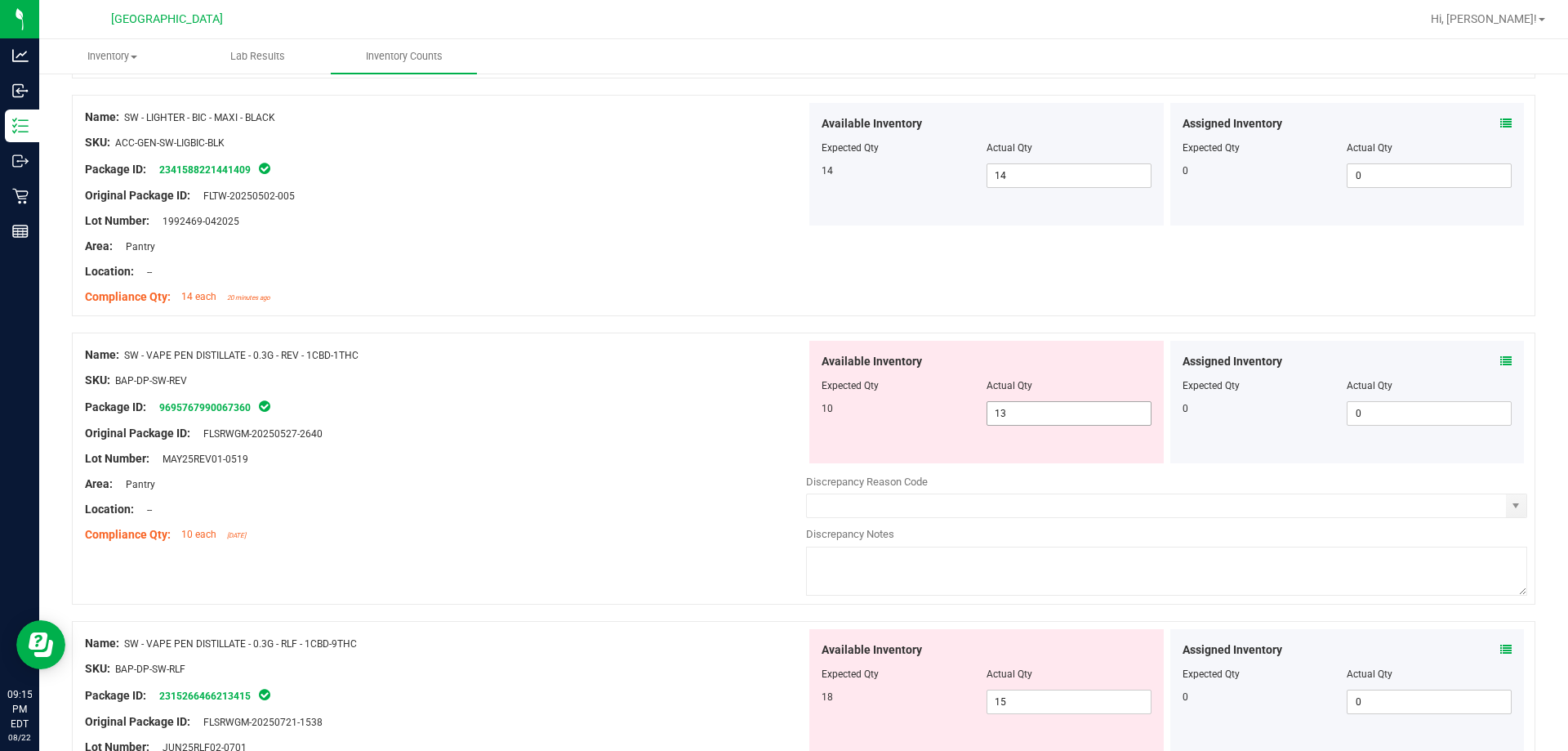
click at [782, 414] on span "13 13" at bounding box center [1069, 413] width 165 height 25
click at [782, 414] on input "13" at bounding box center [1068, 413] width 163 height 23
type input "10"
click at [750, 415] on div "Package ID: 9695767990067360" at bounding box center [446, 407] width 721 height 19
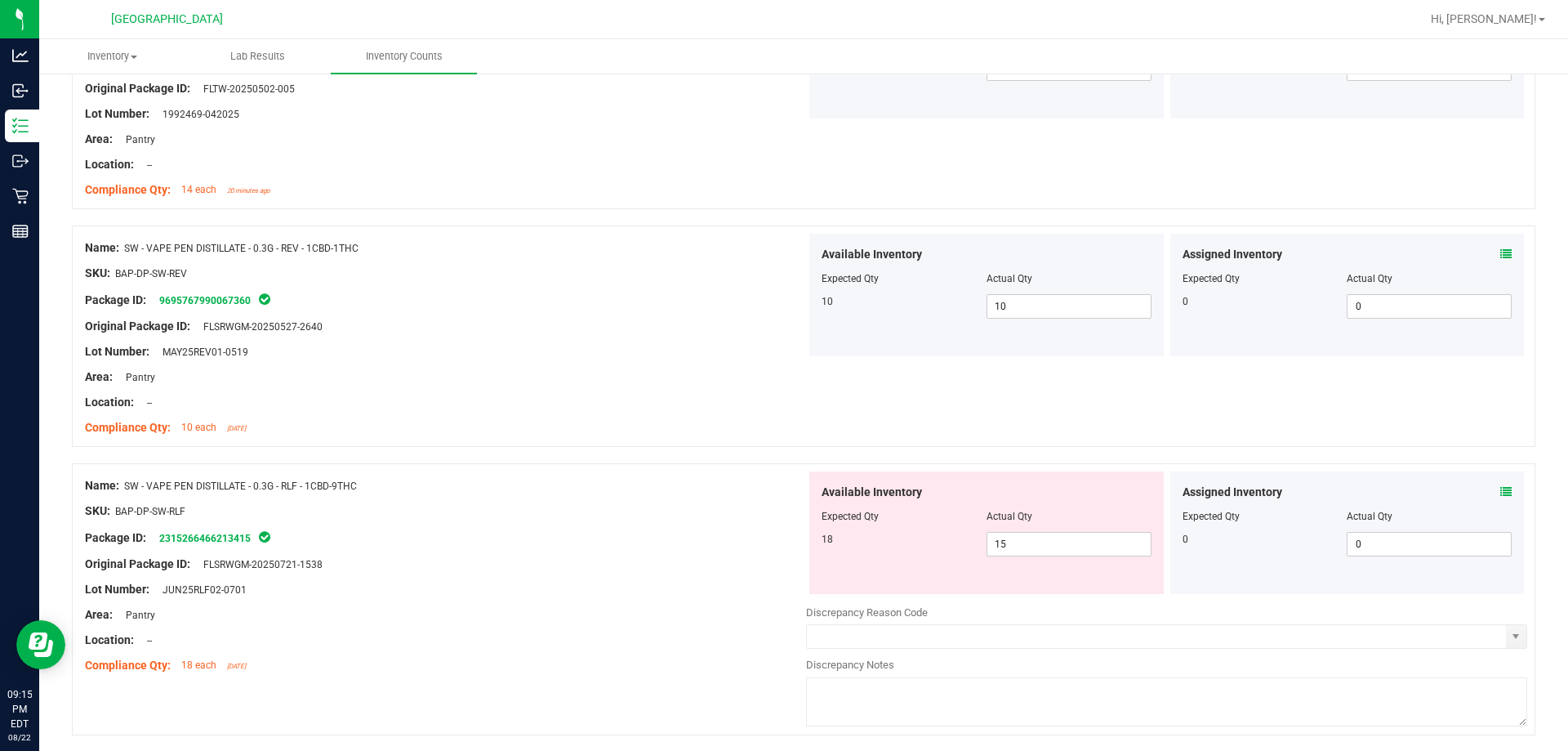
scroll to position [654, 0]
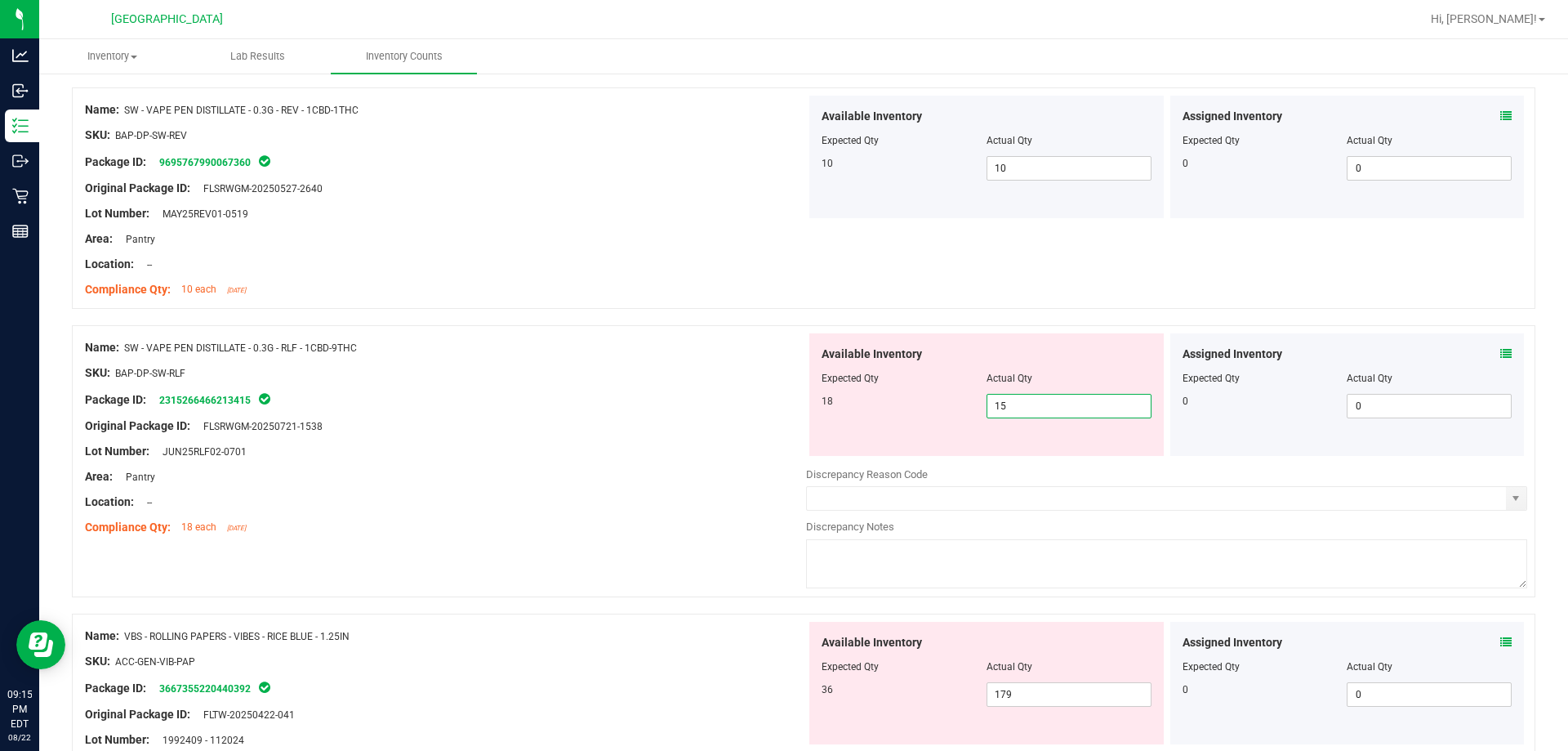
click at [782, 409] on span "15 15" at bounding box center [1069, 406] width 165 height 25
click at [782, 409] on input "15" at bounding box center [1068, 406] width 163 height 23
type input "18"
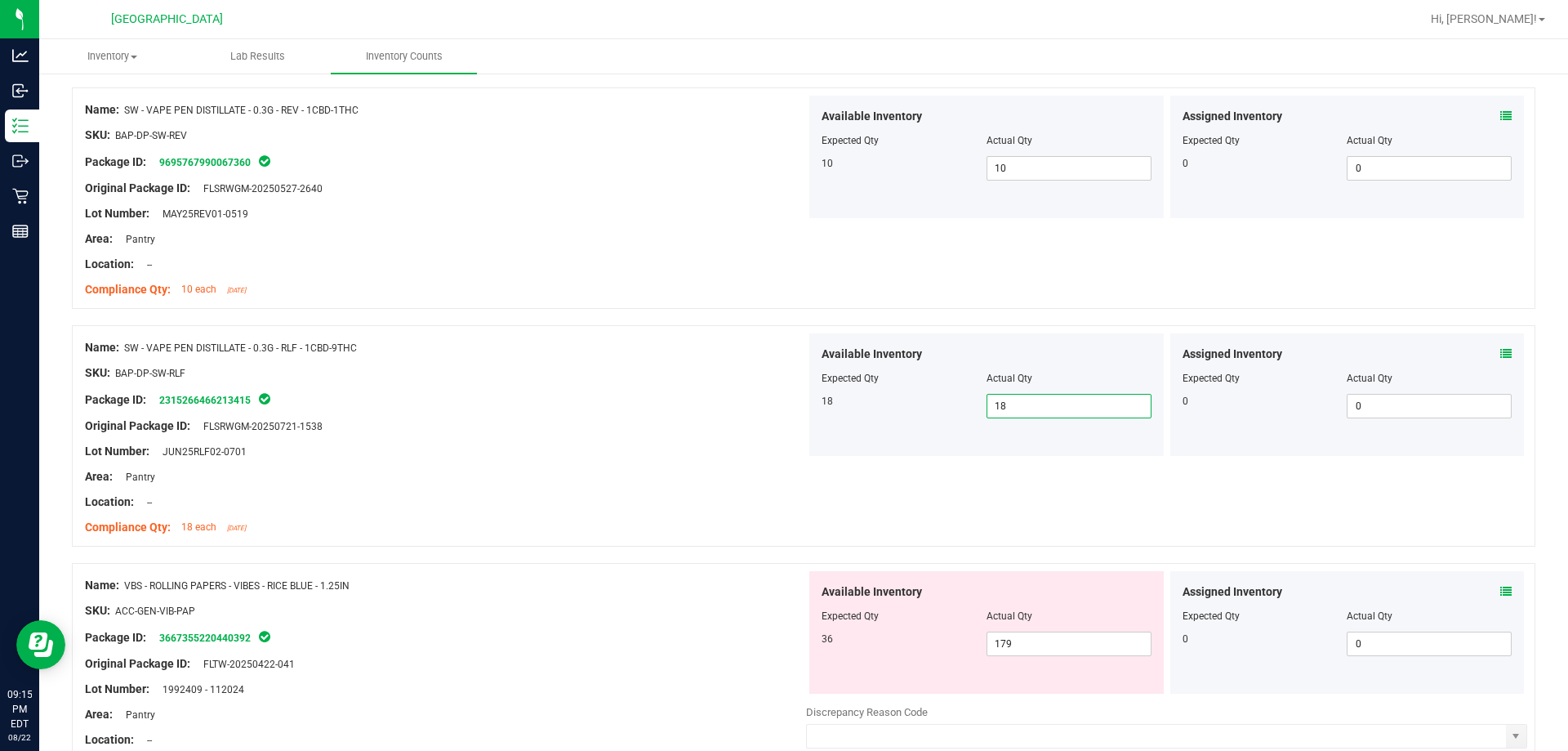
click at [608, 430] on div "Original Package ID: FLSRWGM-20250721-1538" at bounding box center [446, 426] width 721 height 17
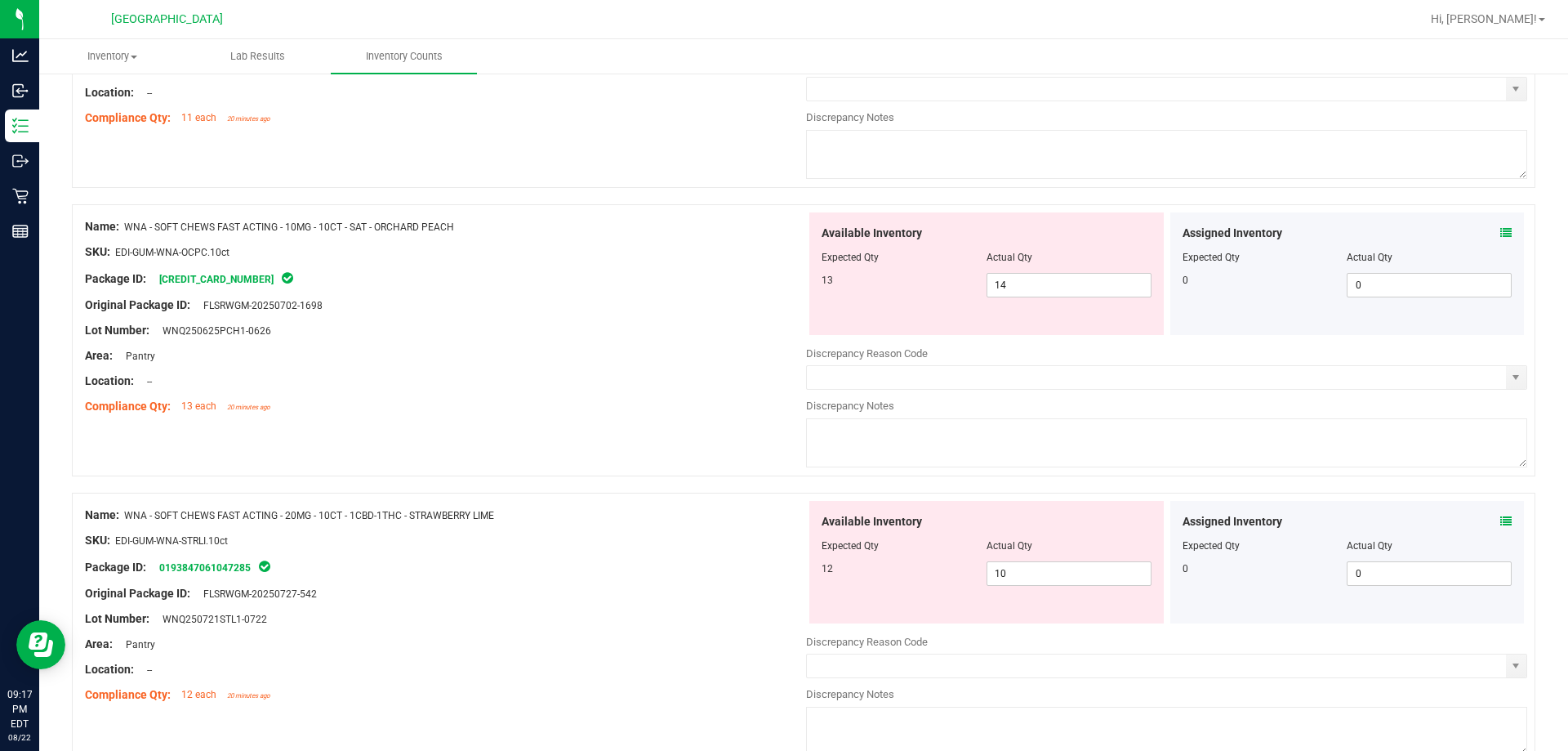
scroll to position [2747, 0]
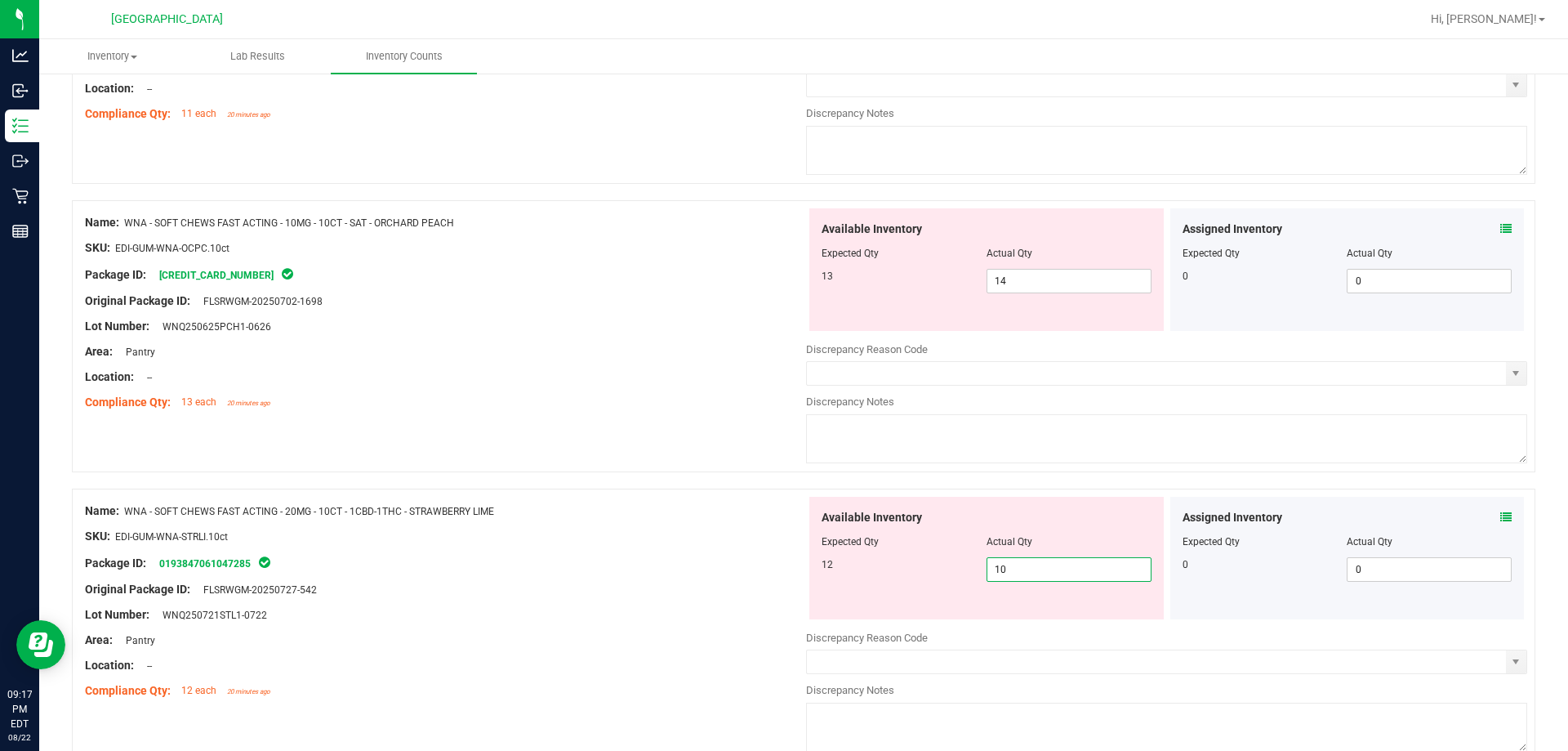
click at [782, 569] on span "10 10" at bounding box center [1069, 569] width 165 height 25
click at [782, 569] on input "10" at bounding box center [1068, 569] width 163 height 23
type input "12"
click at [614, 538] on div "SKU: EDI-GUM-WNA-STRLI.10ct" at bounding box center [446, 536] width 721 height 17
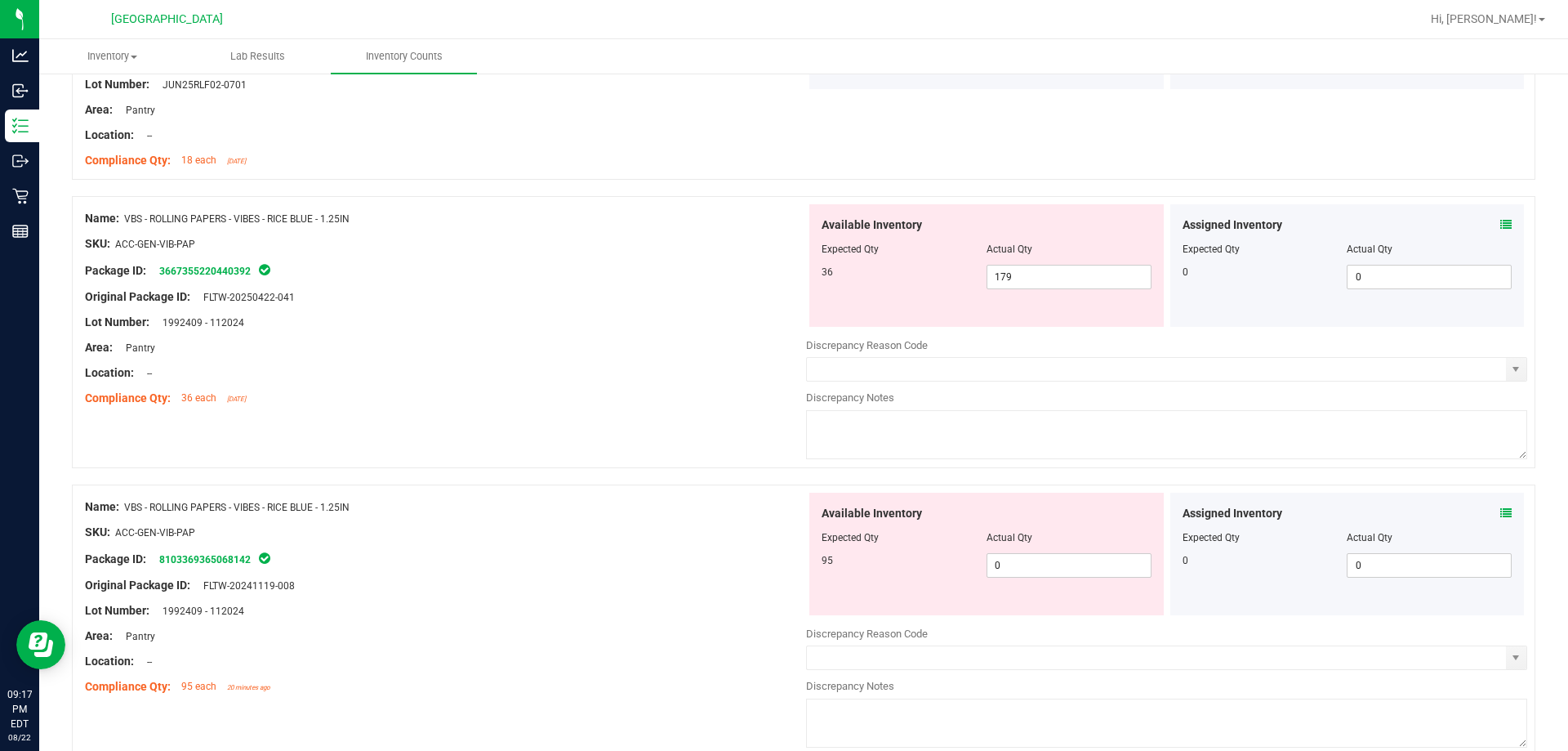
scroll to position [1031, 0]
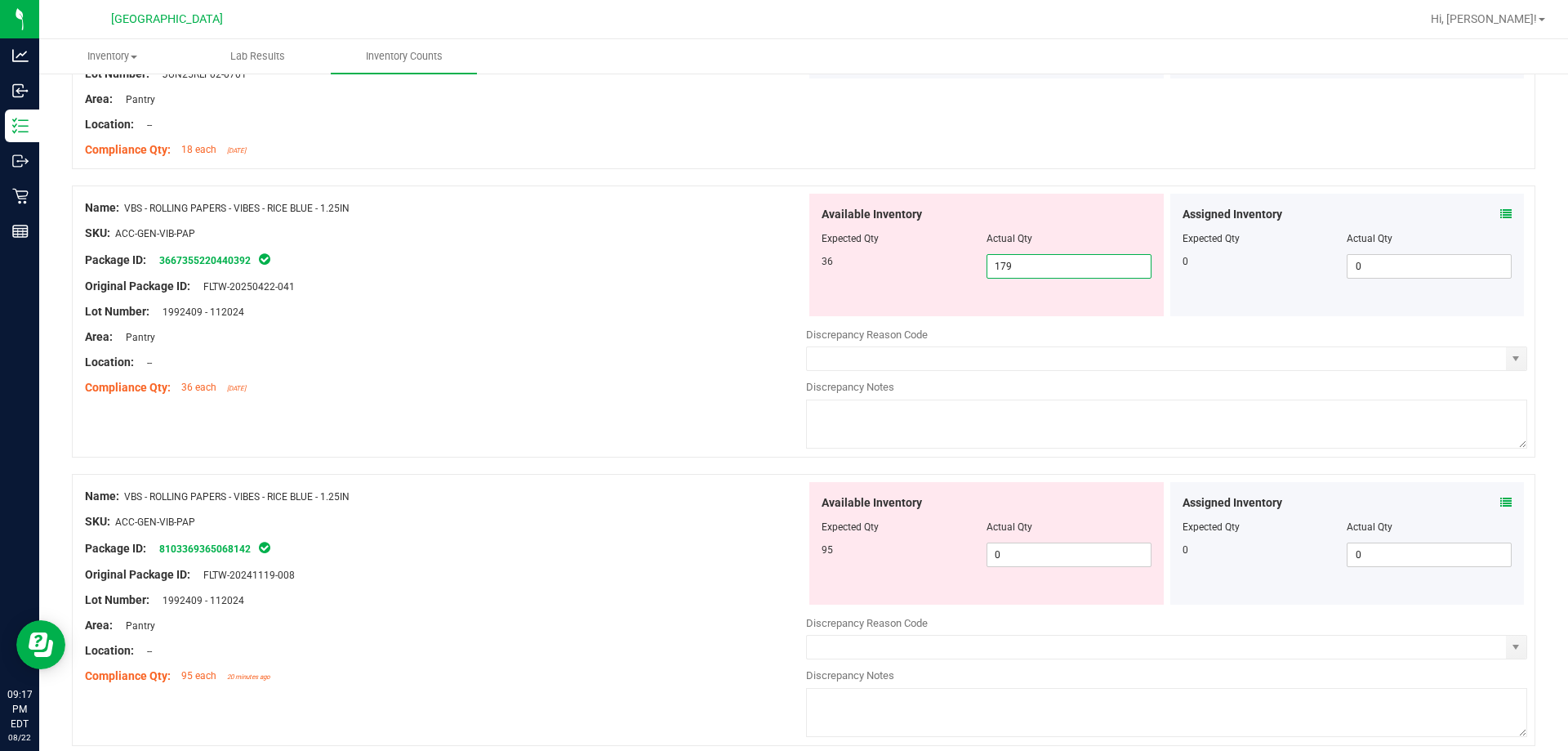
click at [782, 264] on span "179 179" at bounding box center [1069, 266] width 165 height 25
click at [782, 264] on input "179" at bounding box center [1068, 266] width 163 height 23
type input "36"
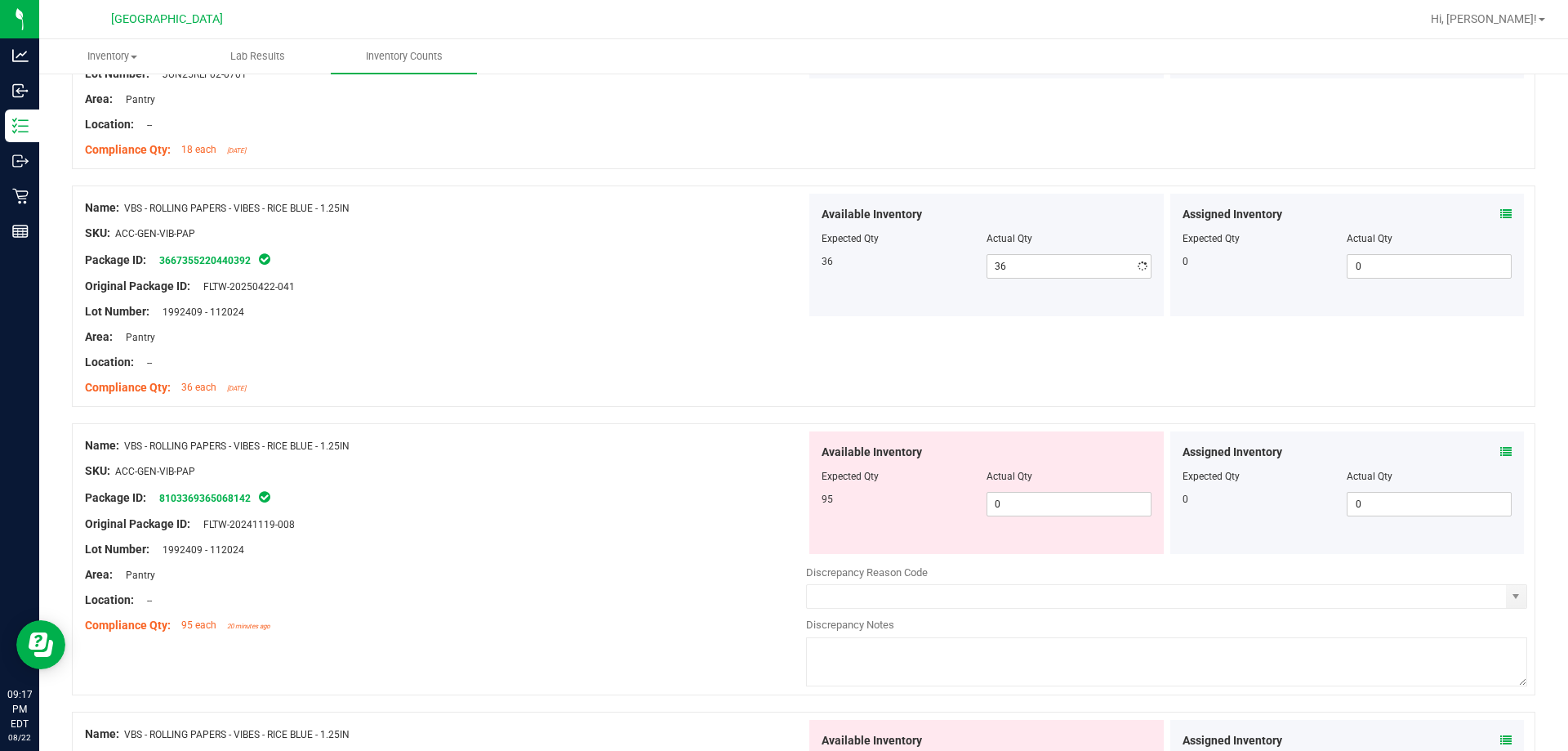
drag, startPoint x: 664, startPoint y: 299, endPoint x: 858, endPoint y: 469, distance: 257.9
click at [664, 300] on div at bounding box center [446, 299] width 721 height 8
click at [782, 506] on span "0 0" at bounding box center [1069, 504] width 165 height 25
click at [782, 506] on input "0" at bounding box center [1068, 504] width 163 height 23
type input "95"
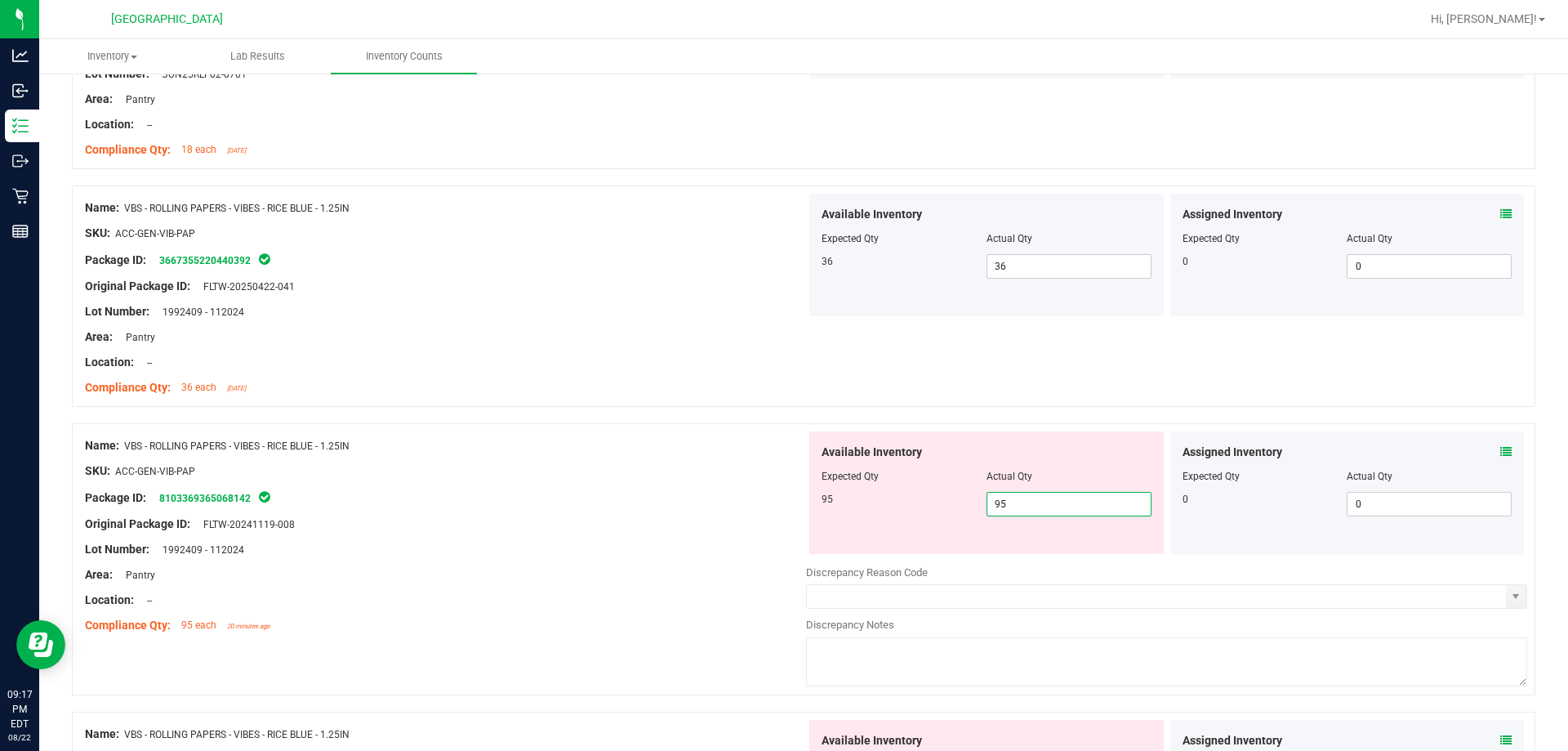
type input "95"
click at [691, 516] on div "Original Package ID: FLTW-20241119-008" at bounding box center [446, 524] width 721 height 17
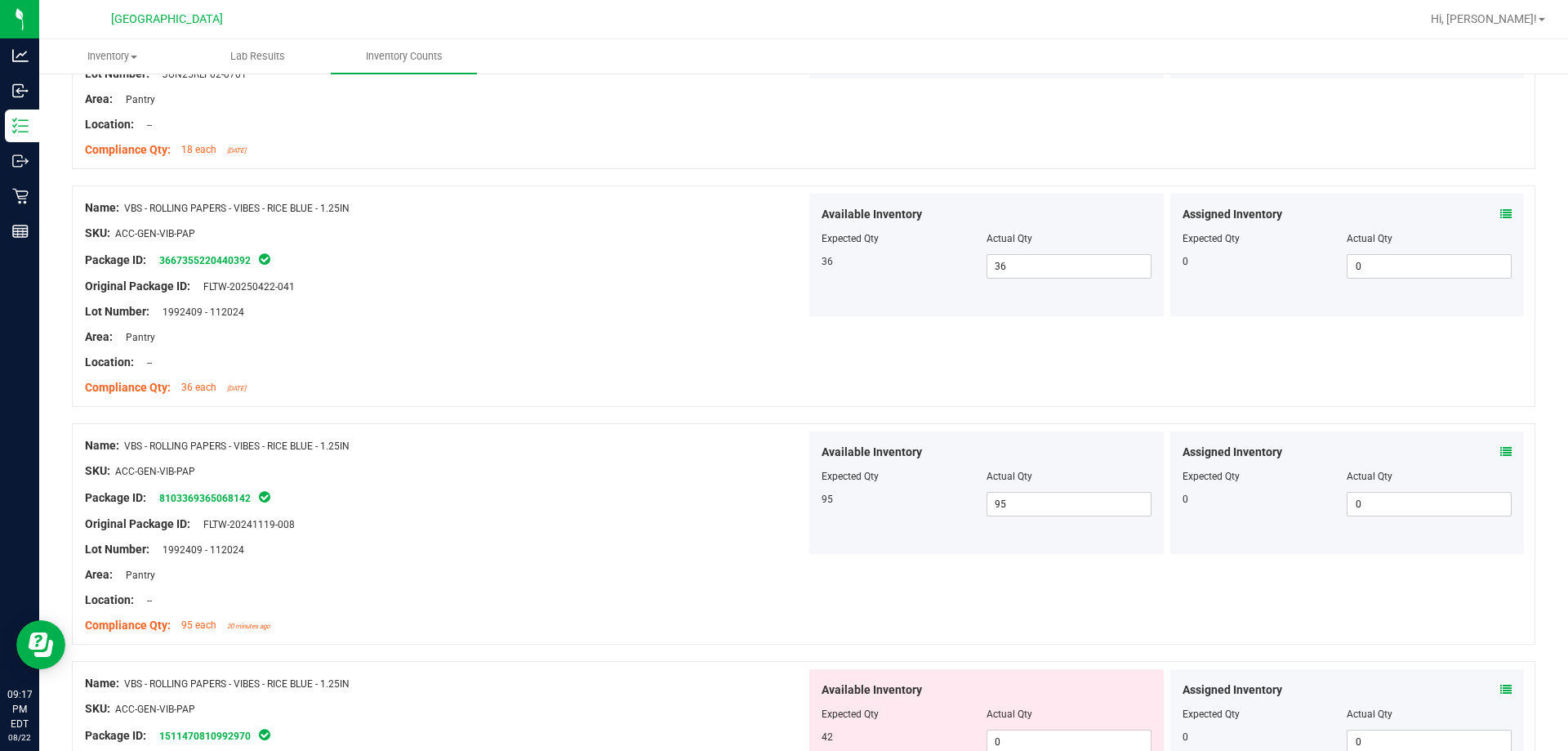
scroll to position [1276, 0]
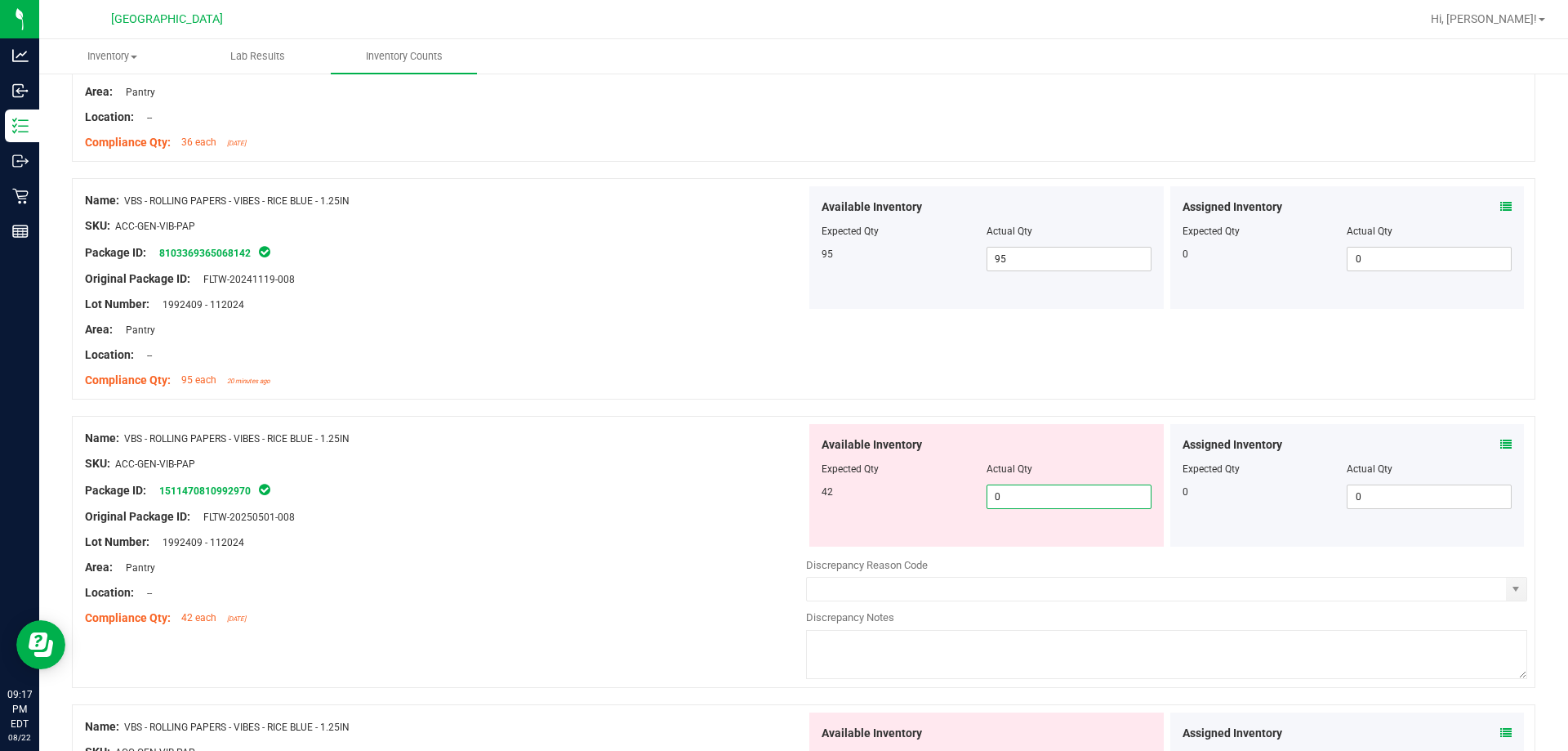
click at [782, 503] on span "0 0" at bounding box center [1069, 496] width 165 height 25
click at [782, 503] on input "0" at bounding box center [1068, 496] width 163 height 23
type input "42"
click at [673, 506] on div at bounding box center [446, 504] width 721 height 8
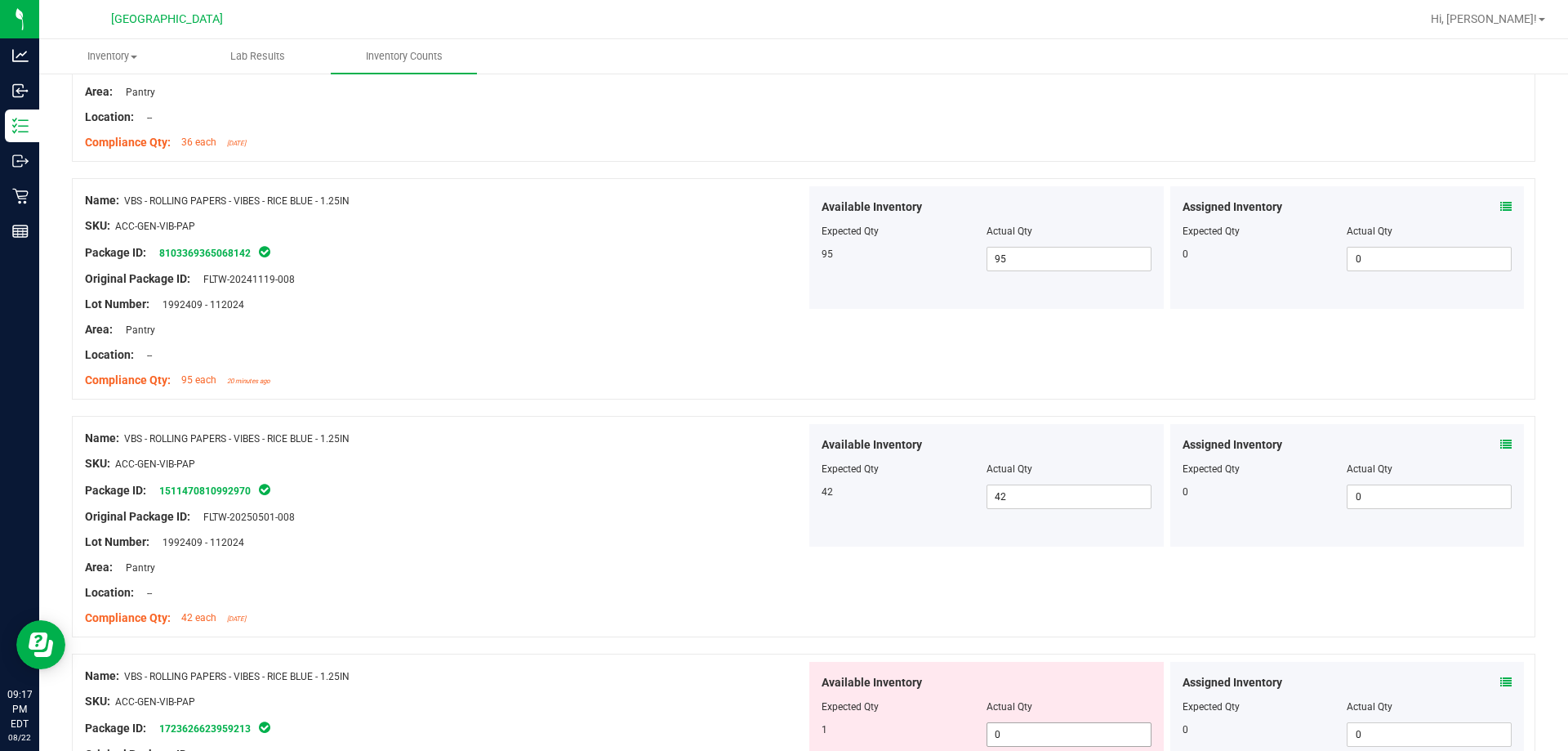
click at [782, 734] on span "0 0" at bounding box center [1069, 735] width 165 height 25
drag, startPoint x: 1020, startPoint y: 734, endPoint x: 813, endPoint y: 619, distance: 236.8
click at [745, 571] on div "Area: Pantry" at bounding box center [446, 567] width 721 height 17
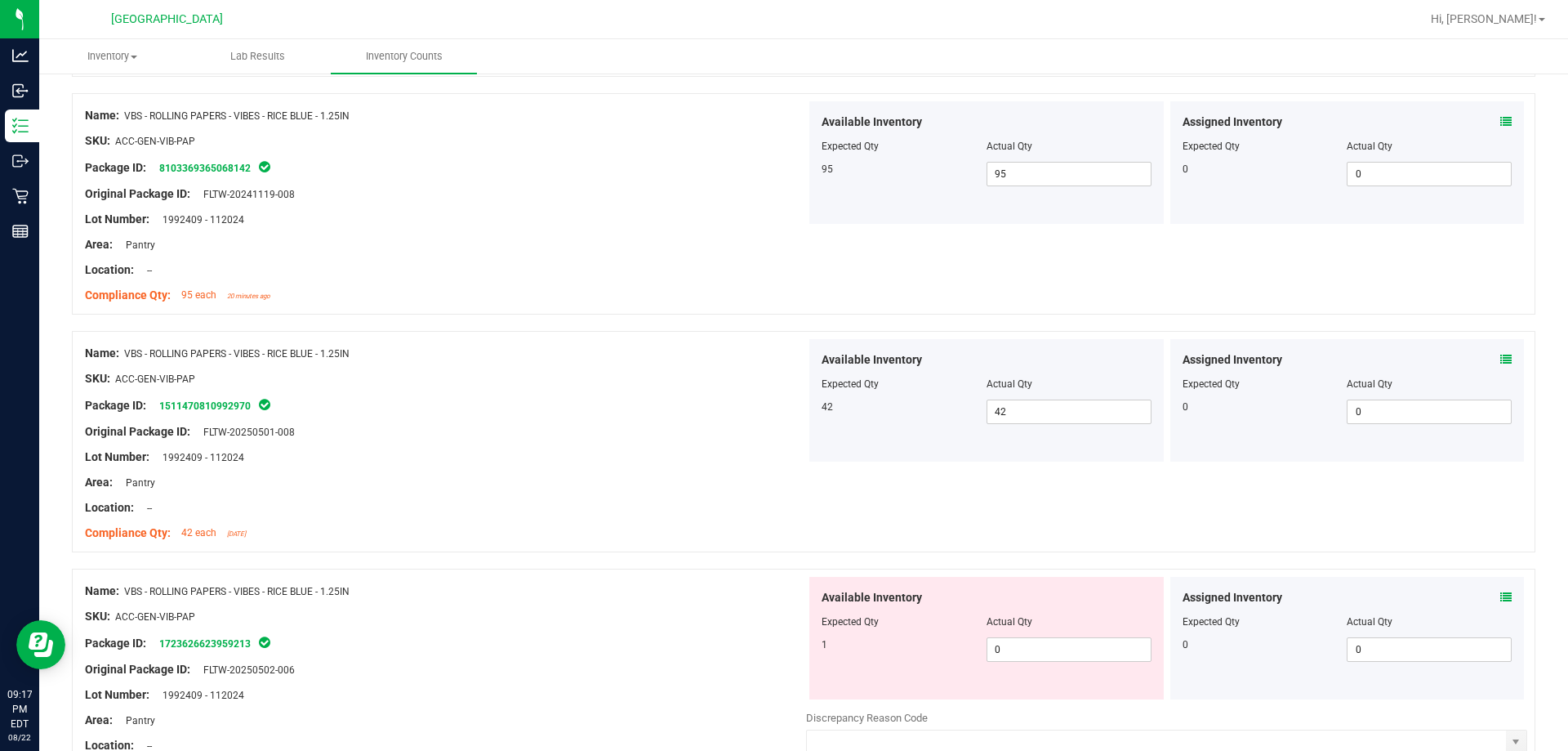
scroll to position [1440, 0]
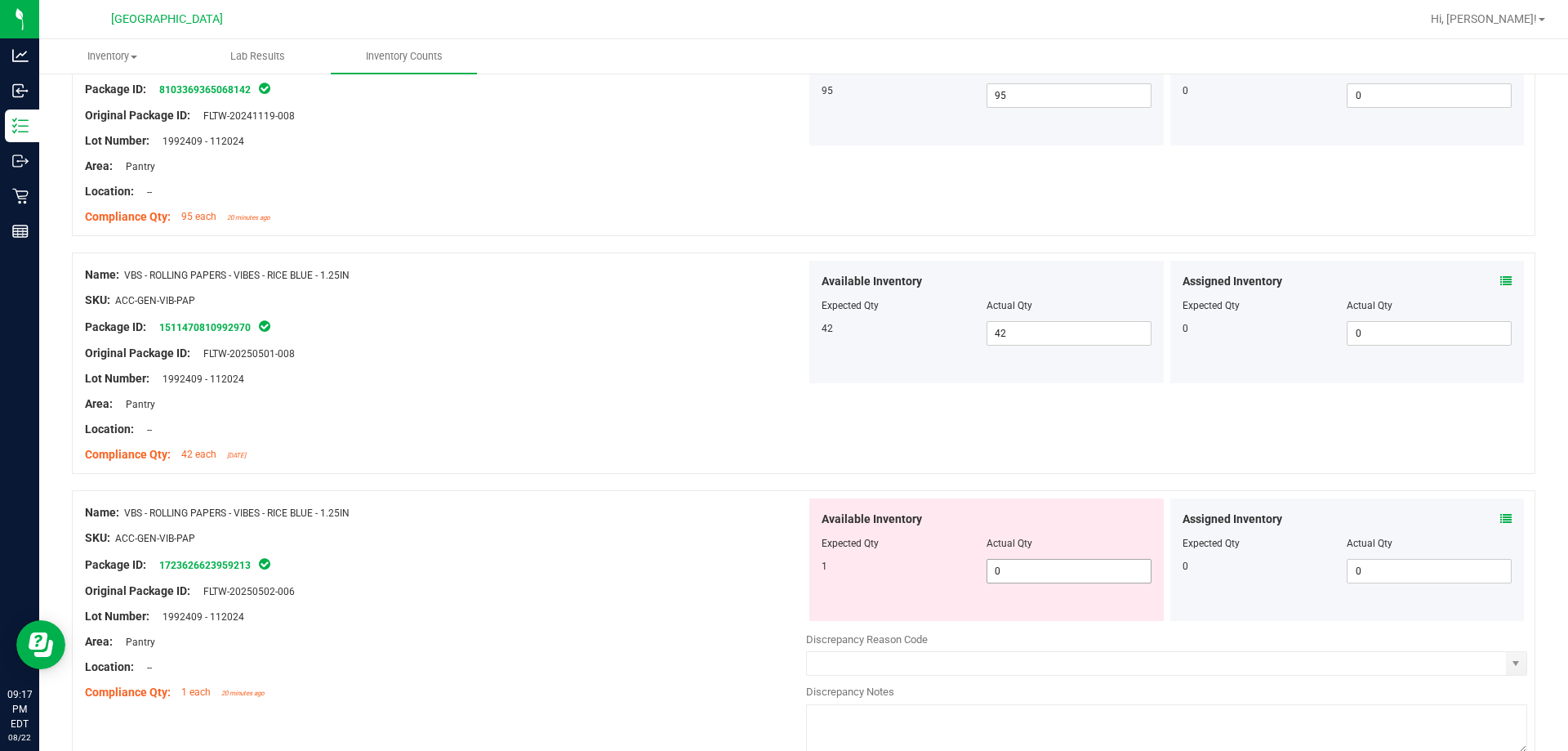
click at [782, 567] on span "0 0" at bounding box center [1069, 571] width 165 height 25
click at [782, 567] on input "0" at bounding box center [1068, 571] width 163 height 23
type input "1"
click at [600, 534] on div "SKU: ACC-GEN-VIB-PAP" at bounding box center [446, 538] width 721 height 17
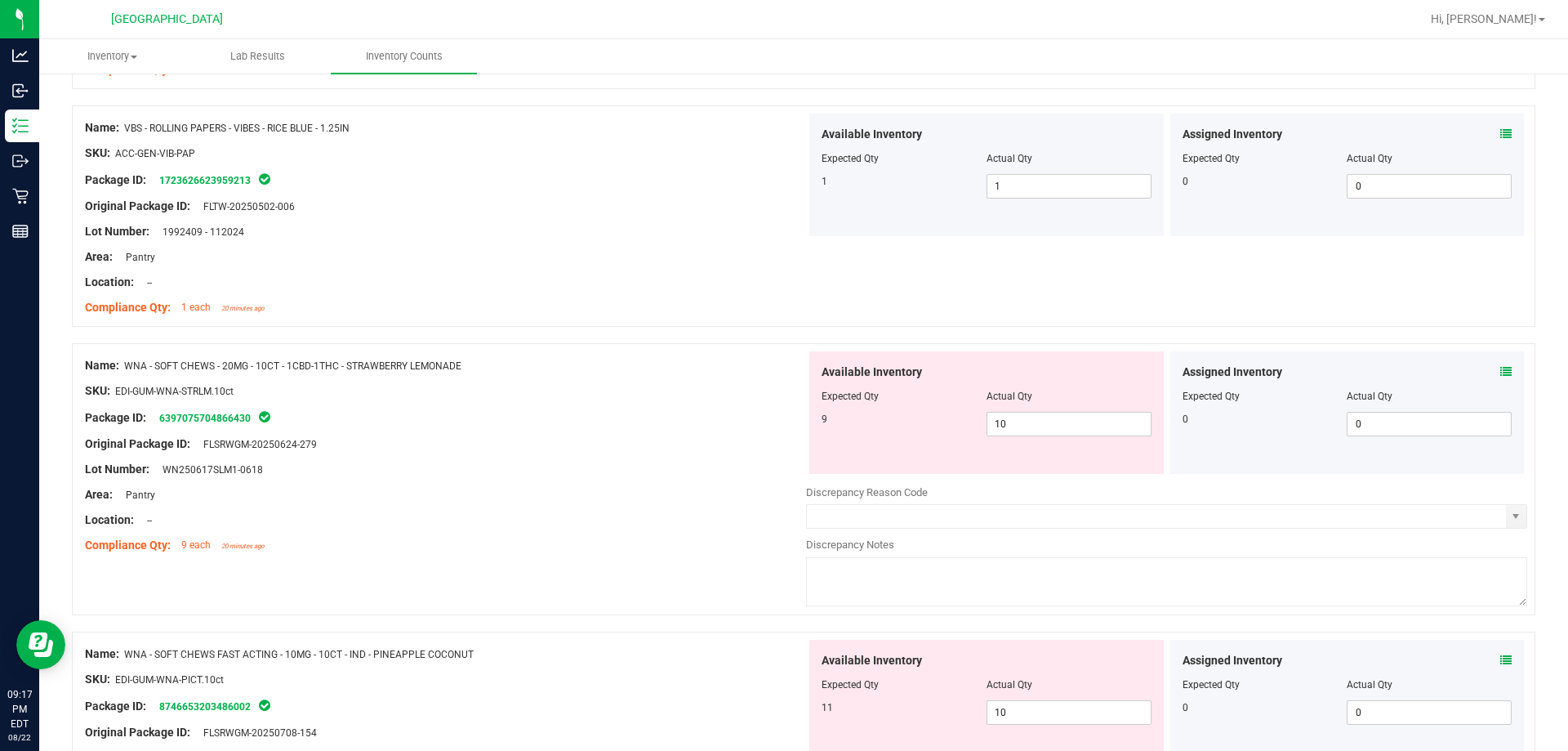
scroll to position [0, 0]
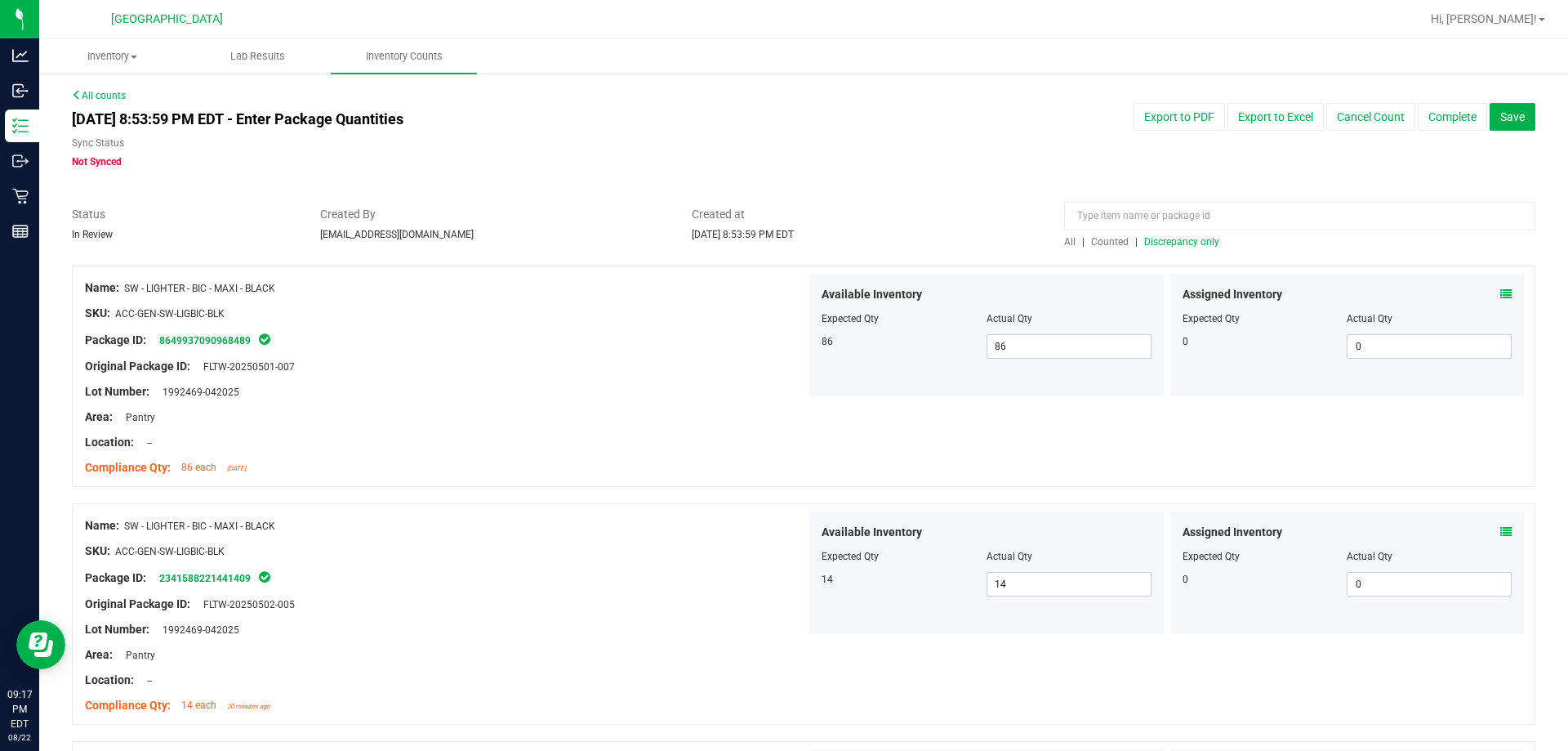
drag, startPoint x: 609, startPoint y: 554, endPoint x: 703, endPoint y: 172, distance: 393.4
click at [782, 237] on span "All" at bounding box center [1069, 242] width 11 height 11
click at [782, 237] on span "Discrepancy only" at bounding box center [1182, 242] width 75 height 11
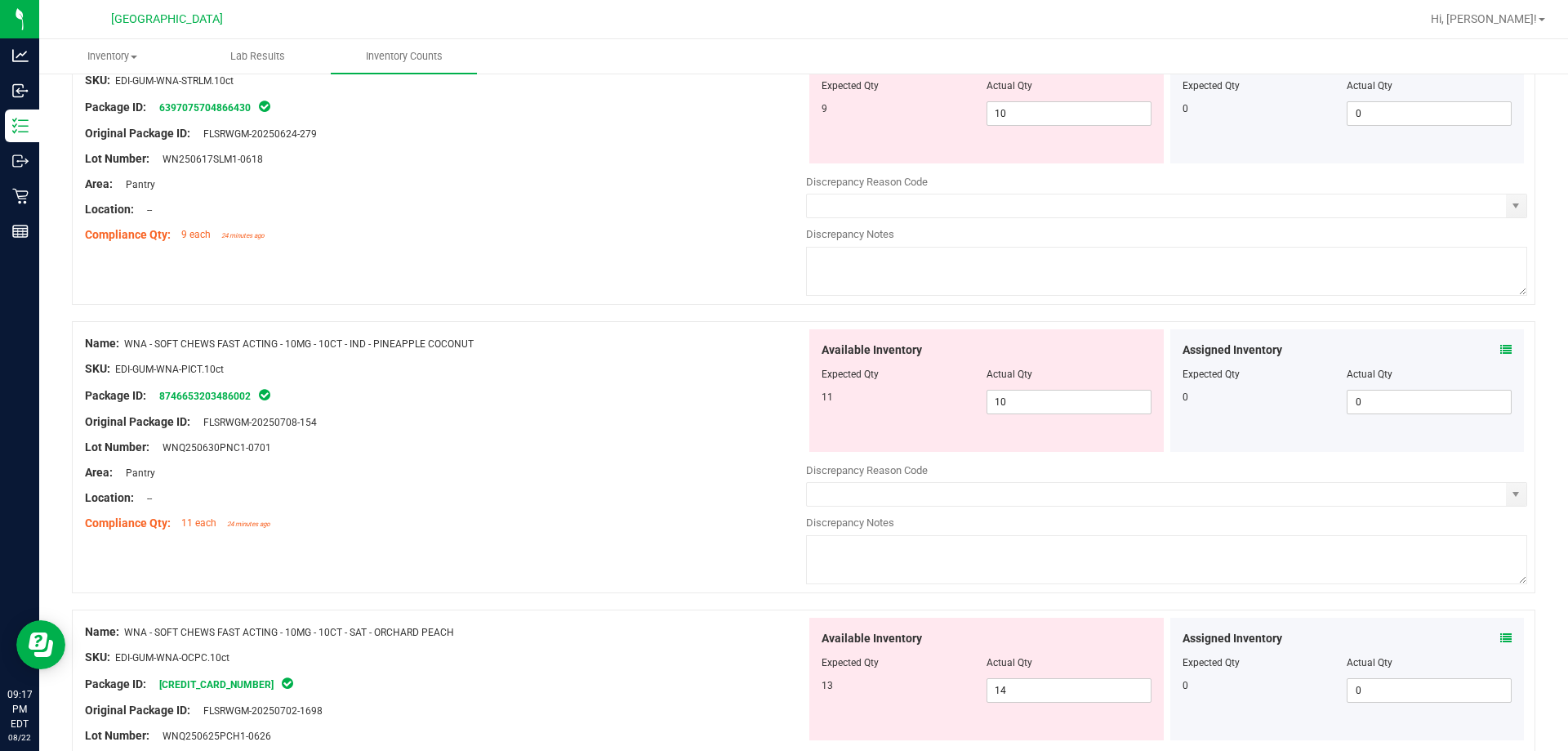
scroll to position [27, 0]
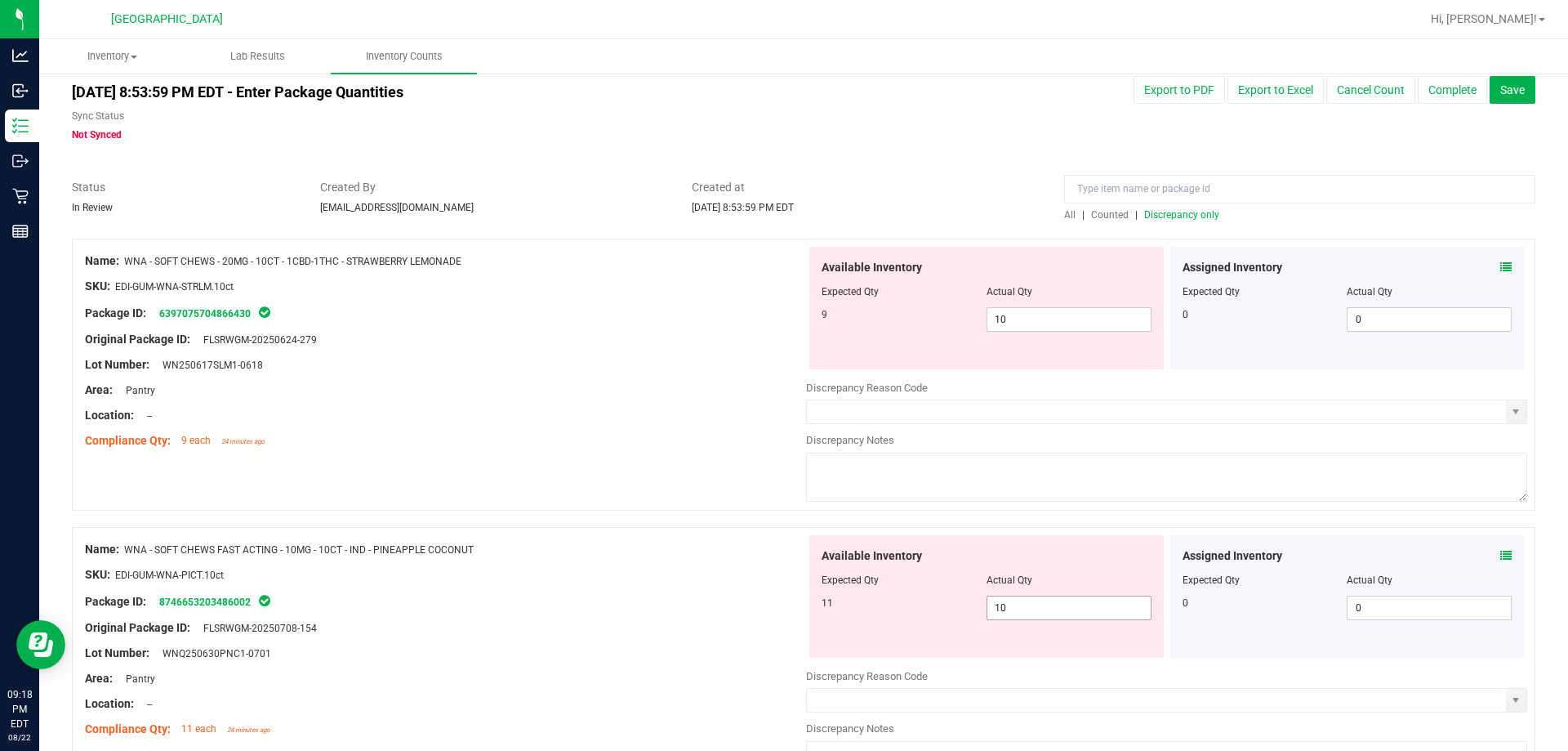
click at [782, 612] on span "10 10" at bounding box center [1069, 607] width 165 height 25
click at [782, 612] on input "10" at bounding box center [1068, 607] width 163 height 23
type input "11"
click at [639, 495] on div "Name: WNA - SOFT CHEWS - 20MG - 10CT - 1CBD-1THC - STRAWBERRY LEMONADE SKU: EDI…" at bounding box center [803, 374] width 1463 height 272
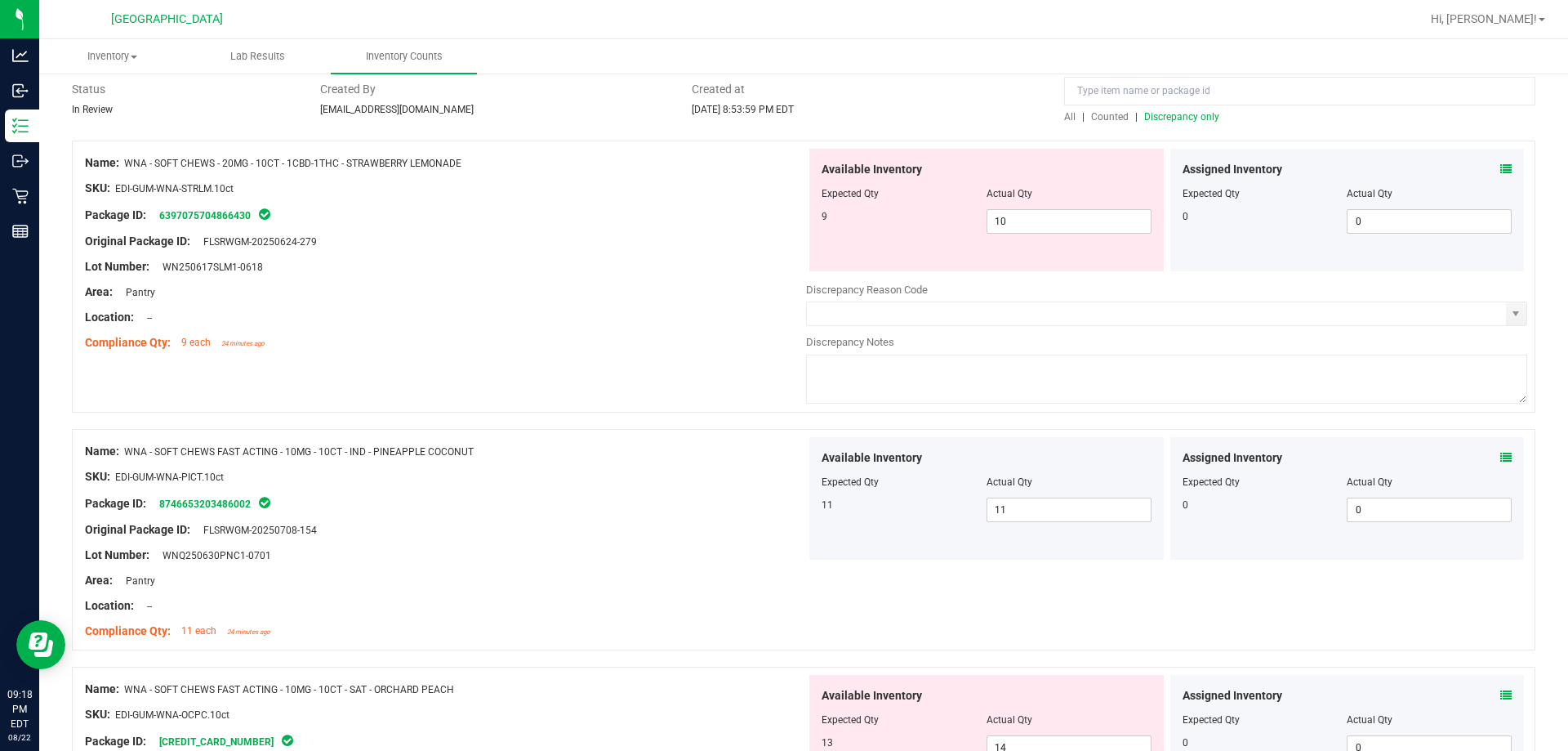
scroll to position [354, 0]
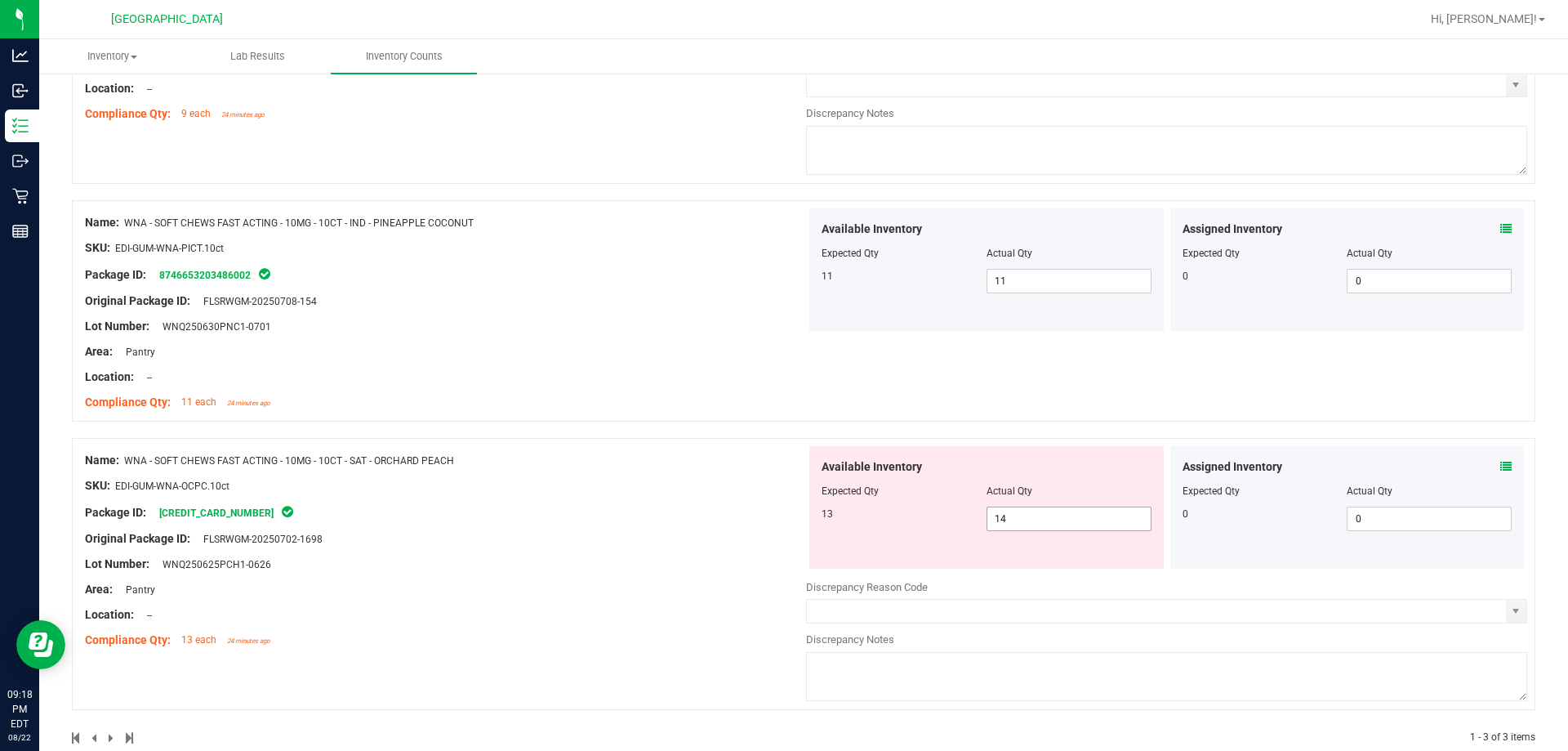
click at [782, 519] on span "14 14" at bounding box center [1069, 518] width 165 height 25
click at [782, 519] on input "14" at bounding box center [1068, 518] width 163 height 23
type input "13"
click at [668, 500] on ng-container "SKU: EDI-GUM-WNA-OCPC.10ct" at bounding box center [446, 490] width 721 height 26
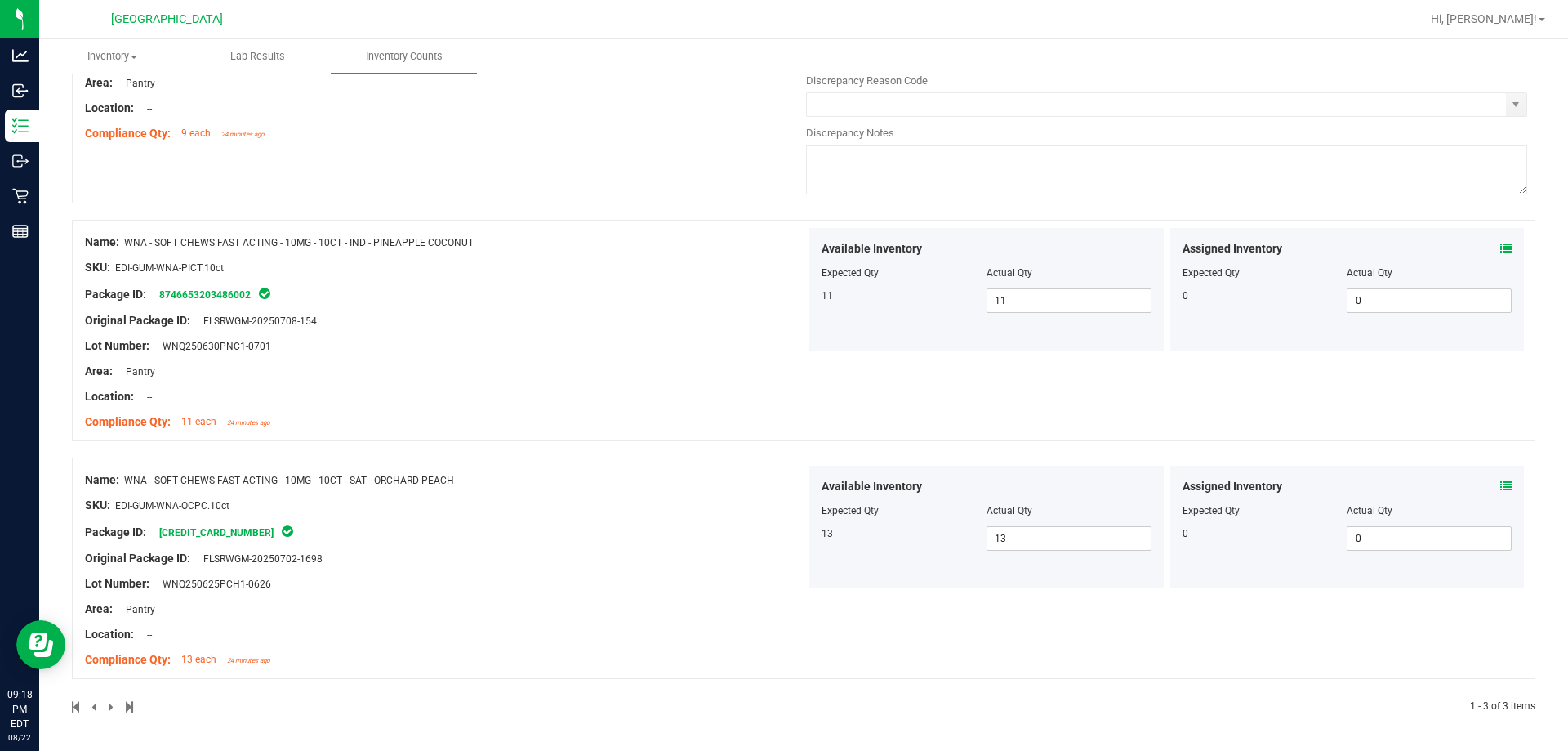
scroll to position [7, 0]
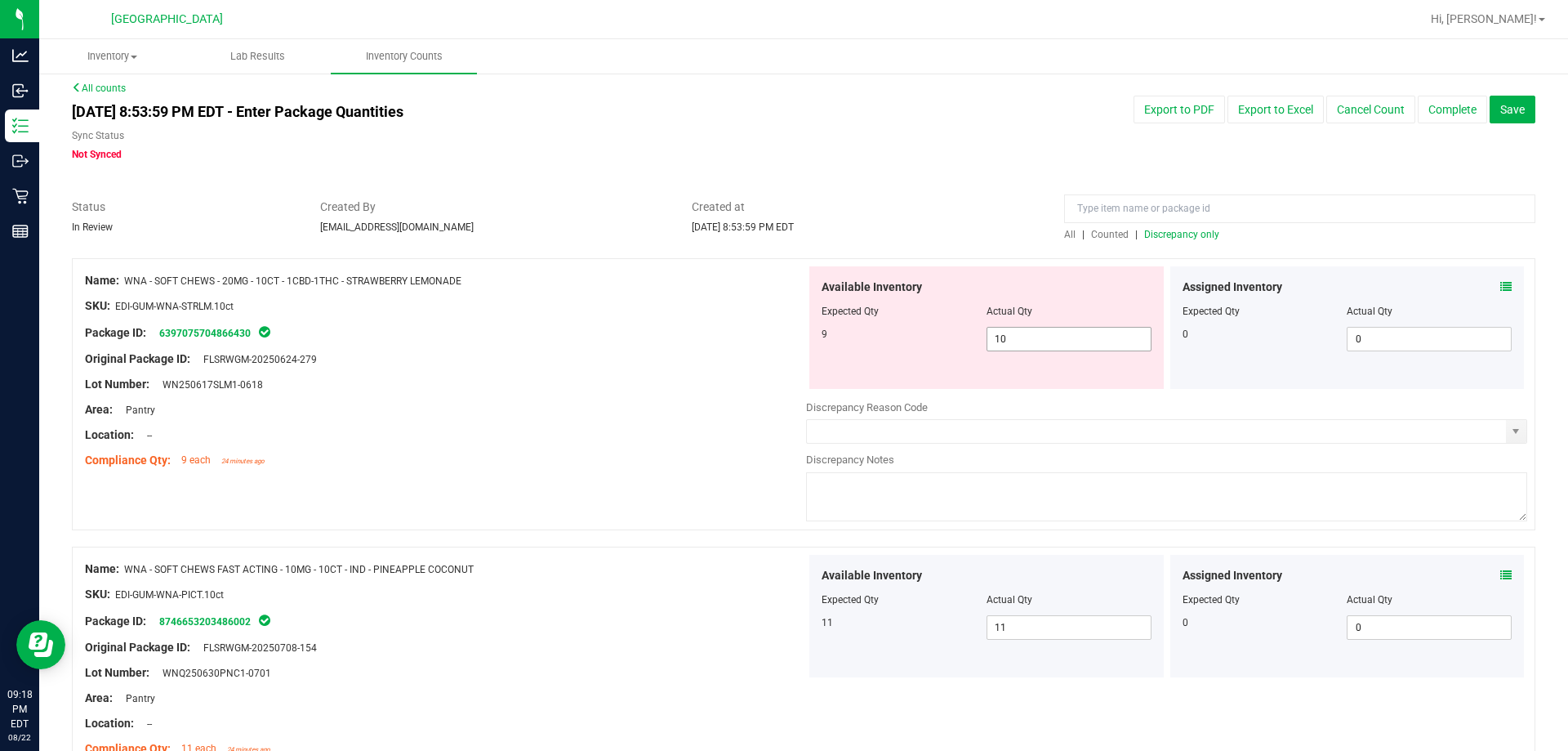
click at [782, 348] on span "10 10" at bounding box center [1069, 339] width 165 height 25
click at [0, 0] on input "10" at bounding box center [0, 0] width 0 height 0
type input "9"
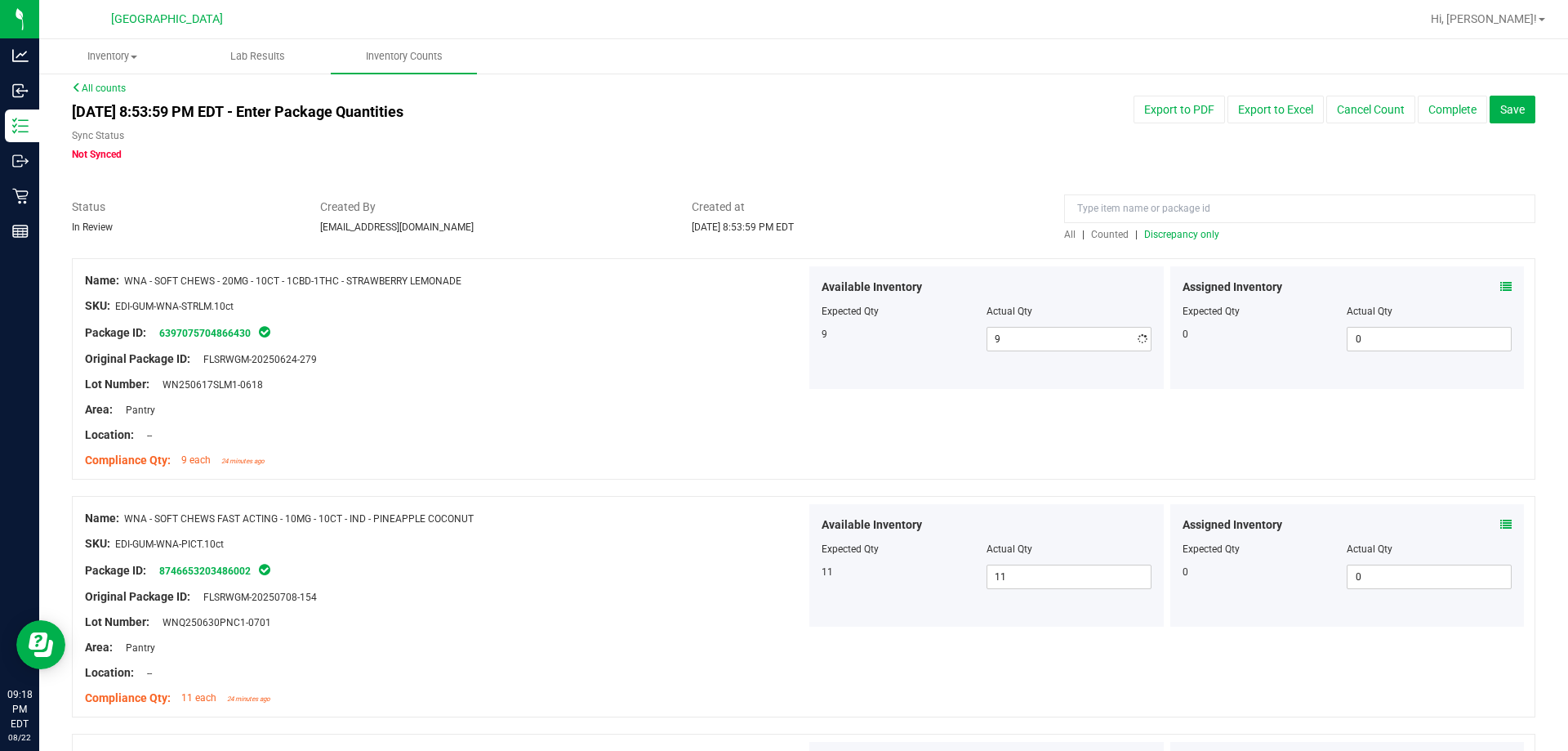
click at [664, 401] on div "Area: Pantry" at bounding box center [446, 409] width 721 height 17
click at [782, 237] on span "All" at bounding box center [1069, 234] width 11 height 11
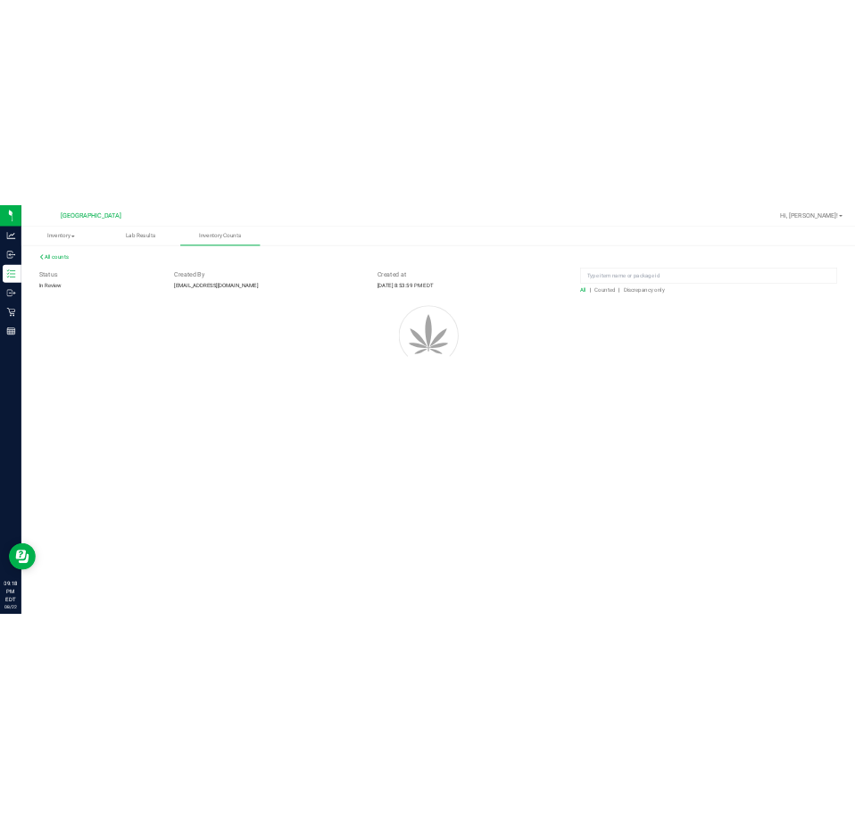
scroll to position [0, 0]
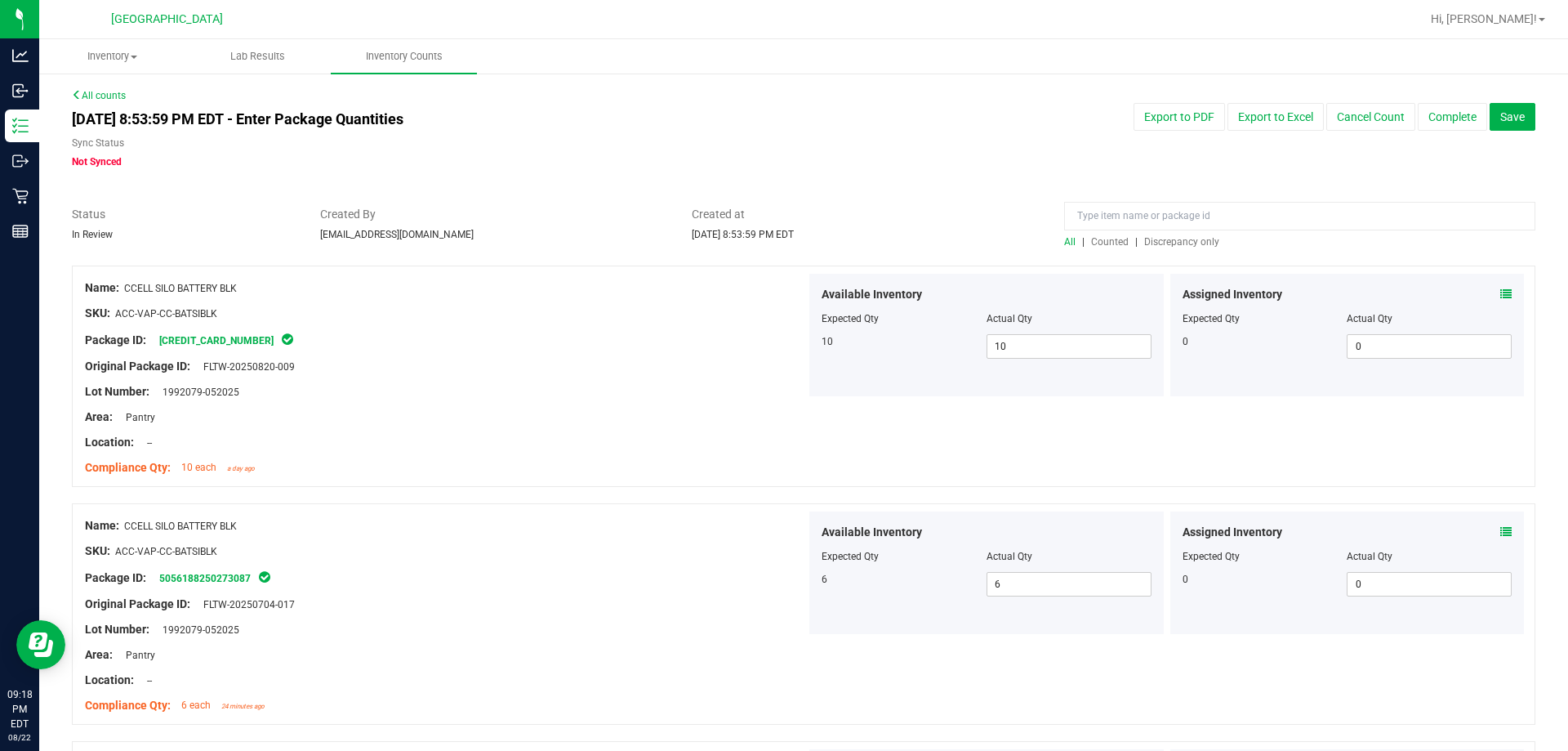
click at [782, 239] on span "Discrepancy only" at bounding box center [1182, 242] width 75 height 11
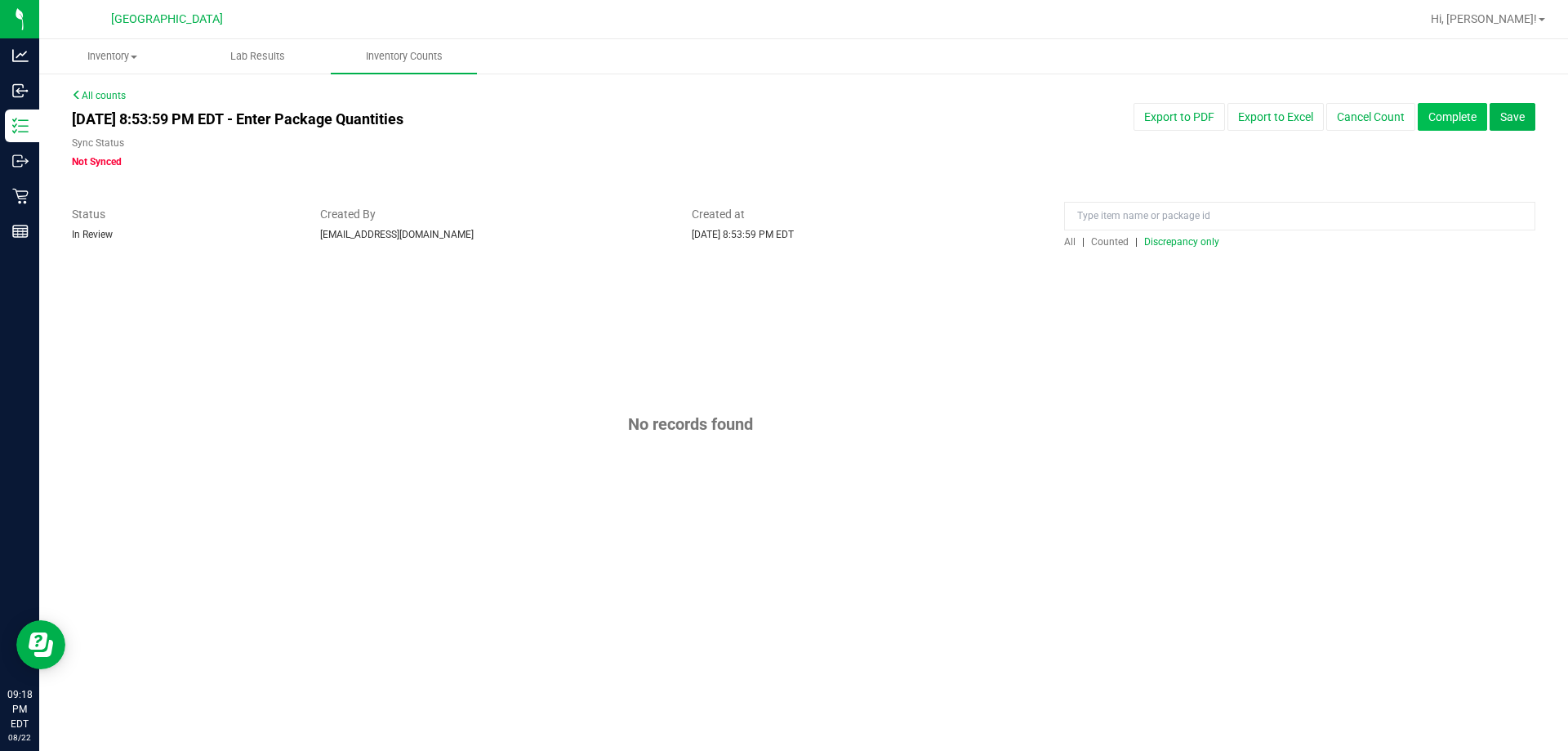
click at [782, 125] on button "Complete" at bounding box center [1453, 116] width 70 height 27
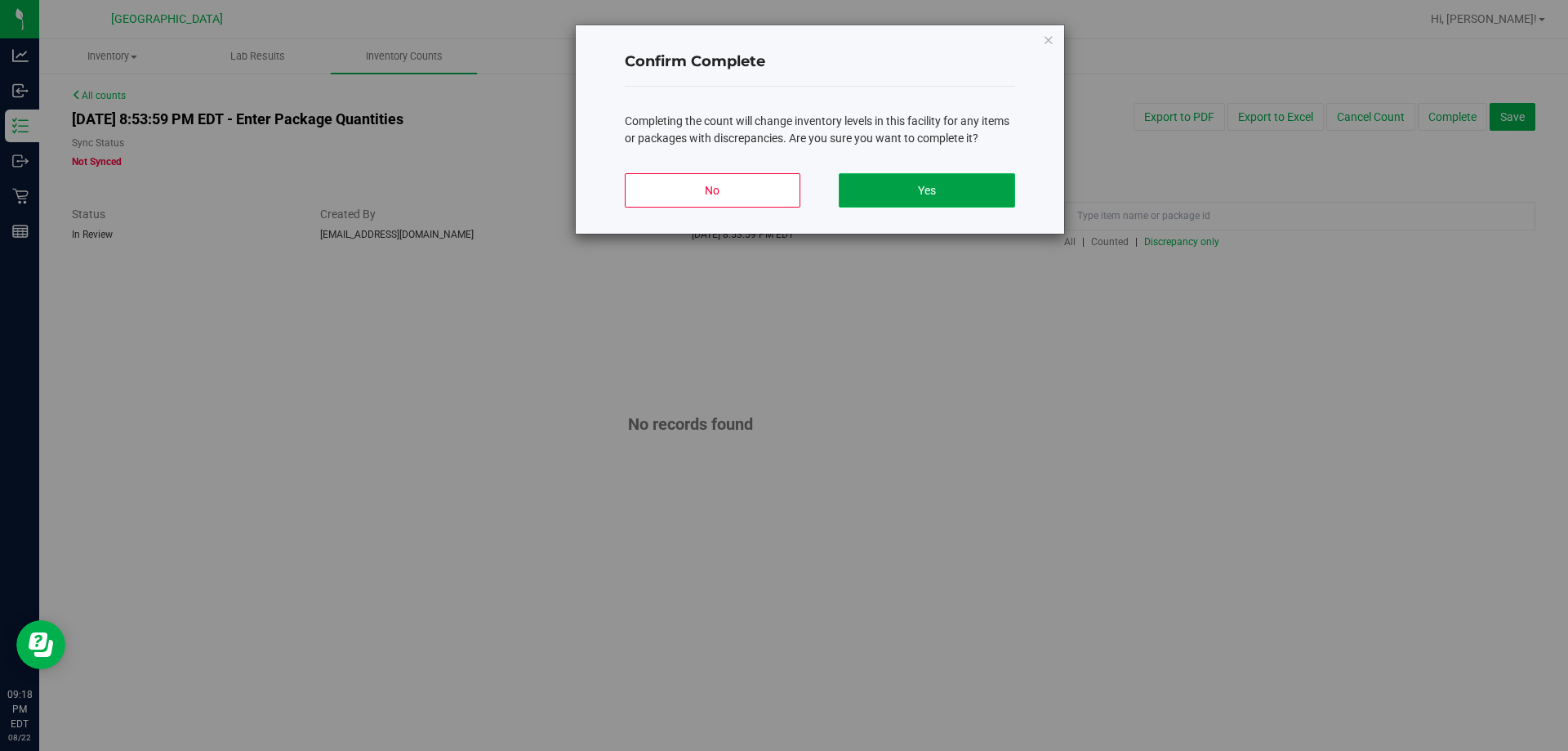
click at [782, 200] on button "Yes" at bounding box center [926, 190] width 176 height 34
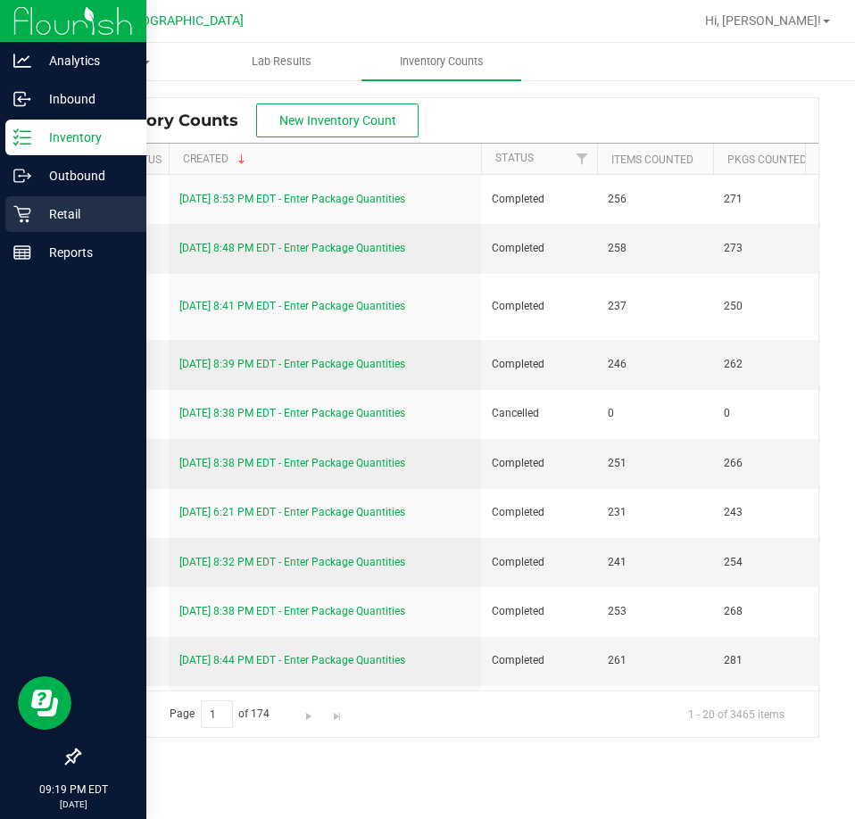
click at [35, 215] on p "Retail" at bounding box center [84, 213] width 107 height 21
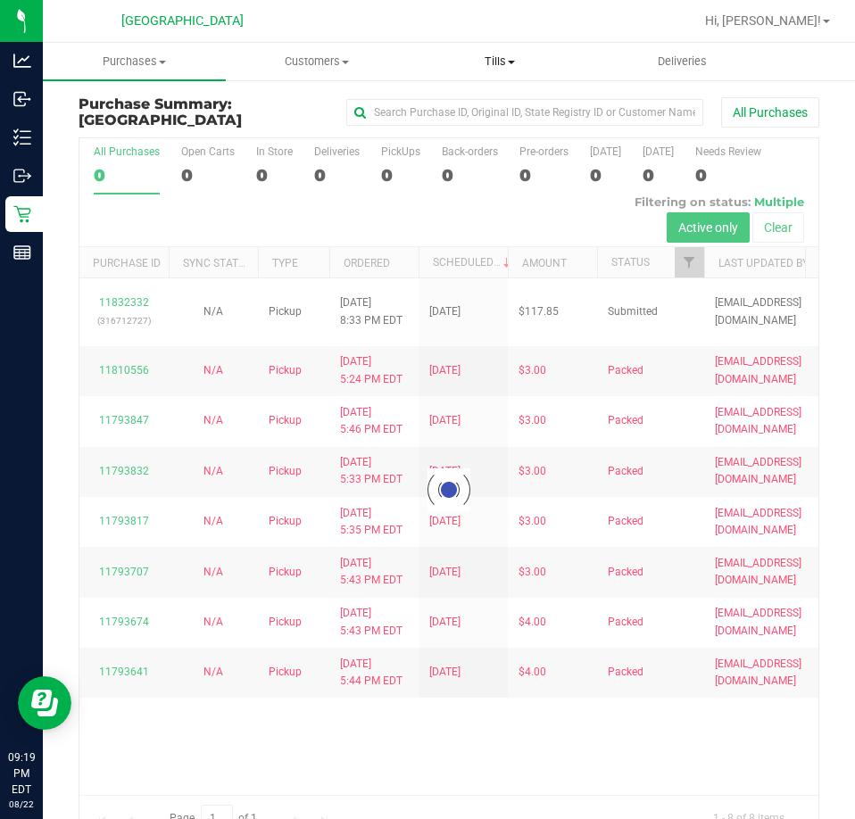
click at [485, 60] on span "Tills" at bounding box center [499, 62] width 181 height 16
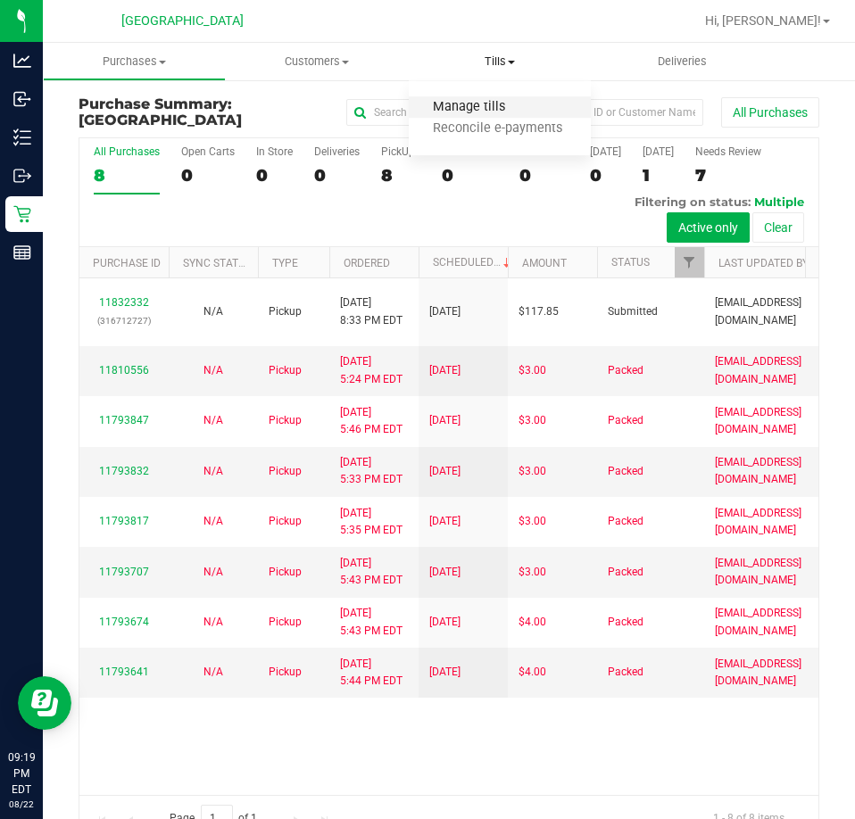
click at [443, 106] on span "Manage tills" at bounding box center [469, 107] width 120 height 15
